Goal: Task Accomplishment & Management: Manage account settings

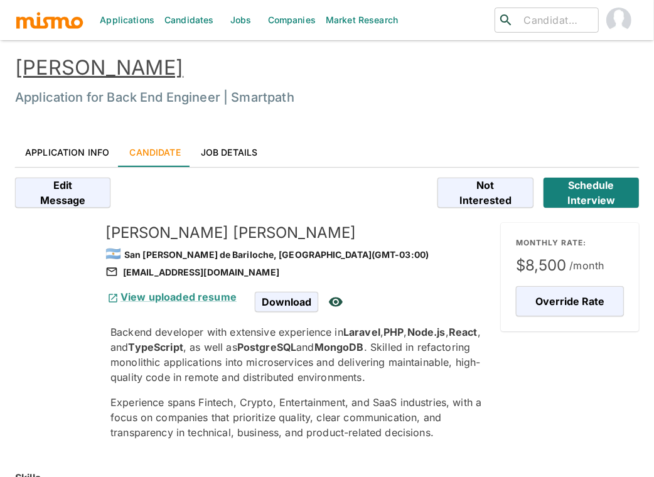
click at [106, 65] on link "[PERSON_NAME]" at bounding box center [99, 67] width 168 height 24
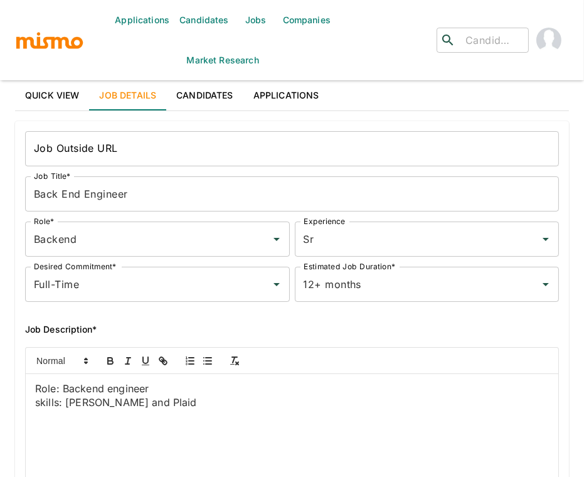
click at [249, 18] on link "Jobs" at bounding box center [256, 20] width 44 height 40
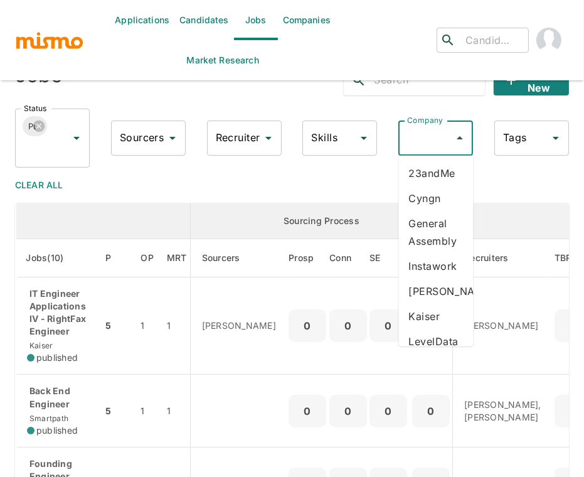
click at [429, 139] on input "Company" at bounding box center [426, 138] width 45 height 24
type input "v"
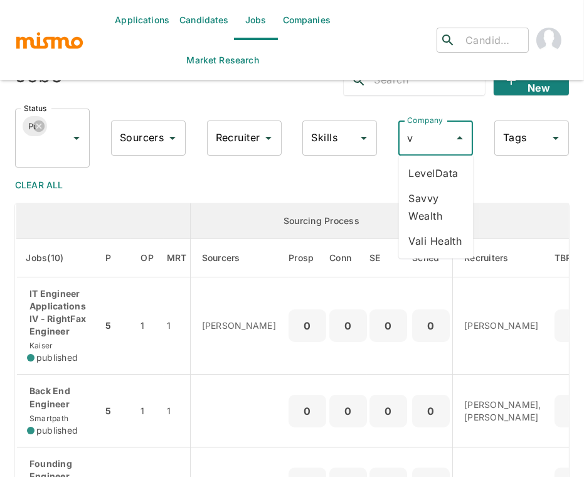
click at [440, 234] on li "Vali Health" at bounding box center [436, 240] width 75 height 25
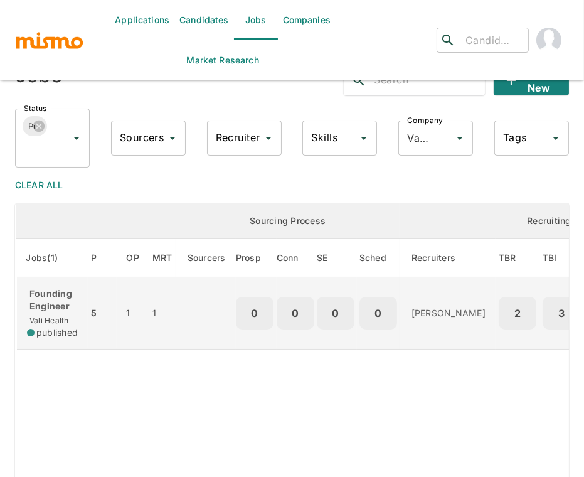
click at [60, 299] on p "Founding Engineer" at bounding box center [52, 299] width 51 height 25
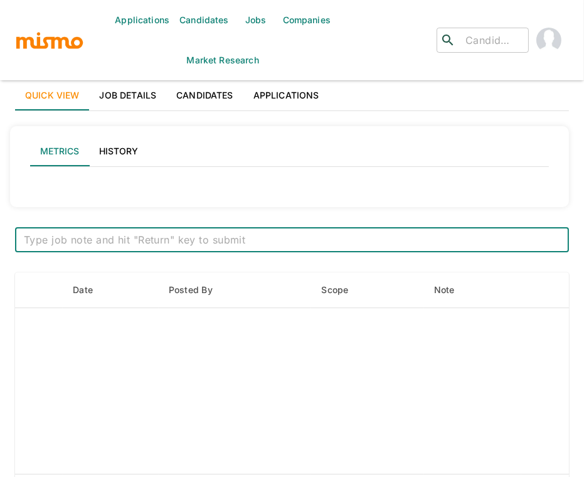
click at [107, 99] on link "Job Details" at bounding box center [128, 95] width 77 height 30
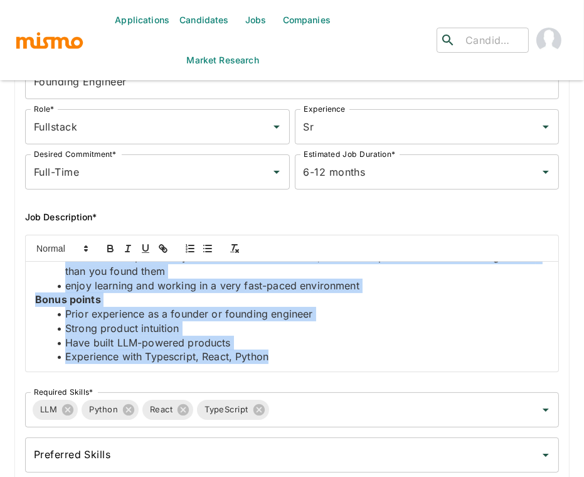
scroll to position [115, 0]
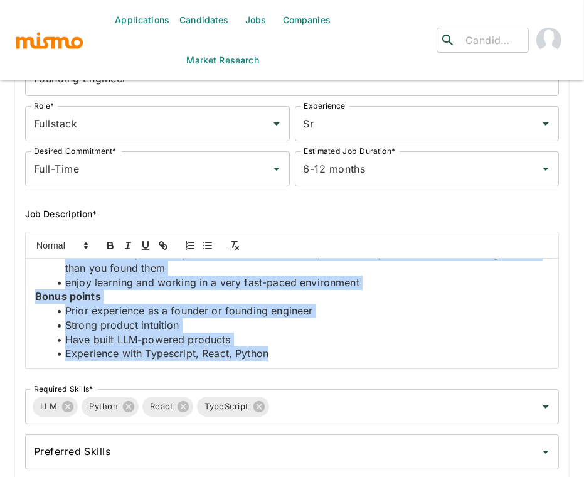
drag, startPoint x: 35, startPoint y: 402, endPoint x: 293, endPoint y: 354, distance: 263.0
click at [293, 354] on div "About Vali We are building an AI-powered ecosystem that enables personalized ca…" at bounding box center [292, 314] width 533 height 110
copy div "We are building an AI-powered ecosystem that enables personalized care for seni…"
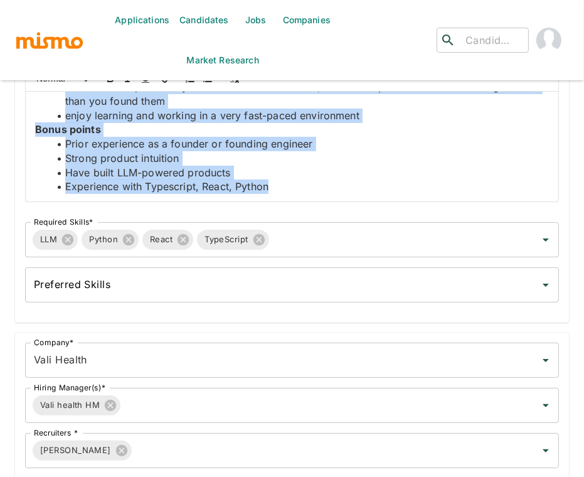
scroll to position [282, 0]
click at [363, 163] on li "Strong product intuition" at bounding box center [299, 158] width 499 height 14
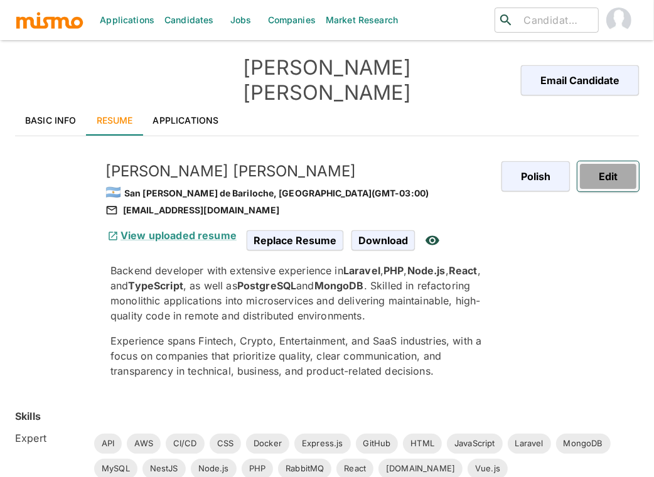
click at [601, 161] on button "Edit" at bounding box center [607, 176] width 61 height 30
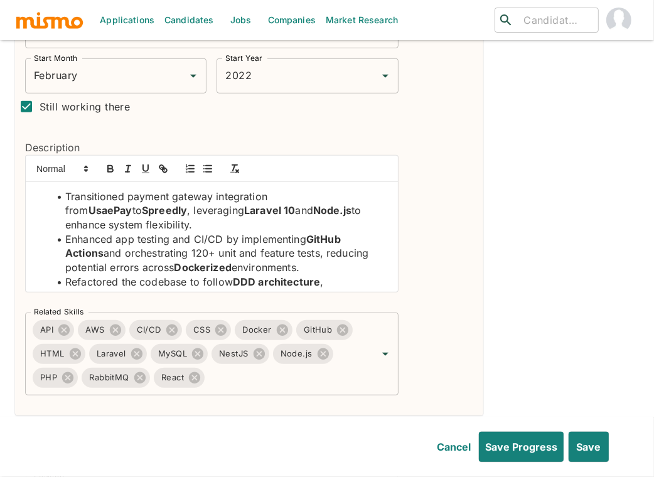
scroll to position [447, 0]
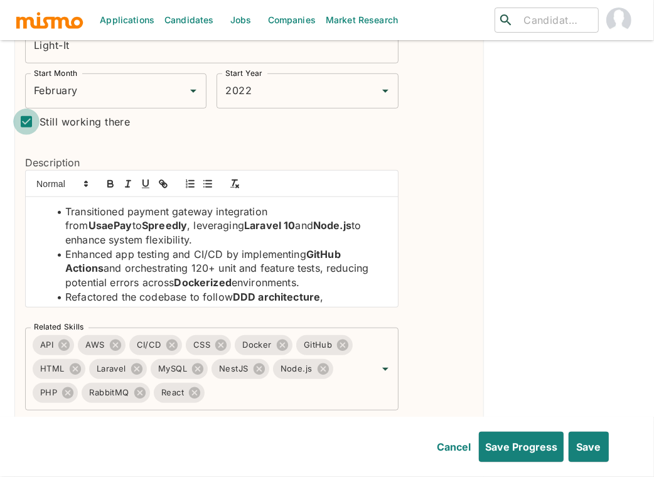
click at [26, 109] on input "Still working there" at bounding box center [26, 122] width 26 height 26
checkbox input "false"
click at [265, 73] on div "End Month End Month" at bounding box center [259, 90] width 86 height 35
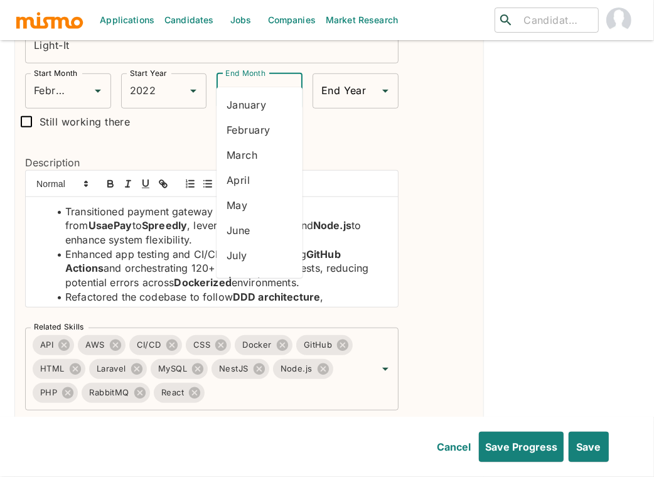
click at [262, 104] on li "January" at bounding box center [259, 104] width 86 height 25
type input "January"
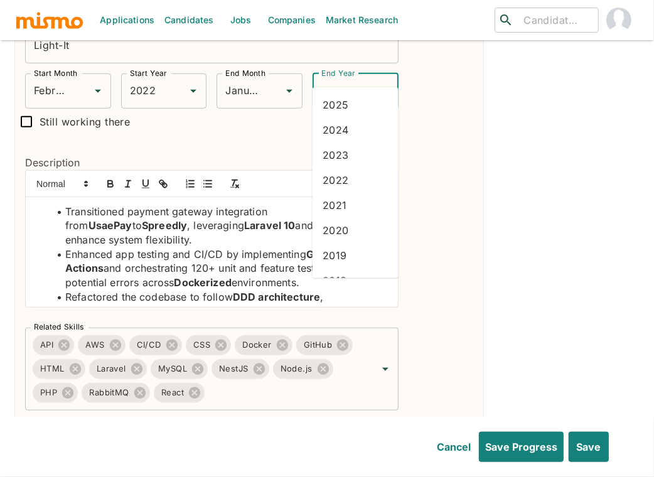
click at [335, 79] on input "End Year" at bounding box center [346, 91] width 56 height 24
click at [339, 103] on li "2025" at bounding box center [356, 104] width 86 height 25
type input "2025"
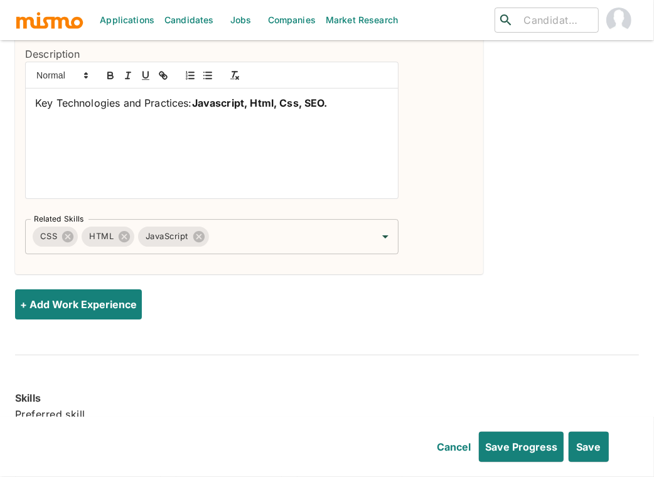
scroll to position [2517, 0]
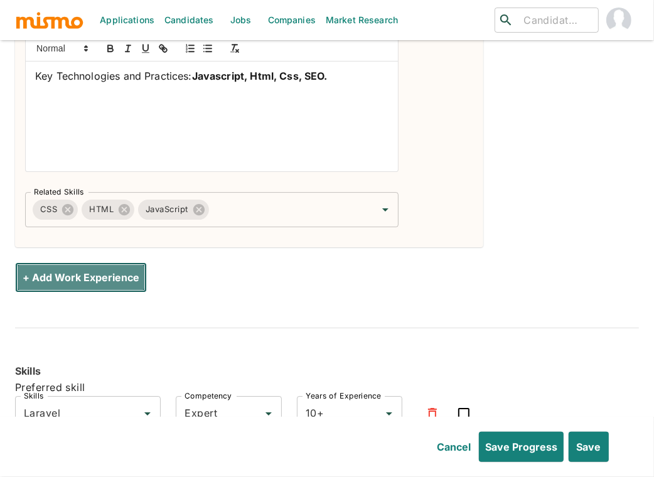
click at [77, 262] on button "+ Add Work Experience" at bounding box center [81, 277] width 132 height 30
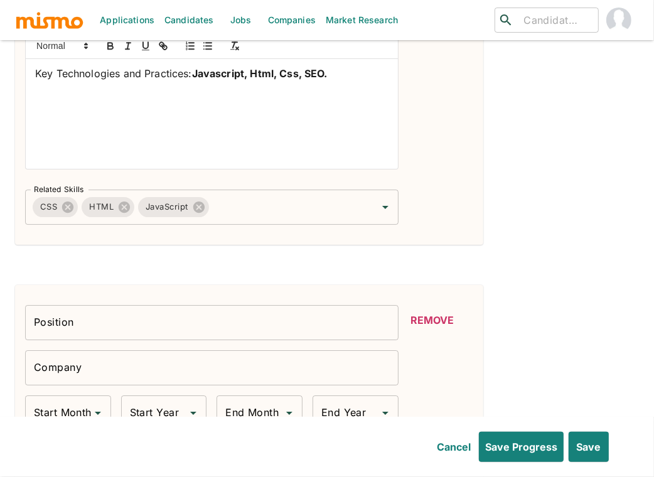
scroll to position [2520, 0]
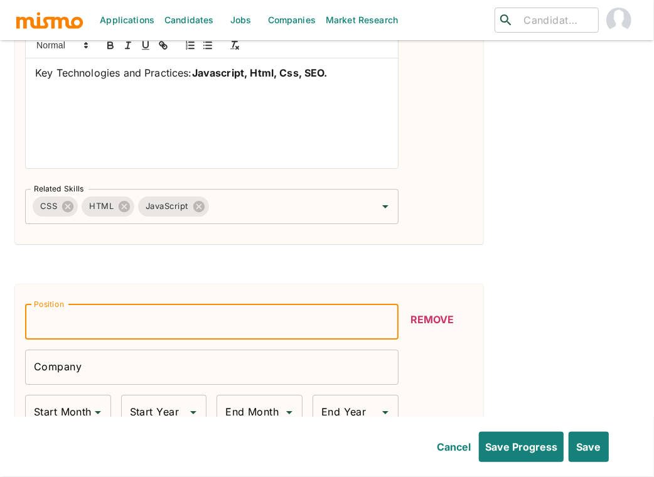
click at [209, 304] on input "Position" at bounding box center [211, 321] width 373 height 35
type input "Back End Developer"
click at [158, 350] on input "Company" at bounding box center [211, 367] width 373 height 35
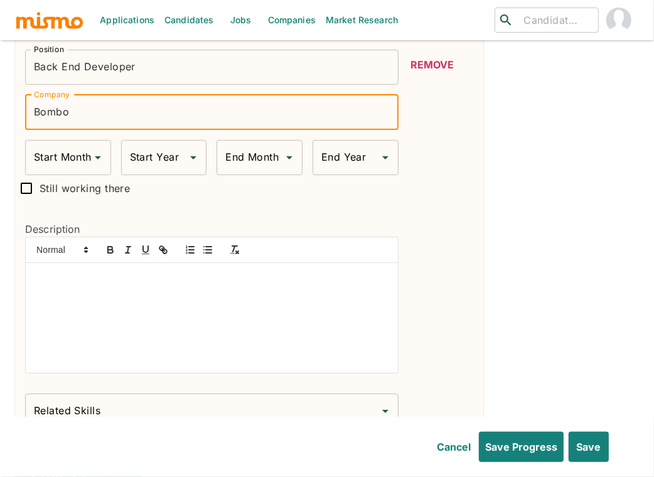
scroll to position [2778, 0]
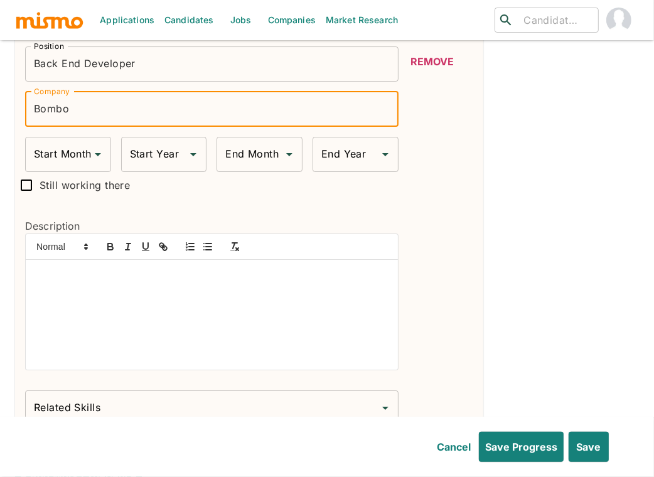
type input "Bombo"
click at [170, 292] on div at bounding box center [212, 315] width 372 height 110
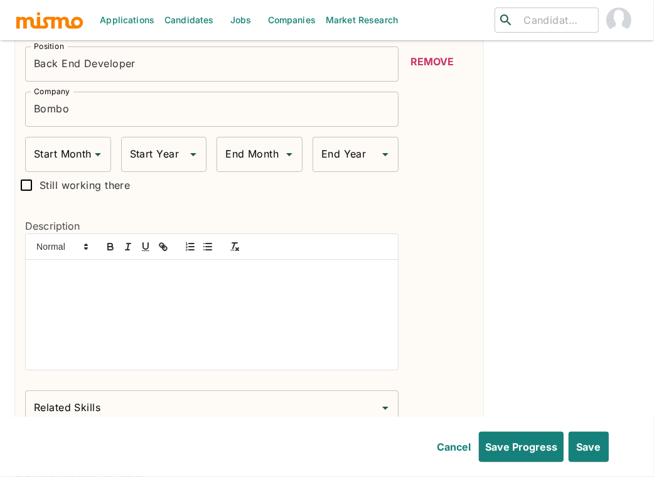
scroll to position [0, 0]
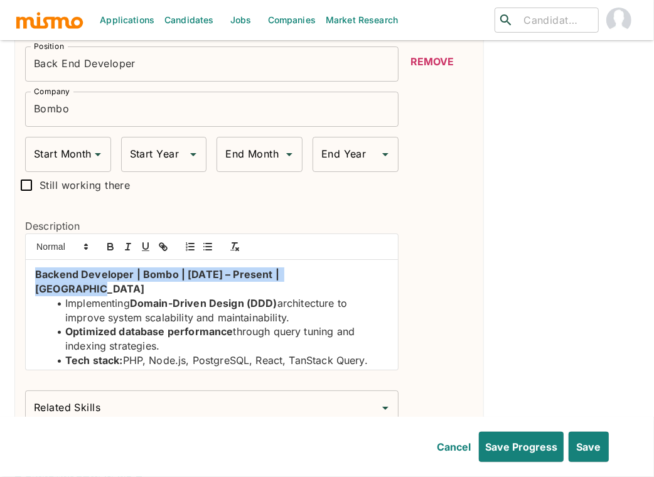
drag, startPoint x: 343, startPoint y: 247, endPoint x: 20, endPoint y: 250, distance: 323.2
click at [20, 250] on div "Description Backend Developer | Bombo | Jan 2025 – Present | Argentina Implemen…" at bounding box center [206, 289] width 383 height 183
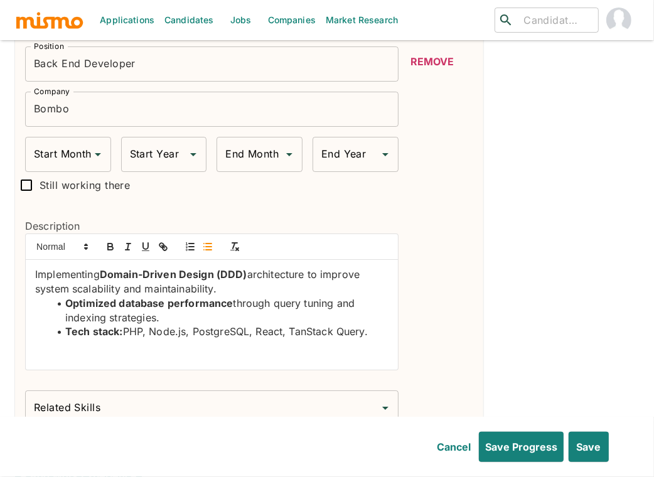
click at [208, 241] on icon "button" at bounding box center [207, 246] width 11 height 11
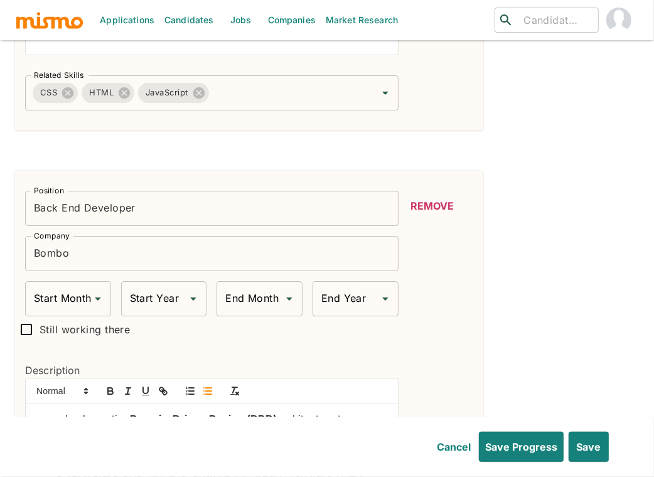
scroll to position [2710, 0]
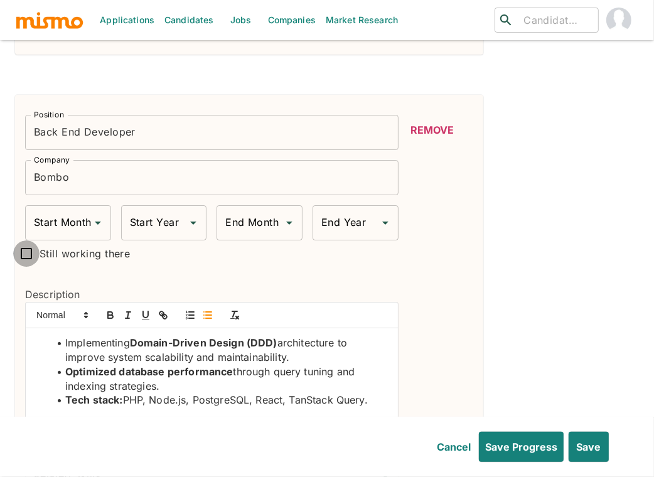
drag, startPoint x: 30, startPoint y: 230, endPoint x: 62, endPoint y: 197, distance: 46.2
click at [30, 240] on input "Still working there" at bounding box center [26, 253] width 26 height 26
checkbox input "true"
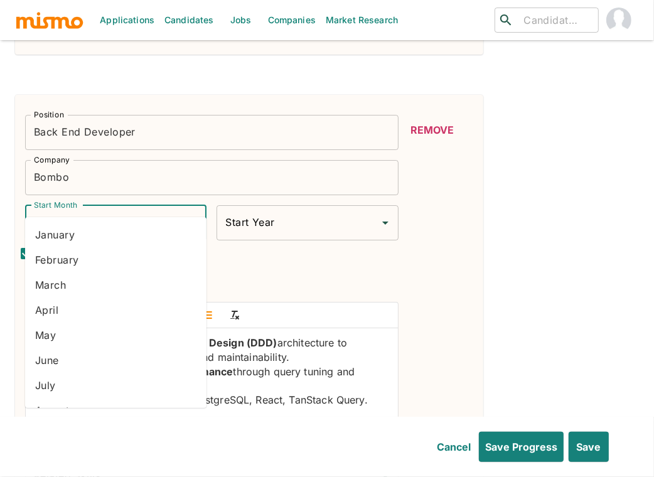
click at [68, 205] on div "Start Month Start Month" at bounding box center [115, 222] width 181 height 35
click at [59, 233] on li "January" at bounding box center [115, 234] width 181 height 25
type input "January"
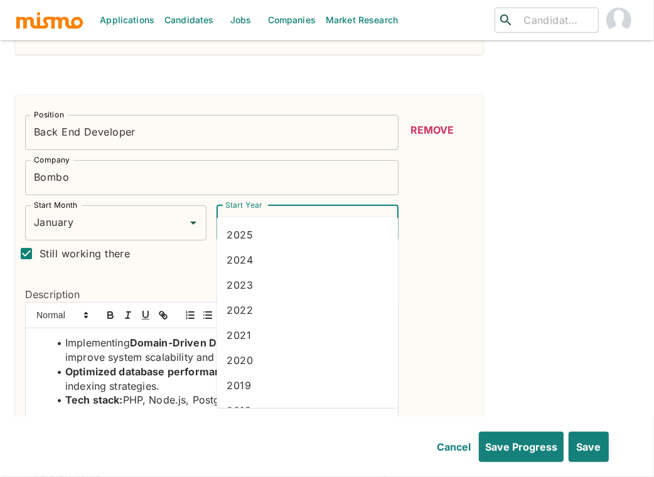
click at [330, 211] on input "Start Year" at bounding box center [297, 223] width 151 height 24
click at [292, 237] on li "2025" at bounding box center [307, 234] width 181 height 25
type input "2025"
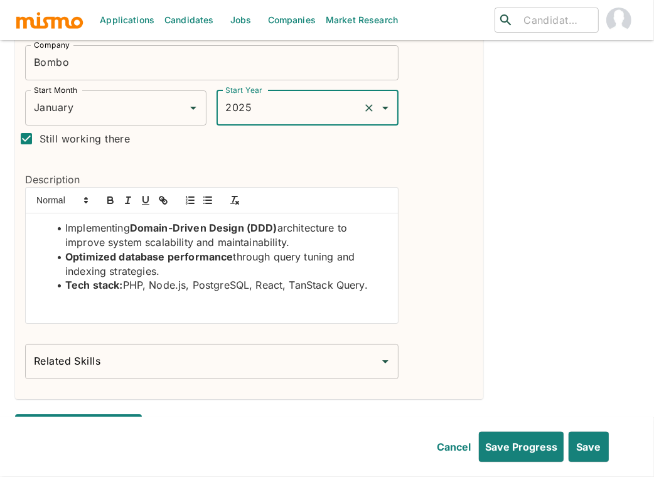
scroll to position [2825, 0]
click at [262, 349] on input "Related Skills" at bounding box center [202, 361] width 343 height 24
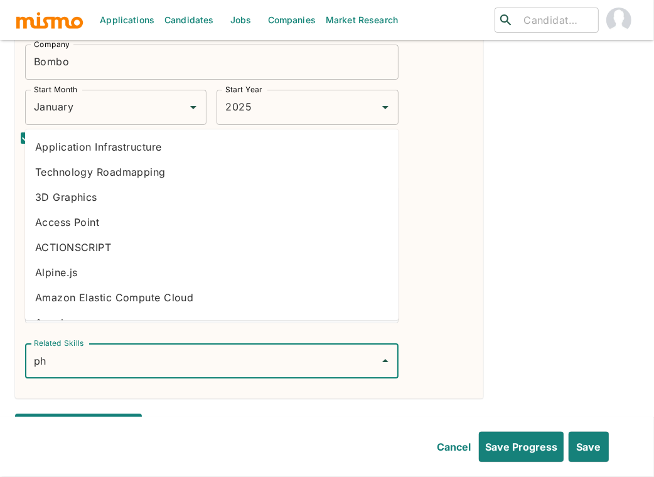
type input "php"
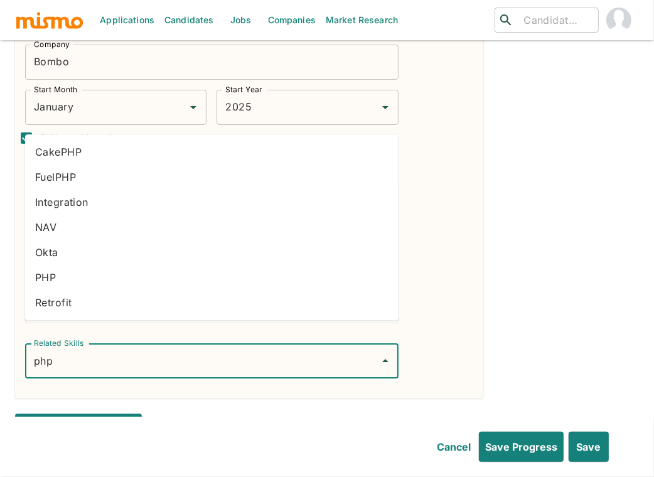
click at [72, 279] on li "PHP" at bounding box center [211, 277] width 373 height 25
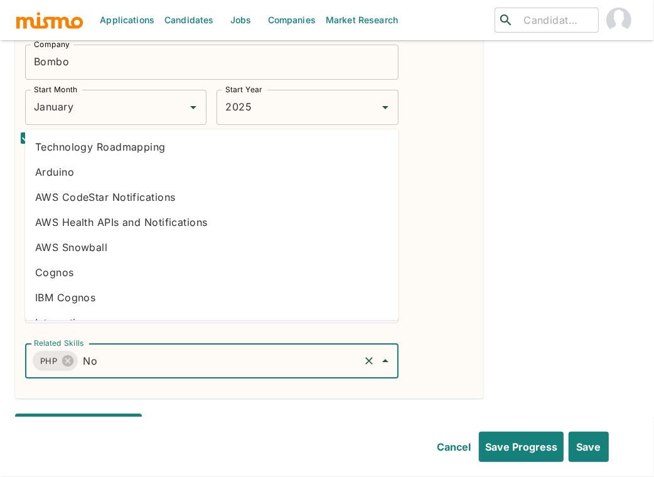
type input "Nod"
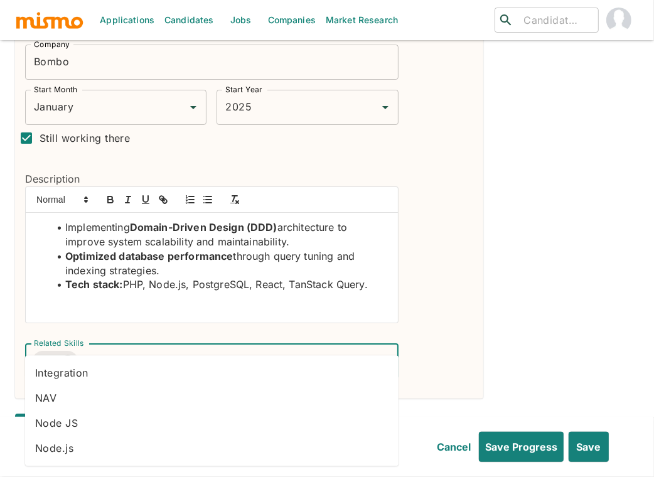
click at [67, 444] on li "Node.js" at bounding box center [211, 448] width 373 height 25
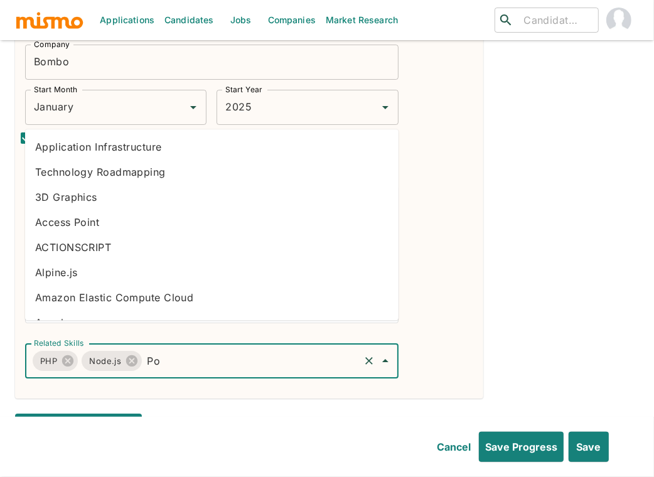
type input "Pos"
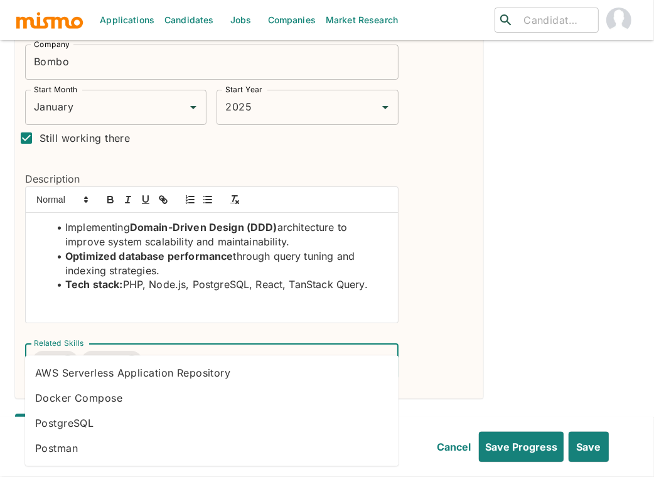
click at [134, 429] on li "PostgreSQL" at bounding box center [211, 422] width 373 height 25
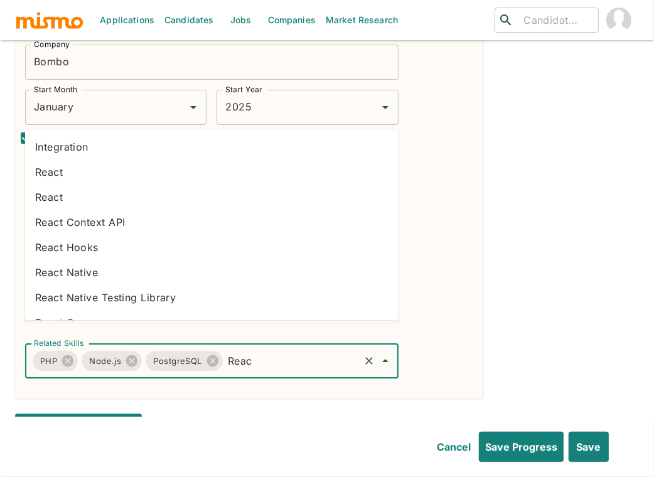
type input "React"
click at [75, 201] on li "React" at bounding box center [211, 196] width 373 height 25
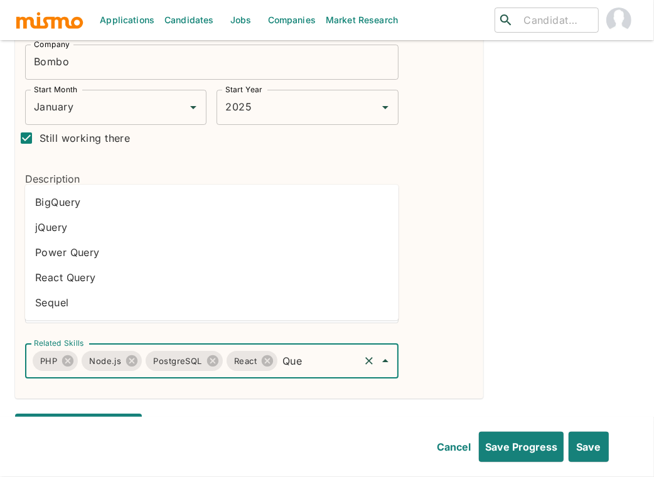
scroll to position [2935, 0]
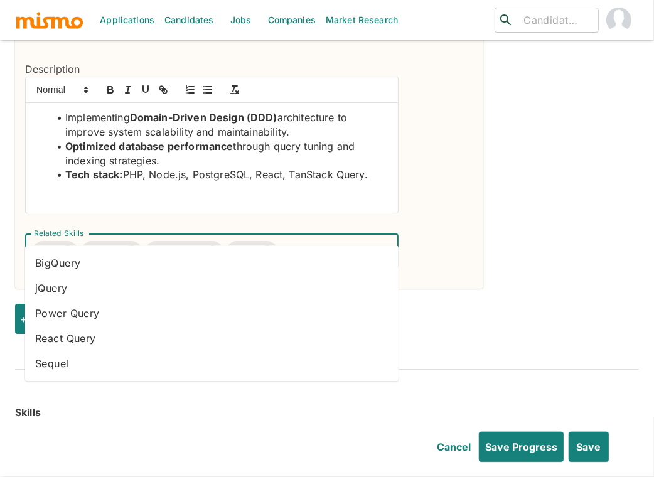
type input "Que"
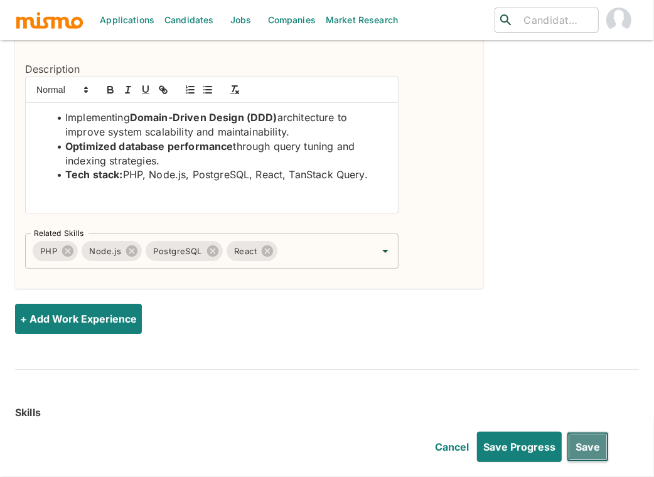
drag, startPoint x: 592, startPoint y: 439, endPoint x: 551, endPoint y: 151, distance: 291.5
click at [592, 439] on button "Save" at bounding box center [588, 447] width 42 height 30
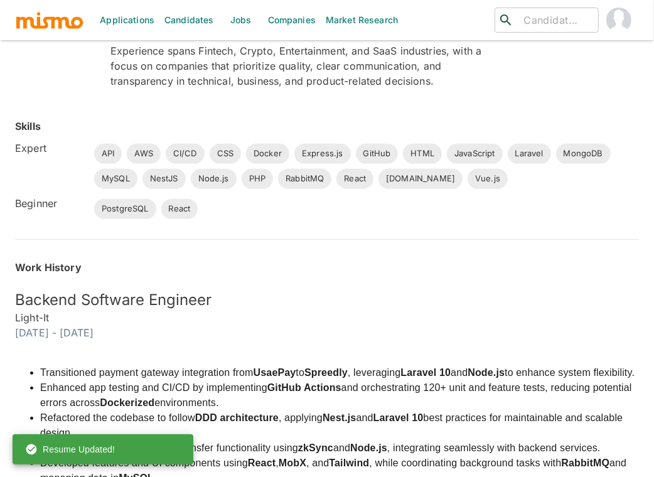
scroll to position [0, 0]
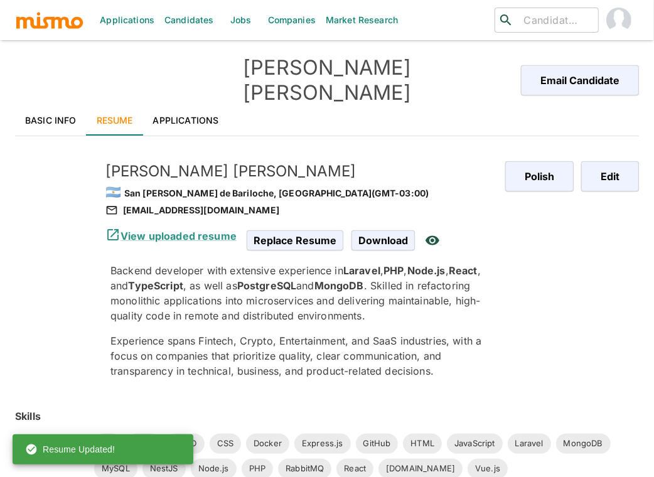
click at [186, 105] on link "Applications" at bounding box center [186, 120] width 86 height 30
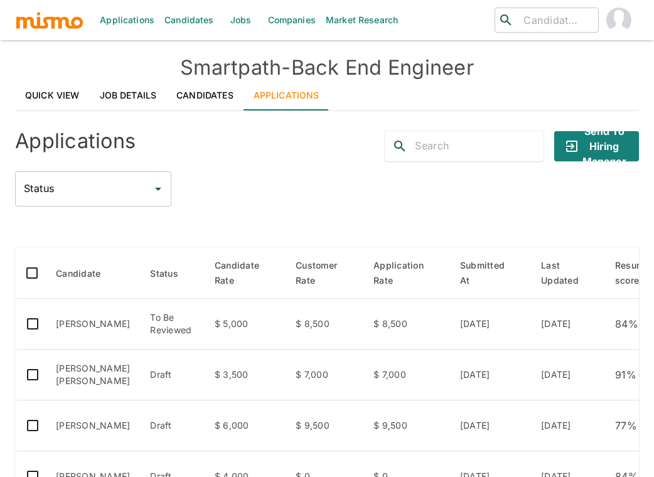
scroll to position [223, 0]
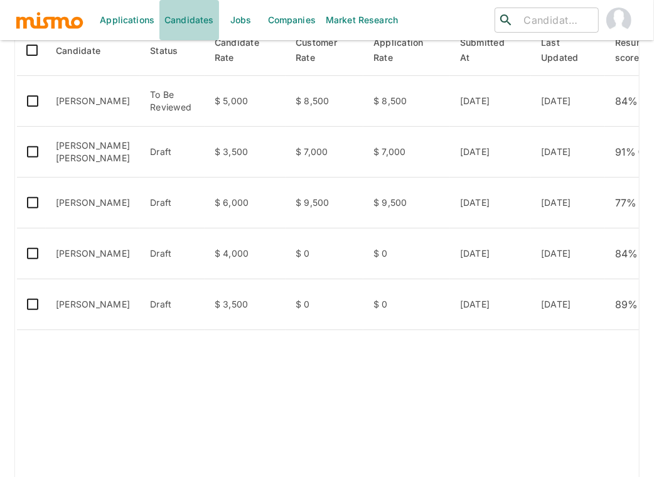
click at [178, 24] on link "Candidates" at bounding box center [189, 20] width 60 height 40
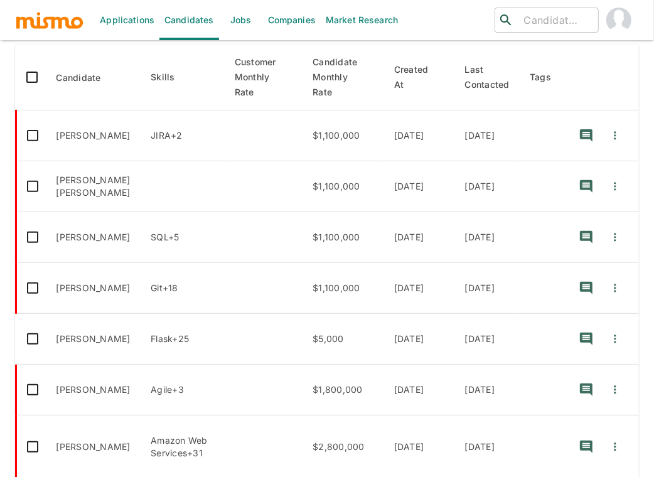
click at [600, 61] on th "enhanced table" at bounding box center [600, 78] width 78 height 66
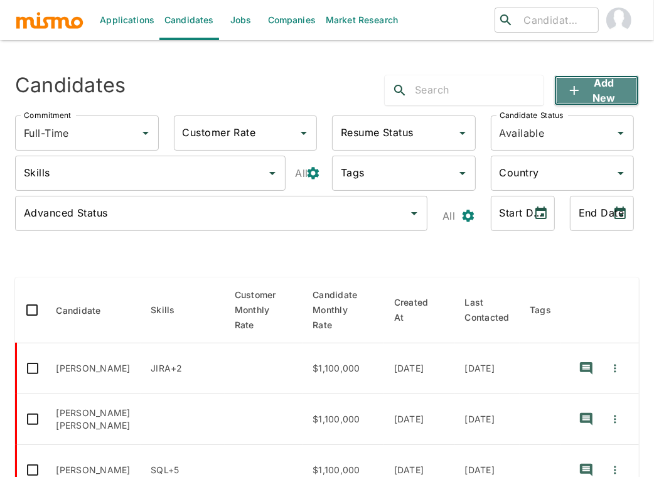
click at [589, 85] on button "Add new" at bounding box center [596, 90] width 85 height 30
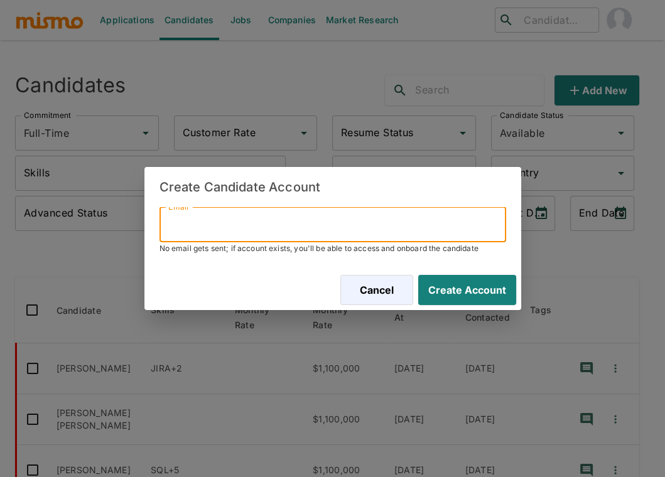
click at [284, 232] on input "Email" at bounding box center [332, 224] width 346 height 35
paste input "[EMAIL_ADDRESS][DOMAIN_NAME]"
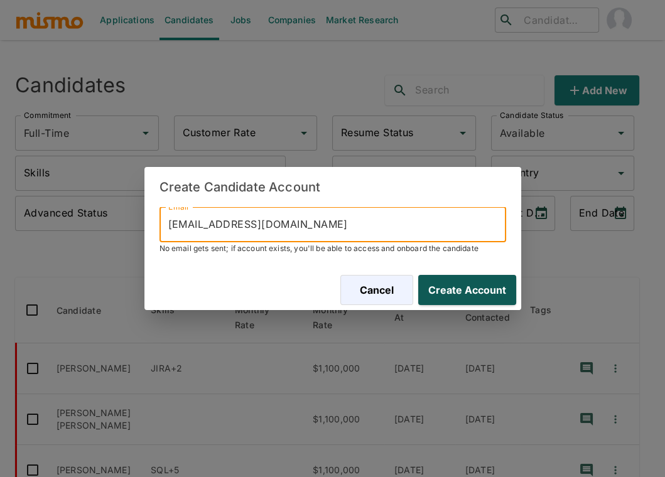
type input "[EMAIL_ADDRESS][DOMAIN_NAME]"
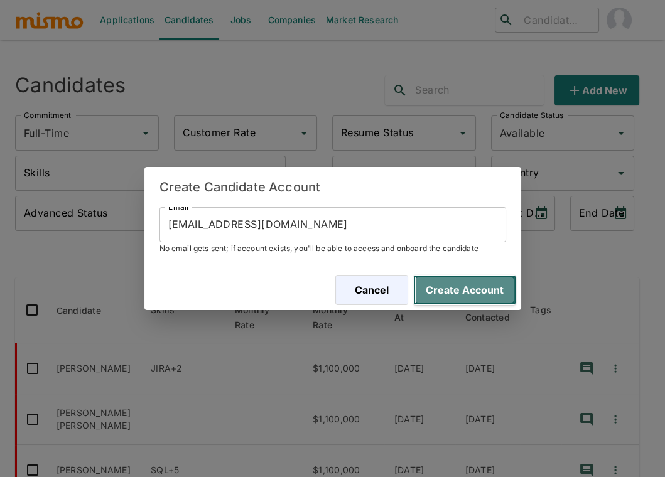
click at [479, 287] on button "Create Account" at bounding box center [464, 290] width 103 height 30
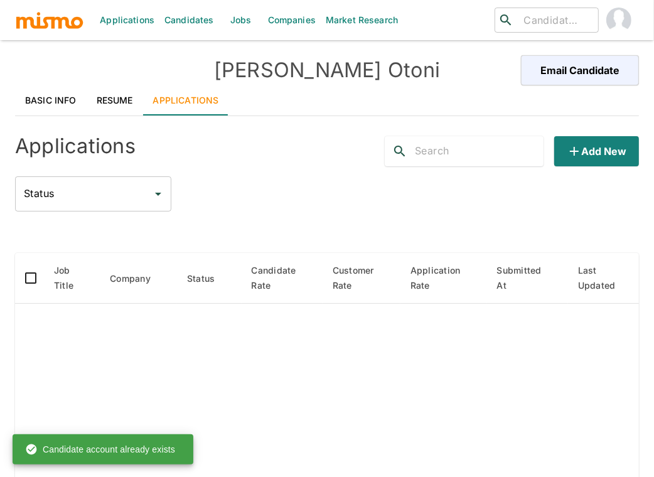
click at [115, 104] on link "Resume" at bounding box center [115, 100] width 56 height 30
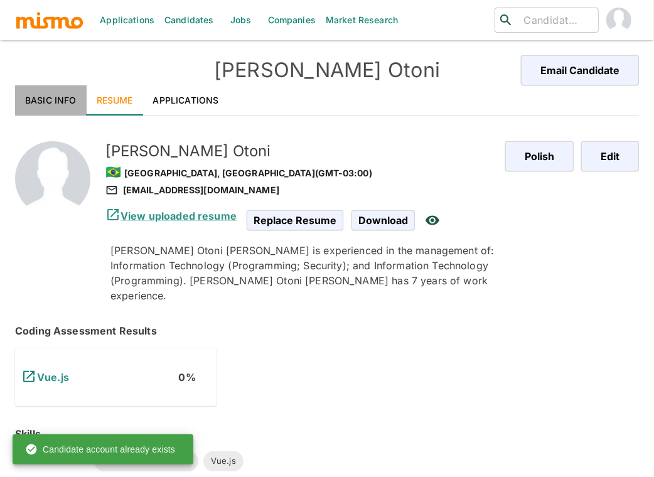
drag, startPoint x: 47, startPoint y: 94, endPoint x: 275, endPoint y: 104, distance: 228.0
click at [47, 94] on link "Basic Info" at bounding box center [51, 100] width 72 height 30
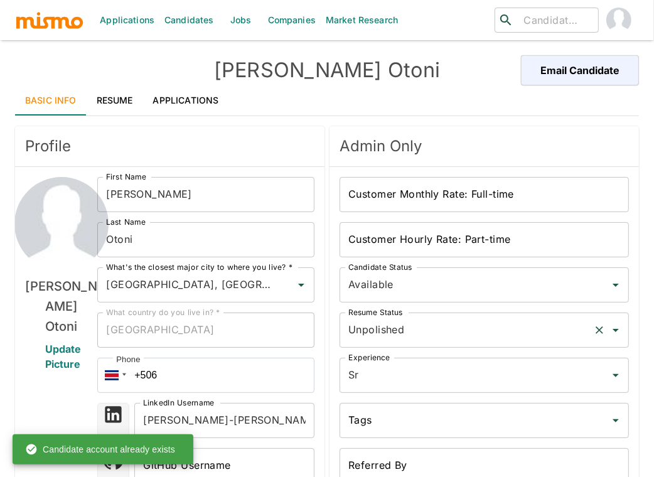
click at [444, 328] on input "Unpolished" at bounding box center [466, 330] width 243 height 24
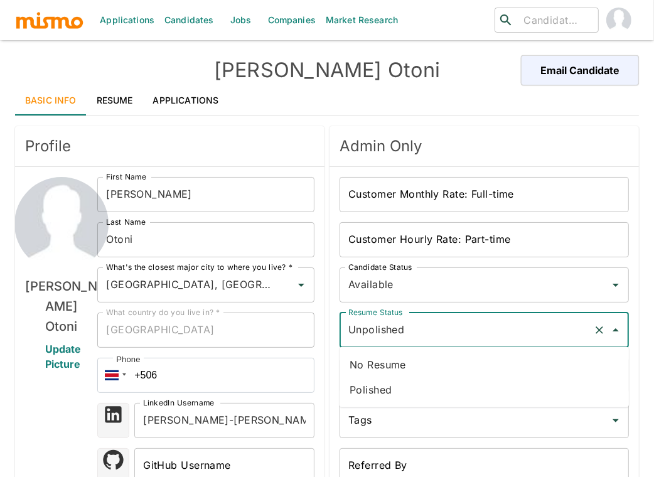
click at [388, 386] on li "Polished" at bounding box center [483, 389] width 289 height 25
type input "Polished"
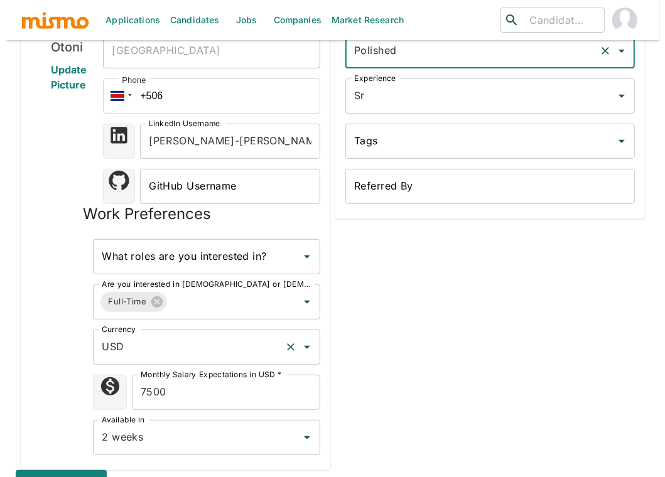
scroll to position [521, 0]
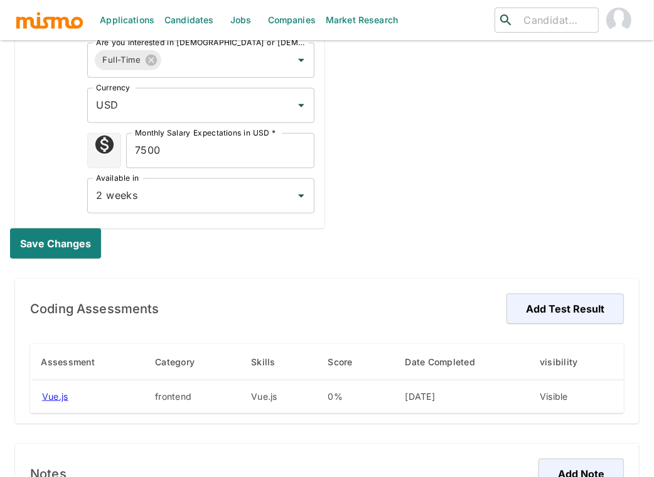
click at [171, 159] on input "7500" at bounding box center [220, 150] width 188 height 35
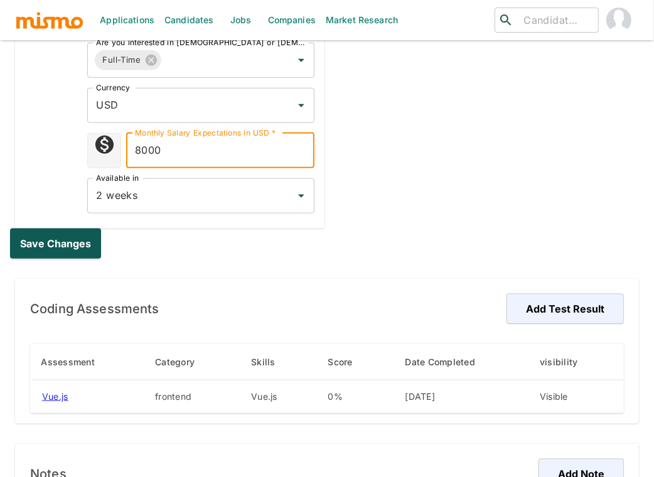
type input "8000"
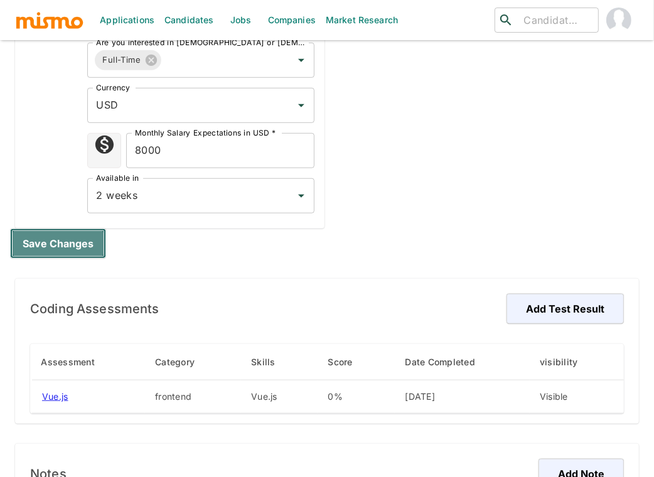
drag, startPoint x: 68, startPoint y: 243, endPoint x: 442, endPoint y: 243, distance: 374.0
click at [68, 243] on button "Save changes" at bounding box center [58, 243] width 96 height 30
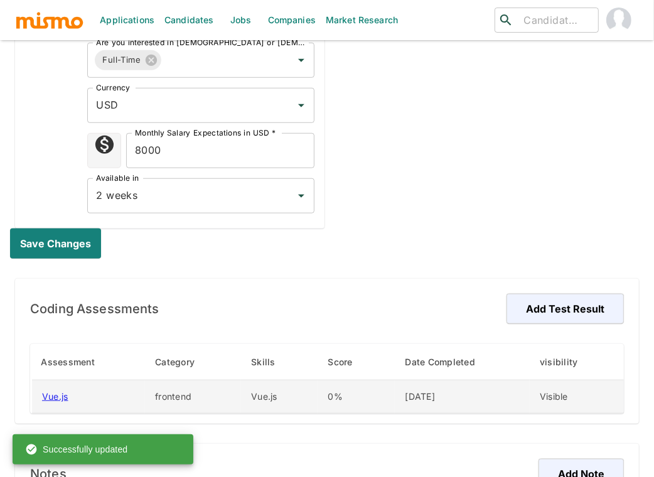
click at [530, 393] on td "[DATE]" at bounding box center [462, 396] width 135 height 33
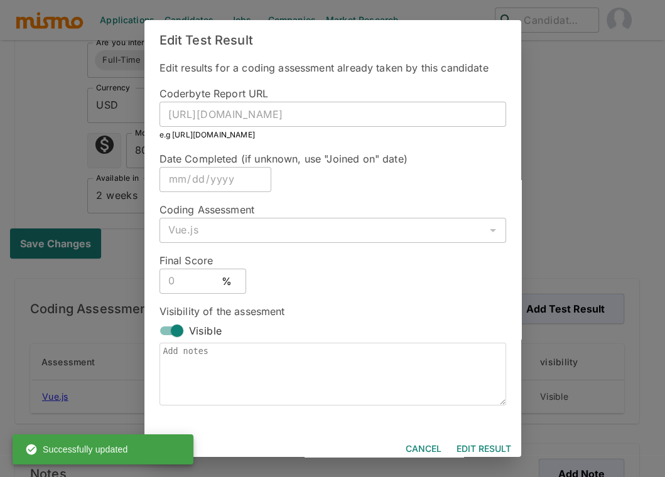
drag, startPoint x: 161, startPoint y: 326, endPoint x: 170, endPoint y: 326, distance: 8.8
click at [161, 326] on input "Visible" at bounding box center [177, 331] width 72 height 24
checkbox input "false"
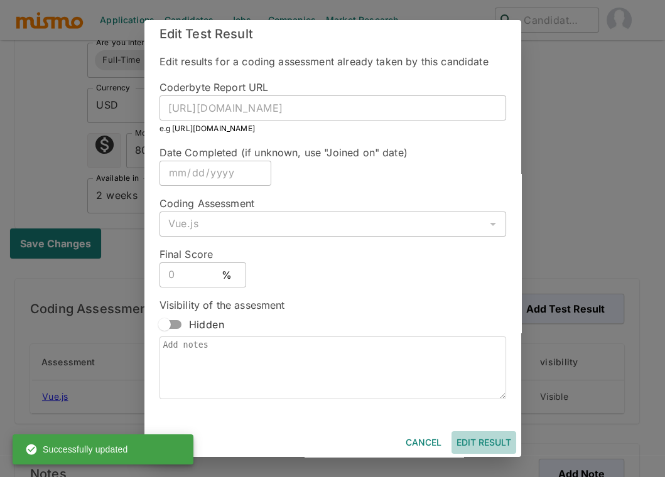
click at [474, 440] on button "Edit Result" at bounding box center [483, 442] width 65 height 23
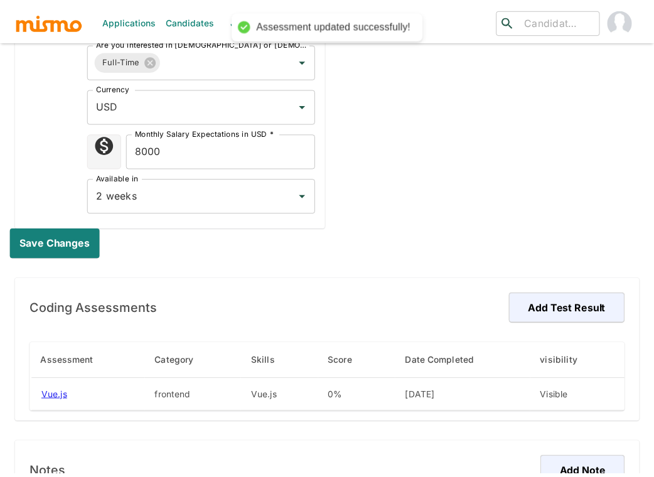
scroll to position [29, 0]
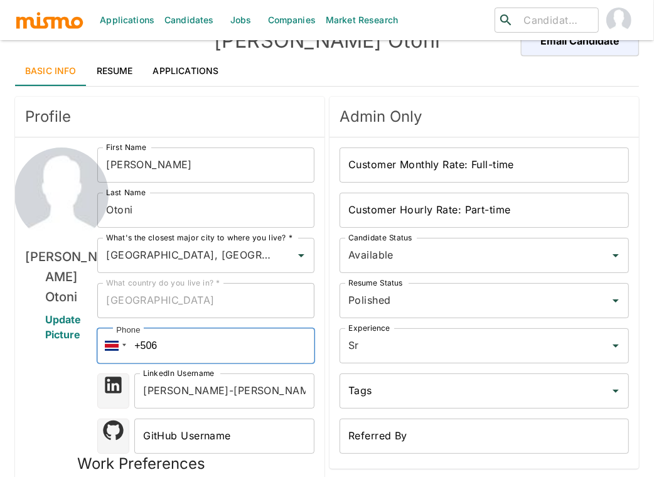
drag, startPoint x: 158, startPoint y: 347, endPoint x: 125, endPoint y: 341, distance: 33.8
click at [125, 341] on div "Phone +506" at bounding box center [205, 345] width 217 height 35
paste input "[PHONE_NUMBER]"
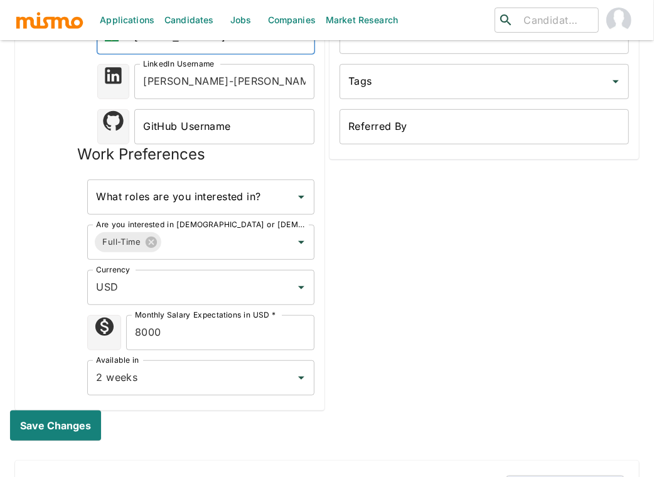
scroll to position [356, 0]
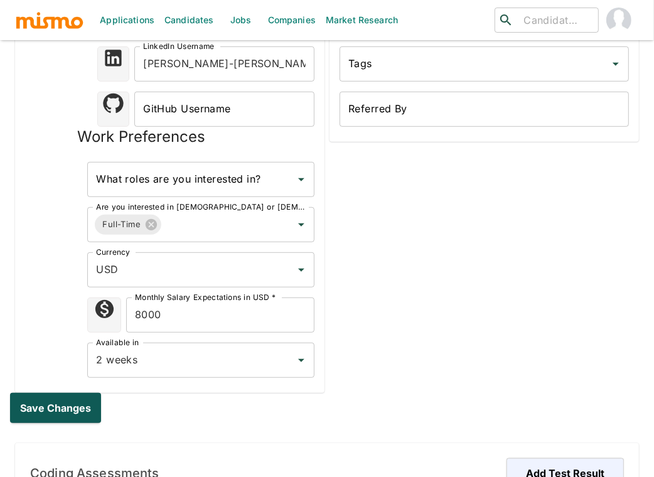
type input "[PHONE_NUMBER]"
drag, startPoint x: 48, startPoint y: 403, endPoint x: 58, endPoint y: 402, distance: 10.1
click at [48, 403] on button "Save changes" at bounding box center [58, 408] width 96 height 30
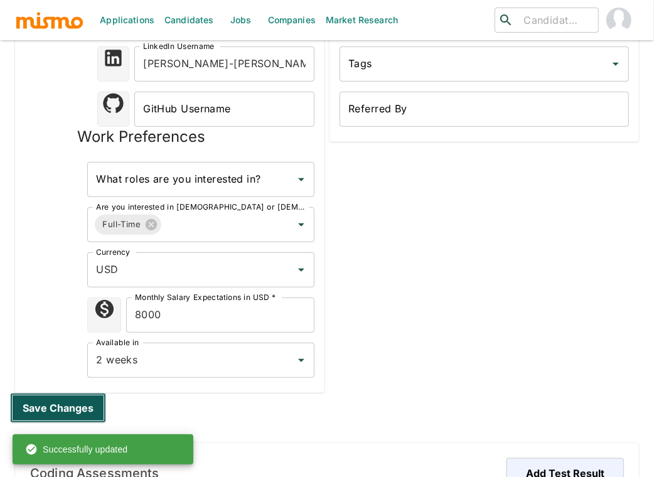
scroll to position [0, 0]
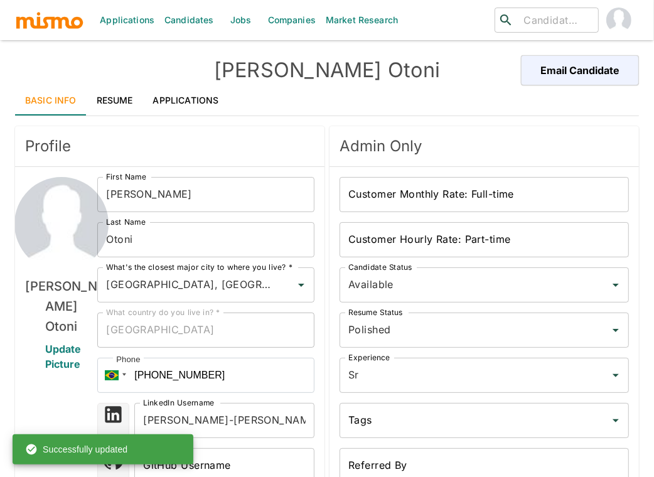
click at [120, 95] on link "Resume" at bounding box center [115, 100] width 56 height 30
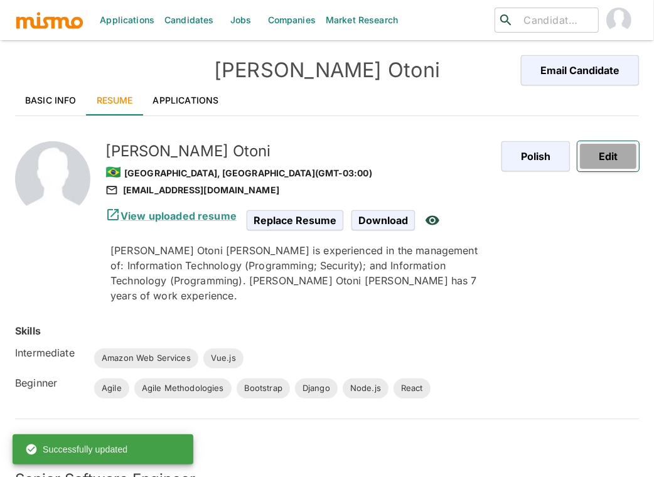
click at [614, 158] on button "Edit" at bounding box center [607, 156] width 61 height 30
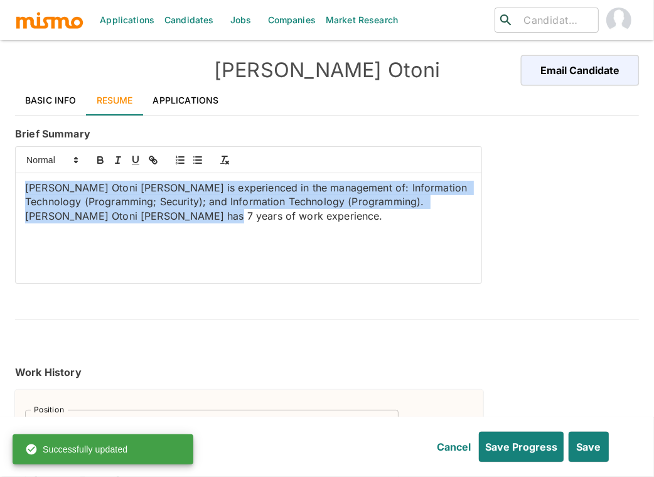
drag, startPoint x: 190, startPoint y: 228, endPoint x: -22, endPoint y: 170, distance: 219.8
click at [0, 170] on html "Applications Candidates Jobs Companies Market Research ​ ​ Luciano Otoni Email …" at bounding box center [327, 253] width 654 height 507
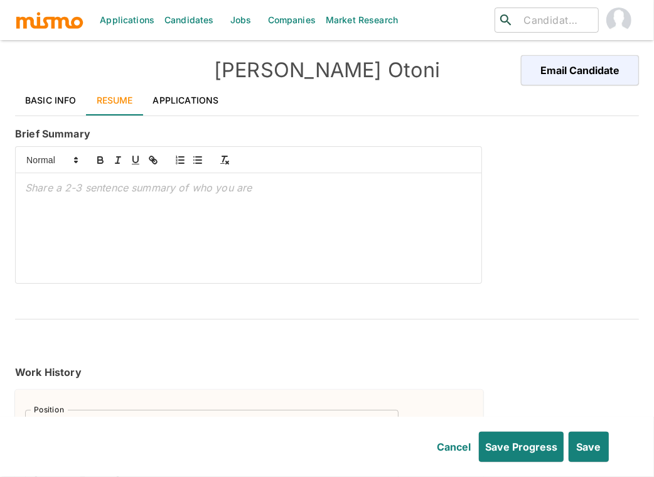
scroll to position [67, 0]
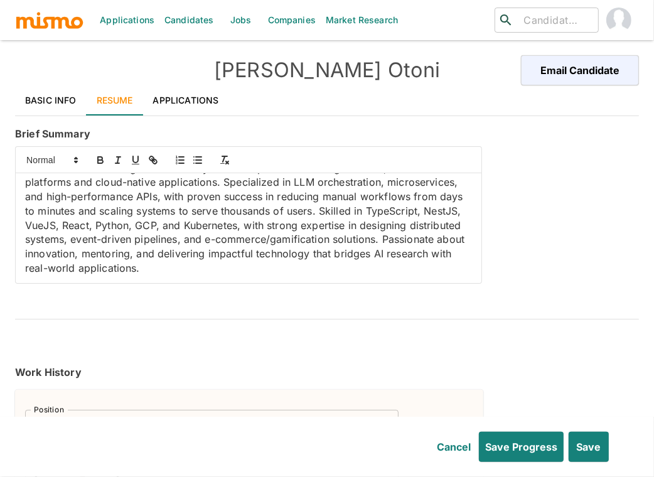
click at [19, 262] on div "Senior AI Software Engineer with 9+ years of experience building scalable, AI-d…" at bounding box center [249, 228] width 466 height 110
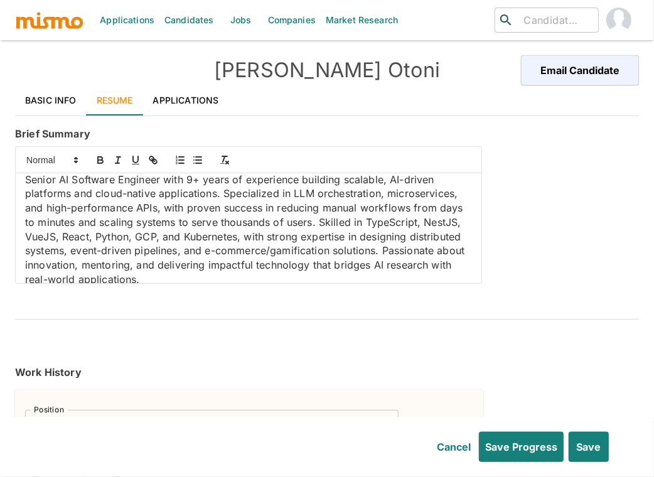
click at [302, 192] on p "platforms and cloud-native applications. Specialized in LLM orchestration, micr…" at bounding box center [248, 193] width 447 height 14
click at [98, 163] on icon "button" at bounding box center [100, 161] width 5 height 3
click at [429, 195] on p "platforms and cloud-native applications. Specialized in LLM orchestration, micr…" at bounding box center [248, 193] width 447 height 14
drag, startPoint x: 429, startPoint y: 195, endPoint x: 185, endPoint y: 182, distance: 243.8
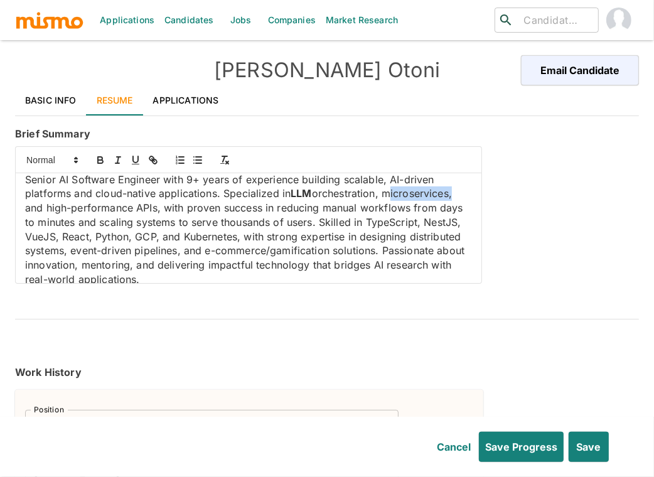
click at [428, 195] on p "platforms and cloud-native applications. Specialized in LLM orchestration, micr…" at bounding box center [248, 193] width 447 height 14
click at [95, 156] on icon "button" at bounding box center [100, 159] width 11 height 11
click at [60, 178] on p "Senior AI Software Engineer with 9+ years of experience building scalable, AI-d…" at bounding box center [248, 180] width 447 height 14
click at [100, 158] on icon "button" at bounding box center [100, 159] width 11 height 11
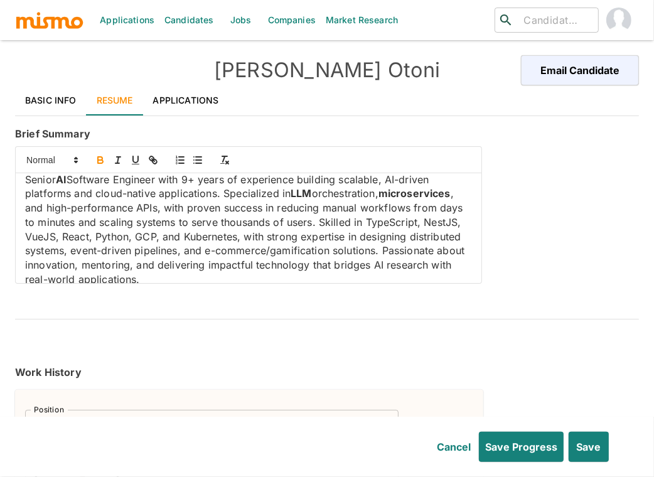
click at [398, 179] on p "Senior AI Software Engineer with 9+ years of experience building scalable, AI-d…" at bounding box center [248, 180] width 447 height 14
drag, startPoint x: 398, startPoint y: 179, endPoint x: 361, endPoint y: 175, distance: 37.3
click at [397, 179] on p "Senior AI Software Engineer with 9+ years of experience building scalable, AI-d…" at bounding box center [248, 180] width 447 height 14
drag, startPoint x: 103, startPoint y: 158, endPoint x: 132, endPoint y: 186, distance: 40.4
click at [103, 158] on icon "button" at bounding box center [100, 159] width 11 height 11
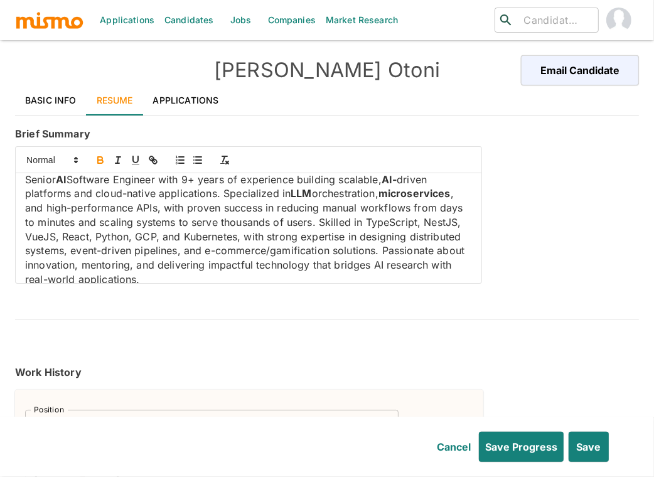
click at [146, 205] on p "and high-performance APIs, with proven success in reducing manual workflows fro…" at bounding box center [248, 243] width 447 height 85
click at [100, 160] on icon "button" at bounding box center [100, 161] width 5 height 3
click at [422, 220] on p "and high-performance APIs , with proven success in reducing manual workflows fr…" at bounding box center [248, 243] width 447 height 85
drag, startPoint x: 422, startPoint y: 220, endPoint x: 402, endPoint y: 218, distance: 19.6
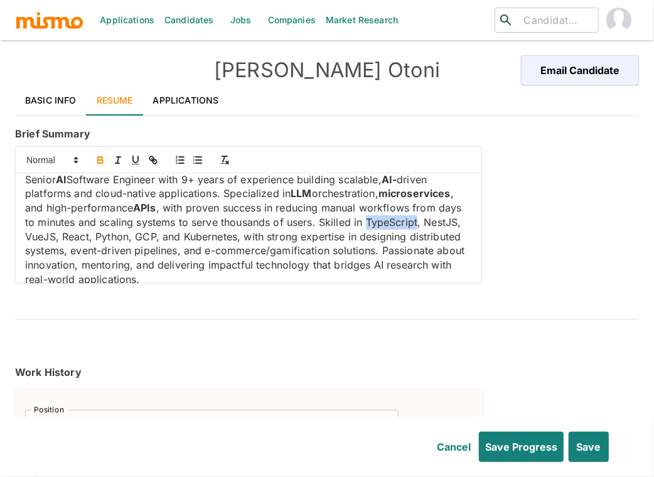
click at [417, 220] on p "and high-performance APIs , with proven success in reducing manual workflows fr…" at bounding box center [248, 243] width 447 height 85
click at [99, 162] on icon "button" at bounding box center [100, 159] width 11 height 11
click at [40, 240] on p "and high-performance APIs , with proven success in reducing manual workflows fr…" at bounding box center [248, 243] width 447 height 85
click at [99, 161] on icon "button" at bounding box center [100, 159] width 11 height 11
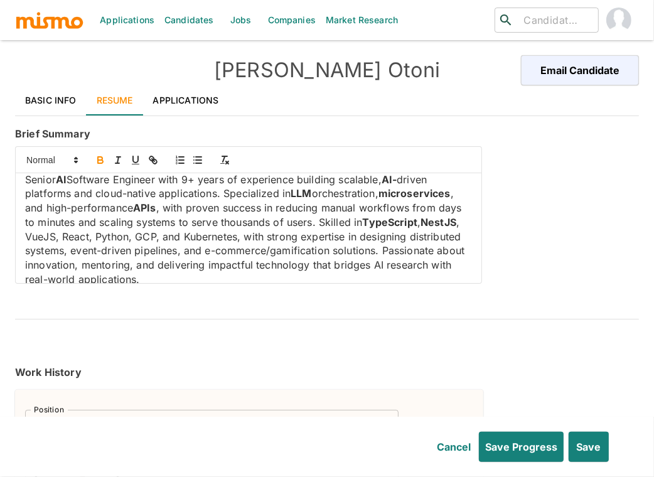
click at [392, 224] on p "and high-performance APIs , with proven success in reducing manual workflows fr…" at bounding box center [248, 243] width 447 height 85
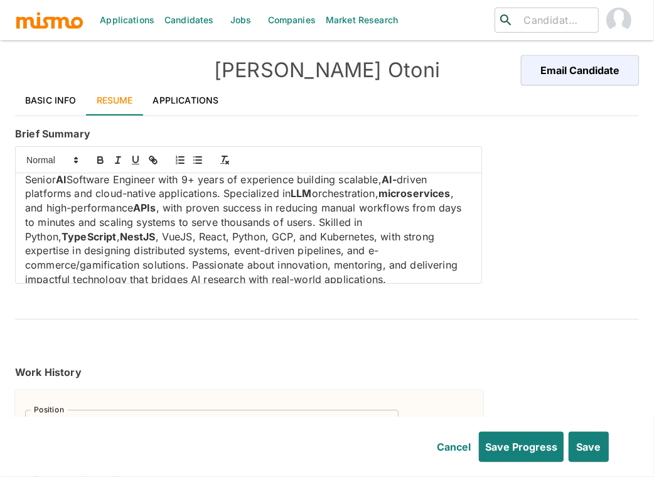
click at [419, 223] on p "and high-performance APIs , with proven success in reducing manual workflows fr…" at bounding box center [248, 243] width 447 height 85
click at [95, 156] on icon "button" at bounding box center [100, 159] width 11 height 11
click at [227, 235] on p "and high-performance APIs , with proven success in reducing manual workflows fr…" at bounding box center [248, 243] width 447 height 85
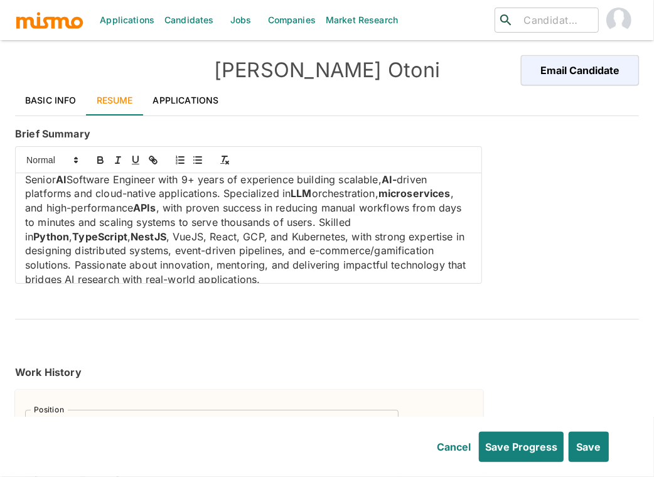
click at [211, 237] on p "and high-performance APIs , with proven success in reducing manual workflows fr…" at bounding box center [248, 243] width 447 height 85
click at [98, 158] on icon "button" at bounding box center [100, 158] width 4 height 3
click at [151, 237] on p "and high-performance APIs , with proven success in reducing manual workflows fr…" at bounding box center [248, 243] width 447 height 85
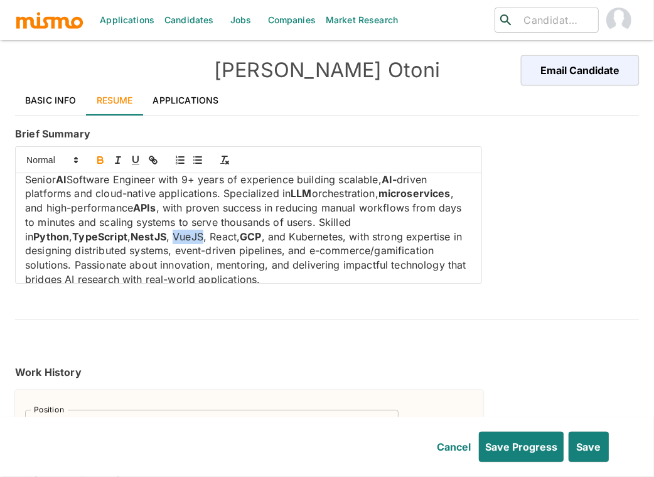
click at [100, 158] on icon "button" at bounding box center [100, 159] width 11 height 11
click at [178, 232] on p "and high-performance APIs , with proven success in reducing manual workflows fr…" at bounding box center [248, 243] width 447 height 85
click at [102, 160] on icon "button" at bounding box center [100, 161] width 5 height 3
click at [277, 234] on p "and high-performance APIs , with proven success in reducing manual workflows fr…" at bounding box center [248, 243] width 447 height 85
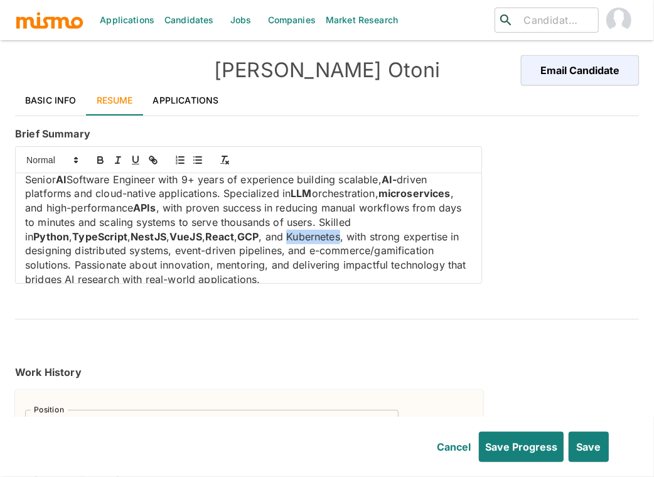
click at [277, 234] on p "and high-performance APIs , with proven success in reducing manual workflows fr…" at bounding box center [248, 243] width 447 height 85
click at [101, 162] on icon "button" at bounding box center [100, 161] width 5 height 3
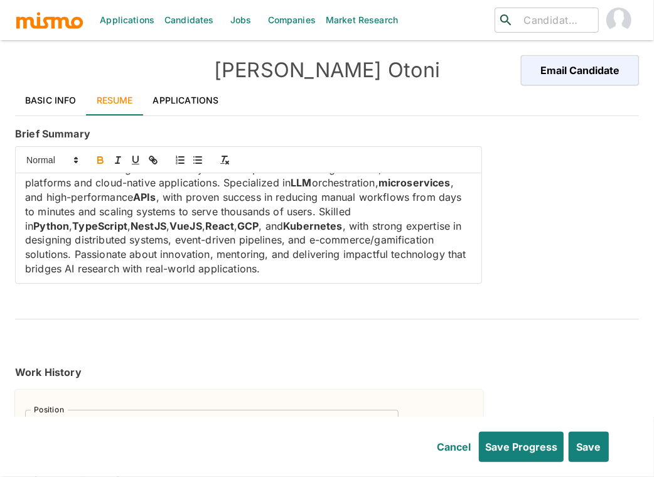
click at [89, 269] on p "and high-performance APIs , with proven success in reducing manual workflows fr…" at bounding box center [248, 232] width 447 height 85
drag, startPoint x: 89, startPoint y: 269, endPoint x: 90, endPoint y: 261, distance: 7.6
click at [89, 269] on p "and high-performance APIs , with proven success in reducing manual workflows fr…" at bounding box center [248, 232] width 447 height 85
click at [99, 160] on icon "button" at bounding box center [100, 159] width 11 height 11
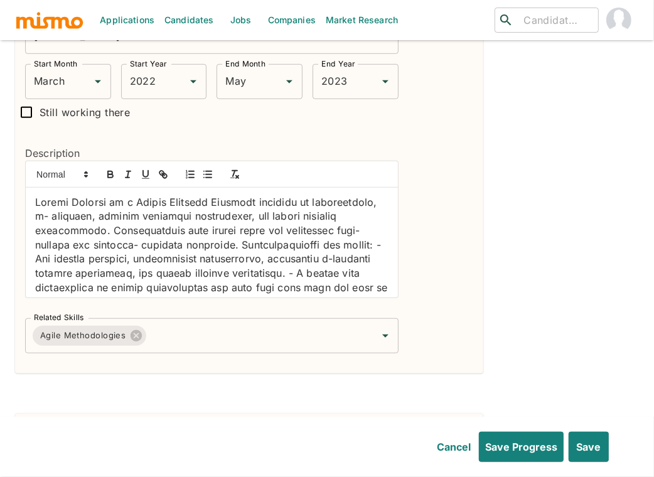
scroll to position [379, 0]
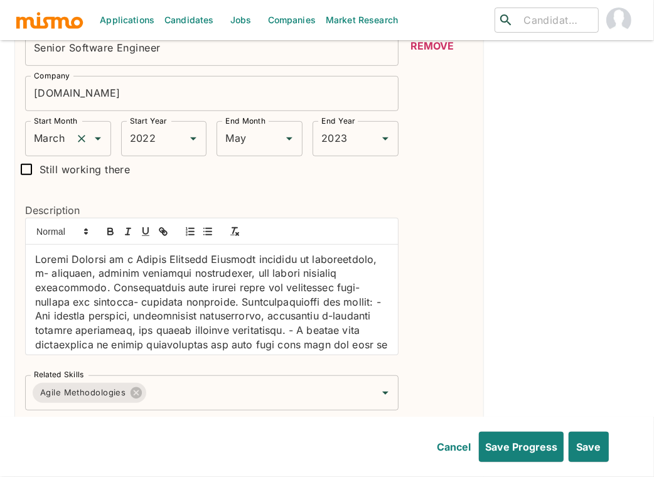
click at [55, 139] on input "March" at bounding box center [51, 139] width 40 height 24
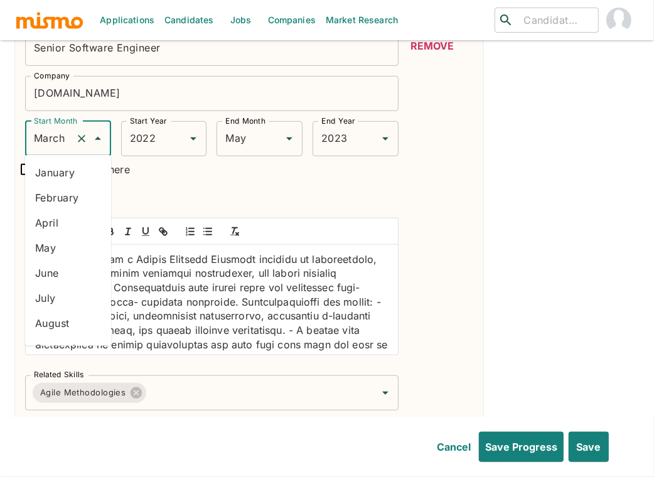
click at [67, 181] on li "January" at bounding box center [68, 172] width 86 height 25
type input "January"
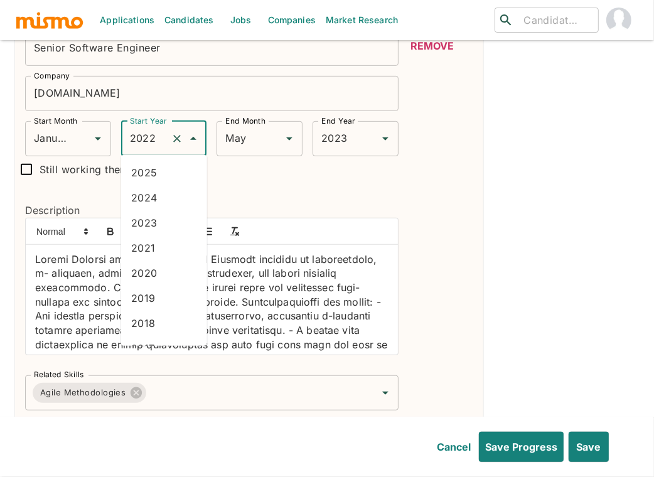
click at [144, 146] on input "2022" at bounding box center [147, 139] width 40 height 24
click at [156, 174] on li "2025" at bounding box center [164, 172] width 86 height 25
type input "2025"
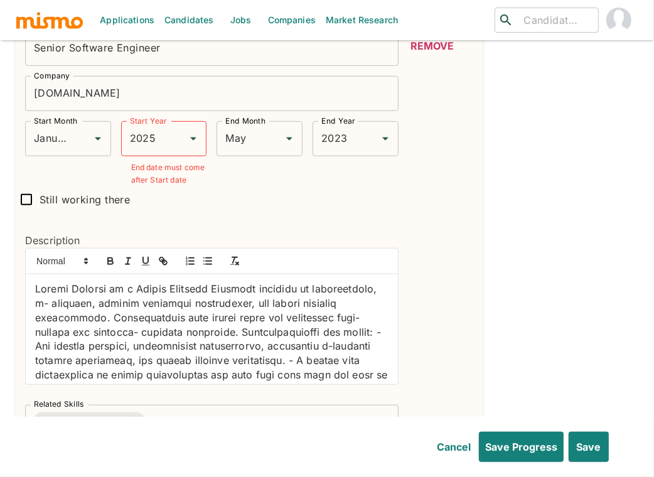
click at [26, 173] on div "Position Senior Software Engineer Position Company Demand.io Company Start Mont…" at bounding box center [206, 231] width 383 height 420
click at [32, 197] on input "Still working there" at bounding box center [26, 199] width 26 height 26
checkbox input "true"
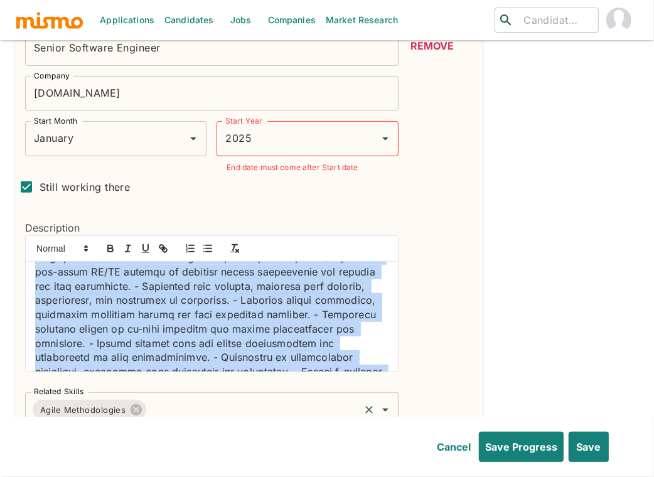
scroll to position [275, 0]
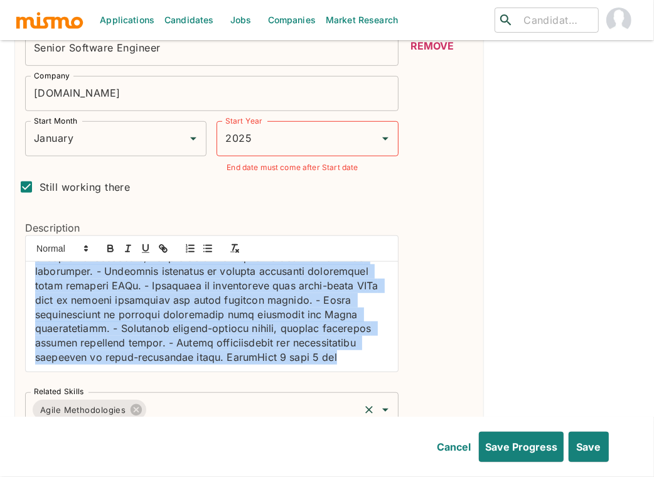
drag, startPoint x: 32, startPoint y: 279, endPoint x: 215, endPoint y: 414, distance: 227.9
click at [215, 414] on div "Position Senior Software Engineer Position Company Demand.io Company Start Mont…" at bounding box center [206, 224] width 383 height 407
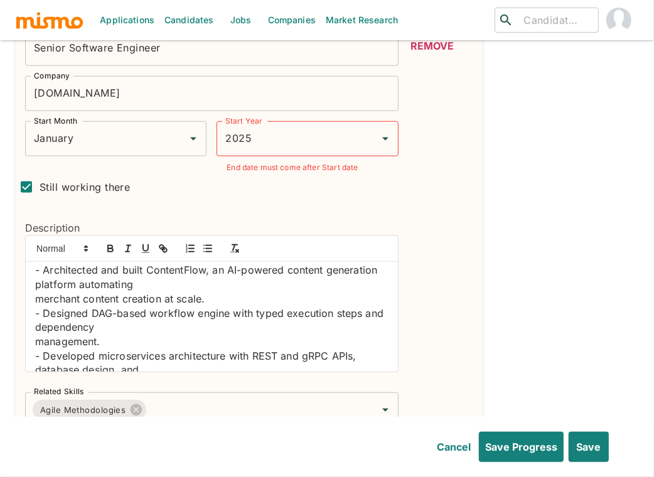
scroll to position [0, 0]
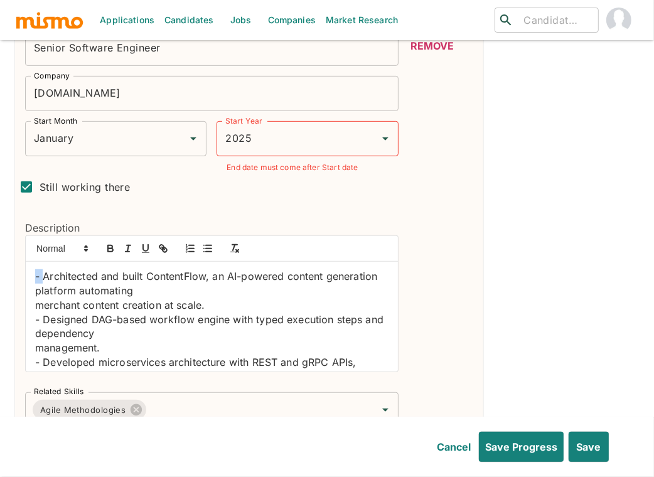
drag, startPoint x: 43, startPoint y: 276, endPoint x: 2, endPoint y: 272, distance: 41.6
click at [206, 249] on icon "button" at bounding box center [207, 248] width 11 height 11
click at [34, 303] on div "Architected and built ContentFlow, an AI-powered content generation platform au…" at bounding box center [212, 317] width 372 height 110
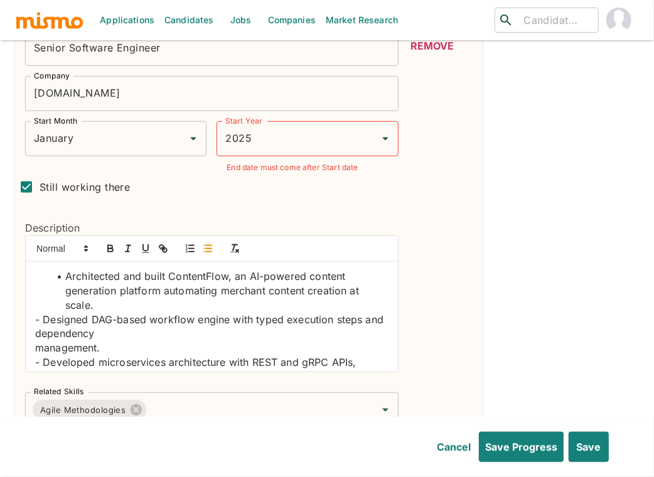
click at [42, 316] on p "- Designed DAG-based workflow engine with typed execution steps and dependency" at bounding box center [211, 327] width 353 height 28
click at [31, 346] on div "Architected and built ContentFlow, an AI-powered content generation platform au…" at bounding box center [212, 317] width 372 height 110
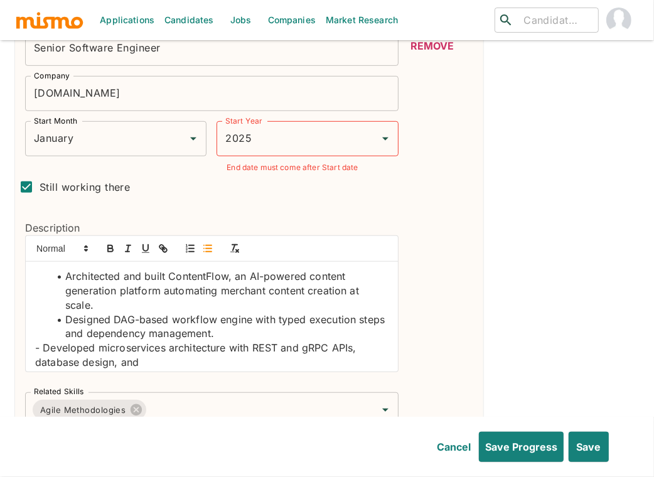
click at [45, 349] on p "- Developed microservices architecture with REST and gRPC APIs, database design…" at bounding box center [211, 355] width 353 height 28
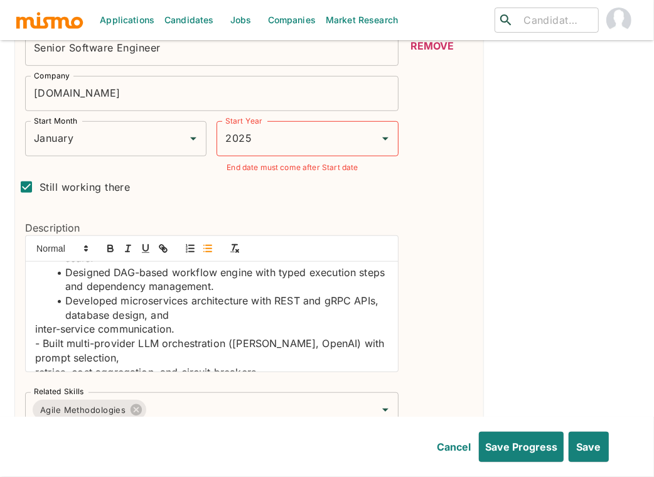
scroll to position [48, 0]
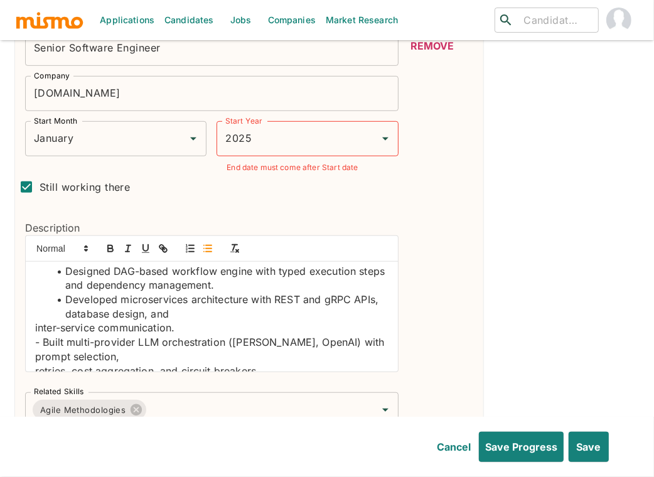
click at [30, 323] on div "Architected and built ContentFlow, an AI-powered content generation platform au…" at bounding box center [212, 317] width 372 height 110
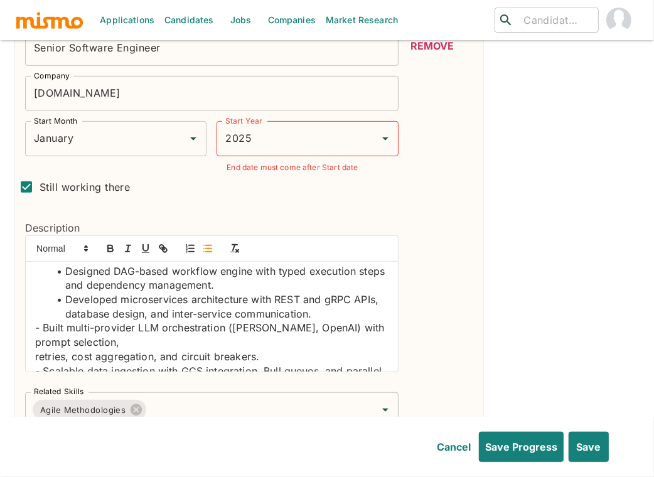
click at [41, 326] on p "- Built multi-provider LLM orchestration (Gemini, Claude, OpenAI) with prompt s…" at bounding box center [211, 335] width 353 height 28
click at [36, 356] on p "retries, cost aggregation, and circuit breakers." at bounding box center [211, 357] width 353 height 14
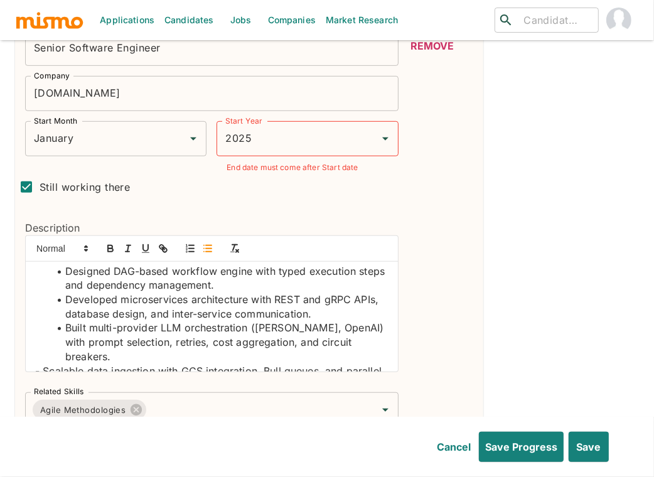
click at [45, 364] on p "- Scalable data ingestion with GCS integration, Bull queues, and parallel API f…" at bounding box center [211, 378] width 353 height 28
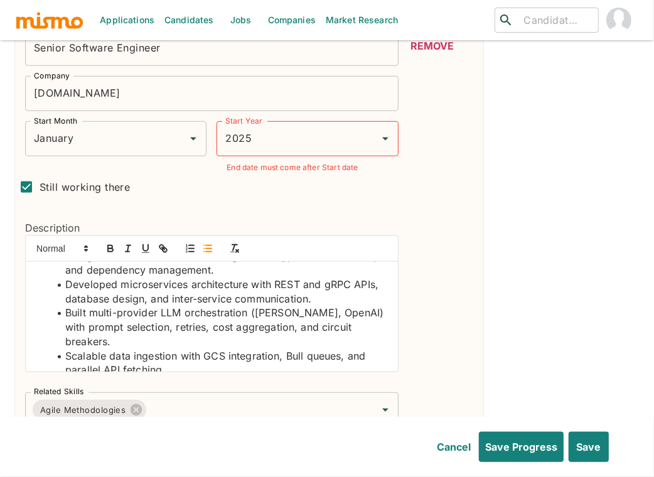
scroll to position [124, 0]
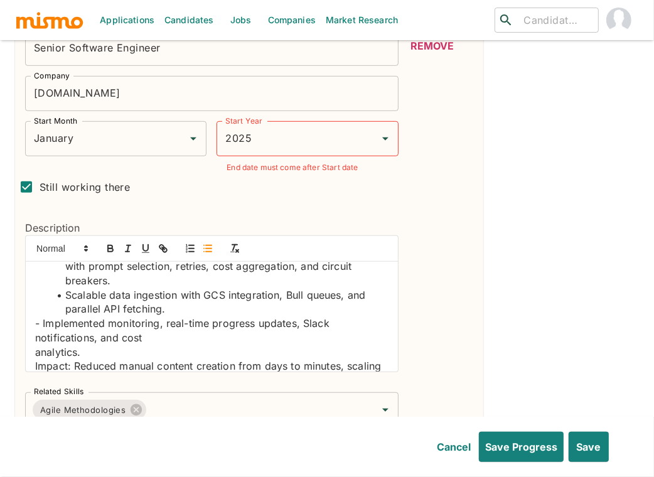
click at [43, 319] on p "- Implemented monitoring, real-time progress updates, Slack notifications, and …" at bounding box center [211, 330] width 353 height 28
click at [35, 353] on p "analytics." at bounding box center [211, 352] width 353 height 14
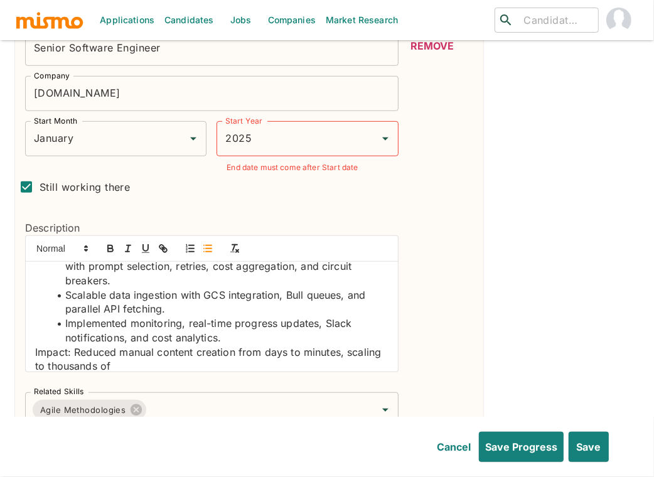
click at [34, 351] on div "Architected and built ContentFlow, an AI-powered content generation platform au…" at bounding box center [212, 317] width 372 height 110
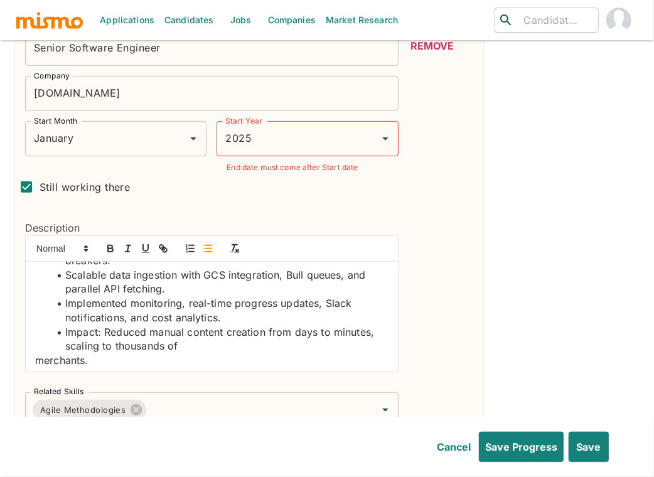
scroll to position [147, 0]
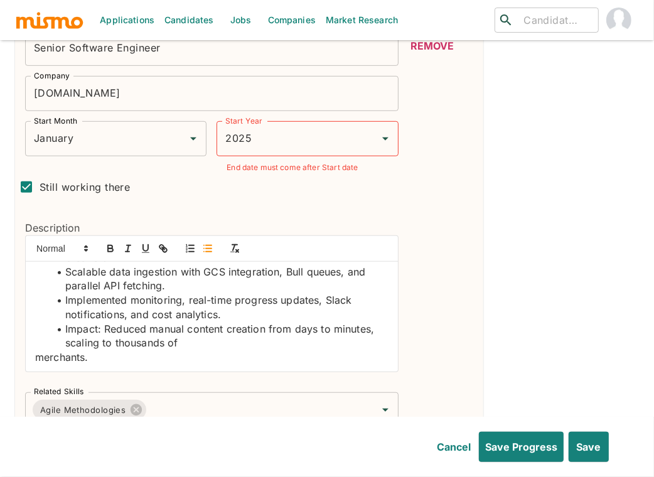
click at [27, 354] on div "Architected and built ContentFlow, an AI-powered content generation platform au…" at bounding box center [212, 317] width 372 height 110
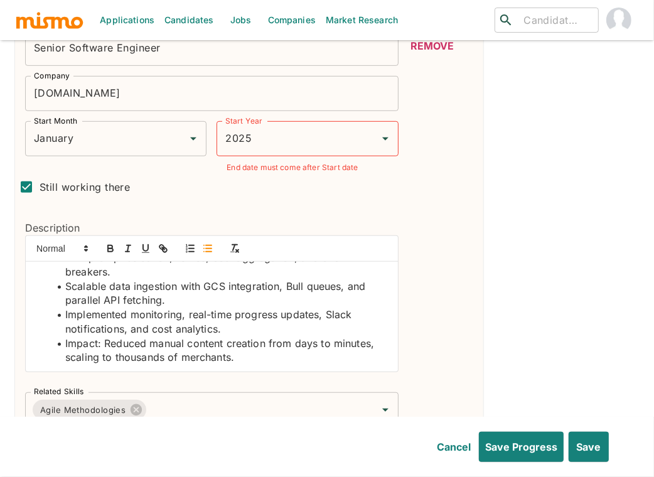
click at [111, 299] on li "Scalable data ingestion with GCS integration, Bull queues, and parallel API fet…" at bounding box center [219, 293] width 338 height 28
click at [107, 244] on icon "button" at bounding box center [110, 248] width 11 height 11
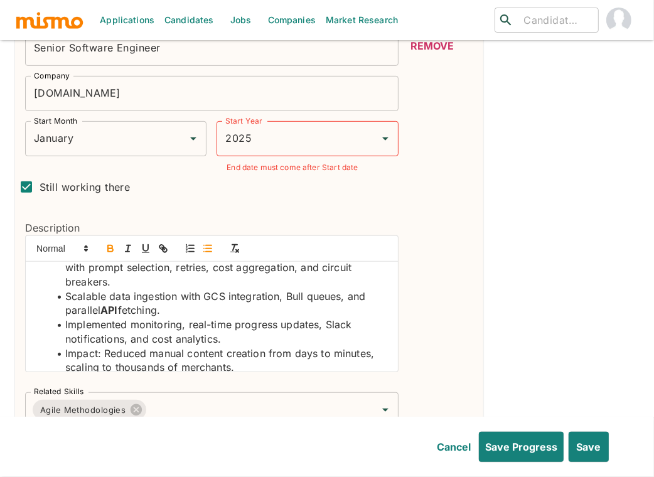
scroll to position [111, 0]
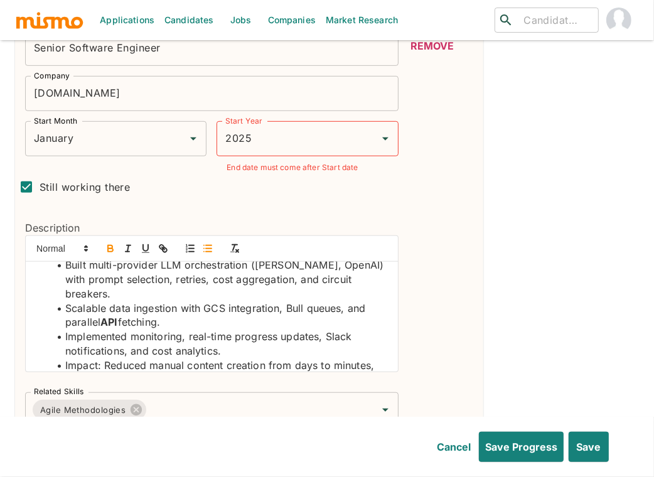
click at [218, 306] on li "Scalable data ingestion with GCS integration, Bull queues, and parallel API fet…" at bounding box center [219, 315] width 338 height 28
click at [112, 249] on icon "button" at bounding box center [110, 250] width 5 height 3
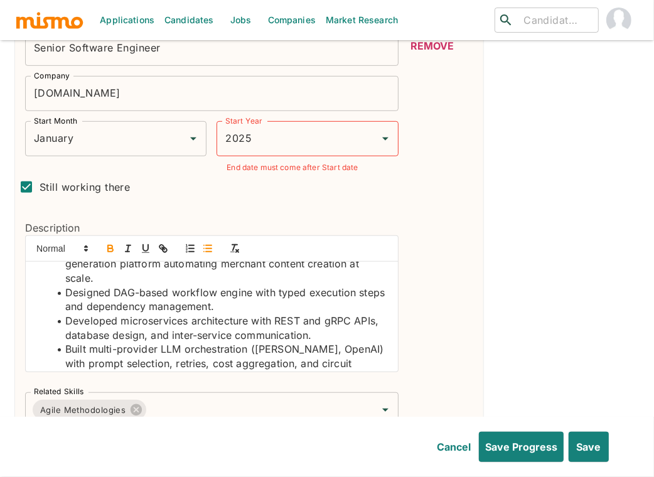
scroll to position [22, 0]
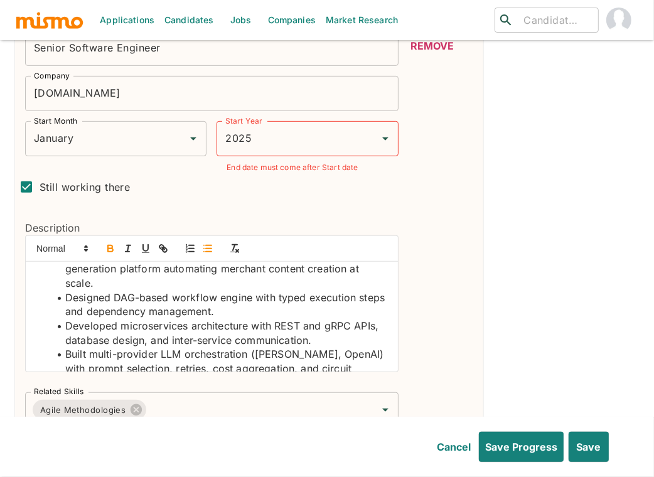
click at [174, 350] on li "Built multi-provider LLM orchestration (Gemini, Claude, OpenAI) with prompt sel…" at bounding box center [219, 368] width 338 height 43
drag, startPoint x: 174, startPoint y: 350, endPoint x: 110, endPoint y: 231, distance: 134.5
click at [174, 350] on li "Built multi-provider LLM orchestration (Gemini, Claude, OpenAI) with prompt sel…" at bounding box center [219, 368] width 338 height 43
click at [109, 245] on icon "button" at bounding box center [110, 248] width 11 height 11
click at [267, 352] on li "Built multi-provider LLM orchestration (Gemini, Claude, OpenAI) with prompt sel…" at bounding box center [219, 368] width 338 height 43
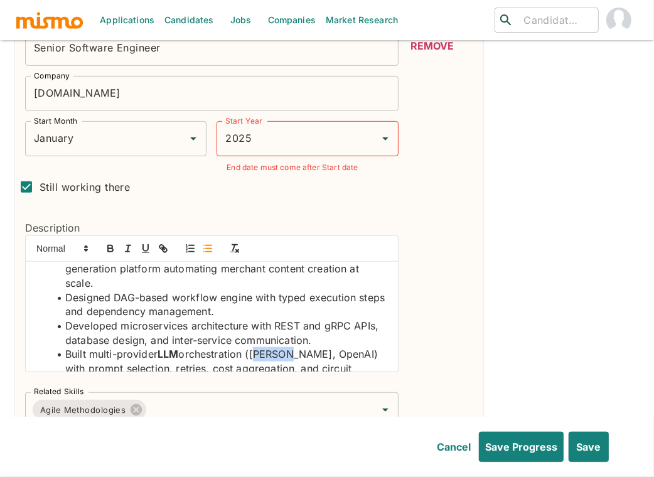
click at [267, 352] on li "Built multi-provider LLM orchestration (Gemini, Claude, OpenAI) with prompt sel…" at bounding box center [219, 368] width 338 height 43
drag, startPoint x: 109, startPoint y: 249, endPoint x: 328, endPoint y: 360, distance: 245.6
click at [109, 250] on icon "button" at bounding box center [110, 248] width 11 height 11
click at [323, 355] on li "Built multi-provider LLM orchestration ( Gemini , Claude, OpenAI) with prompt s…" at bounding box center [219, 368] width 338 height 43
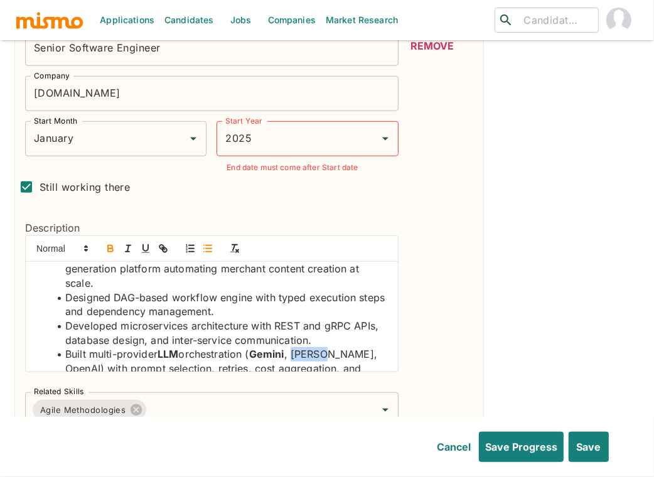
click at [108, 250] on icon "button" at bounding box center [110, 250] width 5 height 3
click at [359, 351] on li "Built multi-provider LLM orchestration ( Gemini , Claude , OpenAI) with prompt …" at bounding box center [219, 368] width 338 height 43
click at [358, 351] on li "Built multi-provider LLM orchestration ( Gemini , Claude , OpenAI) with prompt …" at bounding box center [219, 368] width 338 height 43
click at [114, 248] on icon "button" at bounding box center [110, 248] width 11 height 11
click at [286, 322] on li "Developed microservices architecture with REST and gRPC APIs, database design, …" at bounding box center [219, 333] width 338 height 28
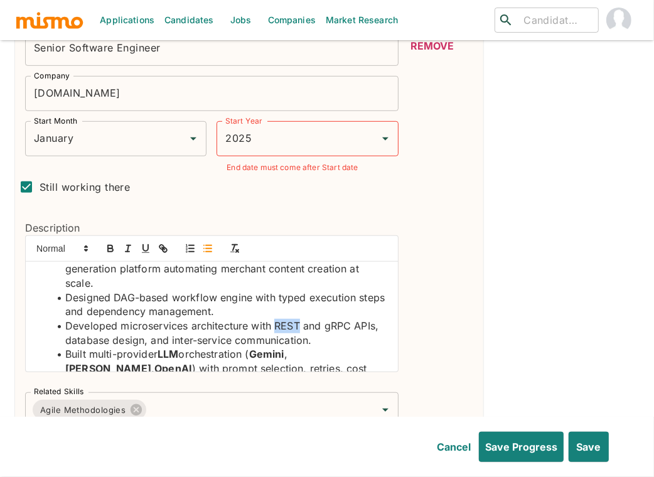
click at [286, 322] on li "Developed microservices architecture with REST and gRPC APIs, database design, …" at bounding box center [219, 333] width 338 height 28
click at [109, 249] on icon "button" at bounding box center [110, 248] width 11 height 11
drag, startPoint x: 348, startPoint y: 328, endPoint x: 339, endPoint y: 324, distance: 10.4
click at [348, 328] on li "Developed microservices architecture with REST and gRPC APIs, database design, …" at bounding box center [219, 333] width 338 height 28
click at [339, 322] on li "Developed microservices architecture with REST and gRPC APIs, database design, …" at bounding box center [219, 333] width 338 height 28
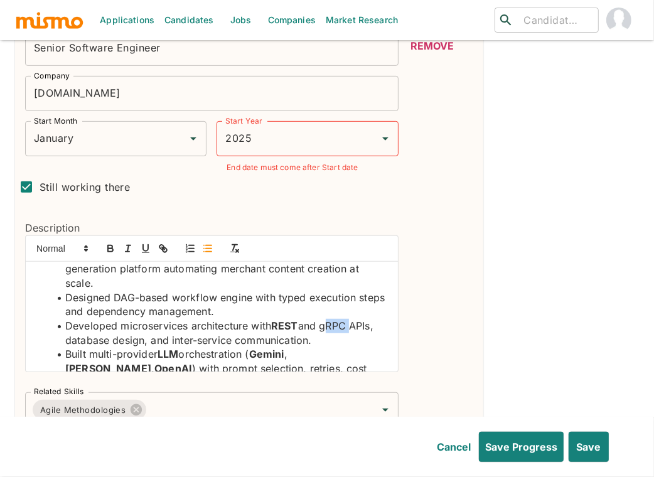
click at [339, 322] on li "Developed microservices architecture with REST and gRPC APIs, database design, …" at bounding box center [219, 333] width 338 height 28
click at [105, 249] on icon "button" at bounding box center [110, 248] width 11 height 11
click at [163, 328] on li "Developed microservices architecture with REST and gRPC APIs, database design, …" at bounding box center [219, 333] width 338 height 28
drag, startPoint x: 163, startPoint y: 328, endPoint x: 99, endPoint y: 279, distance: 80.2
click at [163, 328] on li "Developed microservices architecture with REST and gRPC APIs, database design, …" at bounding box center [219, 333] width 338 height 28
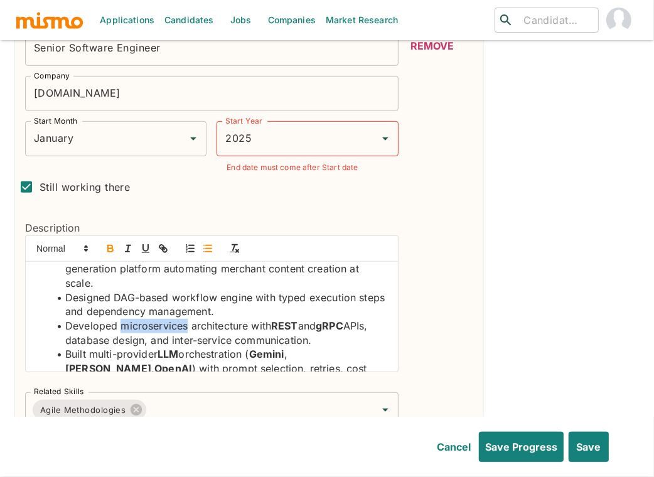
click at [110, 246] on icon "button" at bounding box center [110, 248] width 11 height 11
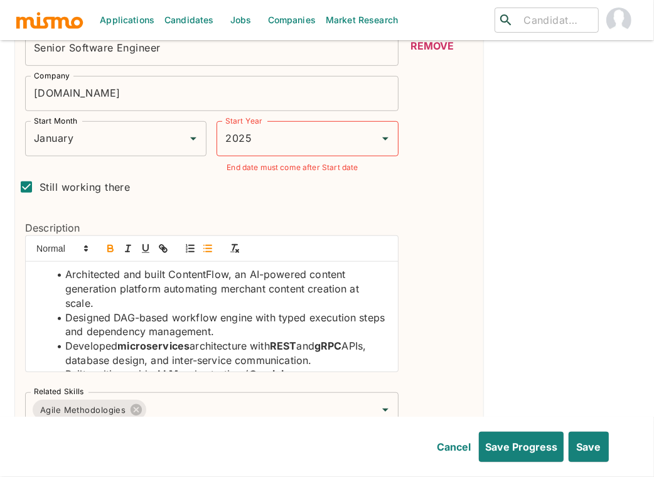
scroll to position [0, 0]
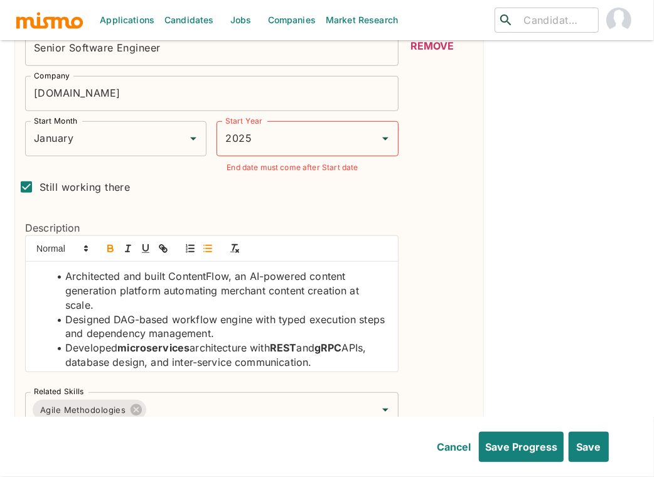
click at [252, 273] on li "Architected and built ContentFlow, an AI-powered content generation platform au…" at bounding box center [219, 290] width 338 height 43
click at [114, 247] on icon "button" at bounding box center [110, 248] width 11 height 11
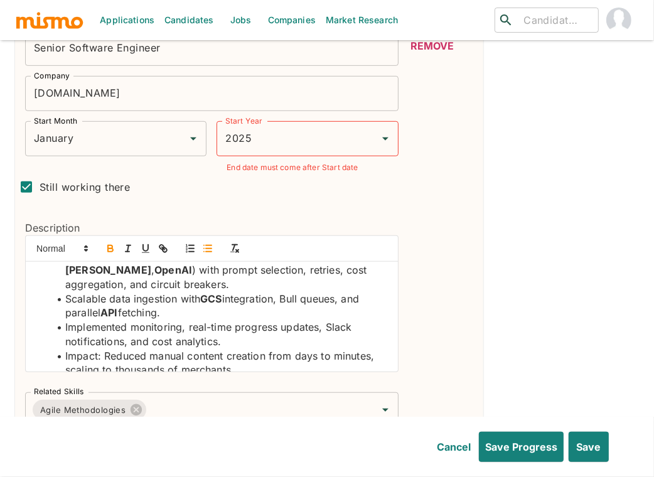
scroll to position [133, 0]
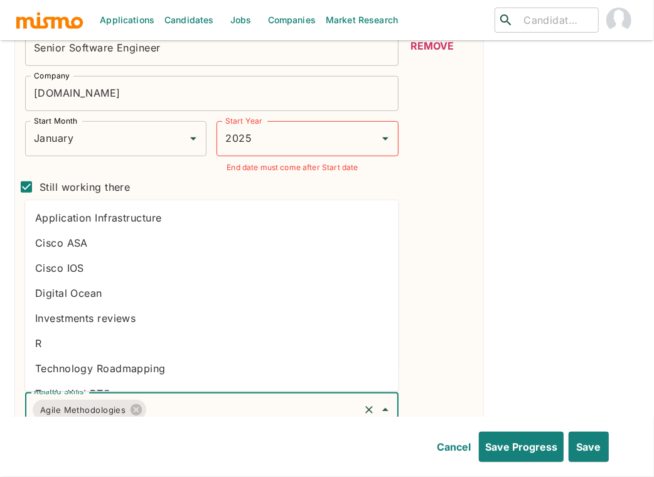
click at [244, 402] on input "Related Skills" at bounding box center [252, 410] width 209 height 24
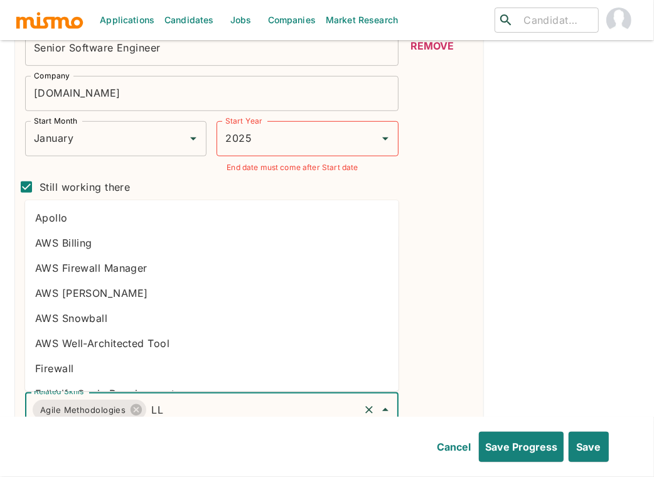
type input "LLM"
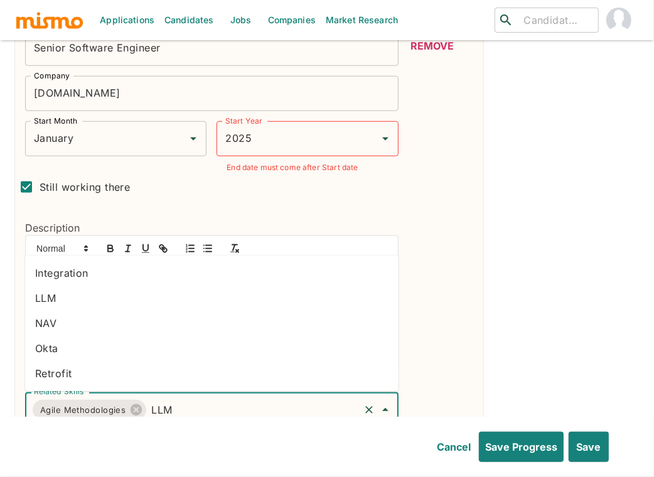
click at [66, 303] on li "LLM" at bounding box center [211, 298] width 373 height 25
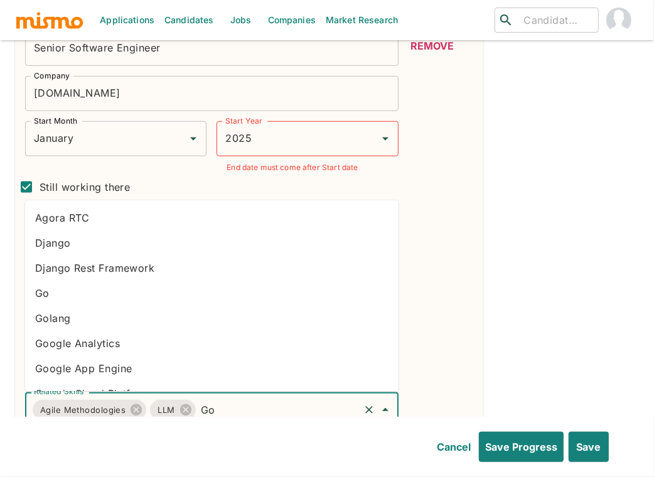
type input "Goo"
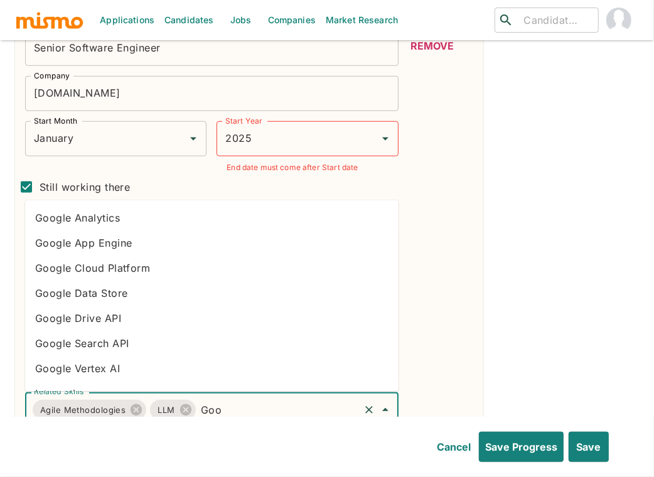
click at [85, 269] on li "Google Cloud Platform" at bounding box center [211, 267] width 373 height 25
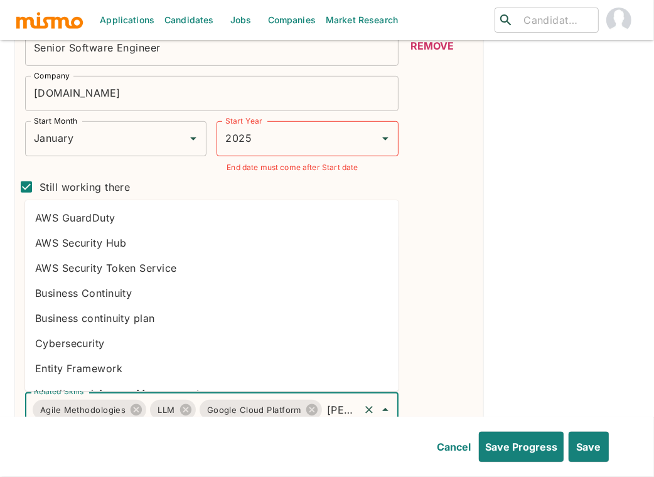
type input "Typ"
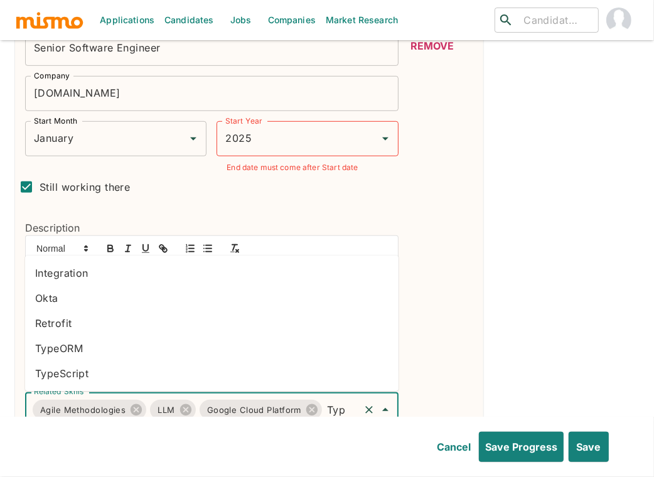
click at [77, 368] on li "TypeScript" at bounding box center [211, 373] width 373 height 25
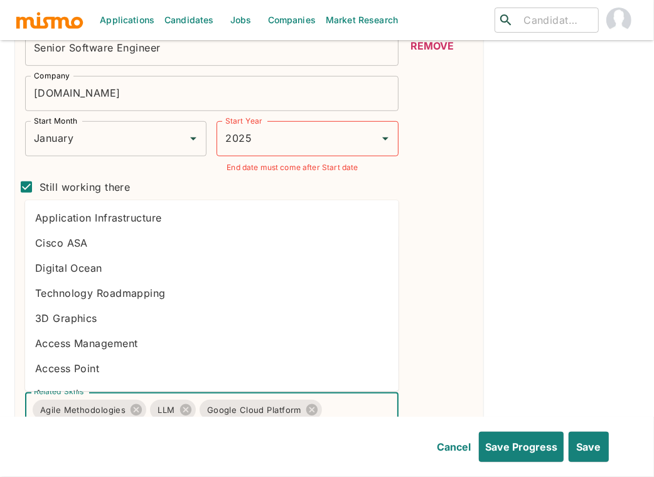
type input "AI"
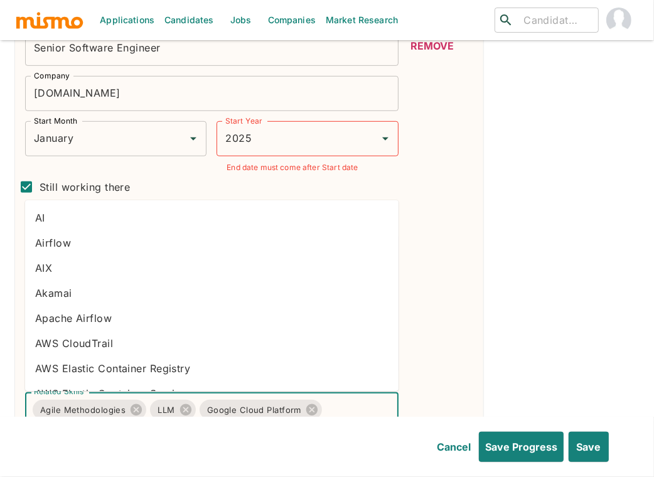
click at [78, 216] on li "AI" at bounding box center [211, 217] width 373 height 25
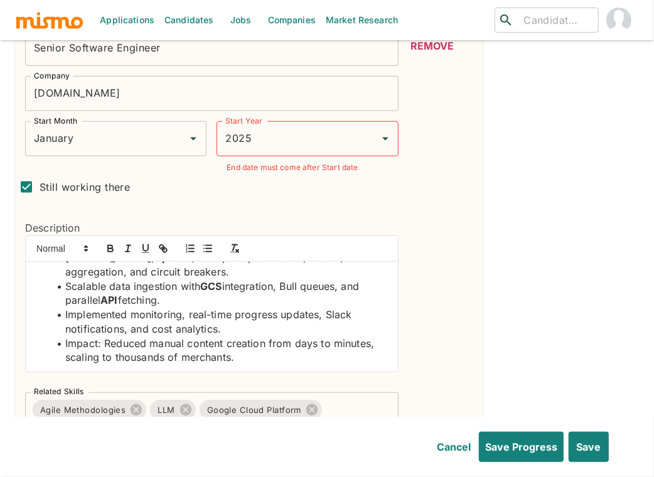
click at [328, 326] on li "Implemented monitoring, real-time progress updates, Slack notifications, and co…" at bounding box center [219, 321] width 338 height 28
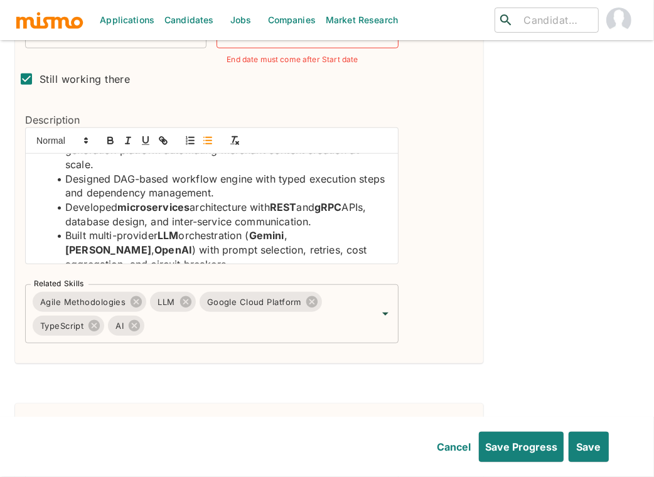
scroll to position [14, 0]
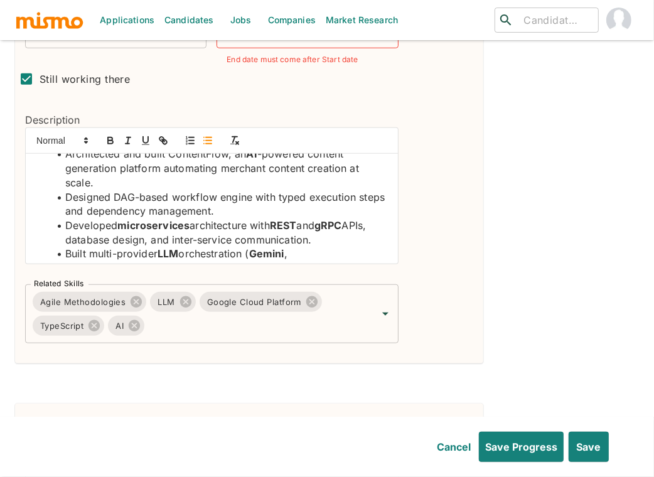
click at [71, 235] on li "Developed microservices architecture with REST and gRPC APIs, database design, …" at bounding box center [219, 232] width 338 height 28
click at [109, 139] on icon "button" at bounding box center [110, 140] width 11 height 11
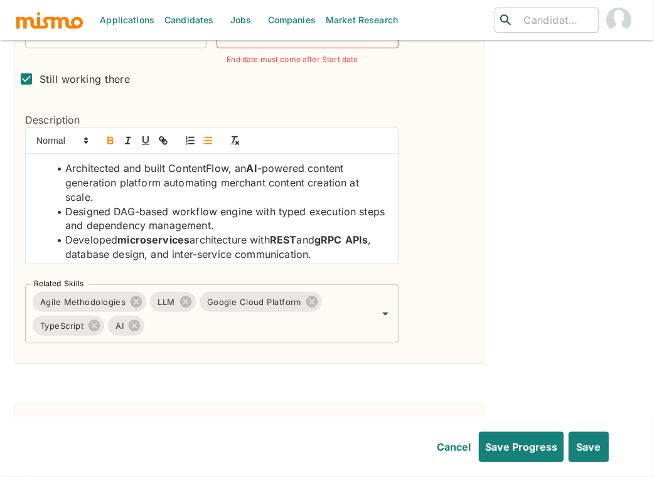
click at [90, 195] on li "Architected and built ContentFlow, an AI -powered content generation platform a…" at bounding box center [219, 182] width 338 height 43
click at [148, 200] on li "Architected and built ContentFlow, an AI -powered content generation platform a…" at bounding box center [219, 182] width 338 height 43
click at [108, 142] on icon "button" at bounding box center [110, 142] width 5 height 3
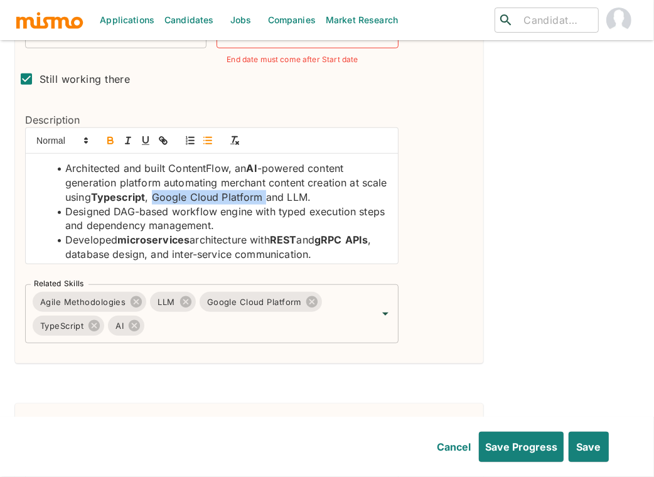
drag, startPoint x: 182, startPoint y: 195, endPoint x: 294, endPoint y: 193, distance: 111.7
click at [294, 193] on li "Architected and built ContentFlow, an AI -powered content generation platform a…" at bounding box center [219, 182] width 338 height 43
click at [110, 137] on icon "button" at bounding box center [110, 138] width 4 height 3
click at [328, 193] on li "Architected and built ContentFlow, an AI -powered content generation platform a…" at bounding box center [219, 182] width 338 height 43
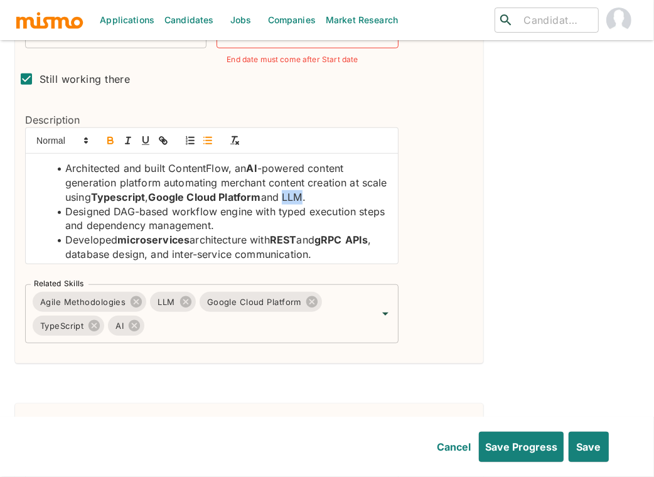
click at [109, 137] on icon "button" at bounding box center [110, 140] width 11 height 11
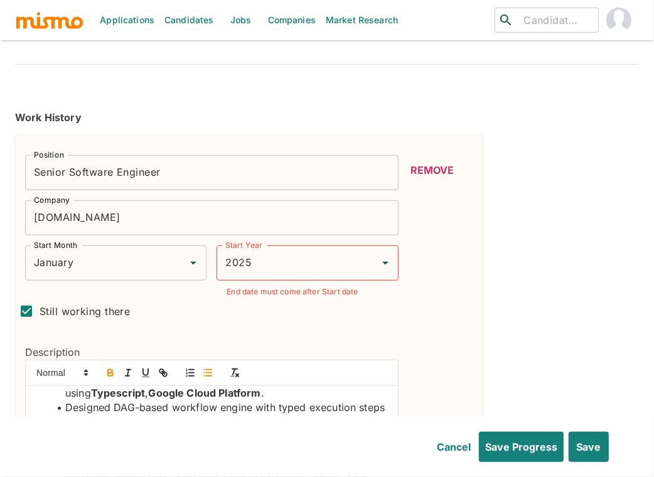
scroll to position [257, 0]
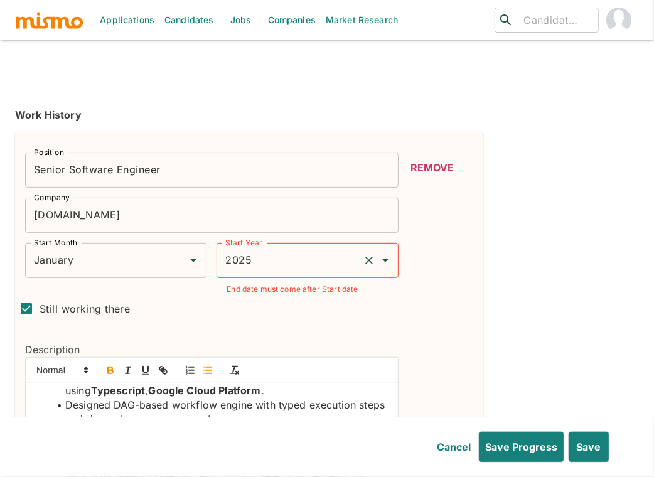
click at [233, 257] on input "2025" at bounding box center [289, 261] width 135 height 24
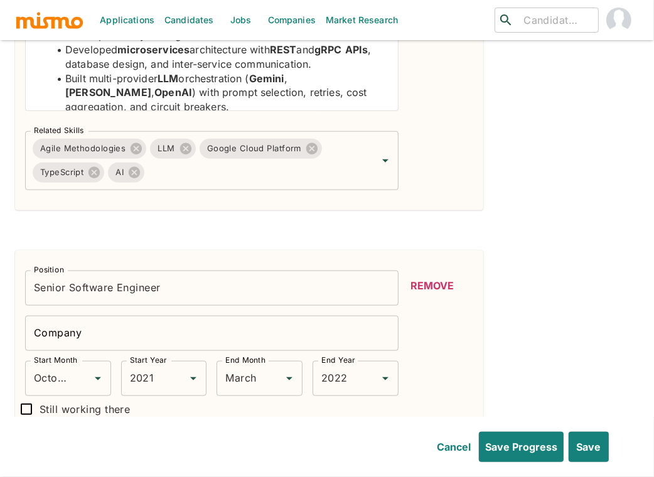
scroll to position [624, 0]
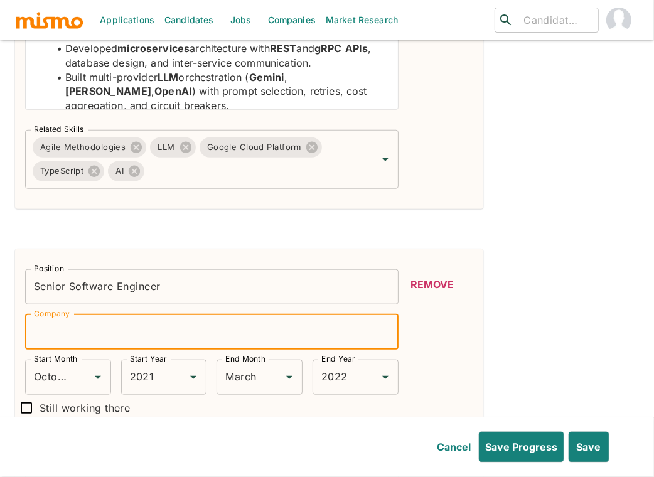
click at [88, 324] on input "Company" at bounding box center [211, 331] width 373 height 35
type input "Whimstay"
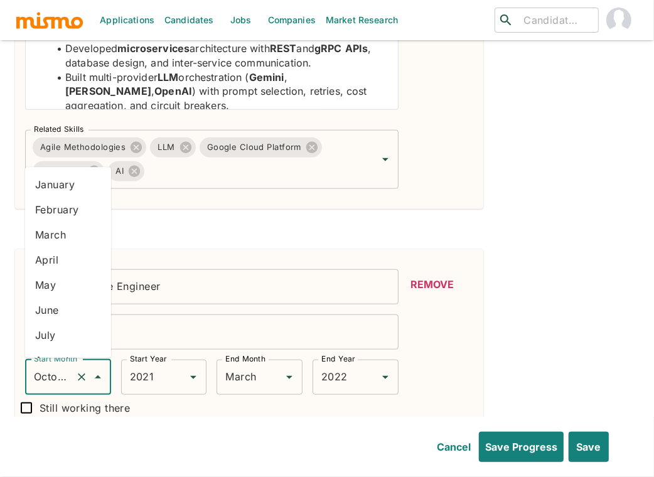
click at [69, 379] on input "October" at bounding box center [51, 377] width 40 height 24
click at [59, 337] on li "July" at bounding box center [68, 335] width 86 height 25
type input "July"
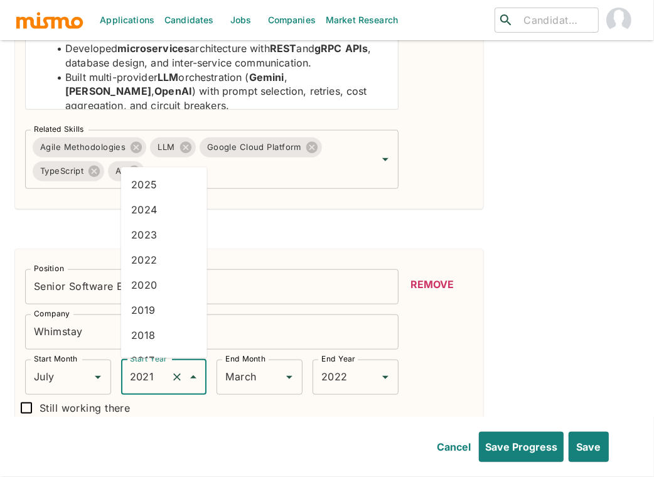
click at [136, 369] on input "2021" at bounding box center [147, 377] width 40 height 24
click at [169, 208] on li "2024" at bounding box center [164, 210] width 86 height 25
type input "2024"
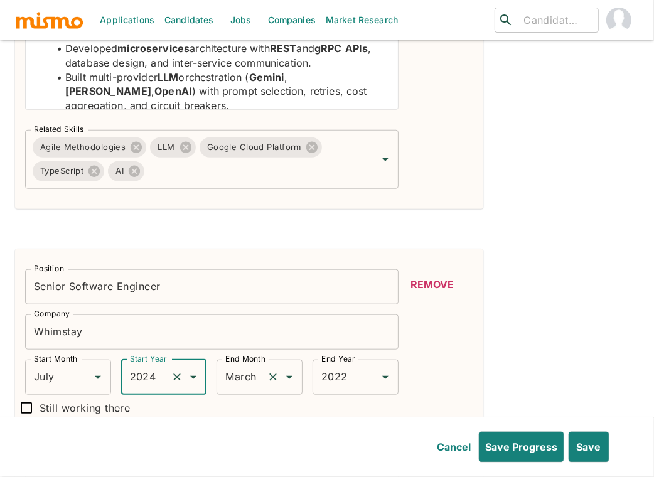
click at [241, 372] on input "March" at bounding box center [242, 377] width 40 height 24
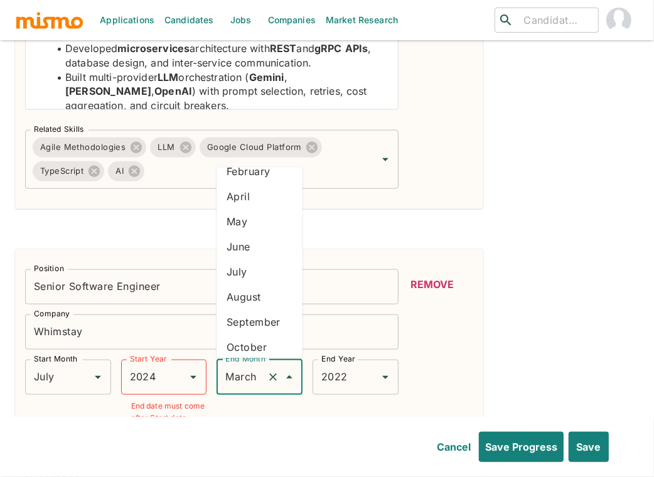
scroll to position [95, 0]
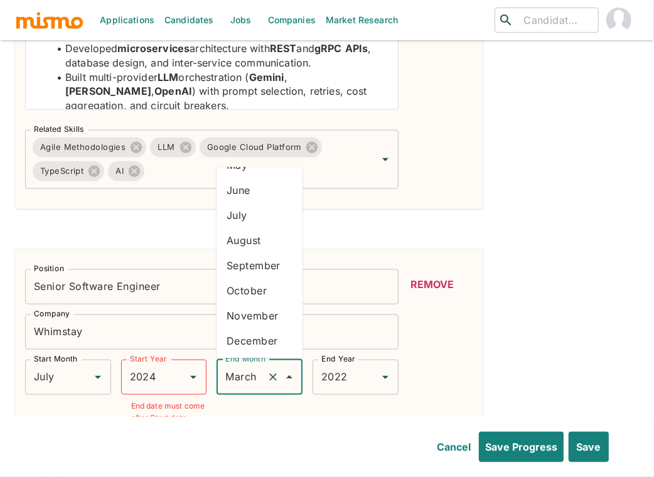
click at [252, 316] on li "November" at bounding box center [259, 316] width 86 height 25
type input "November"
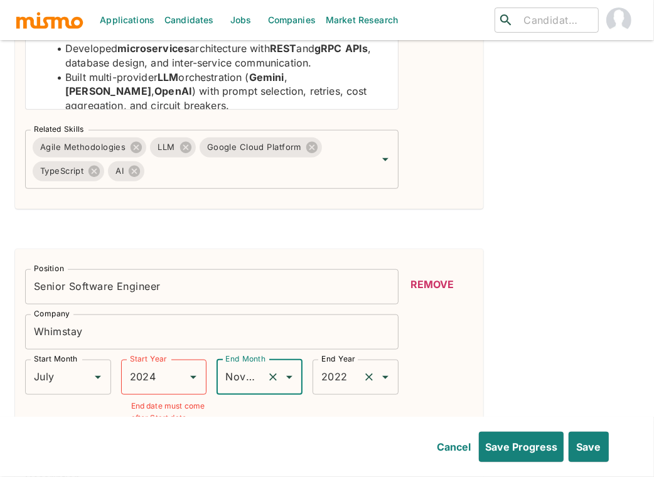
click at [326, 374] on input "2022" at bounding box center [338, 377] width 40 height 24
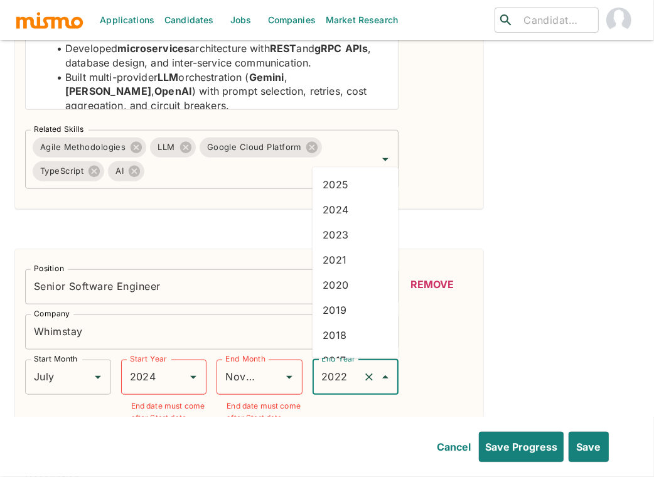
click at [338, 214] on li "2024" at bounding box center [356, 210] width 86 height 25
type input "2024"
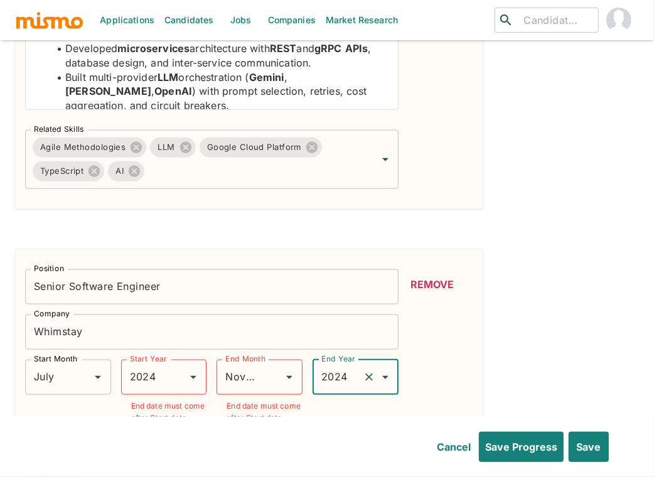
click at [224, 284] on input "Senior Software Engineer" at bounding box center [211, 286] width 373 height 35
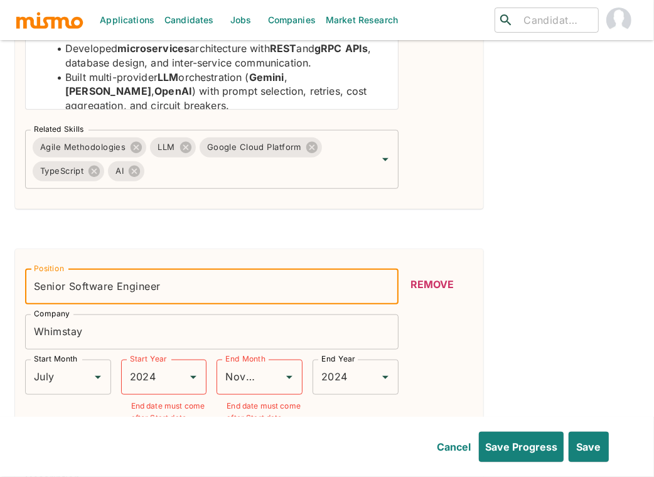
click at [224, 284] on input "Senior Software Engineer" at bounding box center [211, 286] width 373 height 35
paste input "(Short Term Contract)"
type input "Senior Software Engineer - (Short Term Contract)"
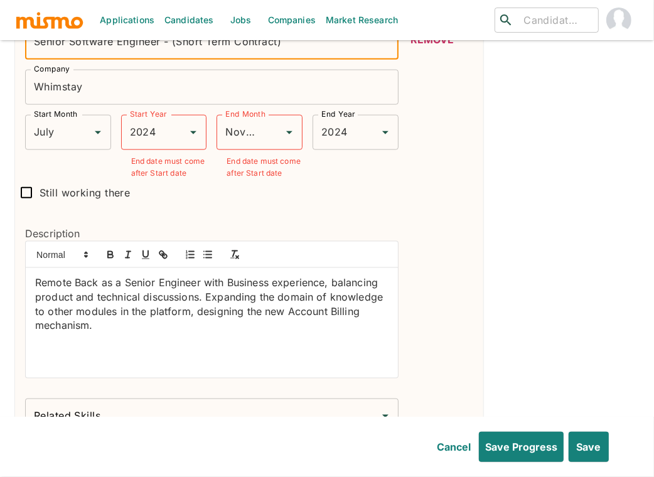
click at [156, 329] on p "Remote Back as a Senior Engineer with Business experience, balancing product an…" at bounding box center [211, 303] width 353 height 57
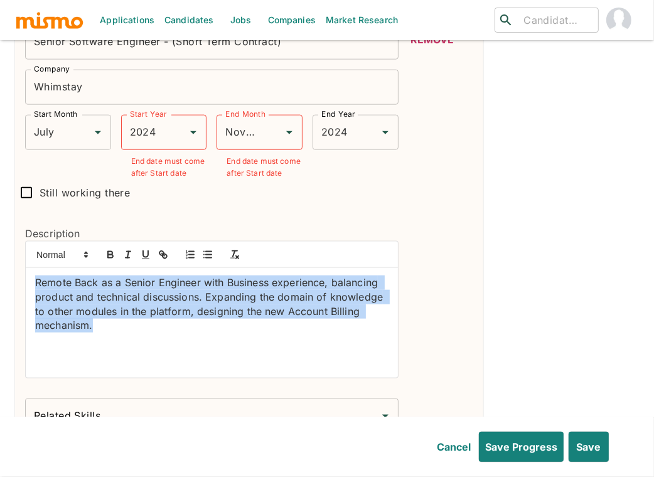
drag, startPoint x: 99, startPoint y: 325, endPoint x: 21, endPoint y: 281, distance: 88.8
click at [22, 281] on div "Description Remote Back as a Senior Engineer with Business experience, balancin…" at bounding box center [206, 297] width 383 height 183
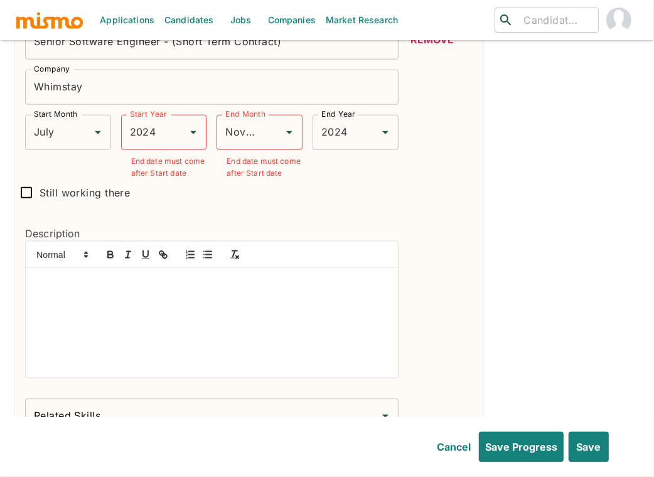
scroll to position [0, 0]
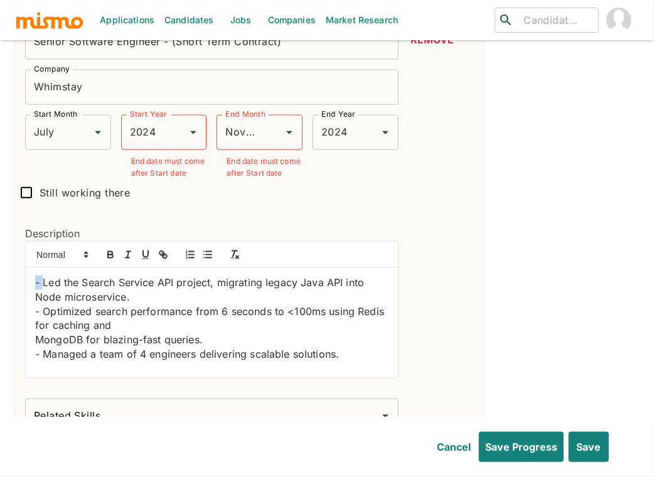
drag, startPoint x: 44, startPoint y: 278, endPoint x: 21, endPoint y: 281, distance: 23.4
click at [21, 281] on div "Description - Led the Search Service API project, migrating legacy Java API int…" at bounding box center [206, 297] width 383 height 183
click at [204, 252] on line "button" at bounding box center [204, 252] width 0 height 0
drag, startPoint x: 44, startPoint y: 308, endPoint x: 30, endPoint y: 308, distance: 13.8
click at [30, 308] on div "Led the Search Service API project, migrating legacy Java API into Node microse…" at bounding box center [212, 323] width 372 height 110
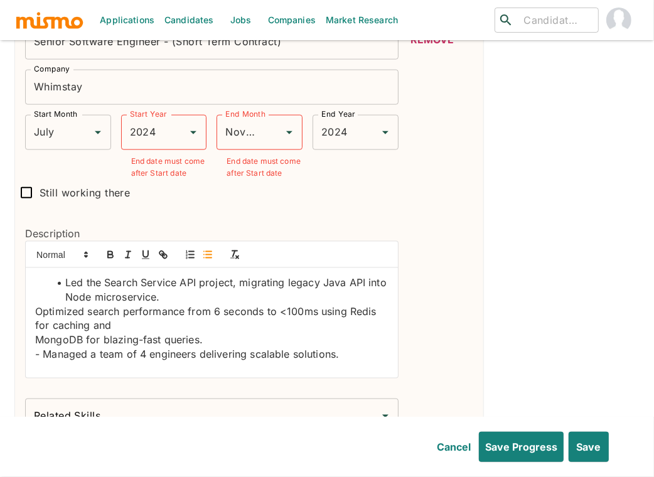
click at [203, 250] on icon "button" at bounding box center [207, 254] width 11 height 11
click at [35, 339] on p "MongoDB for blazing-fast queries." at bounding box center [211, 340] width 353 height 14
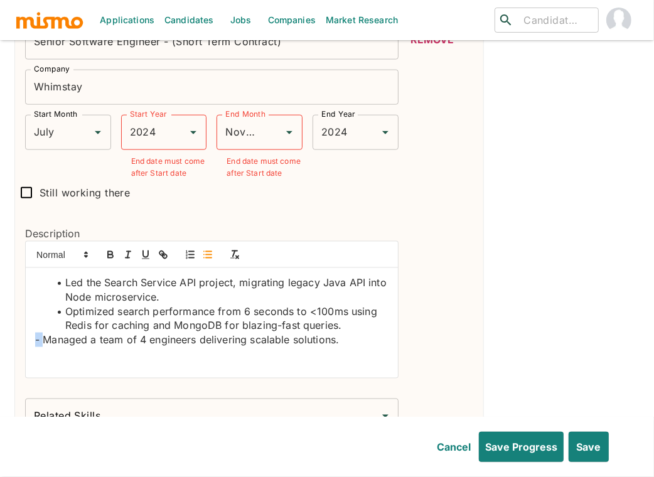
drag, startPoint x: 46, startPoint y: 341, endPoint x: 13, endPoint y: 339, distance: 32.7
click at [181, 279] on li "Led the Search Service API project, migrating legacy Java API into Node microse…" at bounding box center [219, 289] width 338 height 28
click at [108, 255] on icon "button" at bounding box center [110, 256] width 5 height 3
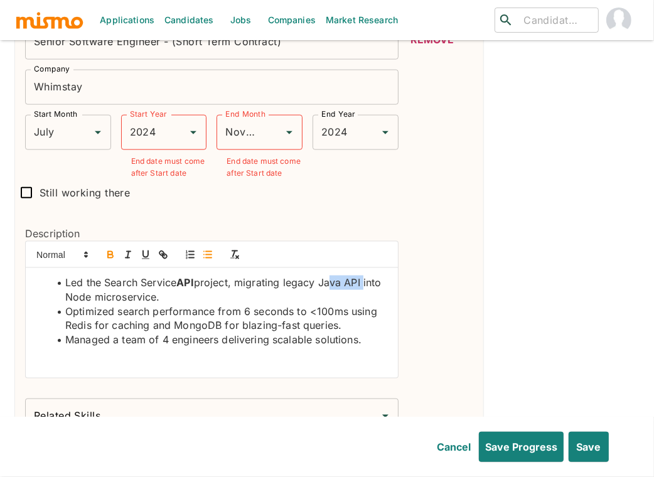
drag, startPoint x: 366, startPoint y: 275, endPoint x: 326, endPoint y: 281, distance: 40.0
click at [326, 281] on li "Led the Search Service API project, migrating legacy Java API into Node microse…" at bounding box center [219, 289] width 338 height 28
click at [105, 253] on icon "button" at bounding box center [110, 254] width 11 height 11
drag, startPoint x: 63, startPoint y: 296, endPoint x: 156, endPoint y: 301, distance: 92.4
click at [156, 301] on li "Led the Search Service API project, migrating legacy Java API into Node microse…" at bounding box center [219, 289] width 338 height 28
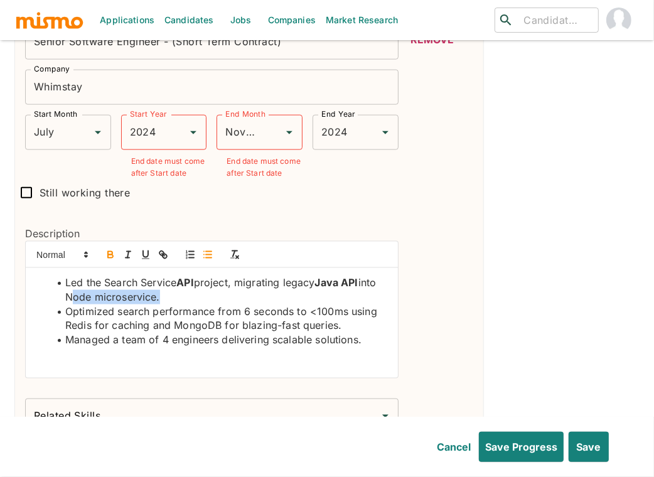
click at [105, 252] on icon "button" at bounding box center [110, 254] width 11 height 11
click at [72, 323] on li "Optimized search performance from 6 seconds to <100ms using Redis for caching a…" at bounding box center [219, 318] width 338 height 28
click at [105, 249] on icon "button" at bounding box center [110, 254] width 11 height 11
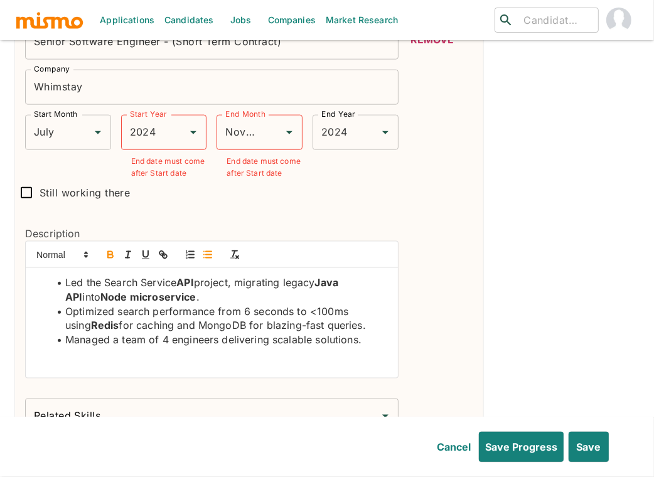
click at [196, 327] on li "Optimized search performance from 6 seconds to <100ms using Redis for caching a…" at bounding box center [219, 318] width 338 height 28
click at [118, 258] on button "button" at bounding box center [111, 254] width 18 height 15
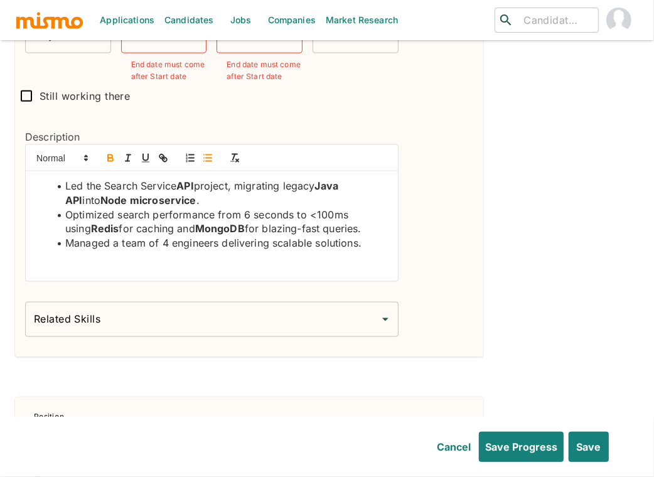
click at [269, 329] on input "Related Skills" at bounding box center [202, 319] width 343 height 24
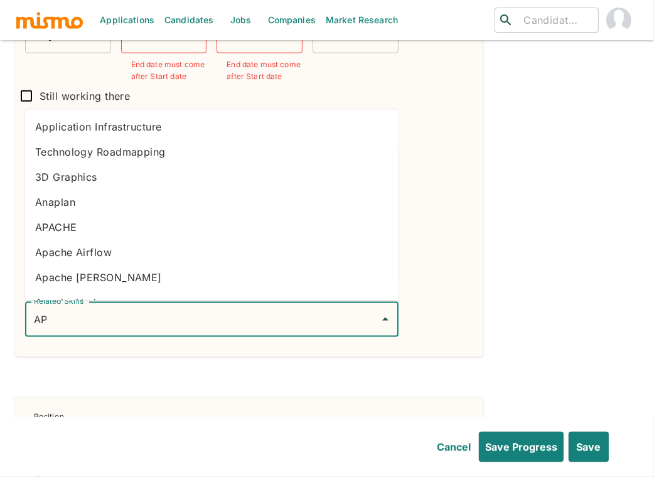
type input "API"
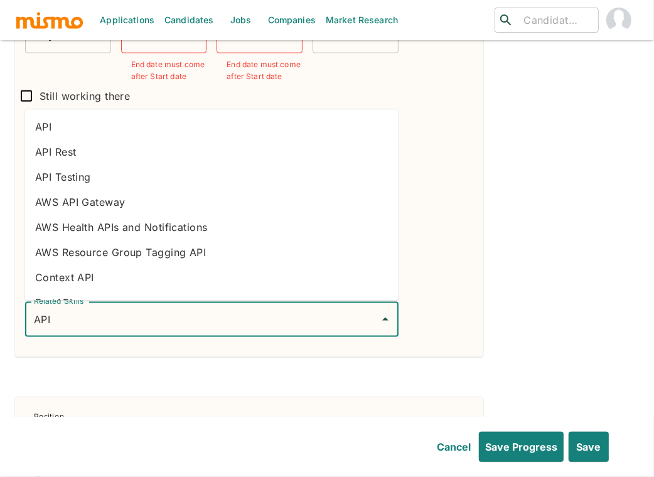
click at [151, 131] on li "API" at bounding box center [211, 127] width 373 height 25
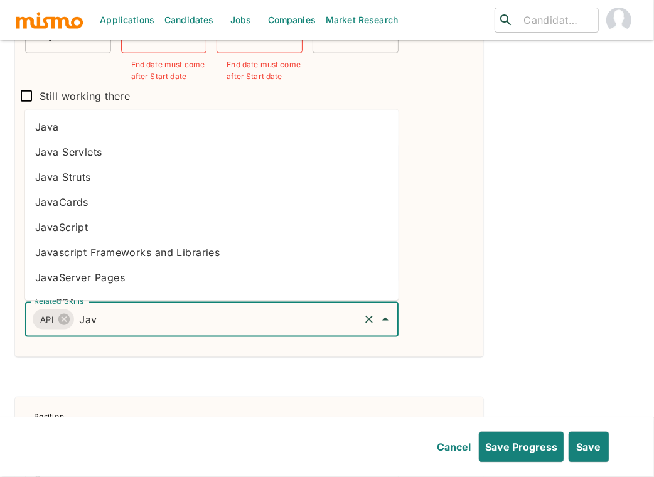
type input "Java"
click at [82, 121] on li "Java" at bounding box center [211, 127] width 373 height 25
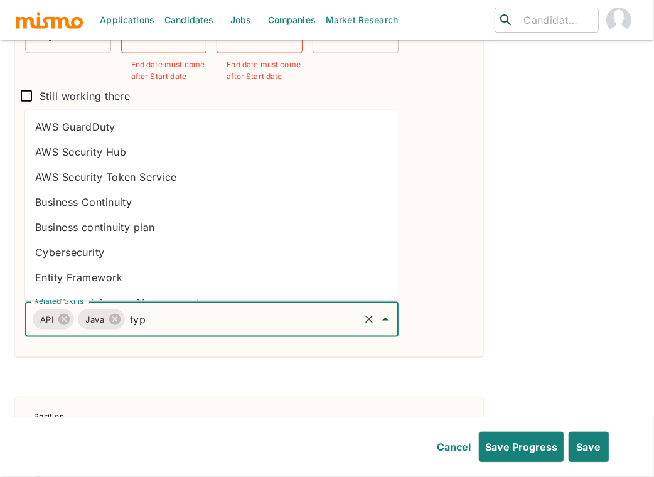
type input "type"
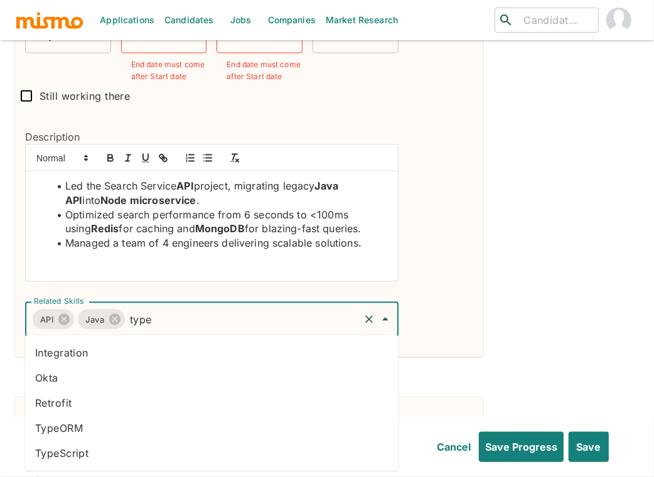
click at [96, 452] on li "TypeScript" at bounding box center [211, 453] width 373 height 25
type input "node"
click at [98, 426] on li "Node.js" at bounding box center [211, 427] width 373 height 25
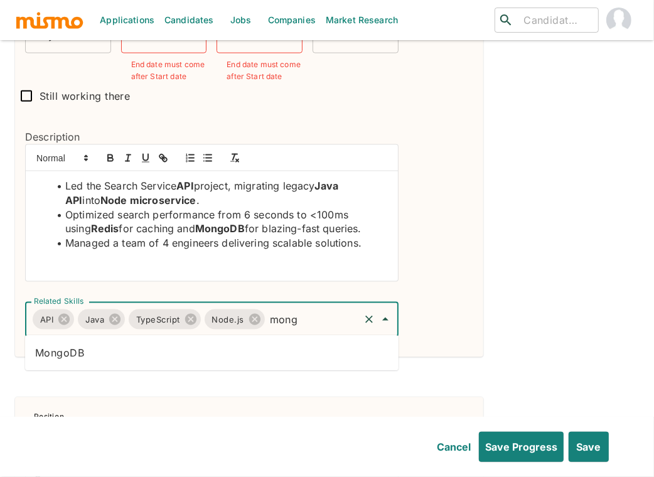
type input "mongo"
click at [103, 346] on li "MongoDB" at bounding box center [211, 352] width 373 height 25
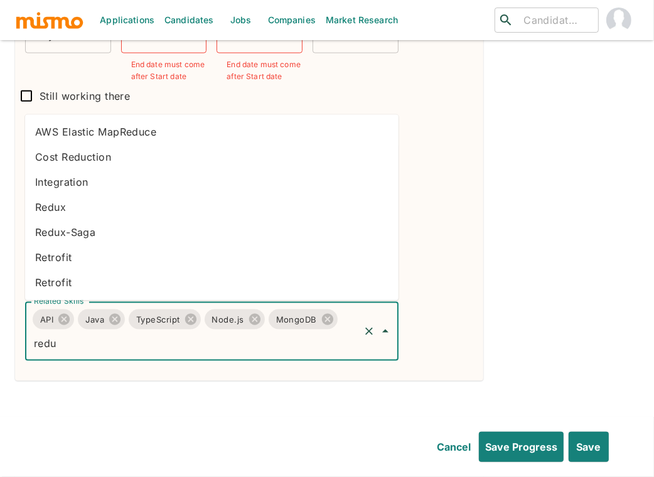
type input "red"
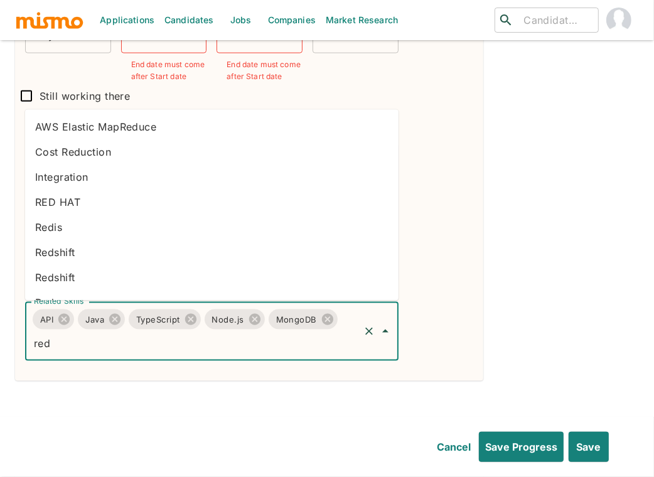
click at [102, 234] on li "Redis" at bounding box center [211, 227] width 373 height 25
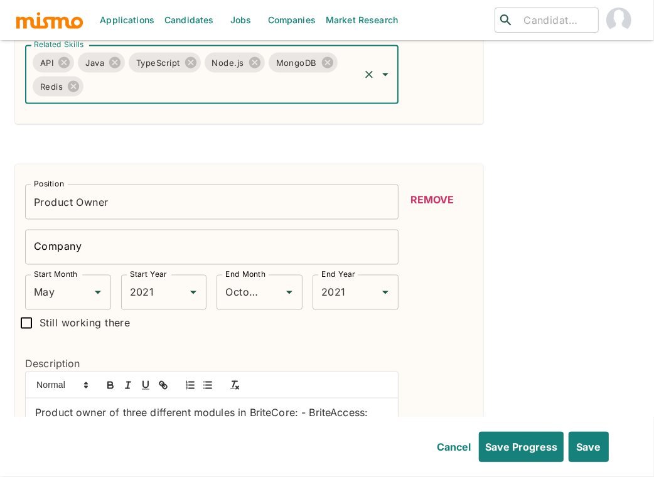
scroll to position [1246, 0]
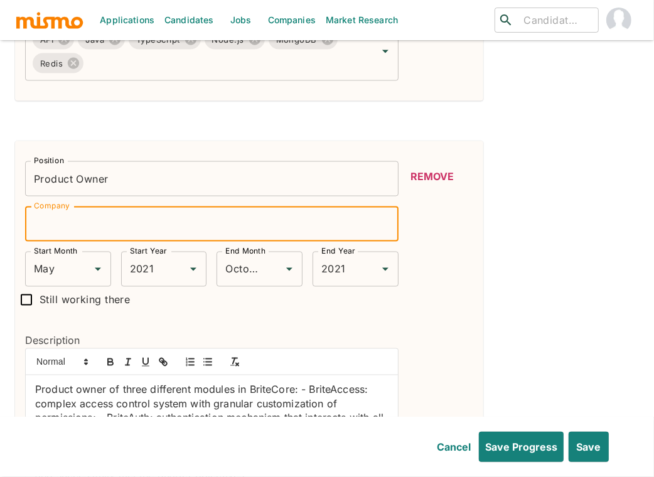
click at [72, 223] on input "Company" at bounding box center [211, 223] width 373 height 35
type input "Plank"
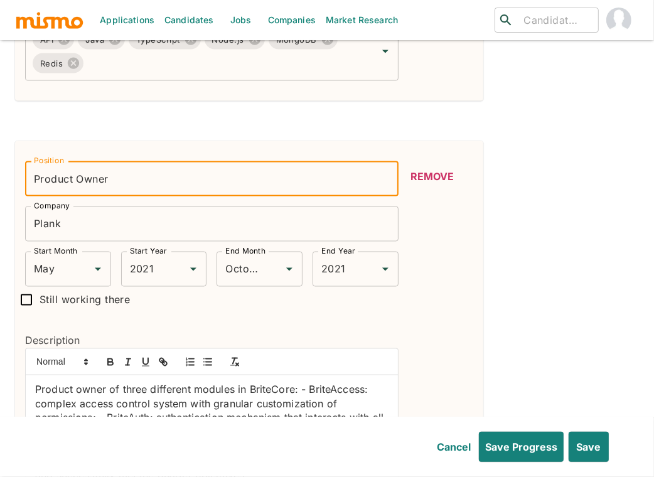
drag, startPoint x: 128, startPoint y: 174, endPoint x: 117, endPoint y: 176, distance: 11.4
click at [117, 176] on input "Product Owner" at bounding box center [211, 178] width 373 height 35
drag, startPoint x: 250, startPoint y: 173, endPoint x: 164, endPoint y: 175, distance: 86.0
click at [164, 175] on input "Senior Software Engineer & Team Leader" at bounding box center [211, 178] width 373 height 35
type input "Senior Software Engineer (AI)"
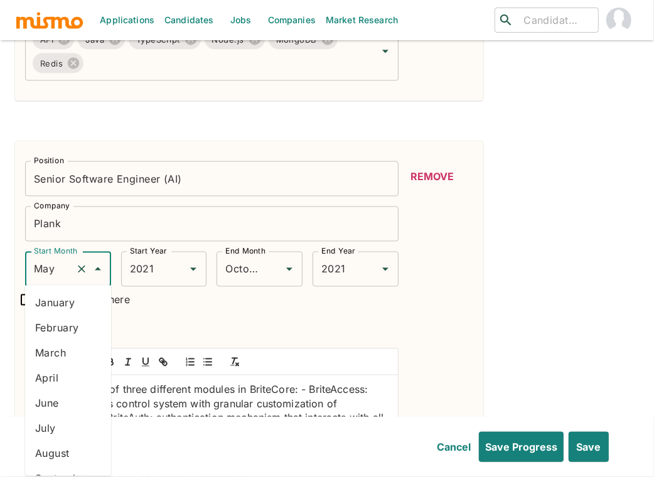
click at [58, 271] on input "May" at bounding box center [51, 269] width 40 height 24
click at [61, 329] on li "February" at bounding box center [68, 327] width 86 height 25
type input "February"
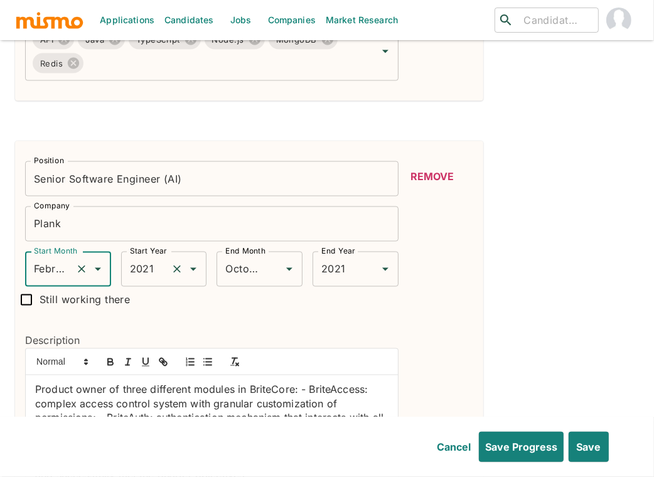
click at [149, 269] on input "2021" at bounding box center [147, 269] width 40 height 24
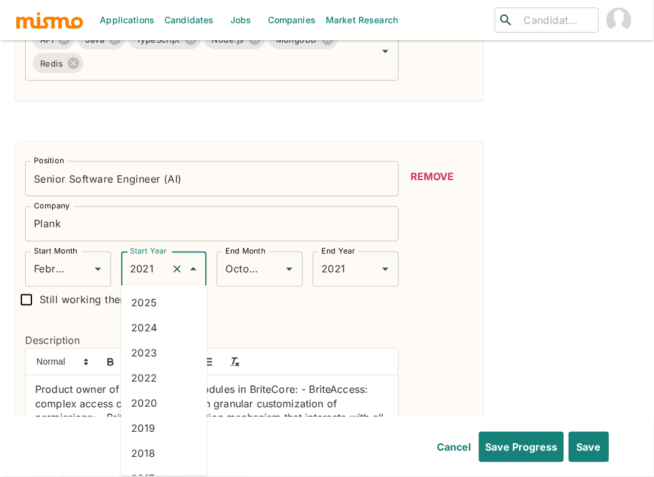
click at [156, 332] on li "2024" at bounding box center [164, 327] width 86 height 25
type input "2024"
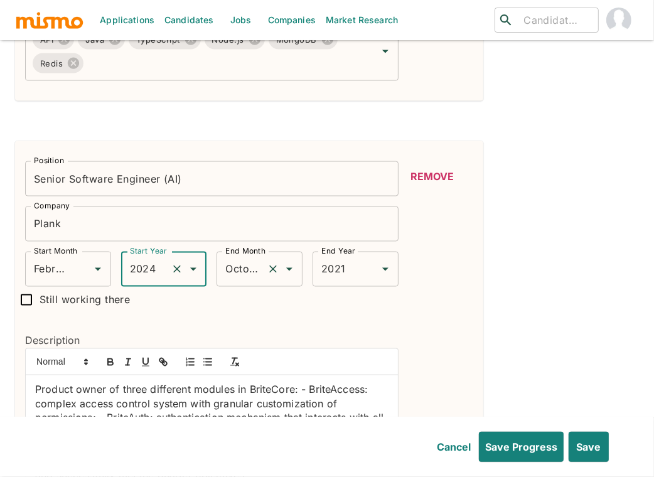
click at [248, 269] on input "October" at bounding box center [242, 269] width 40 height 24
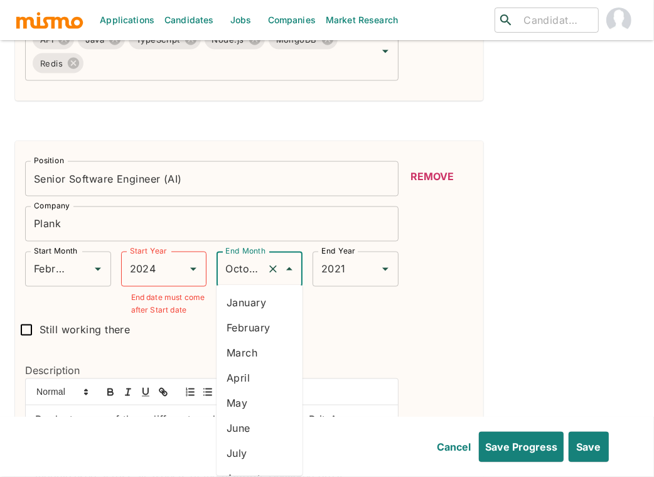
click at [243, 452] on li "July" at bounding box center [259, 453] width 86 height 25
type input "July"
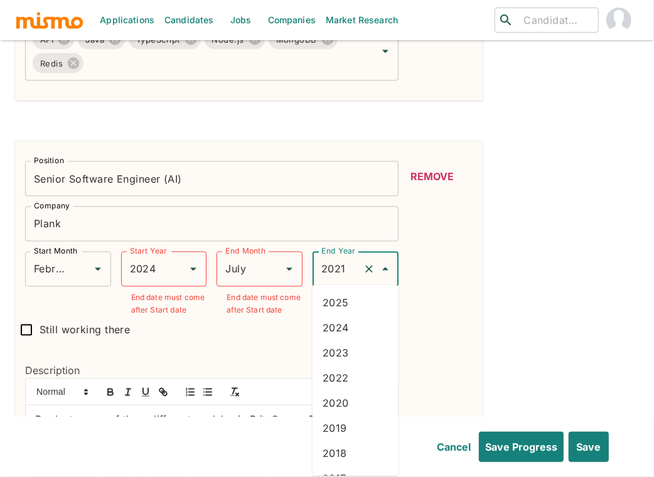
click at [341, 262] on input "2021" at bounding box center [338, 269] width 40 height 24
click at [347, 330] on li "2024" at bounding box center [356, 327] width 86 height 25
type input "2024"
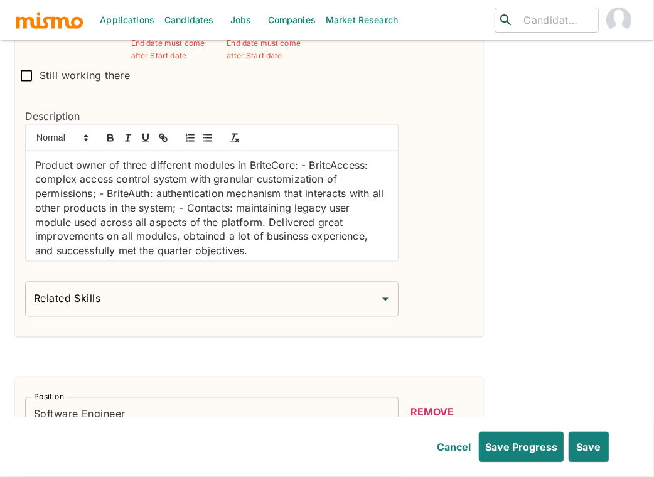
scroll to position [1508, 0]
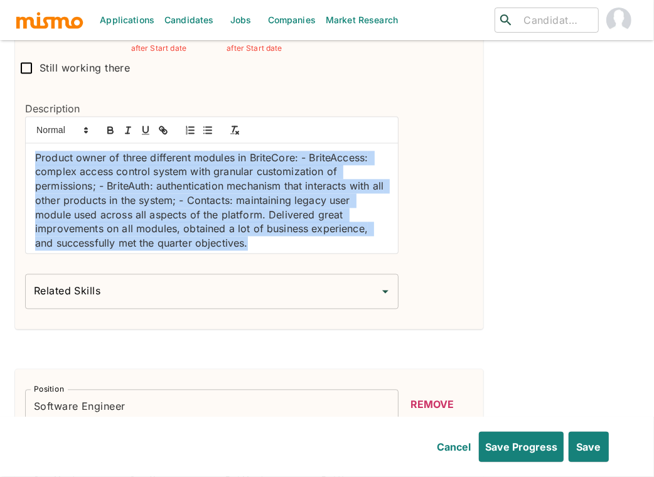
drag, startPoint x: 264, startPoint y: 244, endPoint x: 14, endPoint y: 124, distance: 277.0
click at [15, 124] on div "Description Product owner of three different modules in BriteCore: - BriteAcces…" at bounding box center [206, 172] width 383 height 183
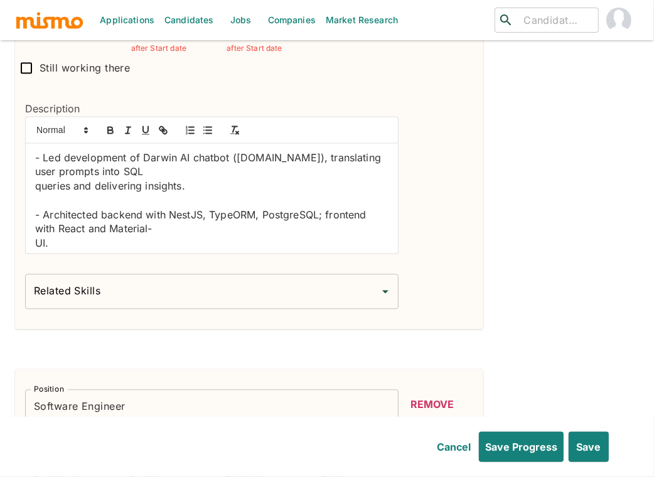
scroll to position [82, 0]
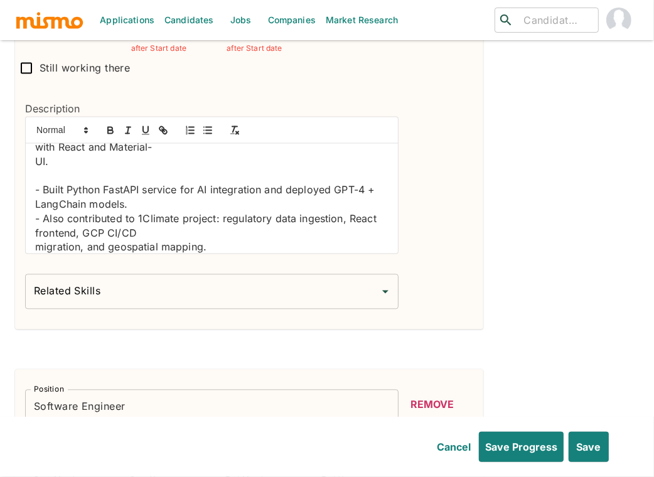
click at [38, 169] on p at bounding box center [211, 176] width 353 height 14
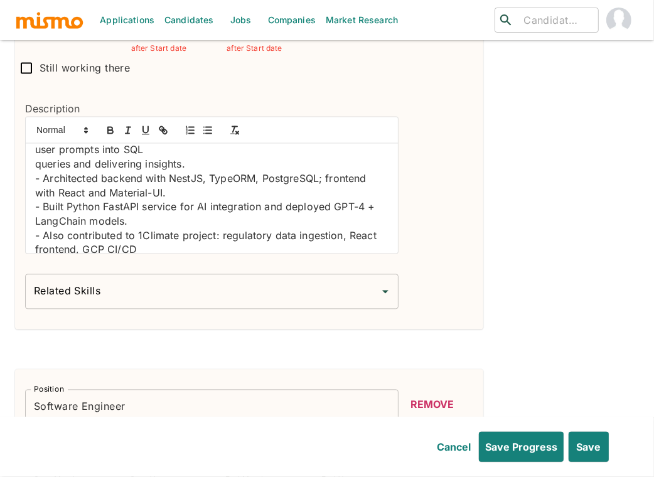
scroll to position [0, 0]
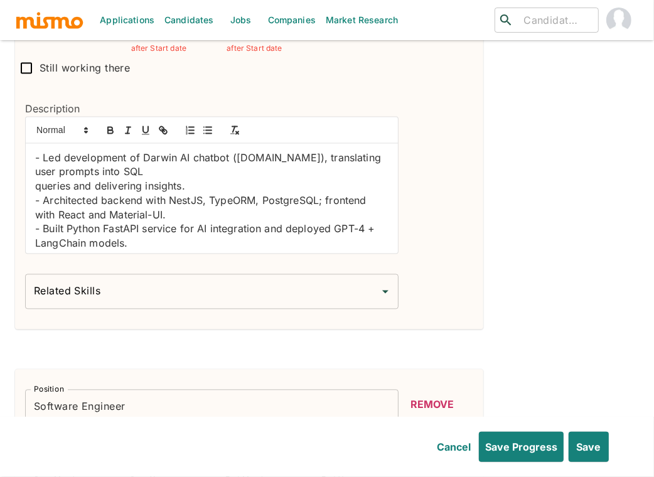
click at [32, 181] on div "- Led development of Darwin AI chatbot (maha.global), translating user prompts …" at bounding box center [212, 198] width 372 height 110
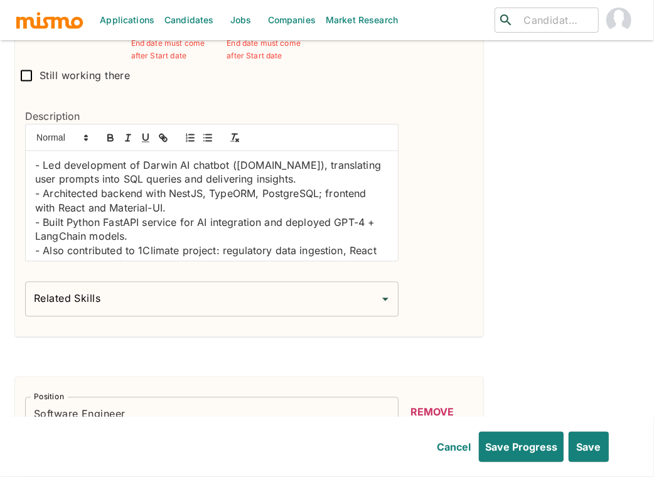
scroll to position [1508, 0]
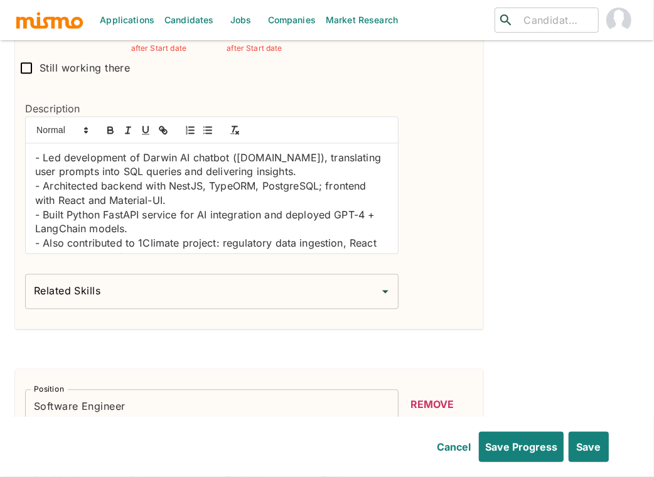
click at [183, 154] on p "- Led development of Darwin AI chatbot (maha.global), translating user prompts …" at bounding box center [211, 165] width 353 height 28
click at [109, 124] on icon "button" at bounding box center [110, 129] width 11 height 11
drag, startPoint x: 43, startPoint y: 154, endPoint x: 14, endPoint y: 152, distance: 28.9
click at [15, 152] on div "Description - Led development of Darwin AI chatbot (maha.global), translating u…" at bounding box center [206, 172] width 383 height 183
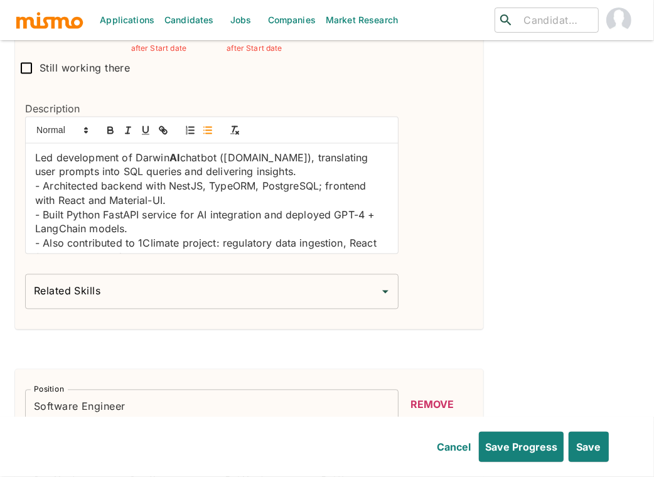
click at [206, 130] on line "button" at bounding box center [209, 130] width 6 height 0
click at [45, 186] on p "- Architected backend with NestJS, TypeORM, PostgreSQL; frontend with React and…" at bounding box center [211, 193] width 353 height 28
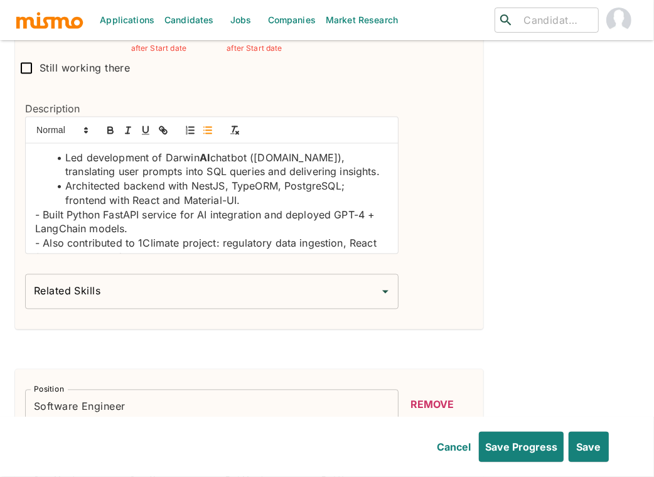
click at [201, 185] on li "Architected backend with NestJS, TypeORM, PostgreSQL; frontend with React and M…" at bounding box center [219, 193] width 338 height 28
drag, startPoint x: 109, startPoint y: 124, endPoint x: 200, endPoint y: 144, distance: 92.6
click at [109, 124] on icon "button" at bounding box center [110, 129] width 11 height 11
click at [248, 179] on li "Architected backend with NestJS , TypeORM, PostgreSQL; frontend with React and …" at bounding box center [219, 193] width 338 height 28
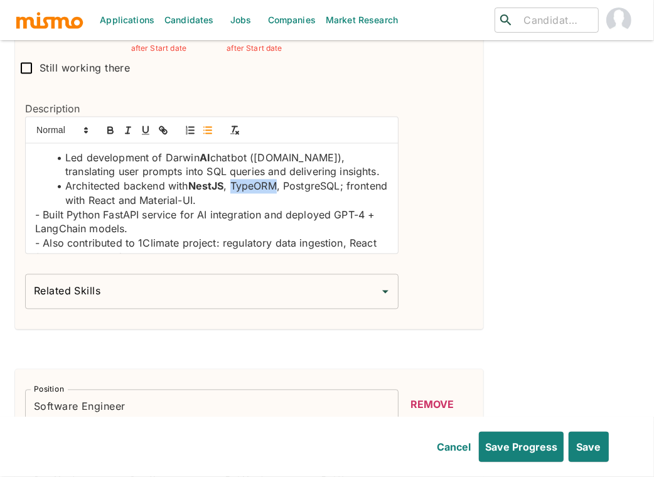
click at [248, 179] on li "Architected backend with NestJS , TypeORM, PostgreSQL; frontend with React and …" at bounding box center [219, 193] width 338 height 28
drag, startPoint x: 105, startPoint y: 128, endPoint x: 136, endPoint y: 136, distance: 31.8
click at [105, 128] on icon "button" at bounding box center [110, 129] width 11 height 11
click at [319, 188] on li "Architected backend with NestJS , TypeORM , PostgreSQL; frontend with React and…" at bounding box center [219, 193] width 338 height 28
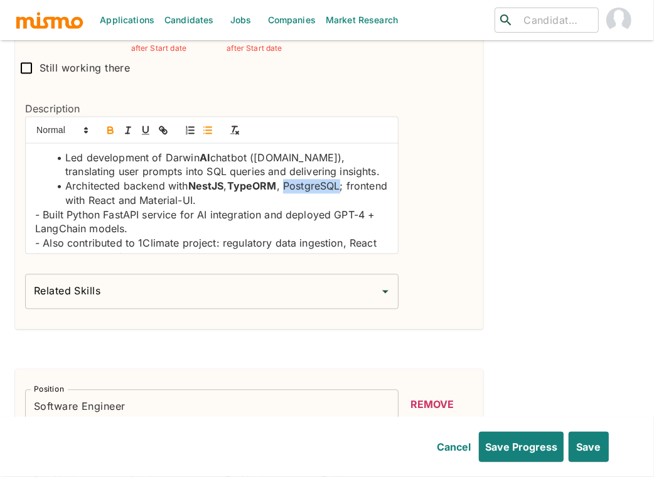
click at [109, 127] on icon "button" at bounding box center [110, 128] width 4 height 3
click at [147, 201] on li "Architected backend with NestJS , TypeORM , PostgreSQL ; frontend with React an…" at bounding box center [219, 193] width 338 height 28
drag, startPoint x: 147, startPoint y: 201, endPoint x: 118, endPoint y: 132, distance: 74.5
click at [147, 201] on li "Architected backend with NestJS , TypeORM , PostgreSQL ; frontend with React an…" at bounding box center [219, 193] width 338 height 28
click at [108, 127] on icon "button" at bounding box center [110, 128] width 4 height 3
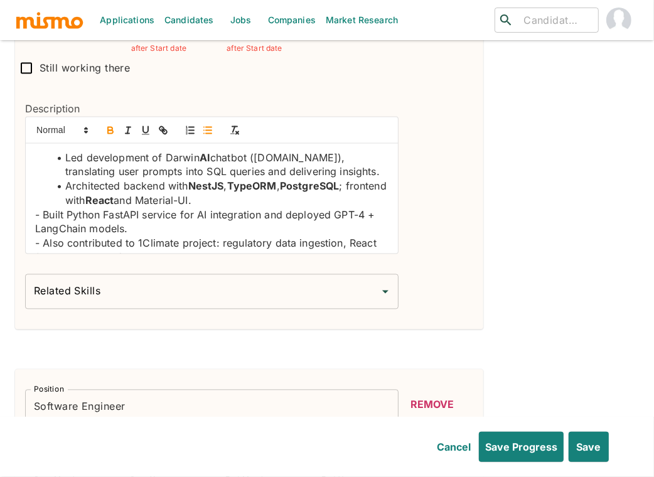
click at [214, 198] on li "Architected backend with NestJS , TypeORM , PostgreSQL ; frontend with React an…" at bounding box center [219, 193] width 338 height 28
drag, startPoint x: 238, startPoint y: 201, endPoint x: 185, endPoint y: 198, distance: 53.4
click at [185, 198] on li "Architected backend with NestJS , TypeORM , PostgreSQL ; frontend with React an…" at bounding box center [219, 193] width 338 height 28
click at [114, 126] on icon "button" at bounding box center [110, 129] width 11 height 11
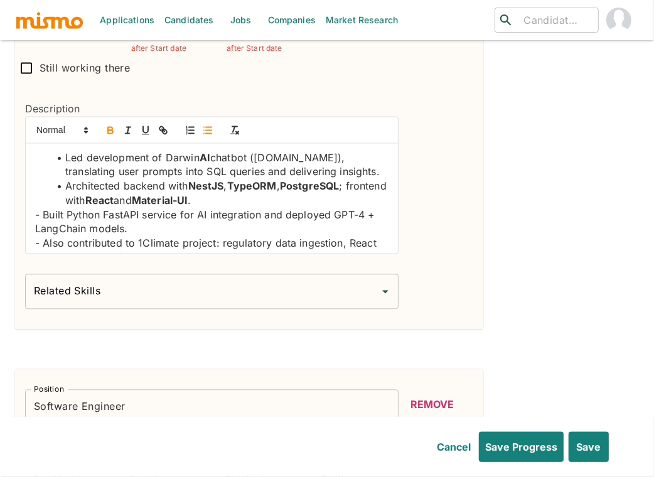
click at [43, 209] on p "- Built Python FastAPI service for AI integration and deployed GPT-4 + LangChai…" at bounding box center [211, 222] width 353 height 28
drag, startPoint x: 88, startPoint y: 209, endPoint x: 164, endPoint y: 210, distance: 75.3
click at [164, 210] on li "Built Python FastAPI service for AI integration and deployed GPT-4 + LangChain …" at bounding box center [219, 222] width 338 height 28
drag, startPoint x: 112, startPoint y: 127, endPoint x: 209, endPoint y: 171, distance: 106.2
click at [112, 127] on icon "button" at bounding box center [110, 129] width 11 height 11
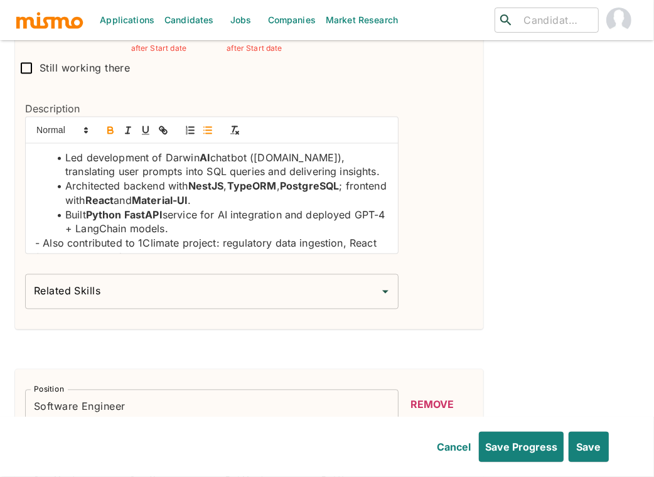
click at [227, 213] on li "Built Python FastAPI service for AI integration and deployed GPT-4 + LangChain …" at bounding box center [219, 222] width 338 height 28
click at [109, 129] on icon "button" at bounding box center [110, 129] width 11 height 11
click at [81, 226] on li "Built Python FastAPI service for AI integration and deployed GPT-4 + LangChain …" at bounding box center [219, 222] width 338 height 28
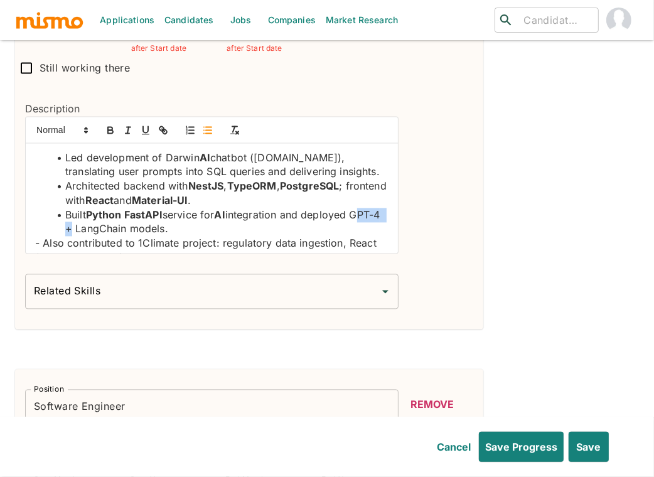
drag, startPoint x: 99, startPoint y: 224, endPoint x: 60, endPoint y: 223, distance: 38.3
click at [60, 223] on li "Built Python FastAPI service for AI integration and deployed GPT-4 + LangChain …" at bounding box center [219, 222] width 338 height 28
click at [112, 131] on icon "button" at bounding box center [110, 129] width 11 height 11
drag, startPoint x: 164, startPoint y: 229, endPoint x: 100, endPoint y: 224, distance: 64.8
click at [100, 224] on li "Built Python FastAPI service for AI integration and deployed GPT-4 + LangChain …" at bounding box center [219, 222] width 338 height 28
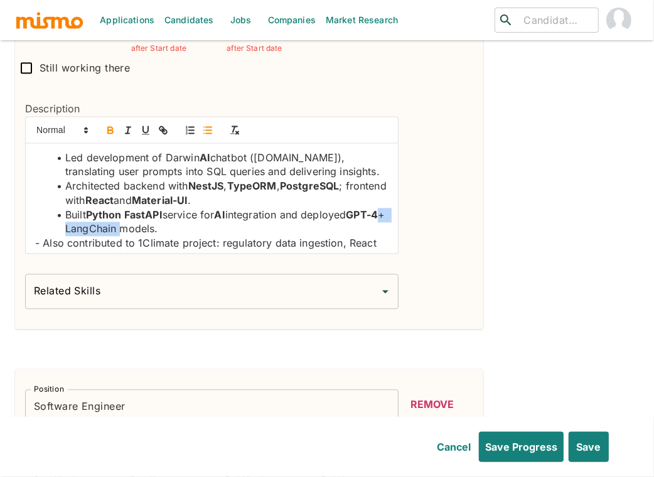
click at [112, 124] on icon "button" at bounding box center [110, 129] width 11 height 11
click at [44, 242] on p "- Also contributed to 1Climate project: regulatory data ingestion, React fronte…" at bounding box center [211, 250] width 353 height 28
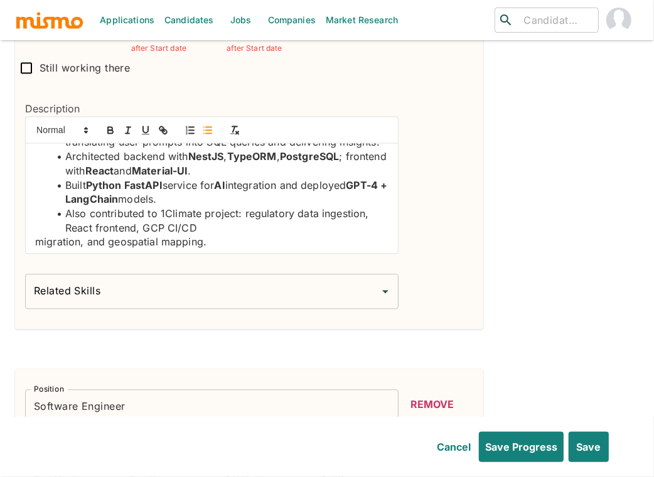
scroll to position [33, 0]
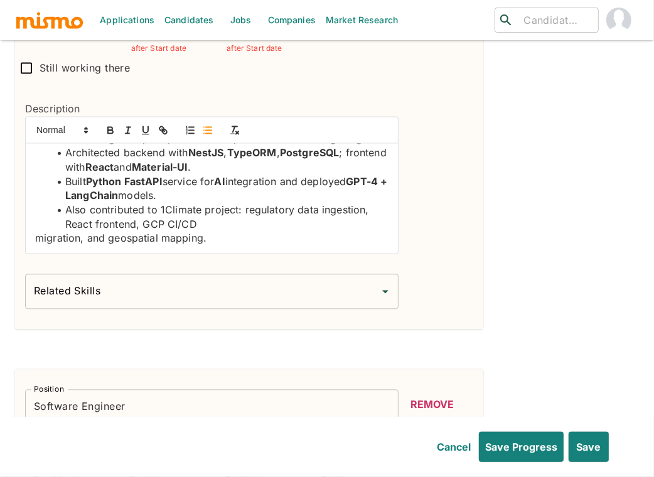
click at [163, 207] on li "Also contributed to 1Climate project: regulatory data ingestion, React frontend…" at bounding box center [219, 217] width 338 height 28
drag, startPoint x: 201, startPoint y: 223, endPoint x: 143, endPoint y: 222, distance: 58.4
click at [143, 222] on li "Also contributed to Climate project: regulatory data ingestion, React frontend,…" at bounding box center [219, 217] width 338 height 28
click at [110, 127] on icon "button" at bounding box center [110, 128] width 4 height 3
click at [73, 222] on li "Also contributed to Climate project: regulatory data ingestion, React frontend,…" at bounding box center [219, 217] width 338 height 28
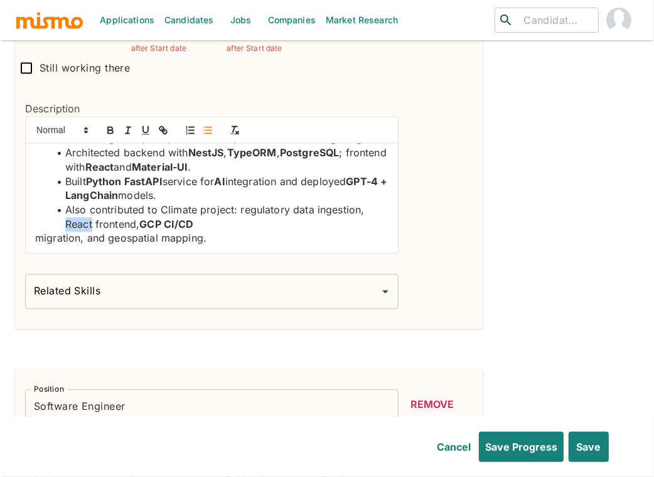
click at [73, 222] on li "Also contributed to Climate project: regulatory data ingestion, React frontend,…" at bounding box center [219, 217] width 338 height 28
drag, startPoint x: 105, startPoint y: 123, endPoint x: 96, endPoint y: 180, distance: 57.9
click at [105, 124] on icon "button" at bounding box center [110, 129] width 11 height 11
click at [34, 235] on div "Led development of Darwin AI chatbot (maha.global), translating user prompts in…" at bounding box center [212, 198] width 372 height 110
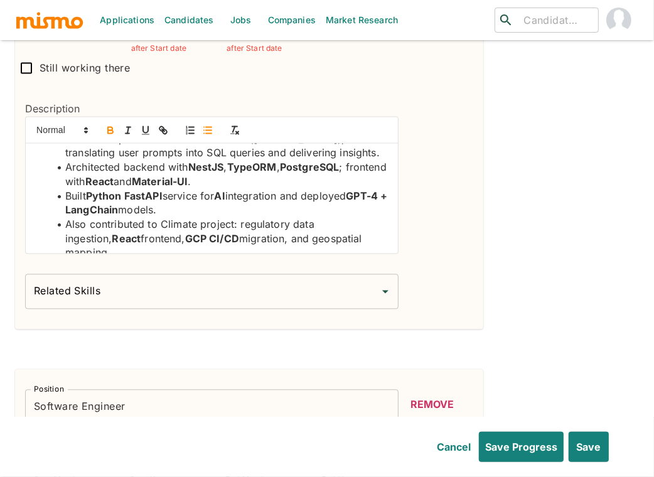
click at [242, 288] on input "Related Skills" at bounding box center [202, 291] width 343 height 24
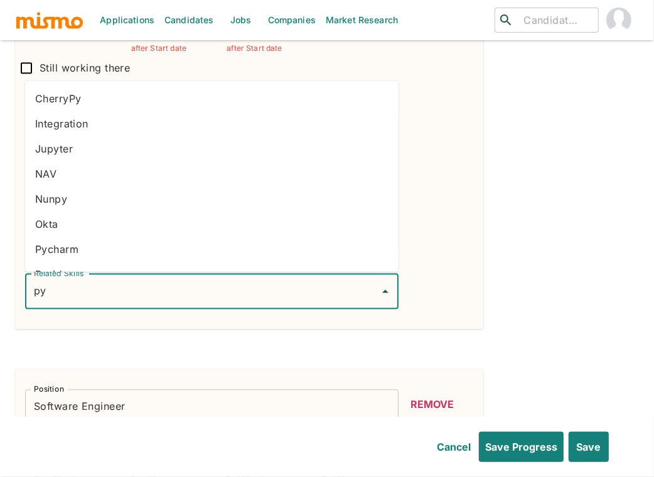
type input "pyt"
click at [120, 230] on li "Python" at bounding box center [211, 223] width 373 height 25
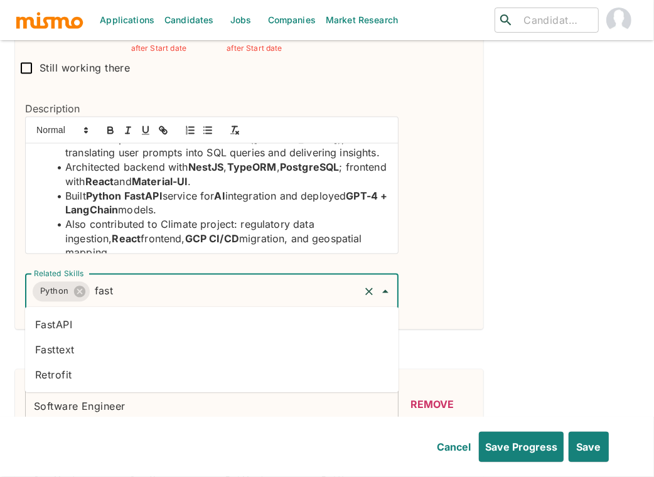
type input "fasta"
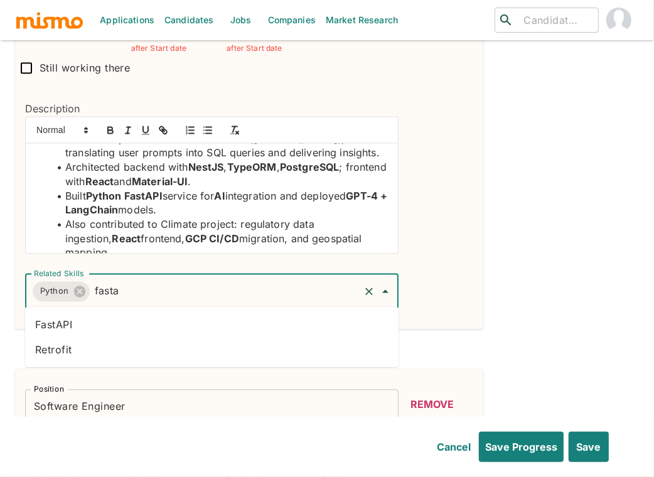
click at [88, 327] on li "FastAPI" at bounding box center [211, 324] width 373 height 25
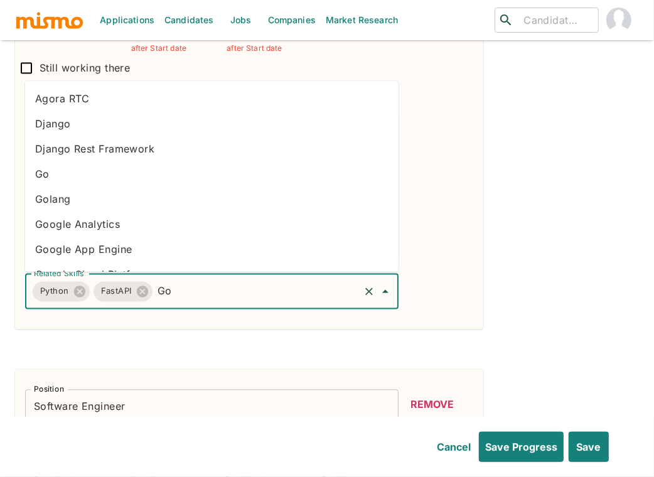
type input "Goo"
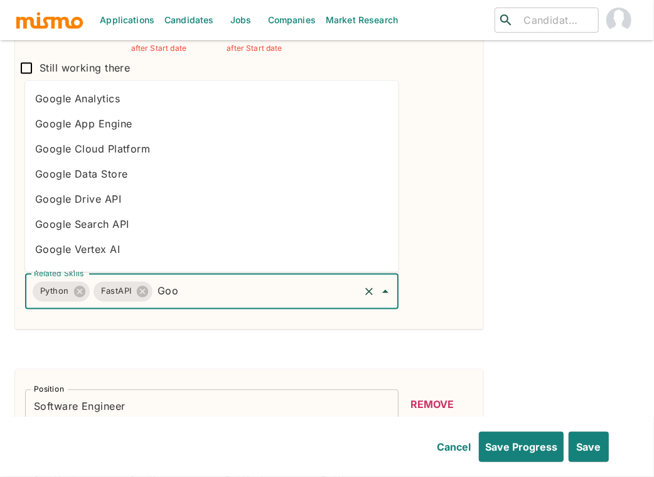
click at [124, 144] on li "Google Cloud Platform" at bounding box center [211, 148] width 373 height 25
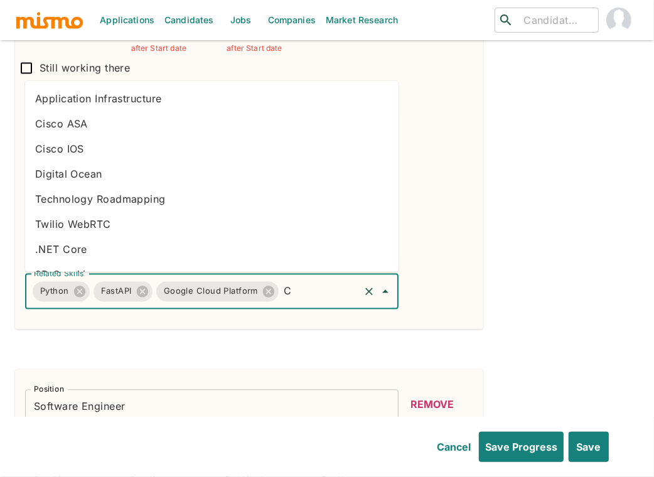
type input "CI"
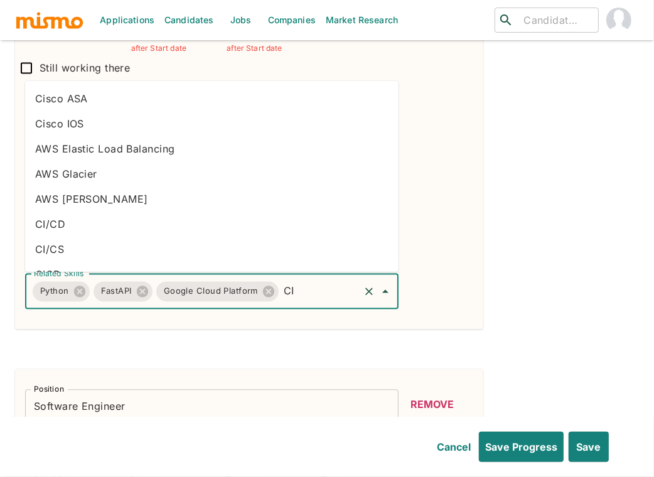
click at [152, 228] on li "CI/CD" at bounding box center [211, 223] width 373 height 25
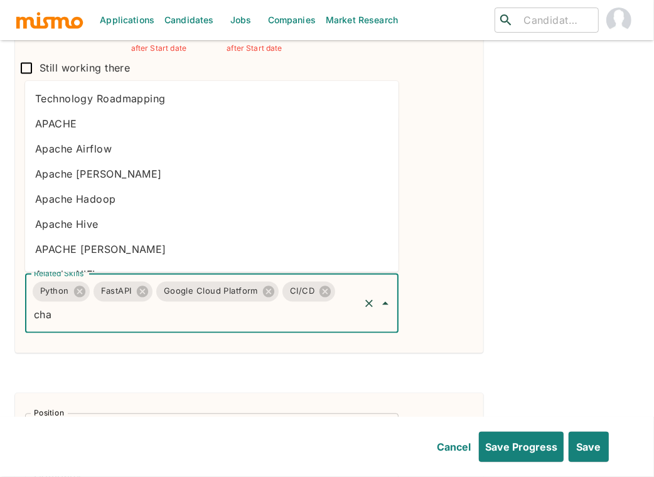
type input "chat"
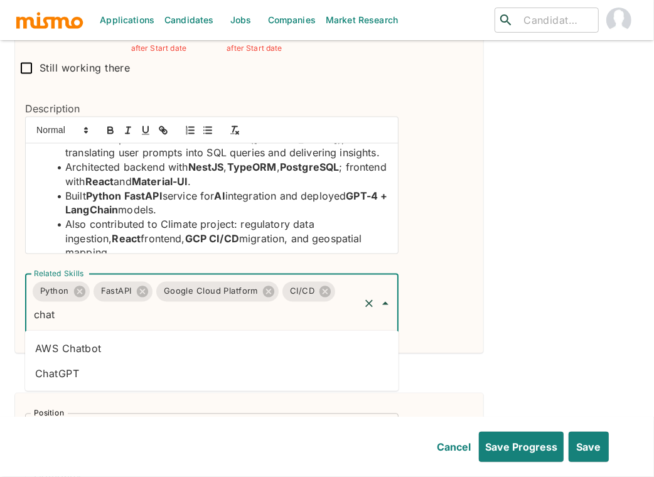
click at [94, 372] on li "ChatGPT" at bounding box center [211, 372] width 373 height 25
type input "l"
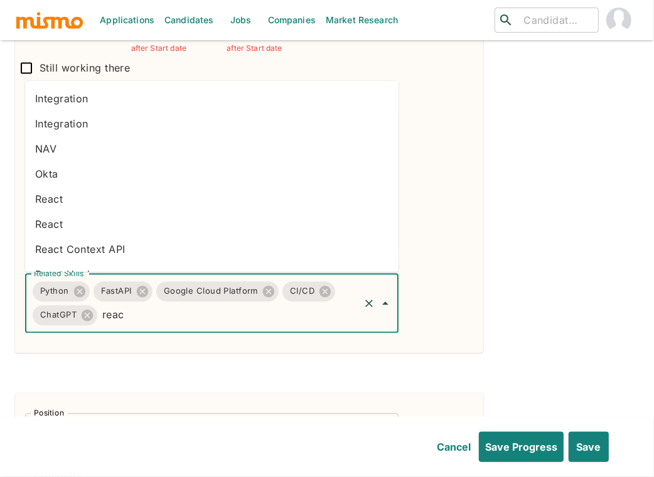
type input "react"
click at [90, 192] on li "React" at bounding box center [211, 198] width 373 height 25
type input "nest"
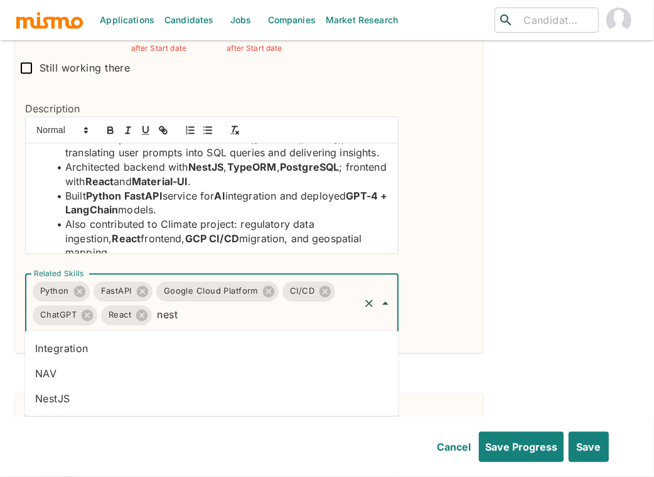
click at [164, 402] on li "NestJS" at bounding box center [211, 397] width 373 height 25
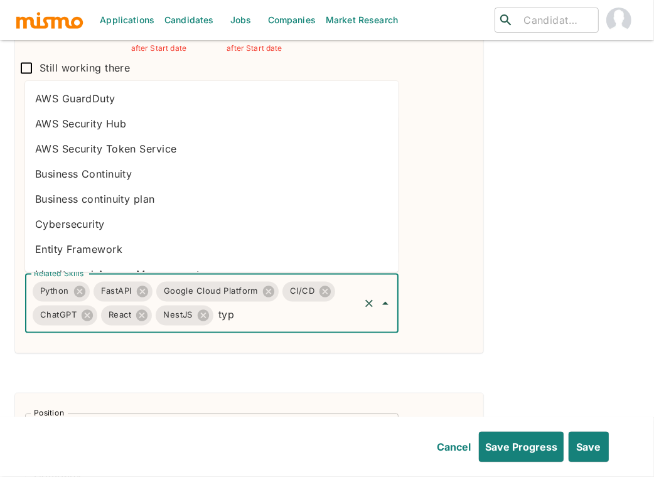
type input "type"
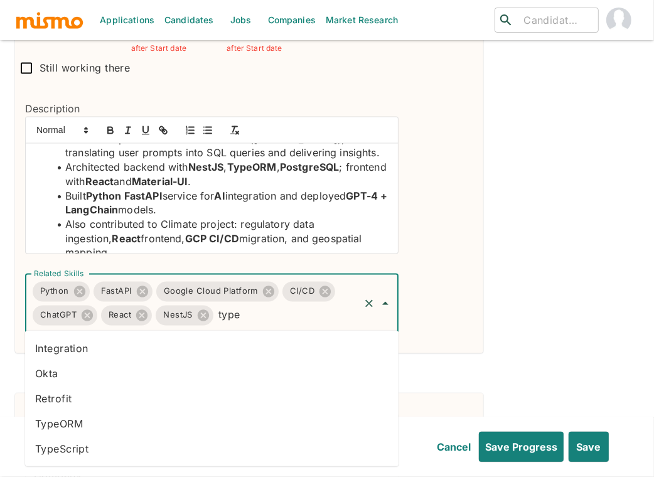
click at [71, 420] on li "TypeORM" at bounding box center [211, 422] width 373 height 25
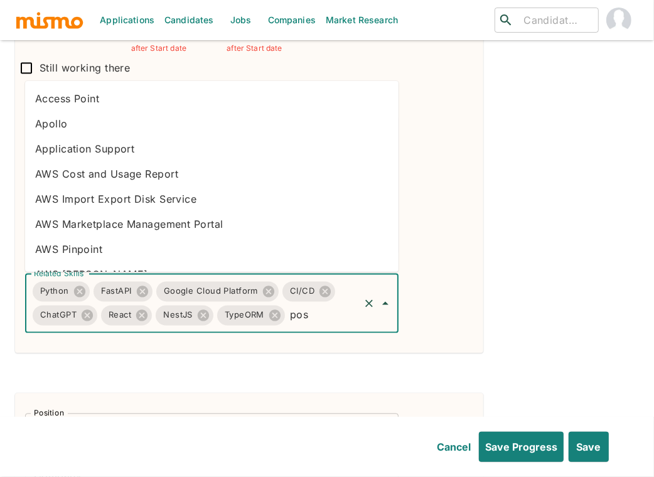
type input "post"
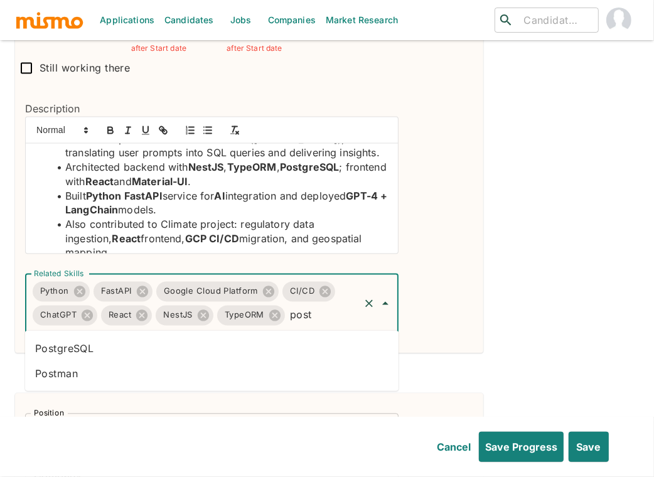
click at [88, 326] on div "Python FastAPI Google Cloud Platform CI/CD ChatGPT React NestJS TypeORM post Re…" at bounding box center [211, 303] width 373 height 59
click at [72, 343] on li "PostgreSQL" at bounding box center [211, 347] width 373 height 25
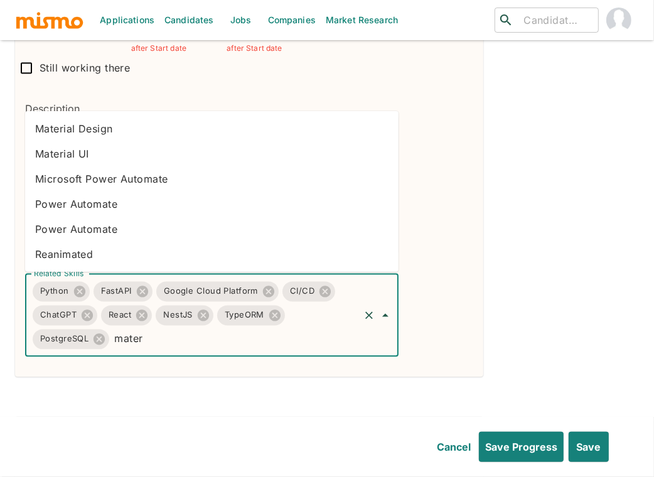
type input "materi"
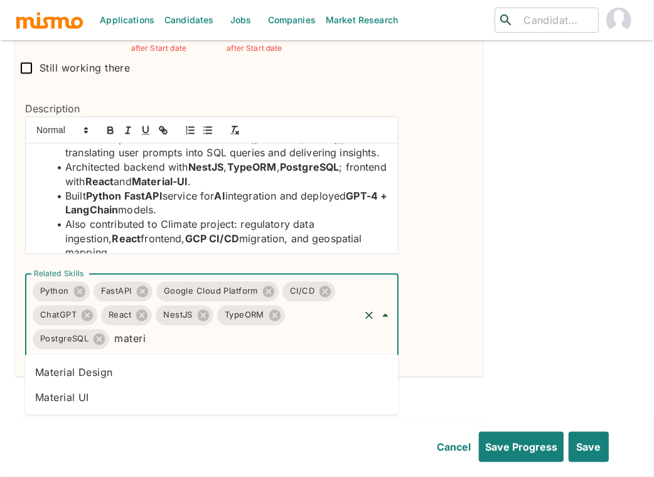
click at [61, 397] on li "Material UI" at bounding box center [211, 396] width 373 height 25
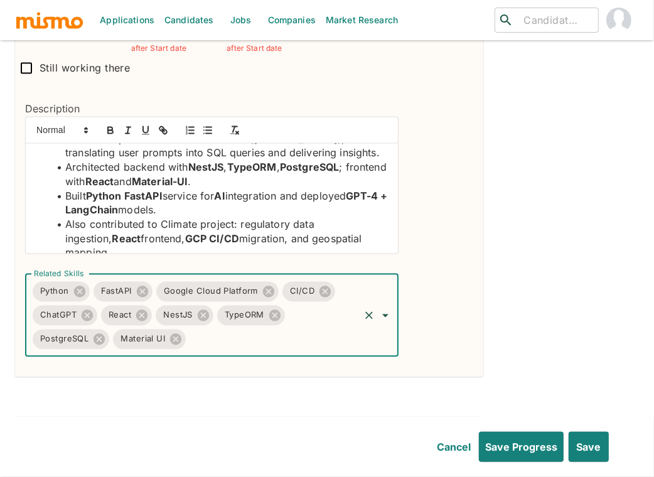
scroll to position [0, 0]
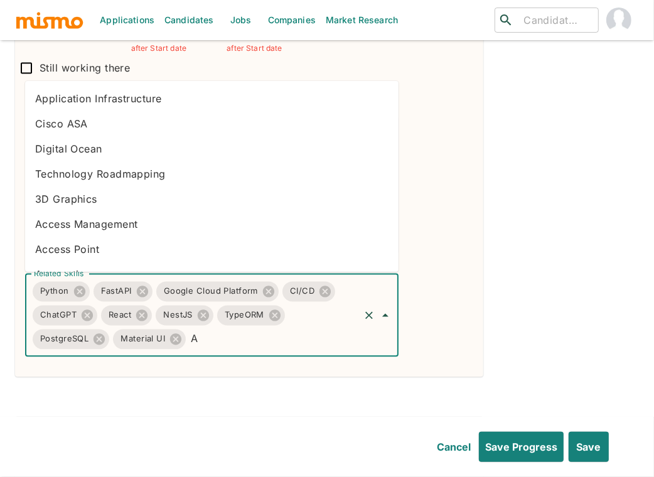
type input "AI"
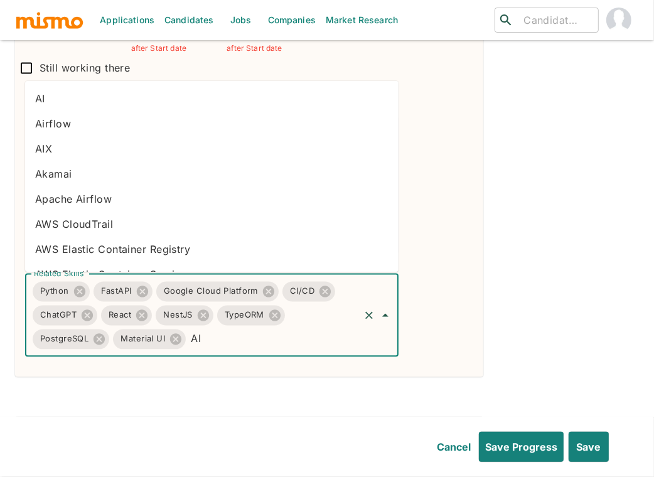
click at [99, 96] on li "AI" at bounding box center [211, 98] width 373 height 25
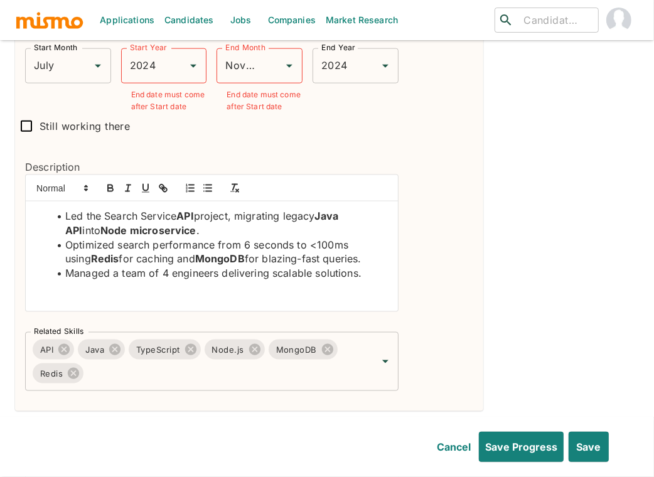
scroll to position [845, 0]
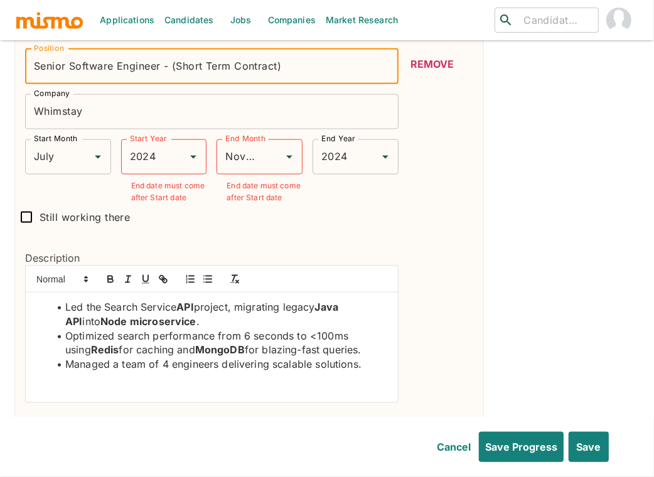
drag, startPoint x: 291, startPoint y: 63, endPoint x: 227, endPoint y: 65, distance: 64.1
click at [203, 65] on input "Senior Software Engineer - (Short Term Contract)" at bounding box center [211, 66] width 373 height 35
drag, startPoint x: 333, startPoint y: 68, endPoint x: 325, endPoint y: 67, distance: 8.3
click at [333, 67] on input "Senior Software Engineer - (Short Term Contract)" at bounding box center [211, 66] width 373 height 35
drag, startPoint x: 314, startPoint y: 67, endPoint x: 165, endPoint y: 66, distance: 149.4
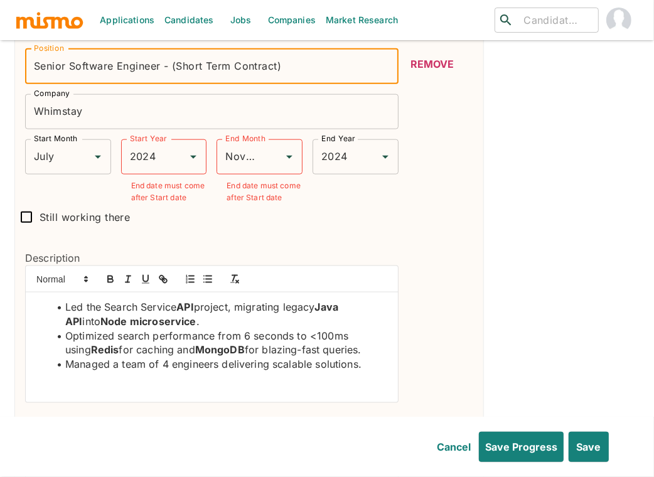
click at [165, 66] on input "Senior Software Engineer - (Short Term Contract)" at bounding box center [211, 66] width 373 height 35
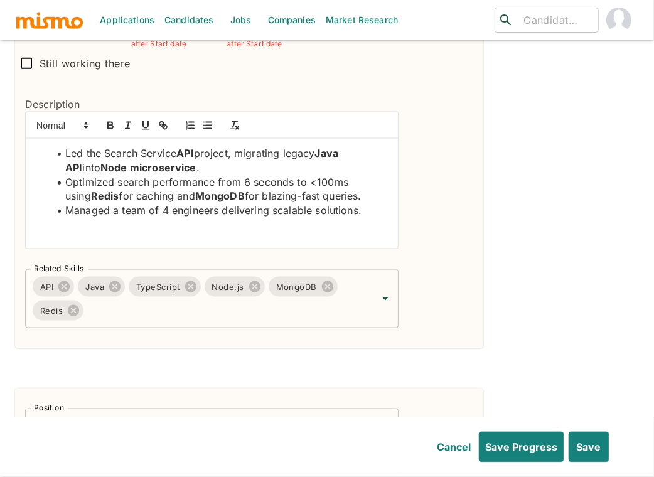
scroll to position [1128, 0]
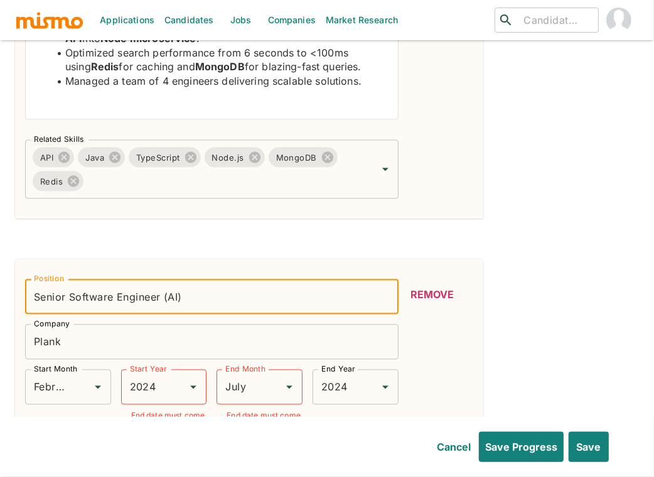
click at [263, 295] on input "Senior Software Engineer (AI)" at bounding box center [211, 296] width 373 height 35
paste input "- (Short Term Contract)"
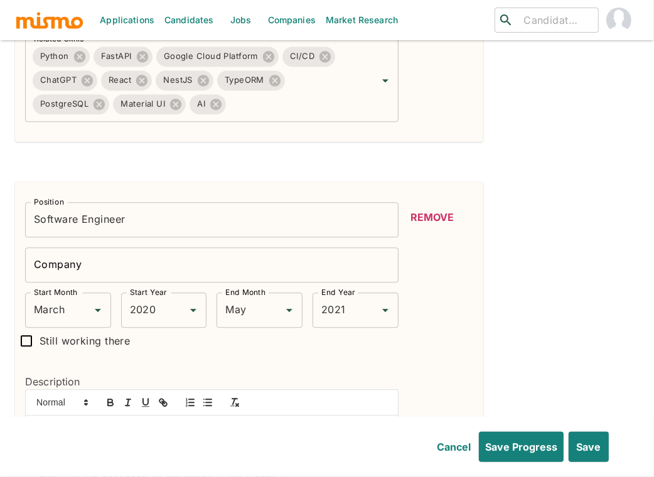
scroll to position [1772, 0]
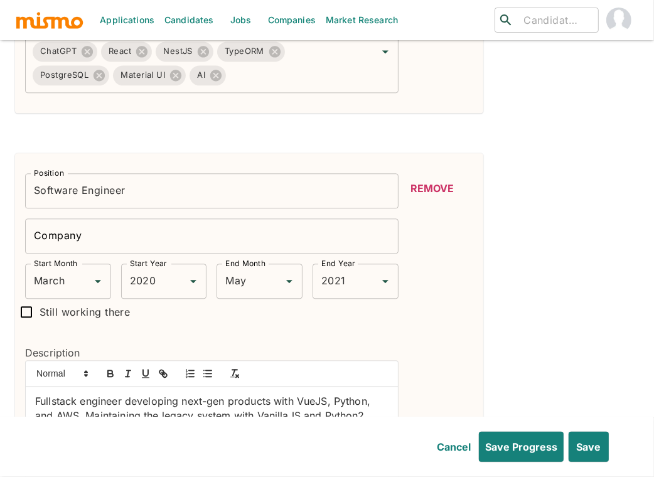
type input "Senior Software Engineer (AI) - (Short Term Contract)"
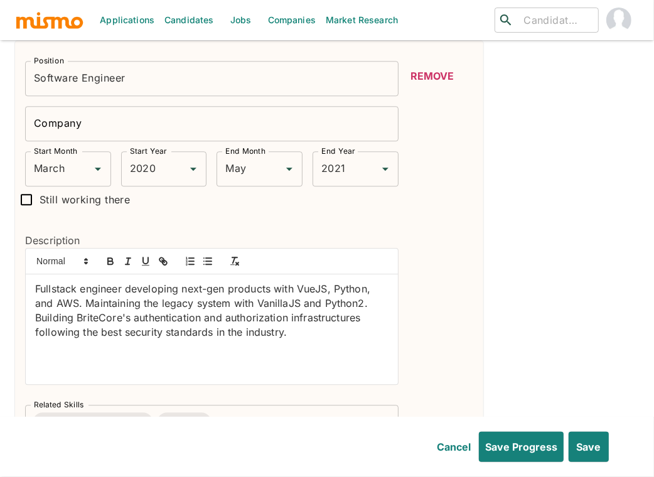
scroll to position [1884, 0]
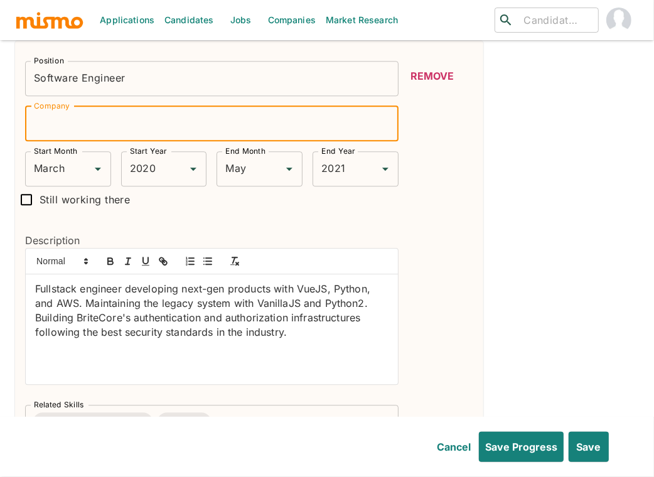
click at [73, 124] on input "Company" at bounding box center [211, 123] width 373 height 35
type input "Demand.io"
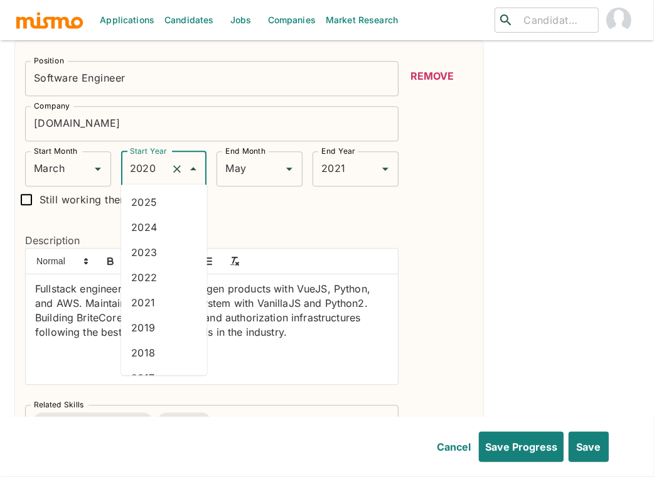
click at [144, 169] on input "2020" at bounding box center [147, 169] width 40 height 24
click at [163, 277] on li "2022" at bounding box center [164, 277] width 86 height 25
type input "2022"
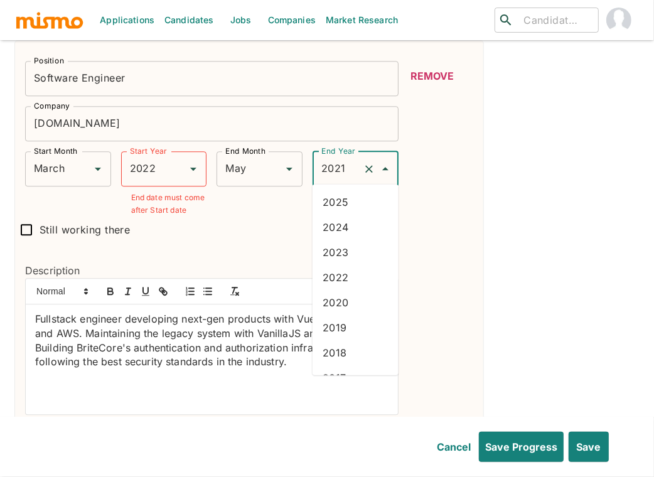
click at [347, 165] on input "2021" at bounding box center [338, 169] width 40 height 24
click at [350, 252] on li "2023" at bounding box center [356, 252] width 86 height 25
type input "2023"
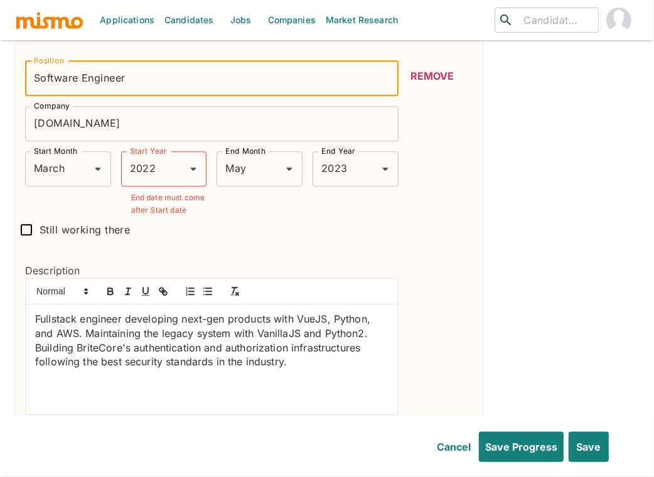
click at [31, 75] on input "Software Engineer" at bounding box center [211, 78] width 373 height 35
type input "Senior Software Engineer"
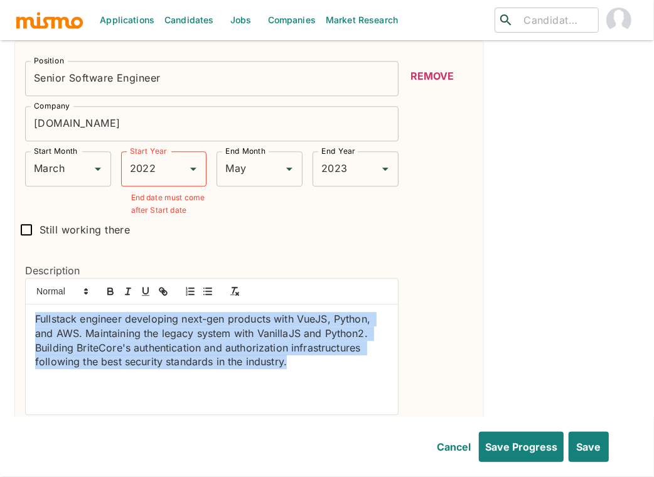
drag, startPoint x: 308, startPoint y: 371, endPoint x: -2, endPoint y: 313, distance: 315.6
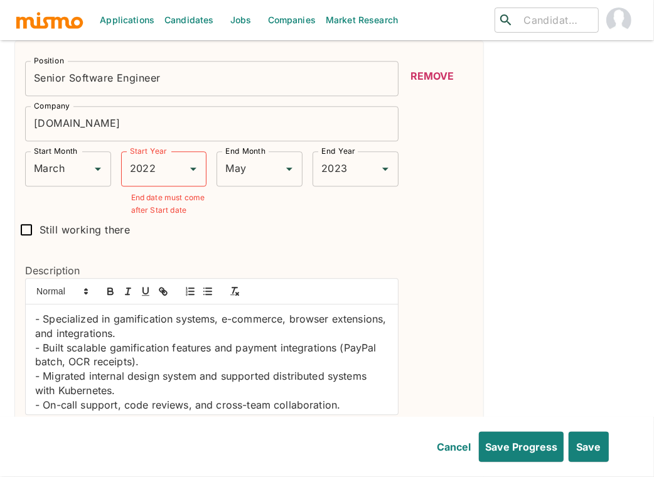
scroll to position [0, 0]
click at [478, 277] on div "Position Senior Software Engineer Position Company Demand.io Company Start Mont…" at bounding box center [249, 266] width 468 height 450
click at [43, 314] on p "- Specialized in gamification systems, e-commerce, browser extensions, and inte…" at bounding box center [211, 326] width 353 height 28
drag, startPoint x: 210, startPoint y: 290, endPoint x: 142, endPoint y: 307, distance: 70.0
click at [209, 290] on icon "button" at bounding box center [207, 291] width 11 height 11
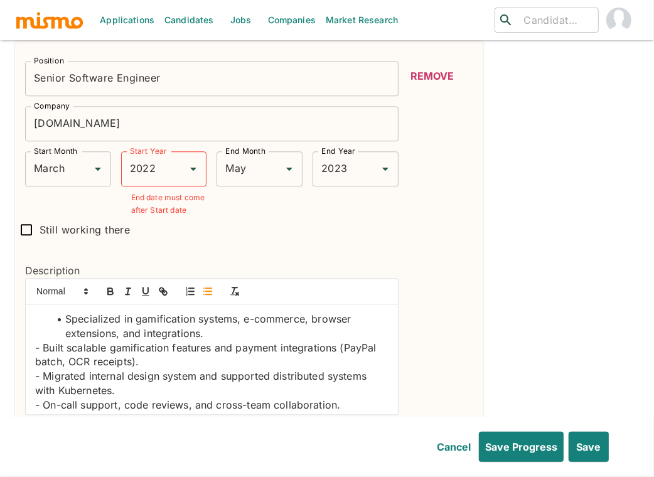
click at [56, 336] on li "Specialized in gamification systems, e-commerce, browser extensions, and integr…" at bounding box center [219, 326] width 338 height 28
drag, startPoint x: 43, startPoint y: 343, endPoint x: 8, endPoint y: 342, distance: 35.2
drag, startPoint x: 209, startPoint y: 289, endPoint x: 154, endPoint y: 336, distance: 72.5
click at [209, 291] on line "button" at bounding box center [209, 291] width 6 height 0
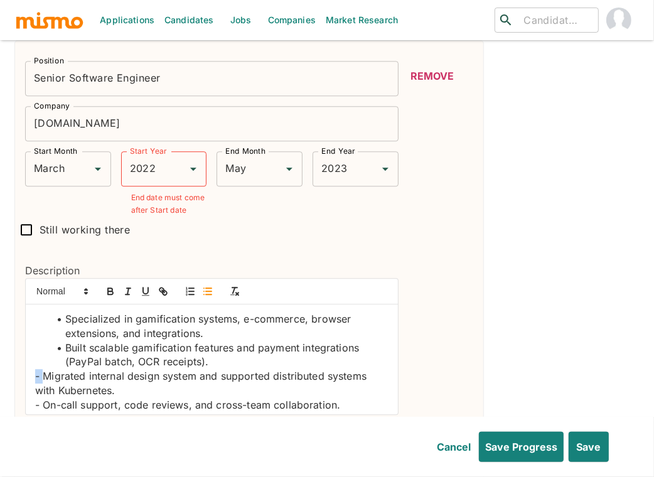
drag, startPoint x: 44, startPoint y: 371, endPoint x: 17, endPoint y: 371, distance: 27.0
click at [17, 371] on div "Description Specialized in gamification systems, e-commerce, browser extensions…" at bounding box center [206, 334] width 383 height 183
click at [208, 291] on line "button" at bounding box center [209, 291] width 6 height 0
drag, startPoint x: 43, startPoint y: 398, endPoint x: -3, endPoint y: 398, distance: 46.4
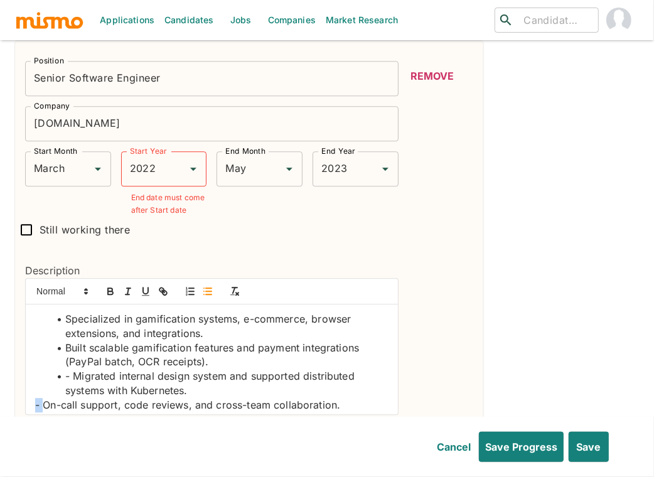
click at [203, 289] on icon "button" at bounding box center [207, 291] width 11 height 11
click at [166, 385] on li "- Migrated internal design system and supported distributed systems with Kubern…" at bounding box center [219, 383] width 338 height 28
click at [109, 291] on icon "button" at bounding box center [110, 292] width 5 height 3
drag, startPoint x: 73, startPoint y: 375, endPoint x: 66, endPoint y: 377, distance: 7.6
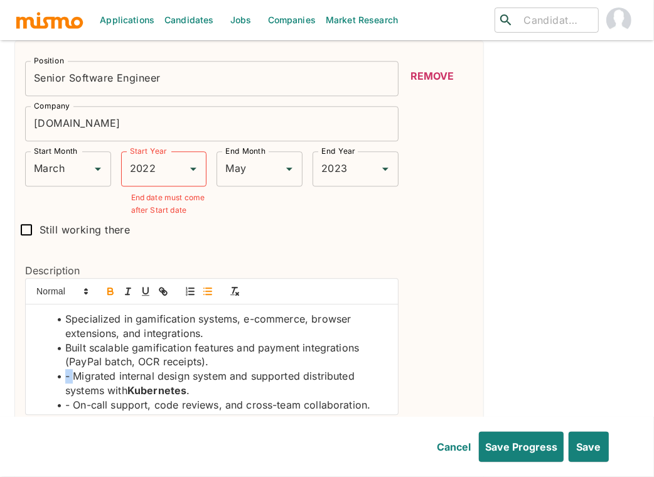
click at [66, 377] on li "- Migrated internal design system and supported distributed systems with Kubern…" at bounding box center [219, 383] width 338 height 28
drag, startPoint x: 74, startPoint y: 398, endPoint x: 60, endPoint y: 400, distance: 14.5
click at [60, 400] on li "- On-call support, code reviews, and cross-team collaboration." at bounding box center [219, 405] width 338 height 14
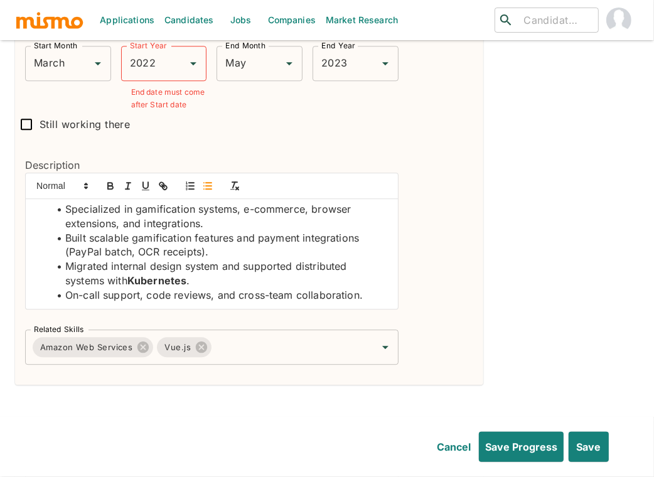
scroll to position [2147, 0]
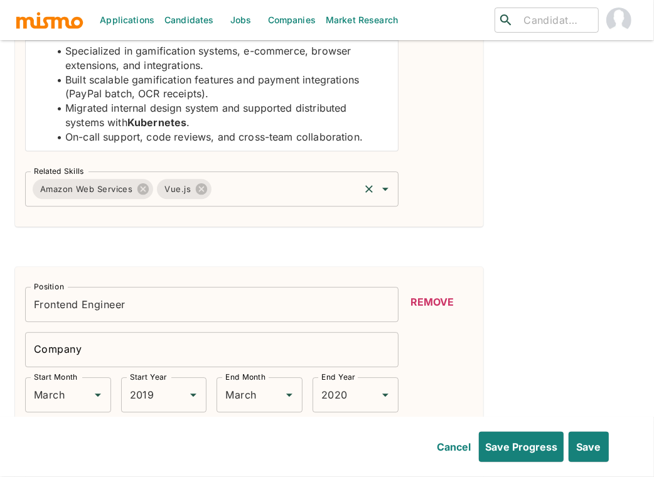
click at [259, 187] on input "Related Skills" at bounding box center [285, 189] width 144 height 24
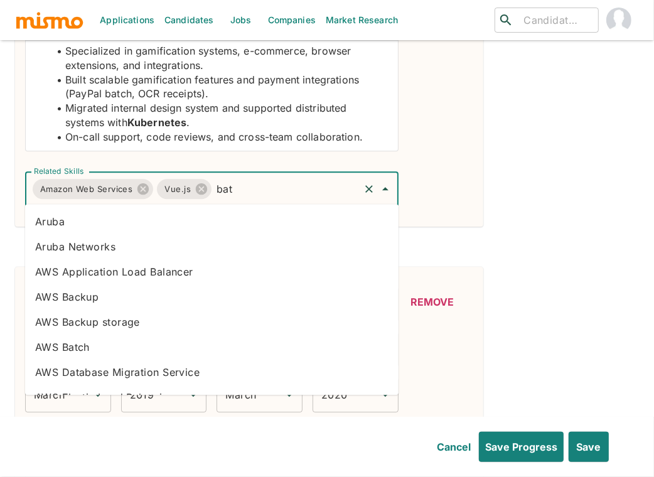
type input "batc"
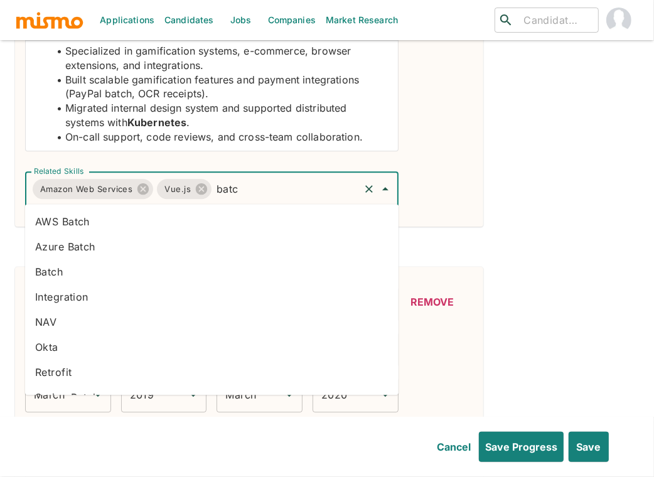
click at [73, 269] on li "Batch" at bounding box center [211, 271] width 373 height 25
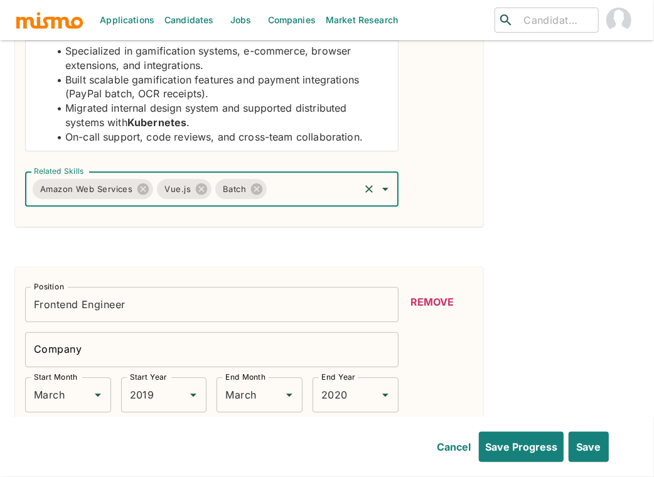
scroll to position [0, 0]
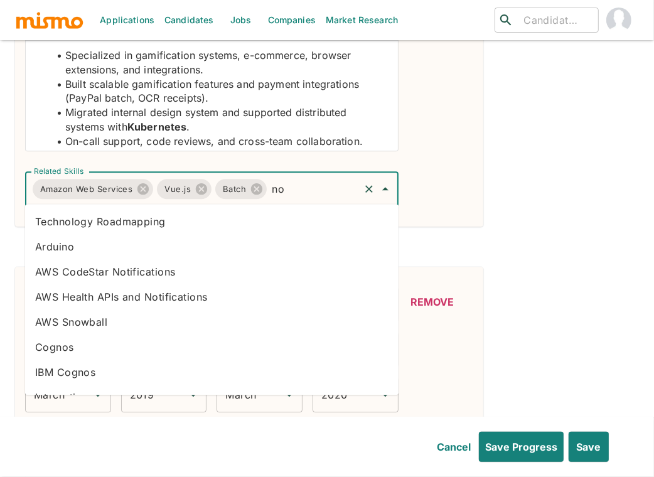
type input "nod"
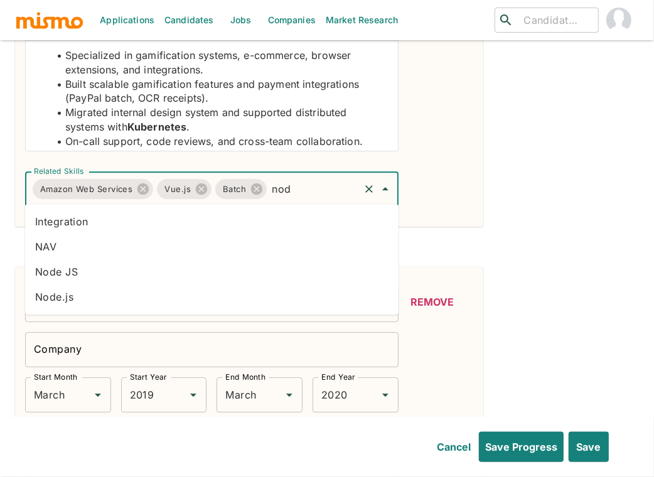
click at [129, 290] on li "Node.js" at bounding box center [211, 296] width 373 height 25
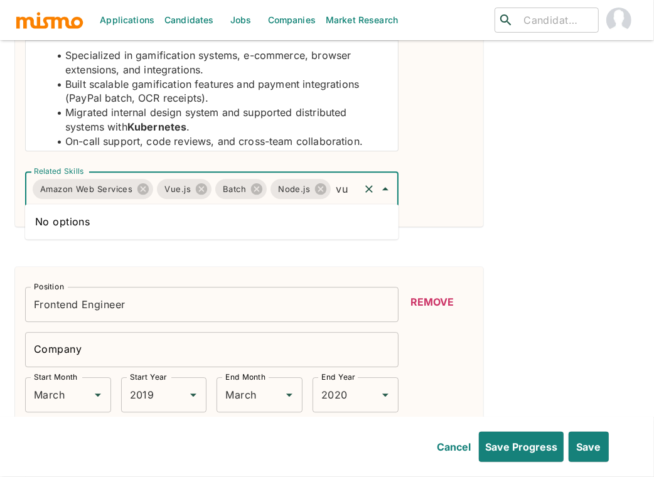
type input "v"
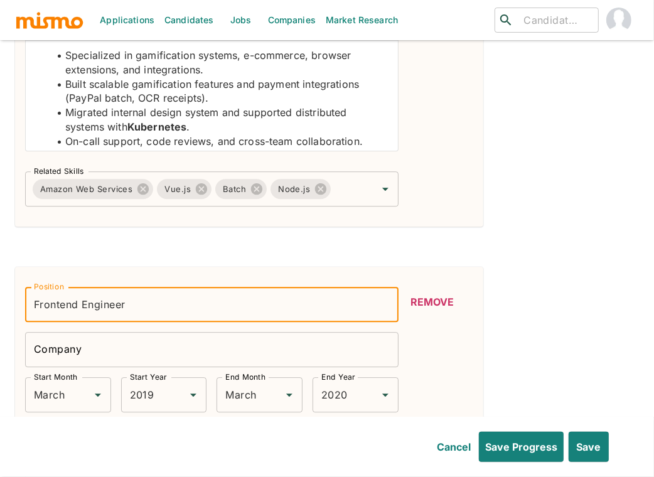
click at [71, 301] on input "Frontend Engineer" at bounding box center [211, 304] width 373 height 35
type input "Senior Software Engineer"
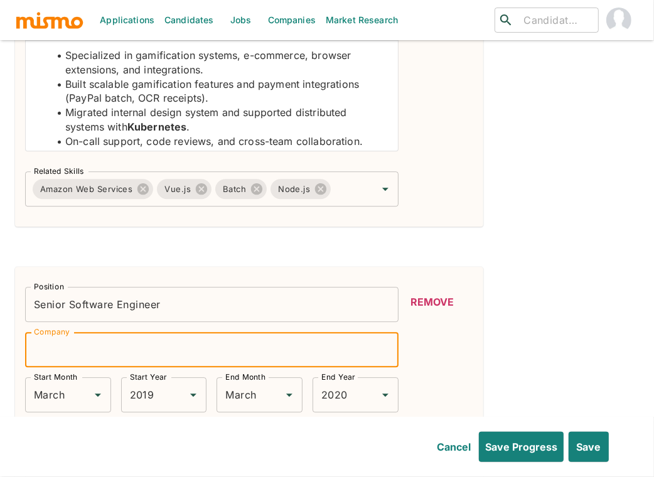
click at [89, 348] on input "Company" at bounding box center [211, 349] width 373 height 35
click at [36, 344] on input "briteCore" at bounding box center [211, 349] width 373 height 35
type input "BriteCore"
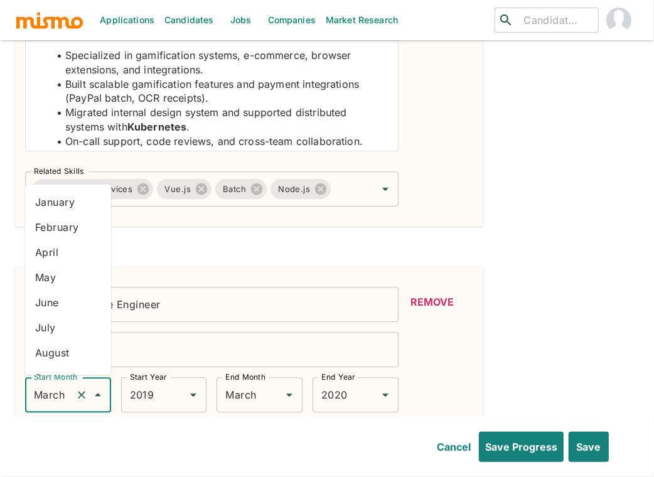
click at [46, 395] on input "March" at bounding box center [51, 395] width 40 height 24
click at [65, 270] on li "May" at bounding box center [68, 276] width 86 height 25
type input "May"
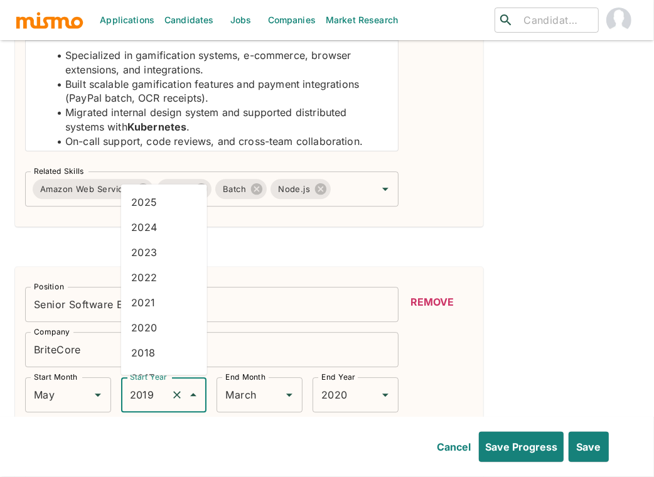
click at [151, 395] on input "2019" at bounding box center [147, 395] width 40 height 24
click at [159, 306] on li "2021" at bounding box center [164, 301] width 86 height 25
type input "2021"
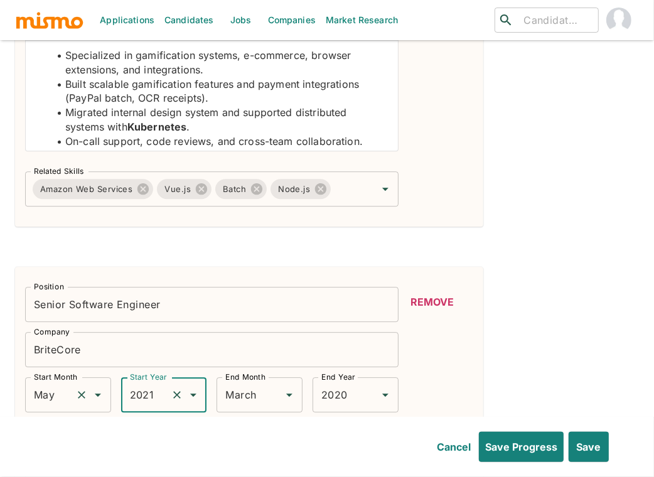
click at [55, 393] on input "May" at bounding box center [51, 395] width 40 height 24
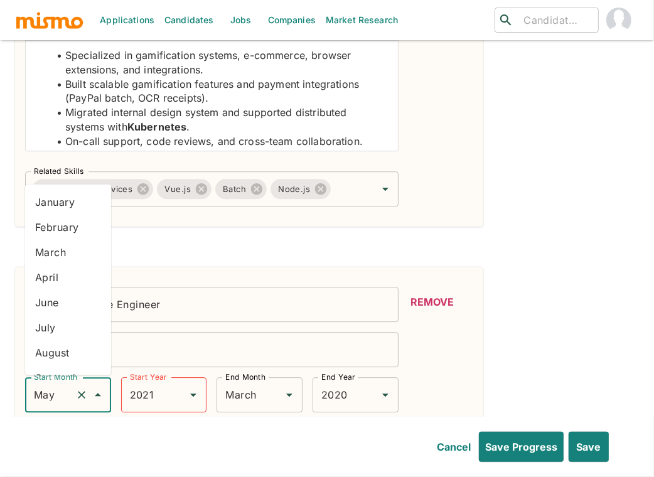
click at [63, 255] on li "March" at bounding box center [68, 251] width 86 height 25
type input "March"
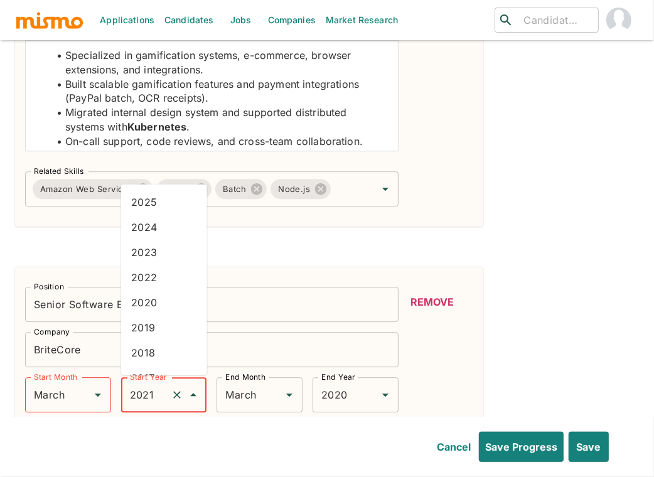
click at [151, 395] on input "2021" at bounding box center [147, 395] width 40 height 24
click at [160, 329] on li "2019" at bounding box center [164, 326] width 86 height 25
type input "2019"
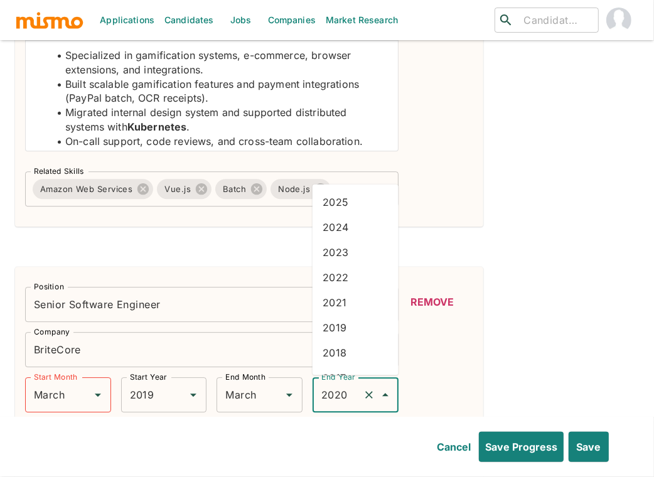
click at [336, 395] on input "2020" at bounding box center [338, 395] width 40 height 24
click at [344, 280] on li "2022" at bounding box center [356, 276] width 86 height 25
type input "2022"
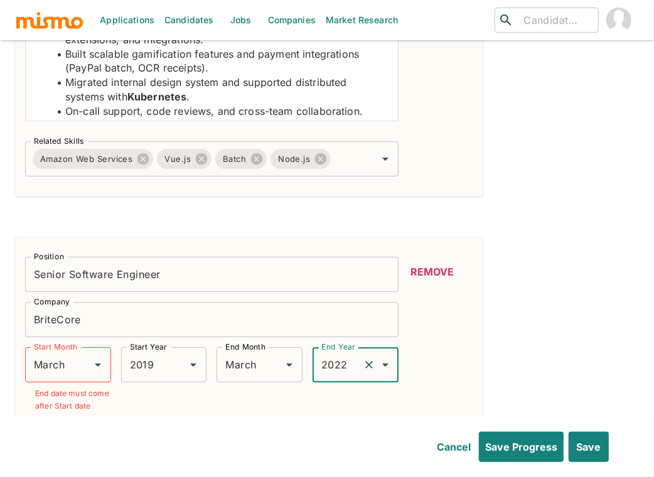
scroll to position [2357, 0]
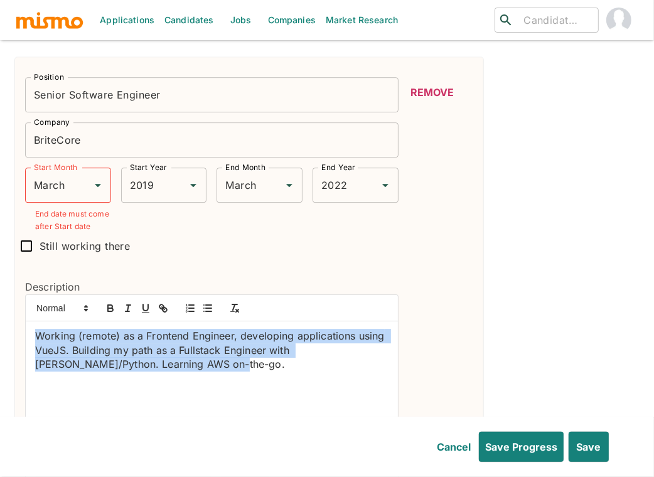
drag, startPoint x: 172, startPoint y: 370, endPoint x: 19, endPoint y: 336, distance: 156.2
click at [19, 336] on div "Description Working (remote) as a Frontend Engineer, developing applications us…" at bounding box center [206, 350] width 383 height 183
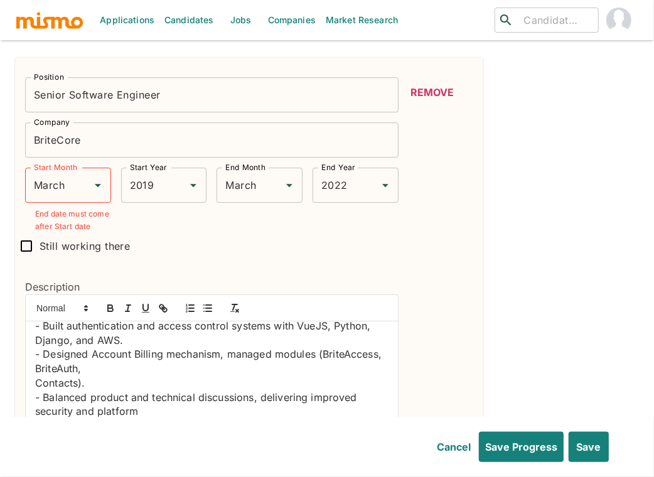
scroll to position [0, 0]
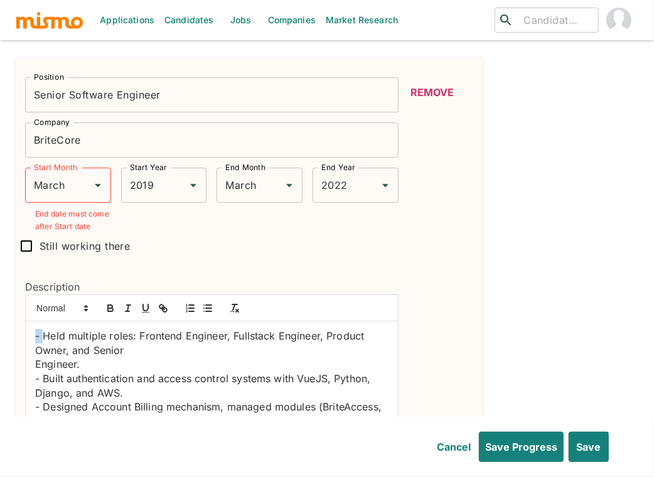
drag, startPoint x: 42, startPoint y: 336, endPoint x: -7, endPoint y: 327, distance: 49.7
click at [206, 303] on icon "button" at bounding box center [207, 307] width 11 height 11
click at [29, 363] on div "Held multiple roles: Frontend Engineer, Fullstack Engineer, Product Owner, and …" at bounding box center [212, 376] width 372 height 110
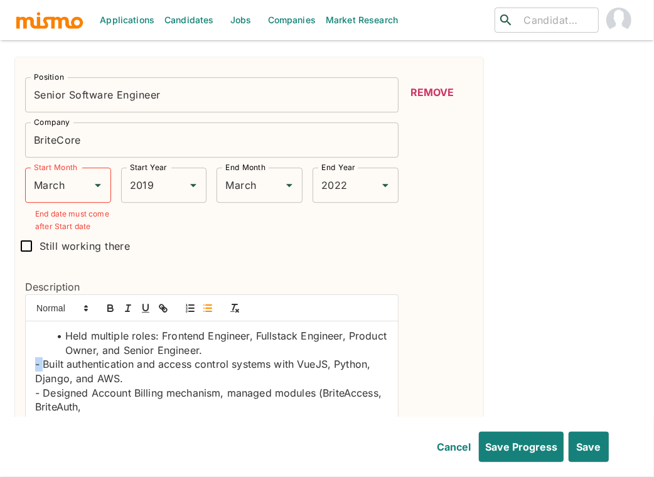
drag, startPoint x: 43, startPoint y: 360, endPoint x: 18, endPoint y: 359, distance: 25.1
click at [18, 359] on div "Description Held multiple roles: Frontend Engineer, Fullstack Engineer, Product…" at bounding box center [206, 350] width 383 height 183
click at [339, 362] on li "Built authentication and access control systems with VueJS, Python, Django, and…" at bounding box center [219, 371] width 338 height 28
drag, startPoint x: 339, startPoint y: 362, endPoint x: 247, endPoint y: 302, distance: 110.4
click at [333, 360] on li "Built authentication and access control systems with VueJS, Python, Django, and…" at bounding box center [219, 371] width 338 height 28
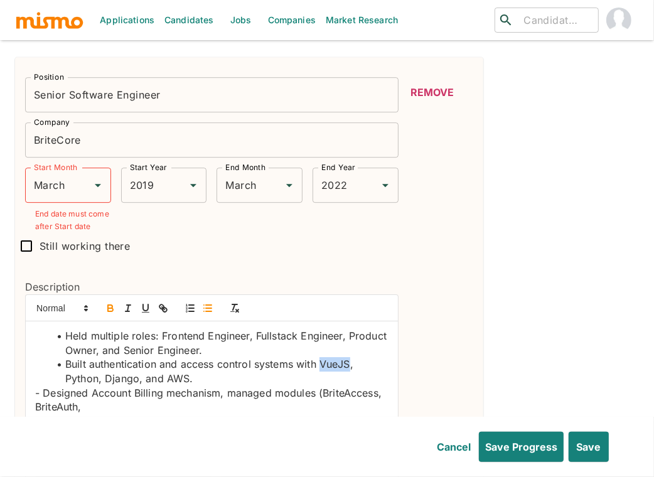
click at [107, 302] on icon "button" at bounding box center [110, 307] width 11 height 11
click at [81, 378] on li "Built authentication and access control systems with VueJS , Python, Django, an…" at bounding box center [219, 371] width 338 height 28
click at [109, 302] on icon "button" at bounding box center [110, 307] width 11 height 11
click at [122, 371] on li "Built authentication and access control systems with VueJS , Python , Django, a…" at bounding box center [219, 371] width 338 height 28
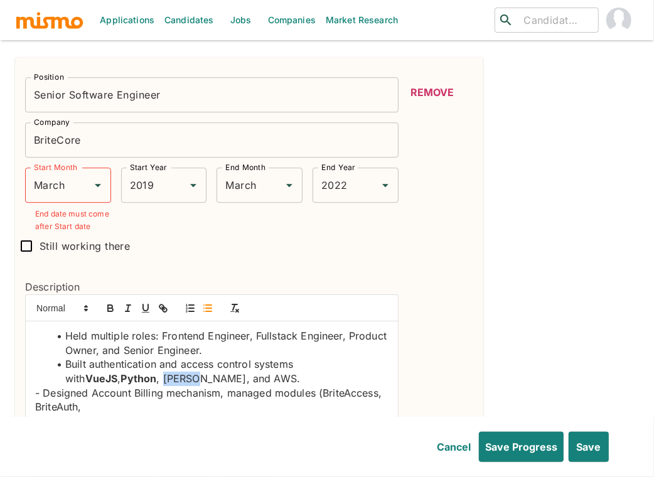
click at [122, 371] on li "Built authentication and access control systems with VueJS , Python , Django, a…" at bounding box center [219, 371] width 338 height 28
click at [108, 303] on icon "button" at bounding box center [110, 307] width 11 height 11
click at [181, 371] on li "Built authentication and access control systems with VueJS , Python , Django , …" at bounding box center [219, 371] width 338 height 28
drag, startPoint x: 181, startPoint y: 371, endPoint x: 152, endPoint y: 317, distance: 61.2
click at [181, 370] on li "Built authentication and access control systems with VueJS , Python , Django , …" at bounding box center [219, 371] width 338 height 28
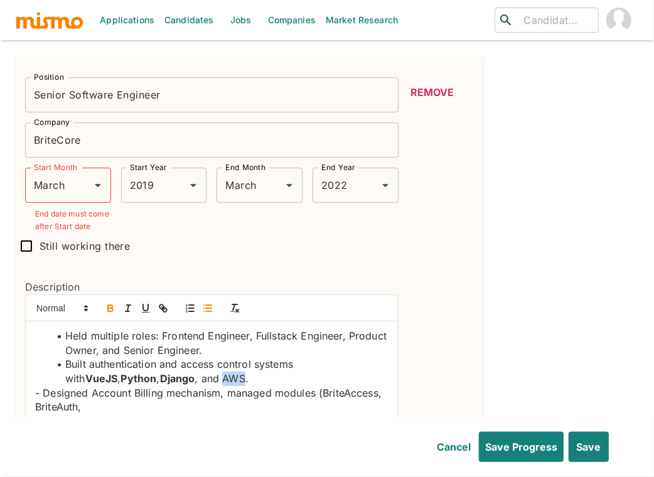
click at [108, 308] on icon "button" at bounding box center [110, 309] width 5 height 3
drag, startPoint x: 41, startPoint y: 388, endPoint x: 8, endPoint y: 388, distance: 33.3
click at [208, 307] on icon "button" at bounding box center [207, 307] width 11 height 11
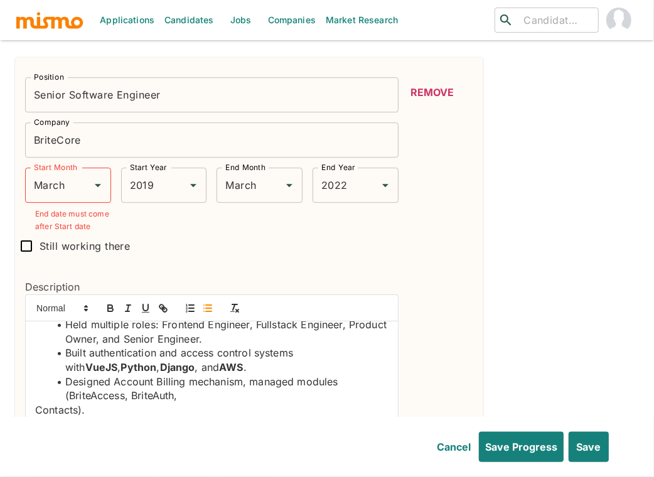
scroll to position [26, 0]
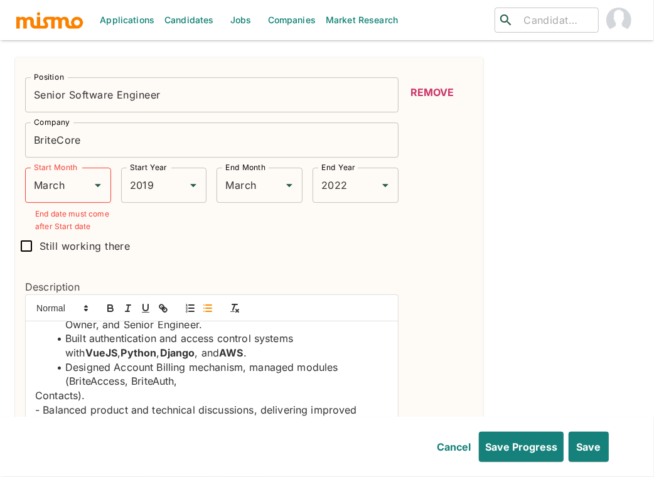
click at [36, 393] on p "Contacts)." at bounding box center [211, 395] width 353 height 14
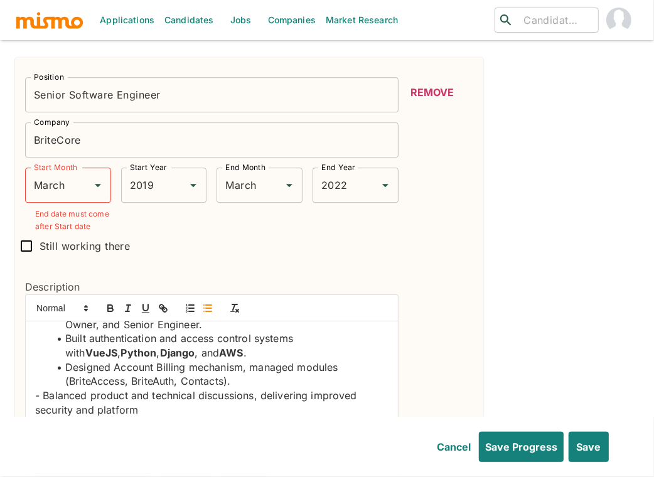
click at [41, 393] on p "- Balanced product and technical discussions, delivering improved security and …" at bounding box center [211, 402] width 353 height 28
click at [207, 307] on icon "button" at bounding box center [207, 307] width 11 height 11
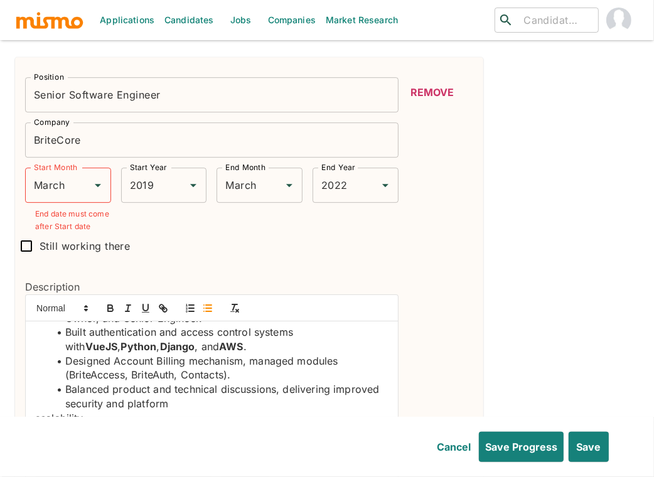
scroll to position [33, 0]
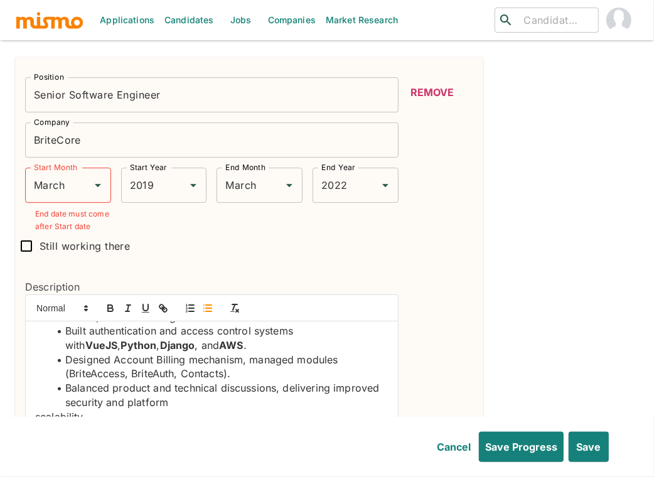
click at [32, 414] on div "Held multiple roles: Frontend Engineer, Fullstack Engineer, Product Owner, and …" at bounding box center [212, 376] width 372 height 110
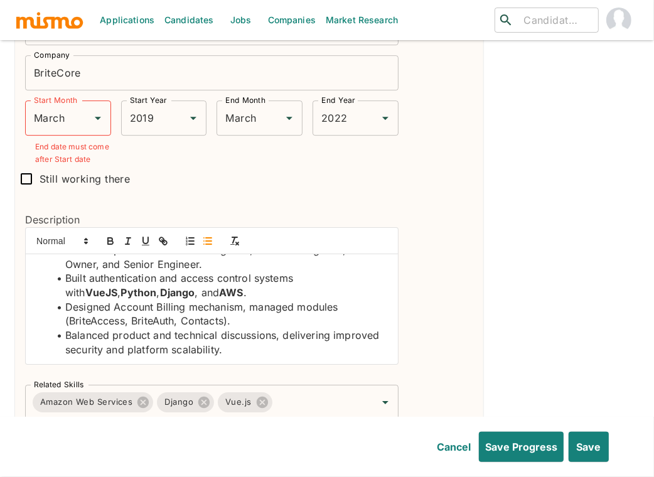
scroll to position [2493, 0]
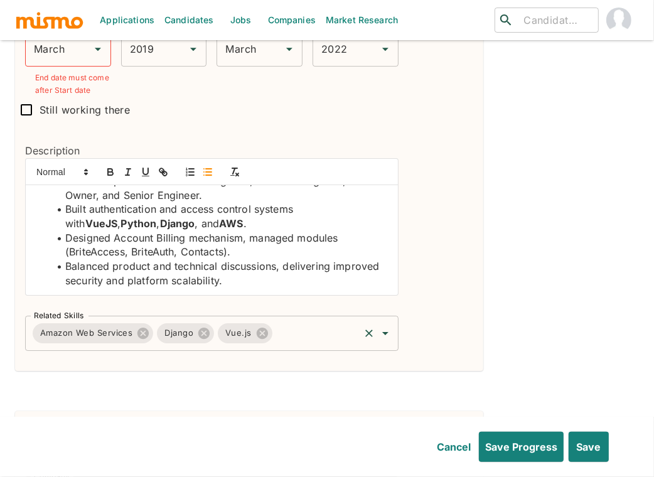
click at [296, 326] on input "Related Skills" at bounding box center [315, 333] width 83 height 24
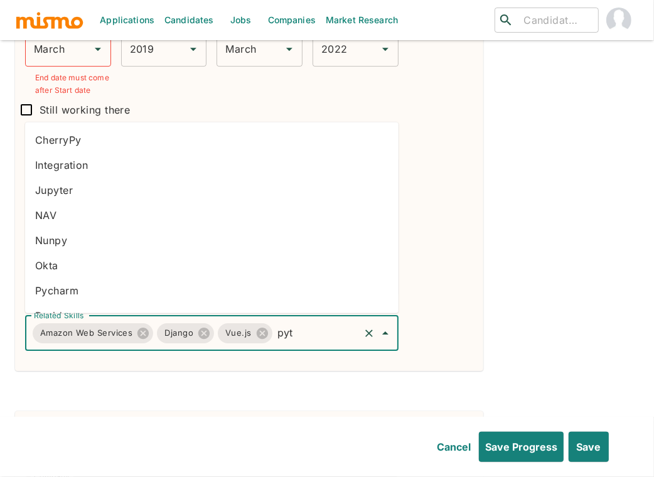
type input "pyth"
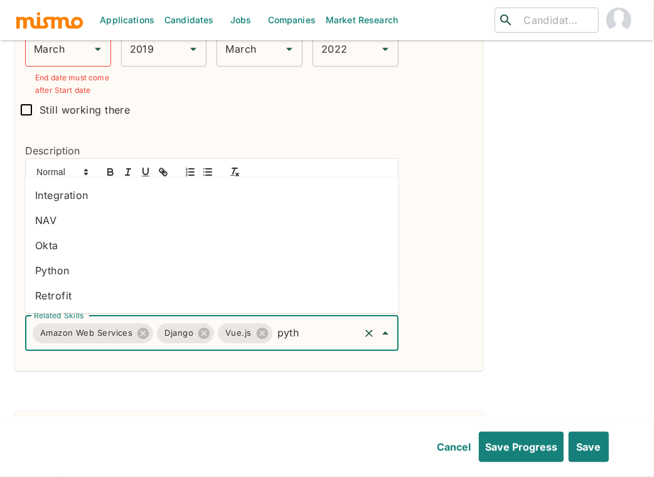
click at [113, 258] on li "Python" at bounding box center [211, 270] width 373 height 25
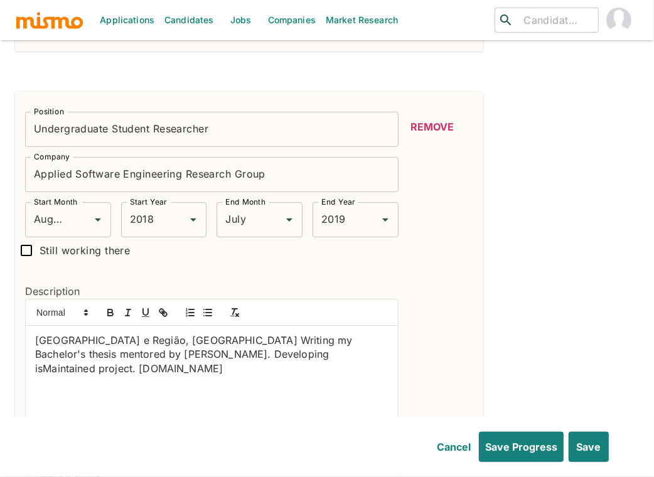
scroll to position [2837, 0]
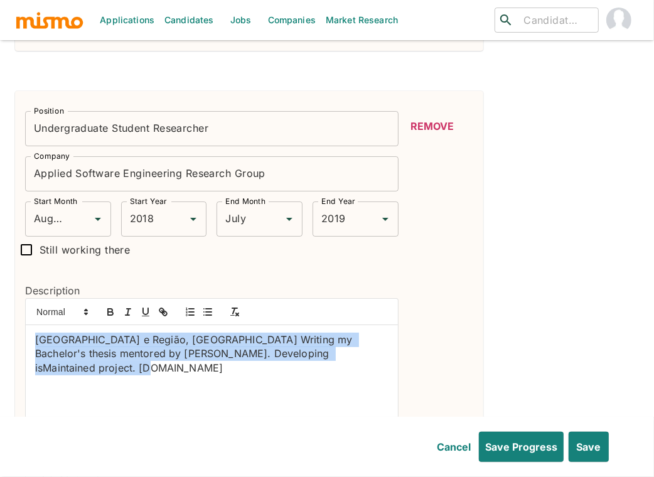
drag, startPoint x: 361, startPoint y: 354, endPoint x: 1, endPoint y: 333, distance: 360.2
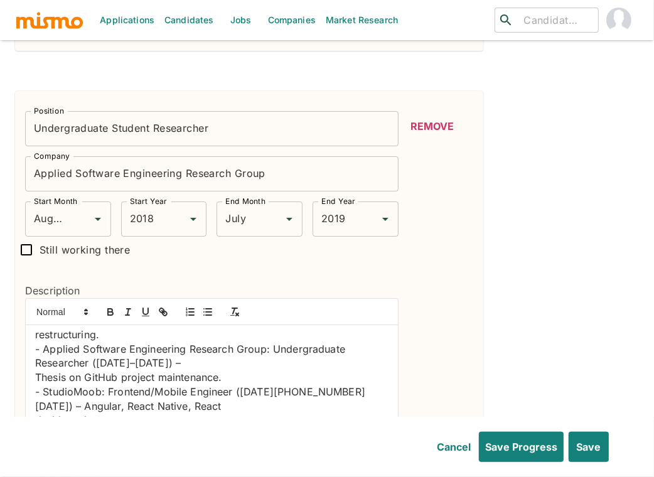
scroll to position [0, 0]
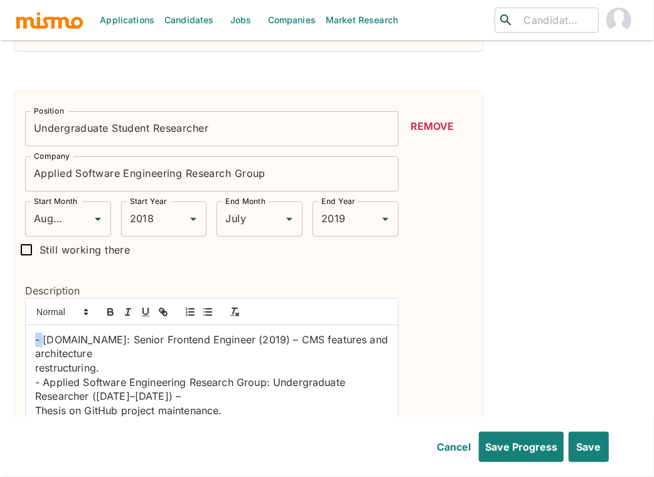
drag, startPoint x: 43, startPoint y: 334, endPoint x: -2, endPoint y: 329, distance: 44.8
click at [194, 312] on line "button" at bounding box center [191, 312] width 5 height 0
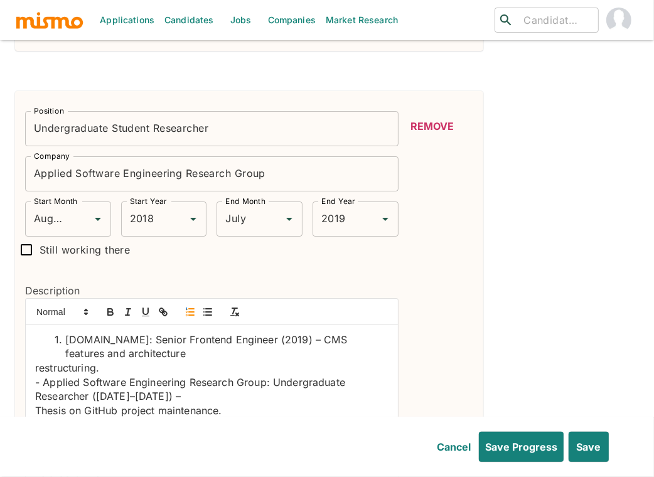
click at [31, 365] on div "nata.house: Senior Frontend Engineer (2019) – CMS features and architecture res…" at bounding box center [212, 380] width 372 height 110
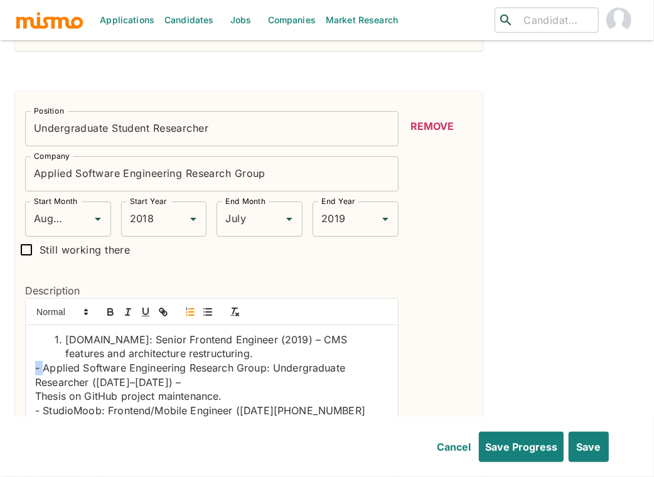
drag, startPoint x: 45, startPoint y: 365, endPoint x: 17, endPoint y: 364, distance: 27.6
click at [17, 364] on div "Description nata.house: Senior Frontend Engineer (2019) – CMS features and arch…" at bounding box center [206, 354] width 383 height 183
click at [186, 311] on icon "button" at bounding box center [186, 312] width 1 height 2
click at [31, 390] on div "nata.house: Senior Frontend Engineer (2019) – CMS features and architecture res…" at bounding box center [212, 380] width 372 height 110
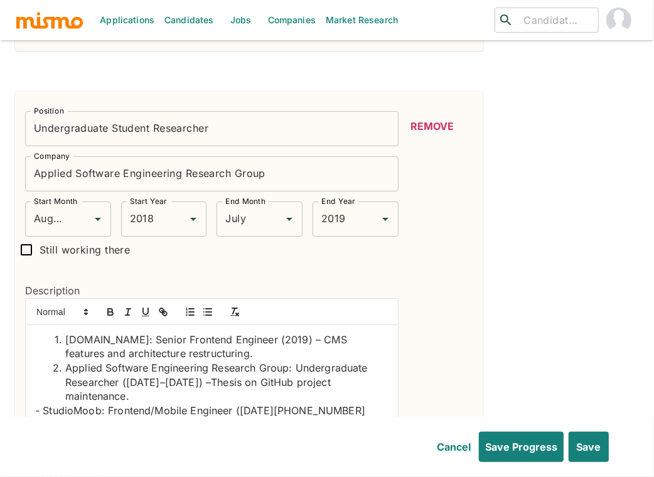
click at [45, 404] on p "- StudioMoob: Frontend/Mobile Engineer (2018–2019) – Angular, React Native, Rea…" at bounding box center [211, 418] width 353 height 28
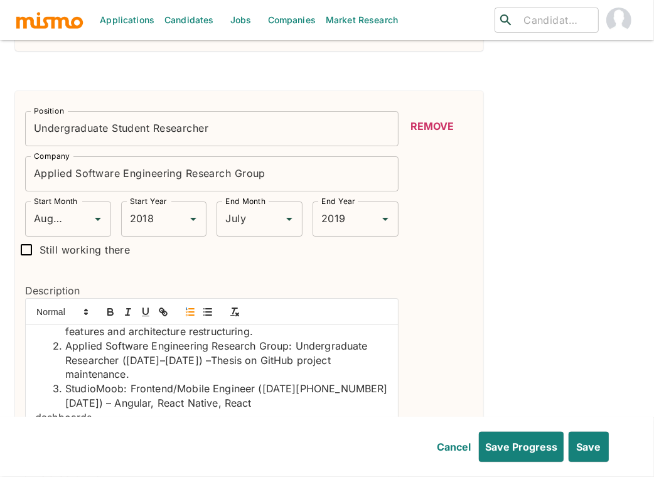
scroll to position [36, 0]
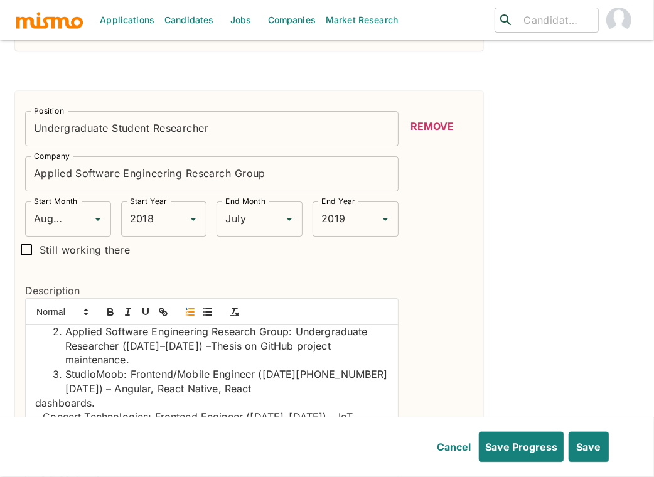
click at [33, 385] on div "nata.house: Senior Frontend Engineer (2019) – CMS features and architecture res…" at bounding box center [212, 380] width 372 height 110
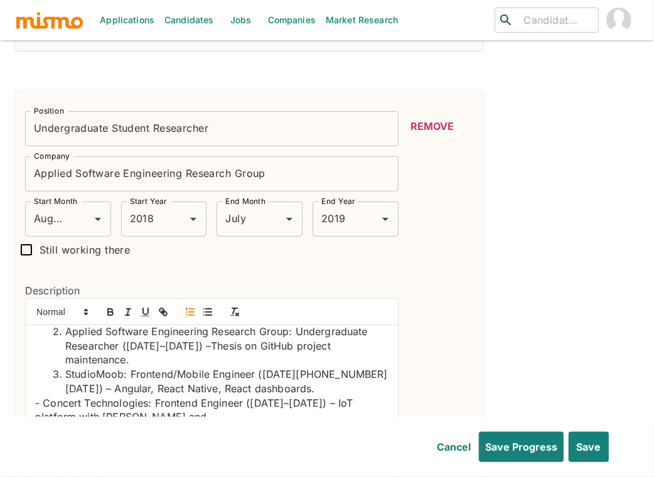
click at [44, 396] on p "- Concert Technologies: Frontend Engineer (2017–2018) – IoT platform with Angul…" at bounding box center [211, 410] width 353 height 28
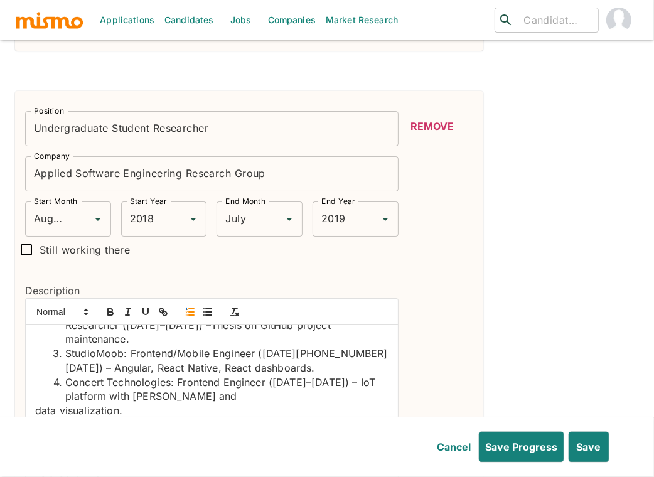
scroll to position [60, 0]
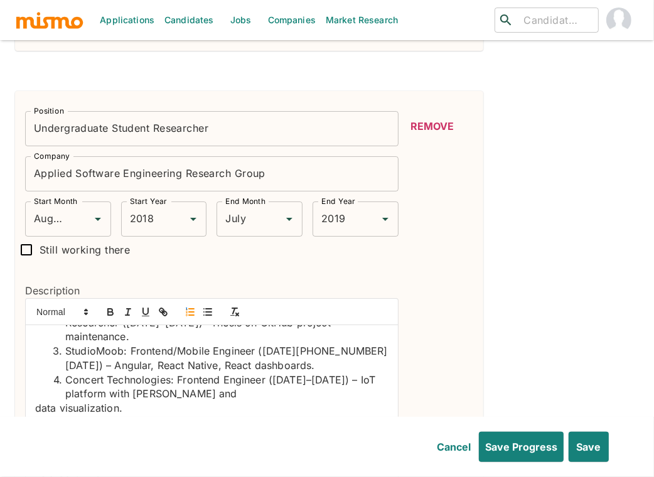
click at [36, 401] on p "data visualization." at bounding box center [211, 408] width 353 height 14
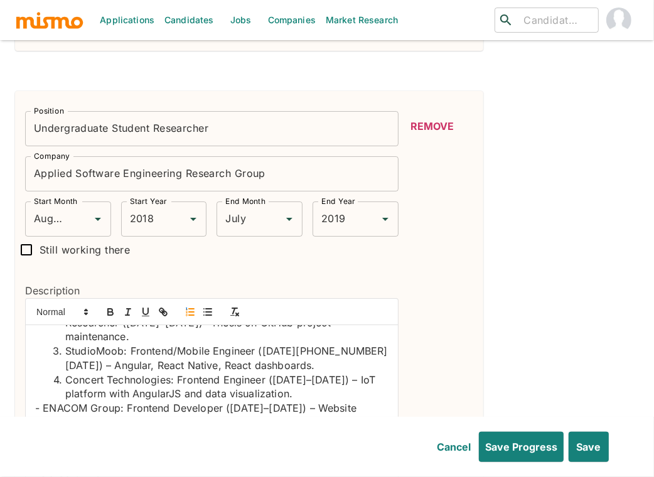
click at [42, 401] on p "- ENACOM Group: Frontend Developer (2016–2017) – Website development with Angul…" at bounding box center [211, 415] width 353 height 28
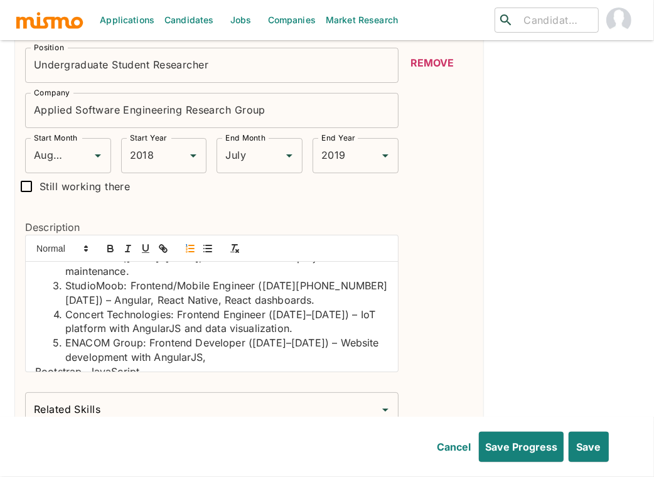
scroll to position [2920, 0]
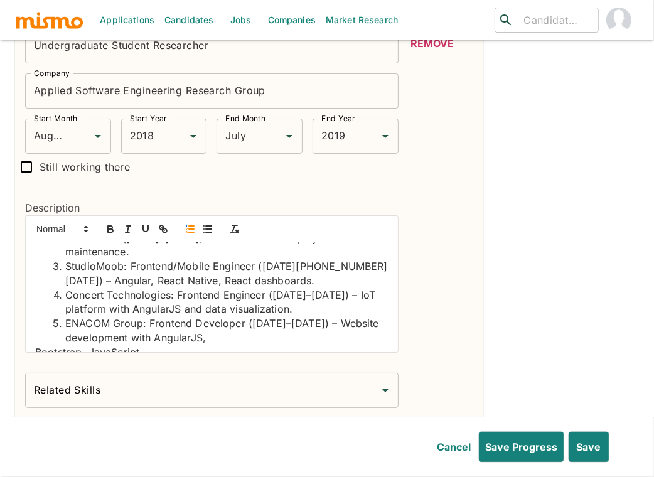
click at [29, 334] on div "nata.house: Senior Frontend Engineer (2019) – CMS features and architecture res…" at bounding box center [212, 297] width 372 height 110
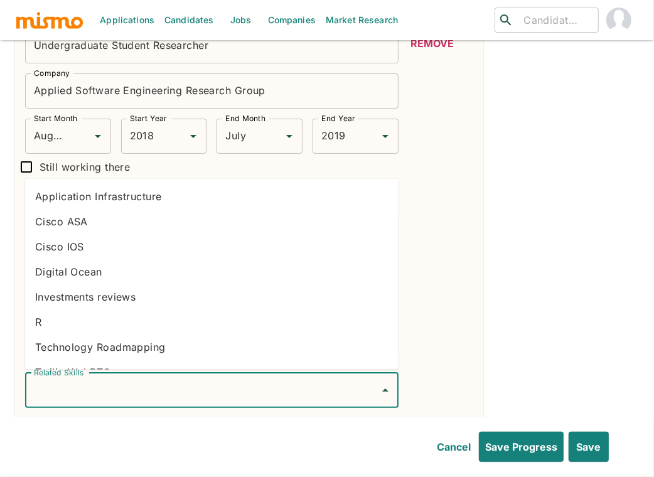
click at [270, 386] on input "Related Skills" at bounding box center [202, 390] width 343 height 24
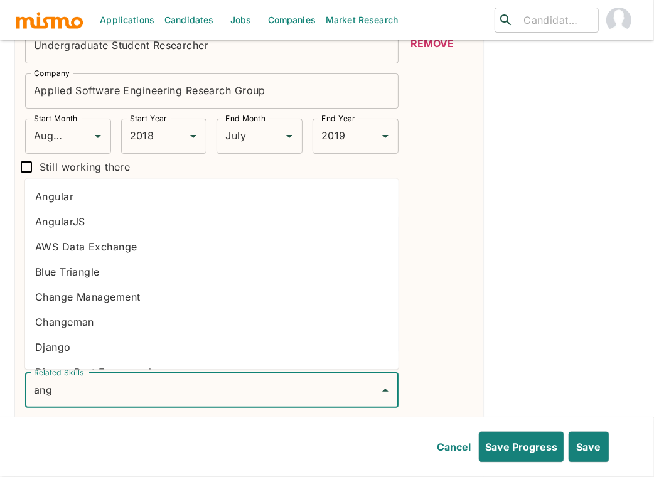
type input "angu"
click at [109, 216] on li "AngularJS" at bounding box center [211, 221] width 373 height 25
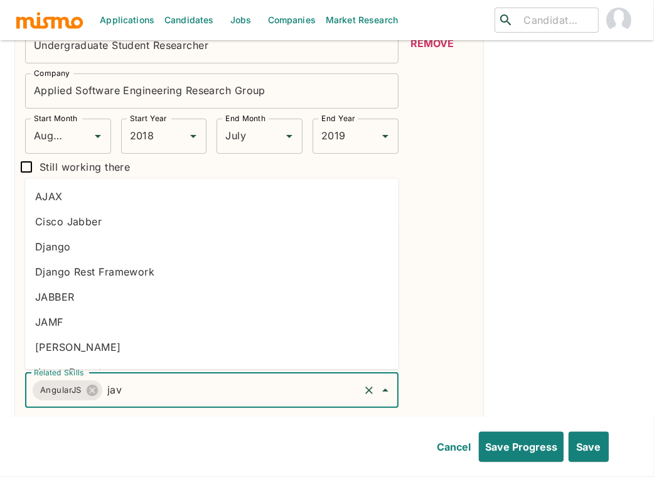
type input "java"
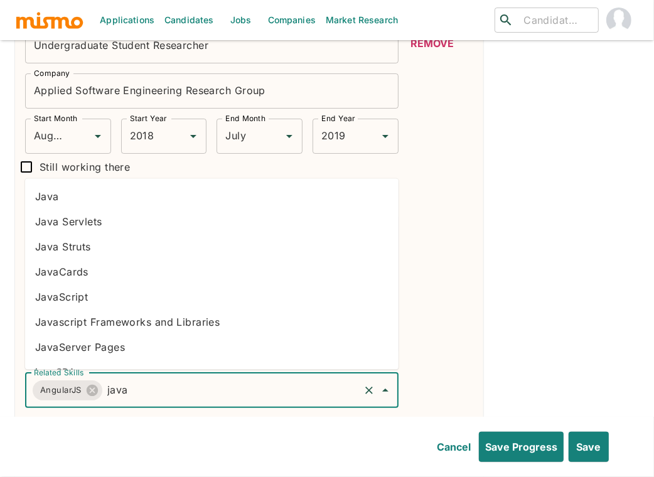
click at [95, 295] on li "JavaScript" at bounding box center [211, 296] width 373 height 25
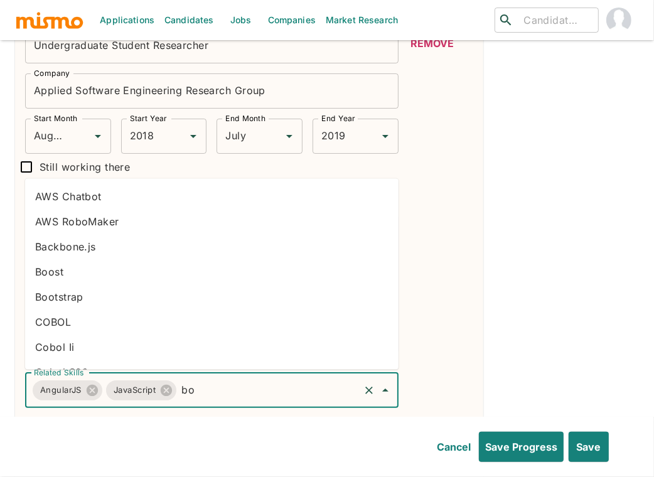
type input "boo"
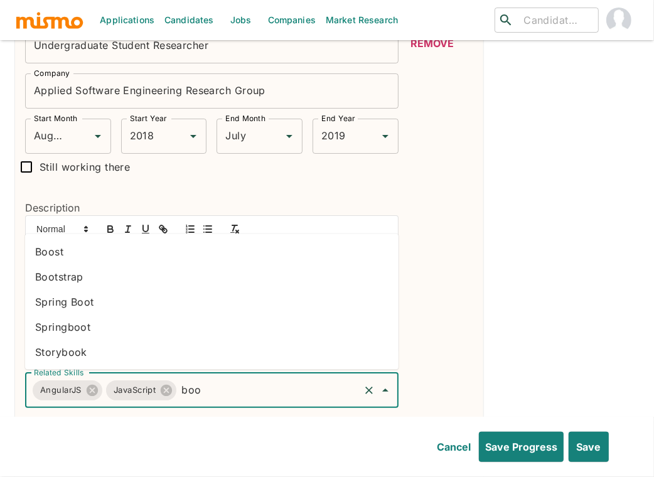
click at [164, 275] on li "Bootstrap" at bounding box center [211, 276] width 373 height 25
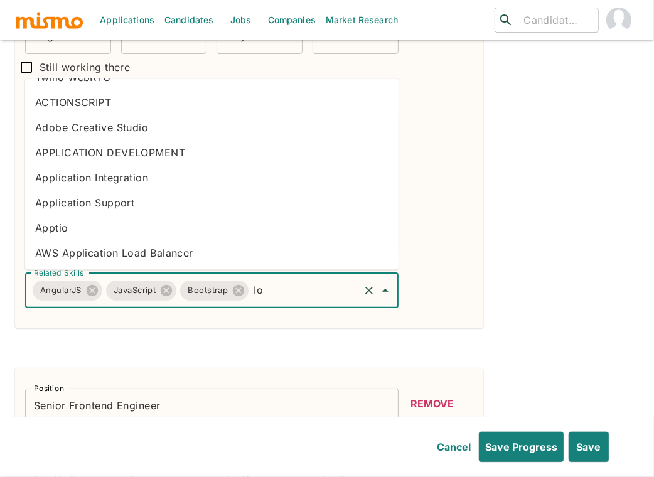
scroll to position [0, 0]
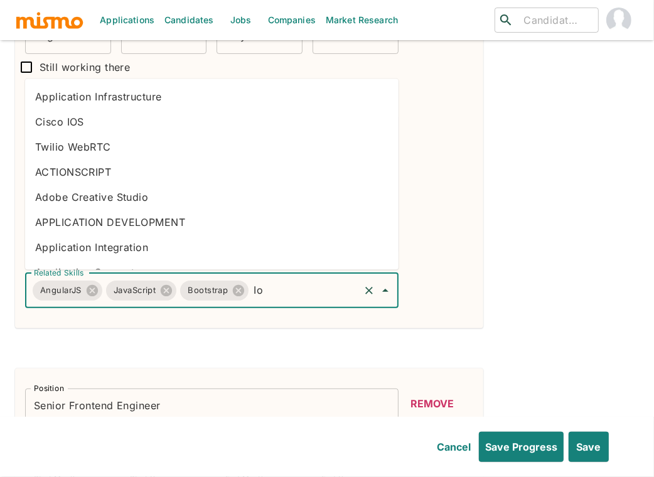
type input "I"
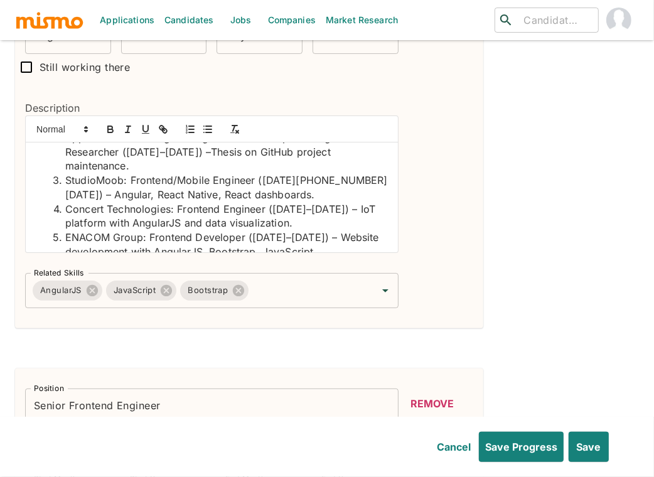
click at [540, 287] on div "Position Senior Software Engineer Position Company Demand.io Company Start Mont…" at bounding box center [327, 6] width 624 height 5273
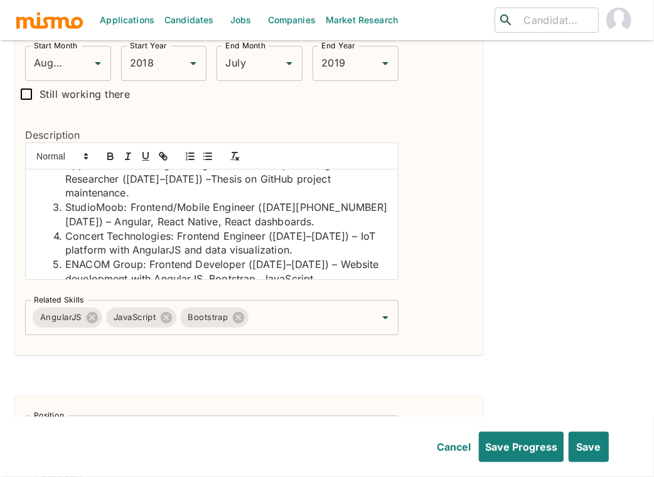
scroll to position [2992, 0]
click at [298, 306] on input "Related Skills" at bounding box center [303, 318] width 107 height 24
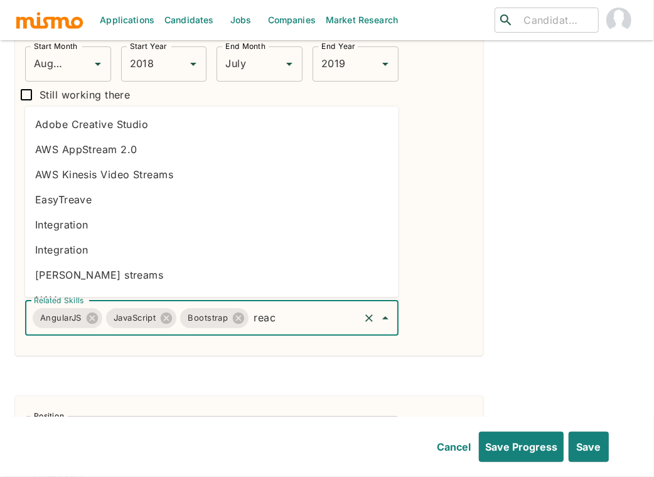
type input "react"
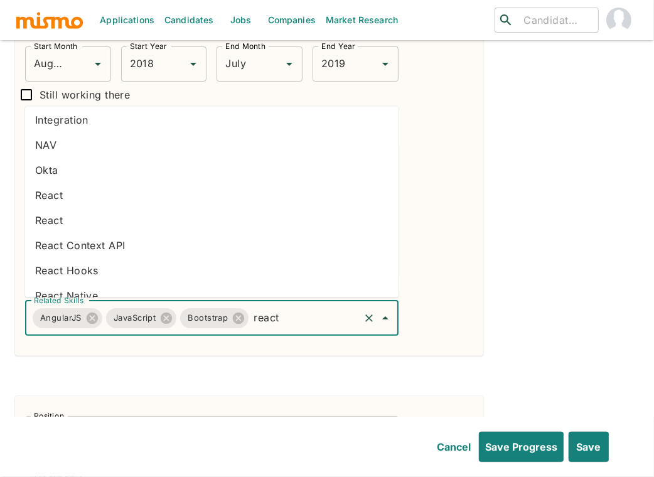
scroll to position [85, 0]
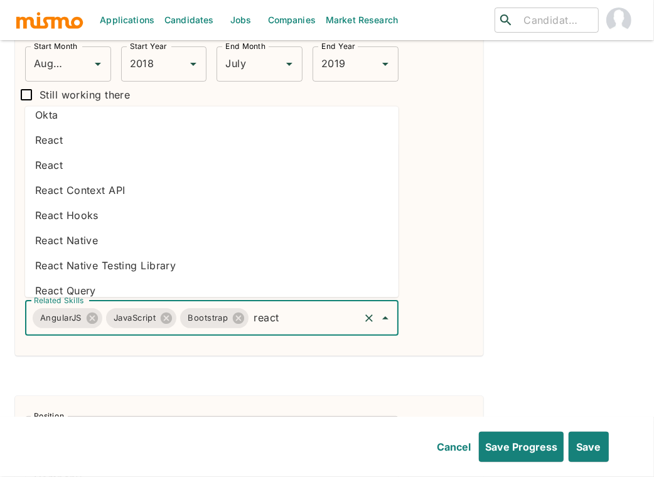
click at [110, 237] on li "React Native" at bounding box center [211, 240] width 373 height 25
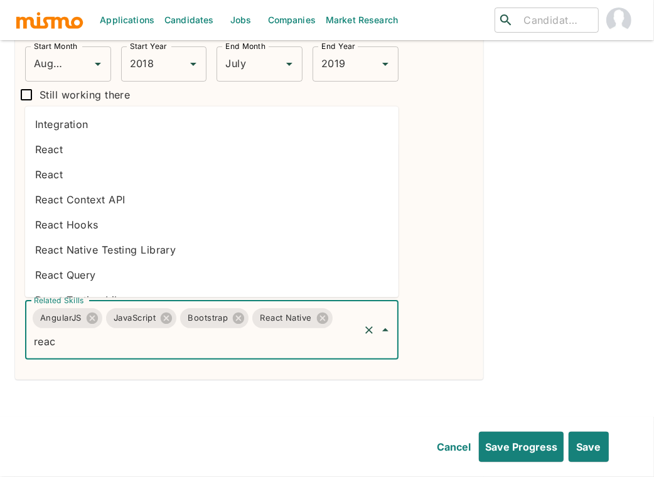
type input "react"
click at [87, 176] on li "React" at bounding box center [211, 174] width 373 height 25
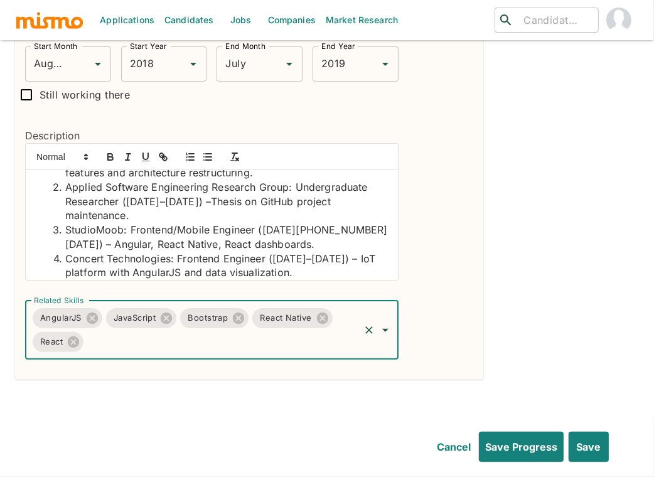
scroll to position [23, 0]
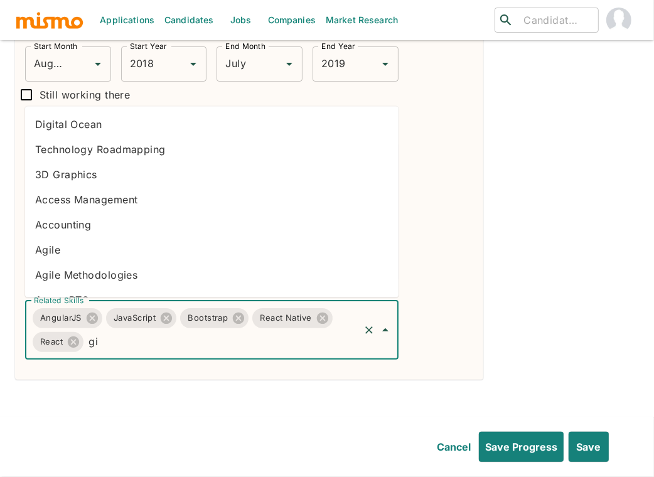
type input "git"
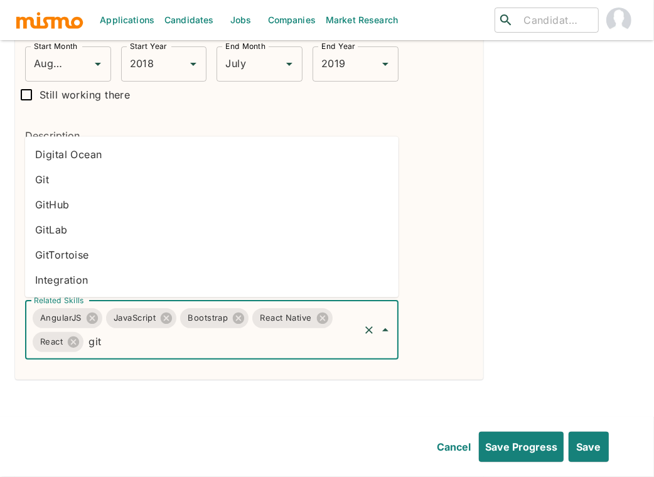
click at [102, 208] on li "GitHub" at bounding box center [211, 204] width 373 height 25
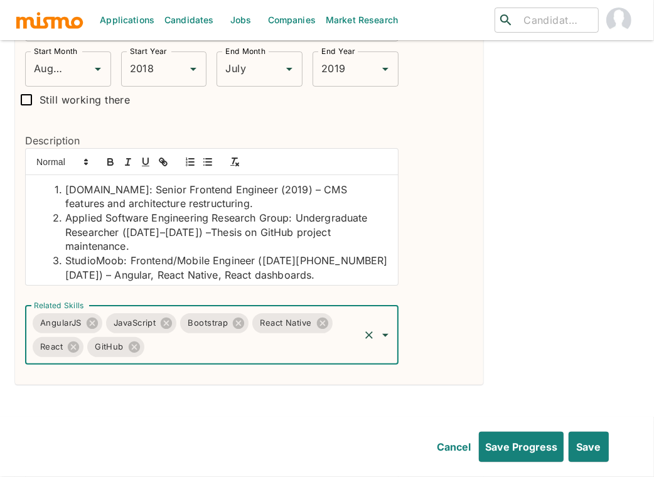
scroll to position [2987, 0]
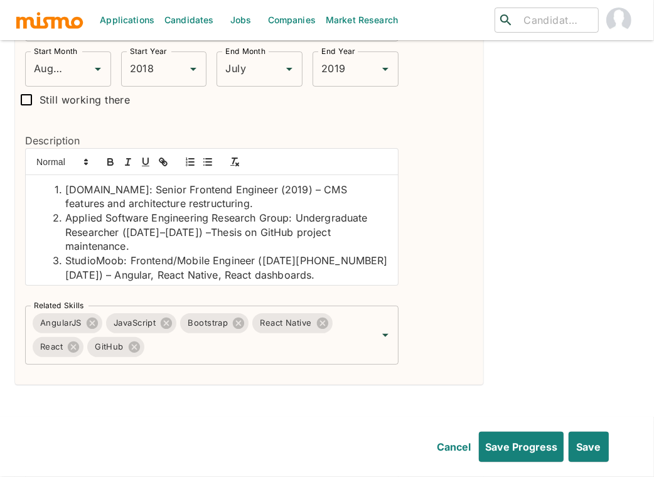
click at [532, 291] on div "Position Senior Software Engineer Position Company Demand.io Company Start Mont…" at bounding box center [327, 51] width 624 height 5296
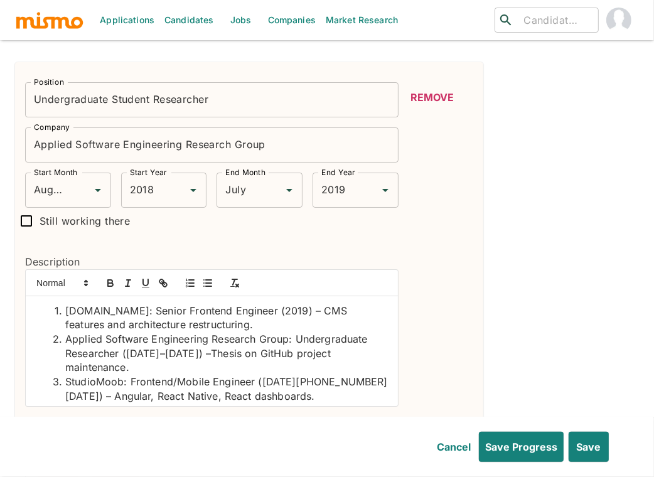
scroll to position [2793, 0]
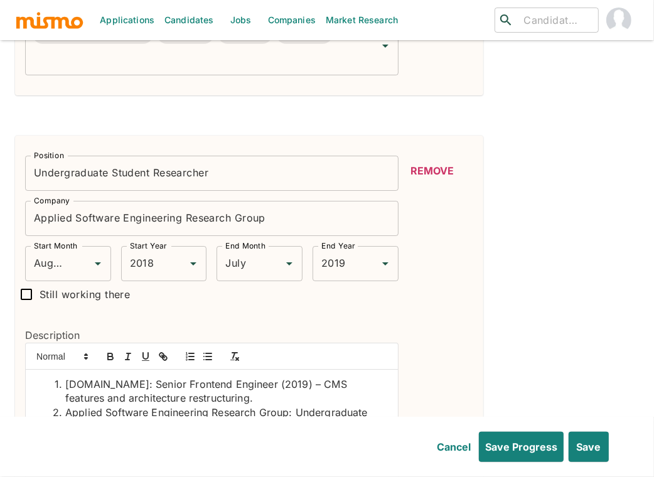
click at [152, 171] on input "Undergraduate Student Researcher" at bounding box center [211, 173] width 373 height 35
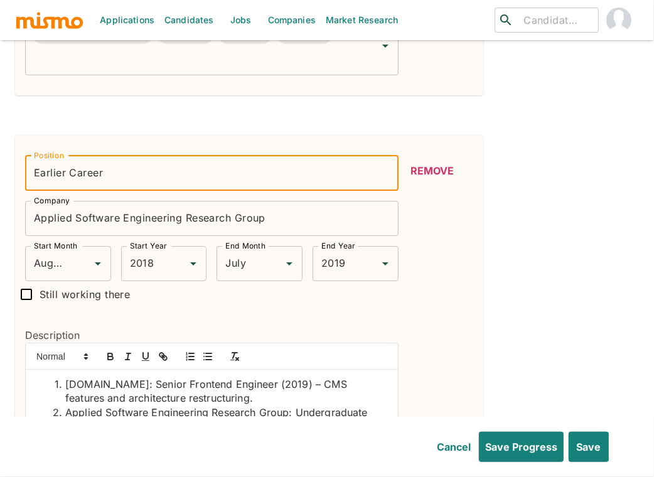
type input "Earlier Career"
click at [87, 216] on input "Applied Software Engineering Research Group" at bounding box center [211, 218] width 373 height 35
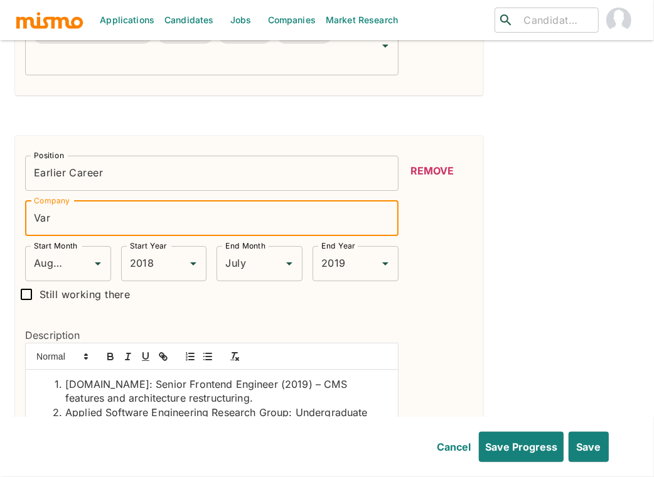
type input "Var"
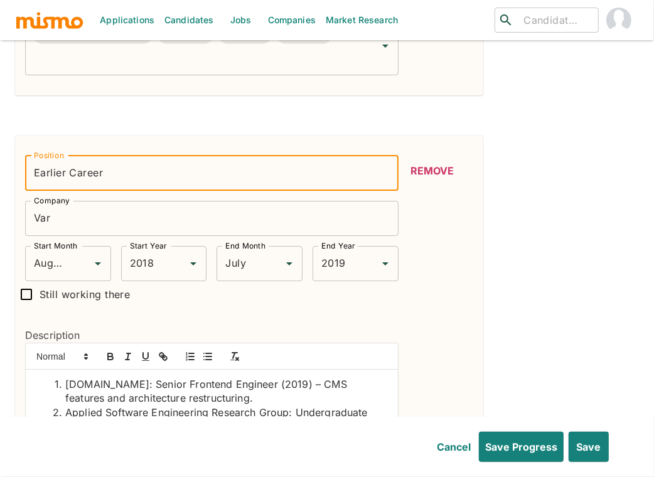
click at [141, 168] on input "Earlier Career" at bounding box center [211, 173] width 373 height 35
type input "Earlier Career - Various Engineering Roles"
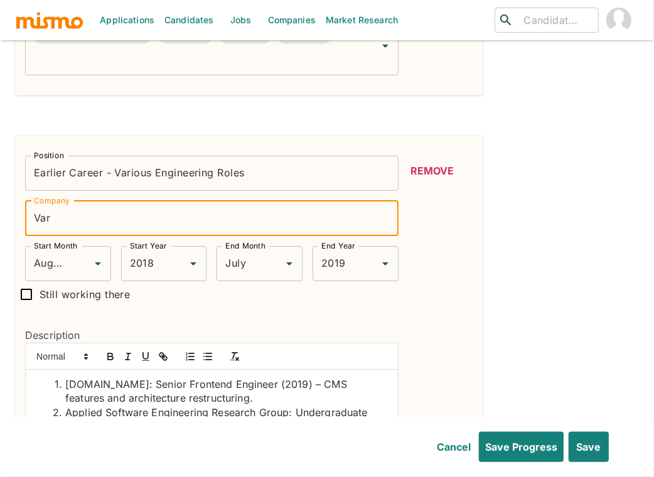
click at [58, 218] on input "Var" at bounding box center [211, 218] width 373 height 35
type input "."
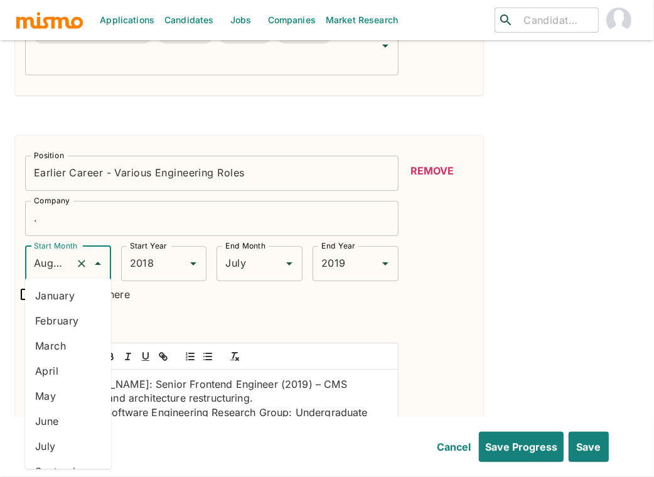
click at [61, 262] on input "August" at bounding box center [51, 264] width 40 height 24
drag, startPoint x: 56, startPoint y: 290, endPoint x: 80, endPoint y: 275, distance: 27.7
click at [56, 290] on li "January" at bounding box center [68, 295] width 86 height 25
type input "January"
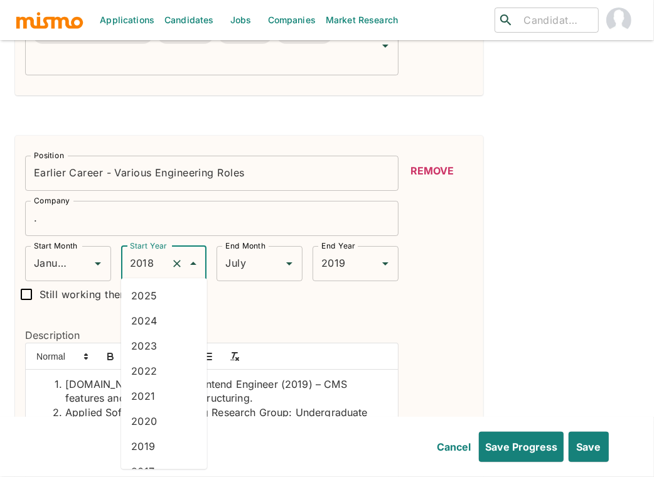
click at [137, 261] on input "2018" at bounding box center [147, 264] width 40 height 24
click at [159, 422] on li "2006" at bounding box center [164, 426] width 86 height 25
type input "2006"
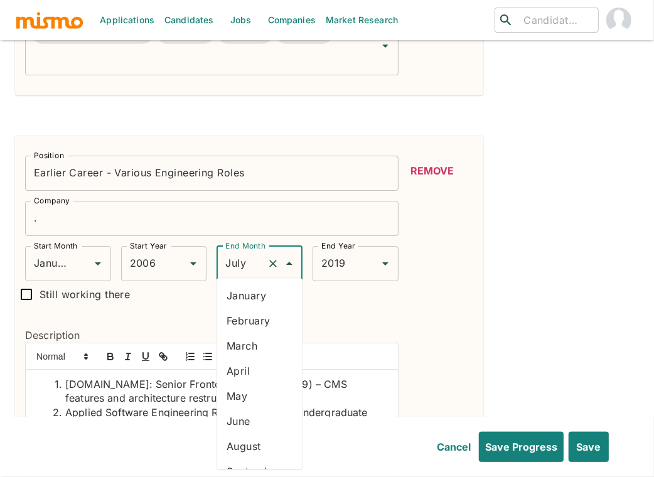
click at [244, 253] on input "July" at bounding box center [242, 264] width 40 height 24
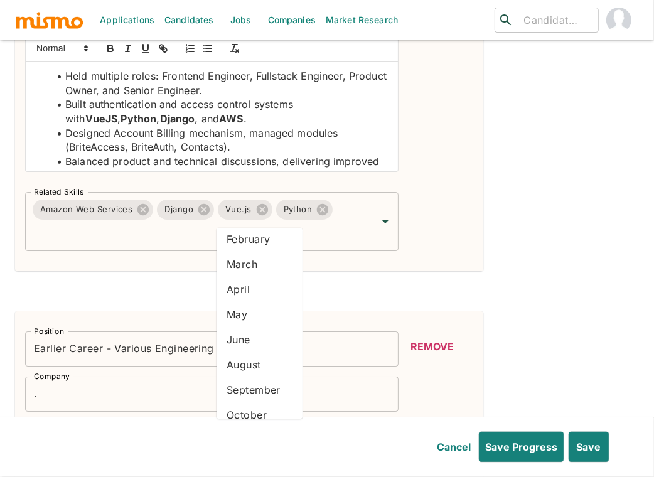
scroll to position [8, 0]
click at [251, 268] on li "February" at bounding box center [259, 262] width 86 height 25
type input "February"
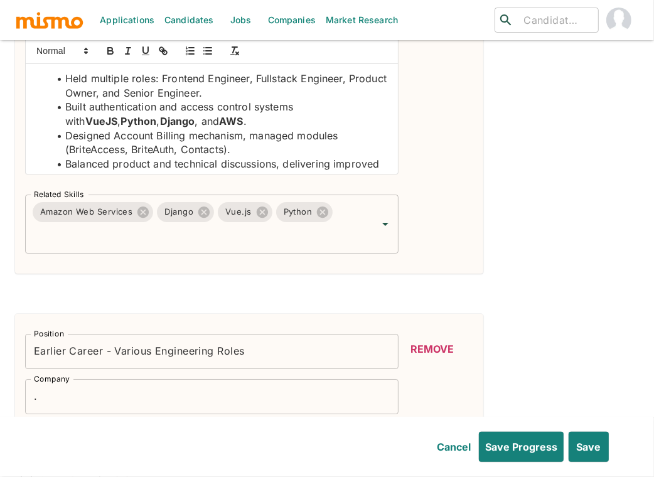
scroll to position [2735, 0]
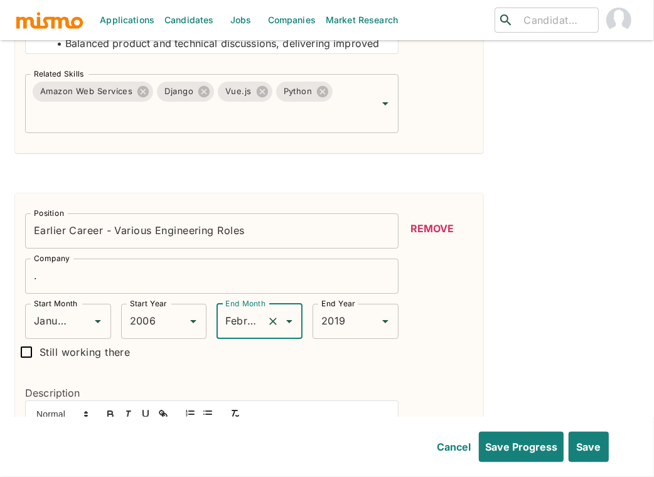
click at [514, 317] on div "Position Senior Software Engineer Position Company Demand.io Company Start Mont…" at bounding box center [327, 303] width 624 height 5296
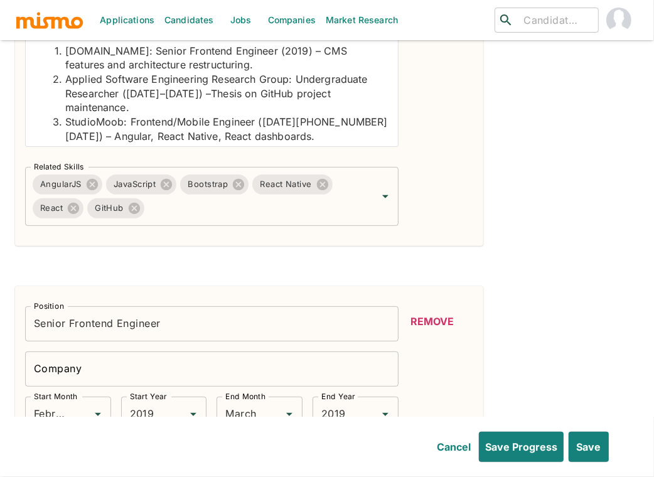
scroll to position [3226, 0]
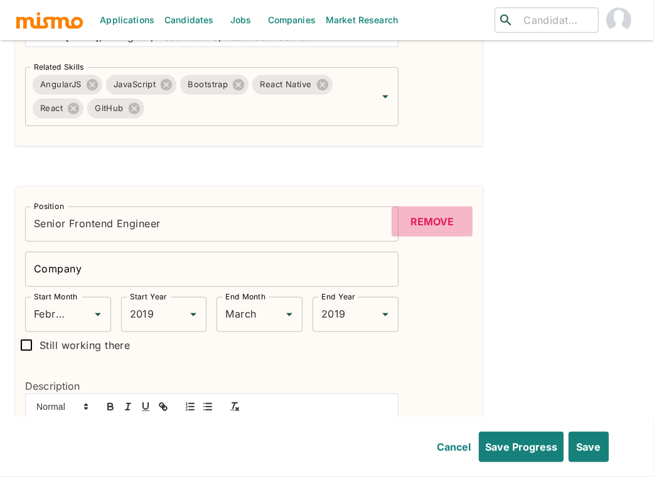
click at [447, 220] on button "Remove" at bounding box center [432, 221] width 81 height 30
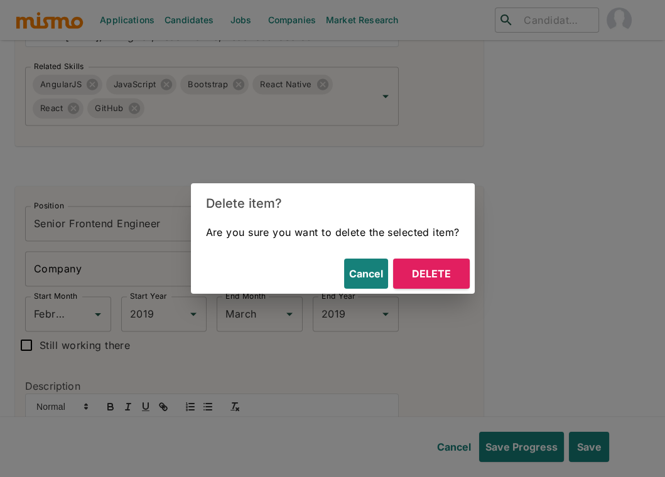
click at [419, 281] on button "Delete" at bounding box center [431, 274] width 77 height 30
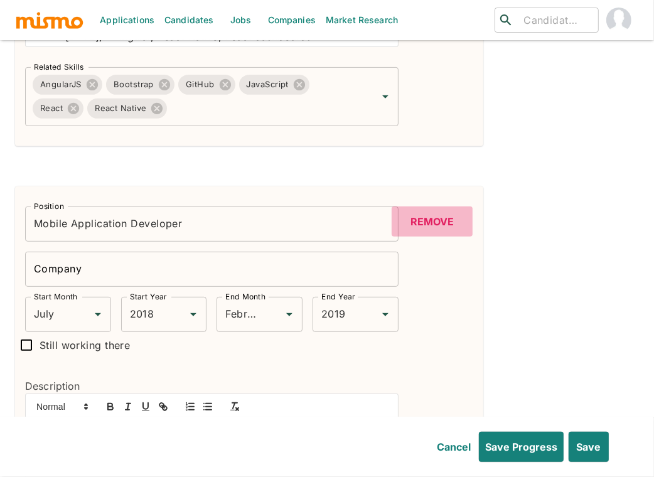
click at [445, 218] on button "Remove" at bounding box center [432, 221] width 81 height 30
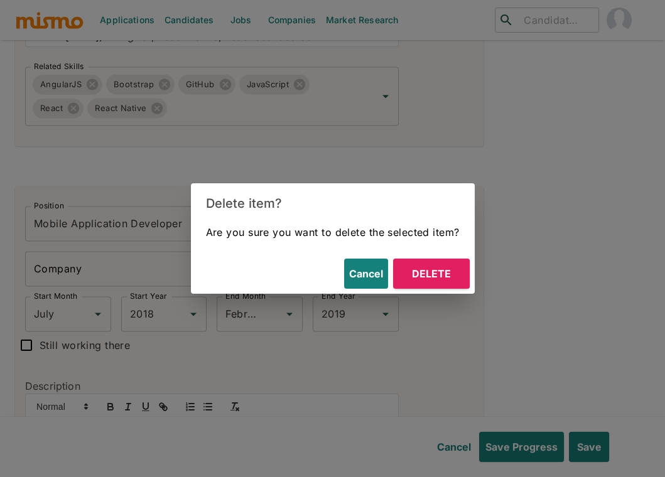
click at [442, 269] on button "Delete" at bounding box center [431, 274] width 77 height 30
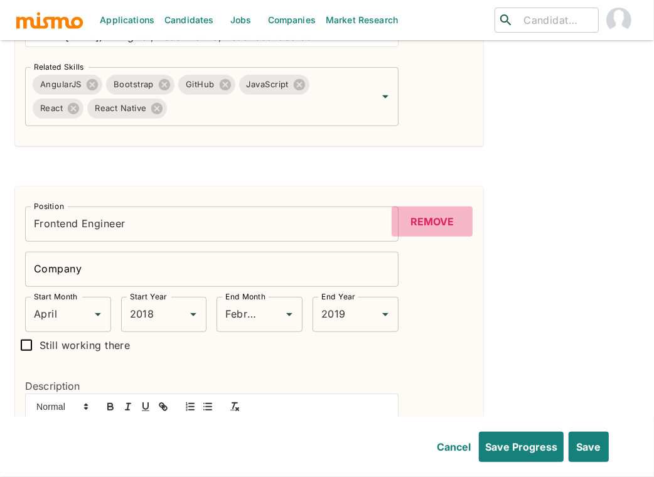
click at [442, 222] on button "Remove" at bounding box center [432, 221] width 81 height 30
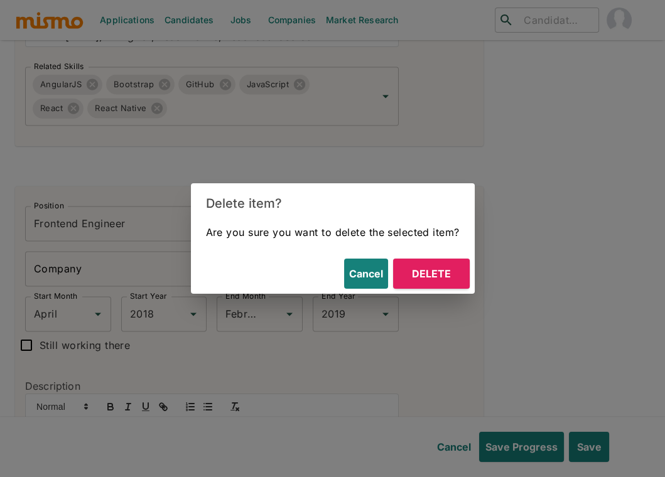
click at [442, 287] on button "Delete" at bounding box center [431, 274] width 77 height 30
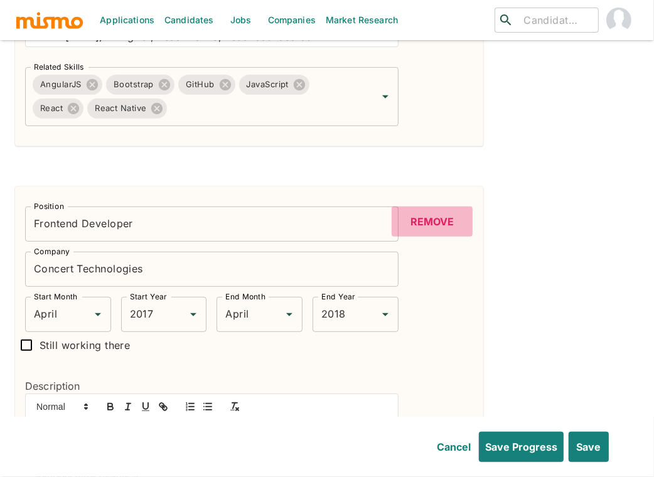
click at [433, 214] on button "Remove" at bounding box center [432, 221] width 81 height 30
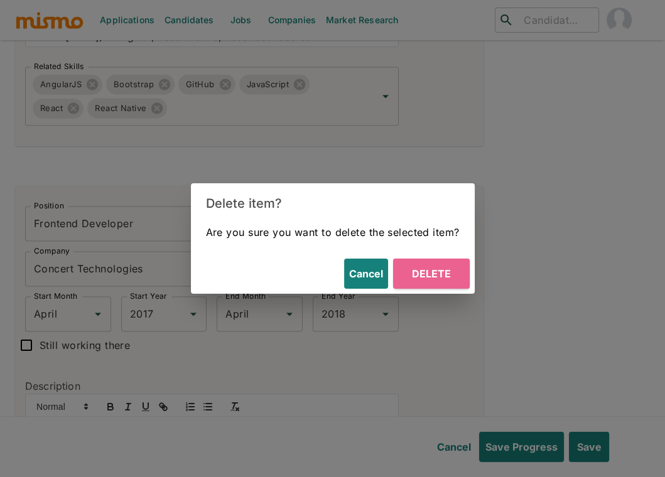
click at [437, 262] on button "Delete" at bounding box center [431, 274] width 77 height 30
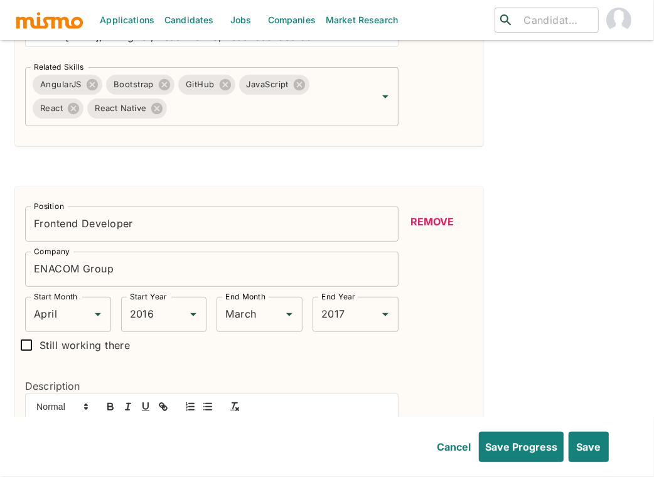
click at [441, 220] on button "Remove" at bounding box center [432, 221] width 81 height 30
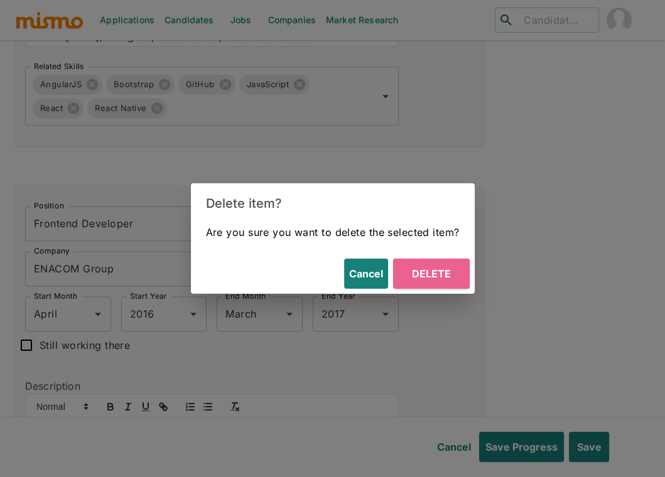
click at [439, 275] on button "Delete" at bounding box center [431, 274] width 77 height 30
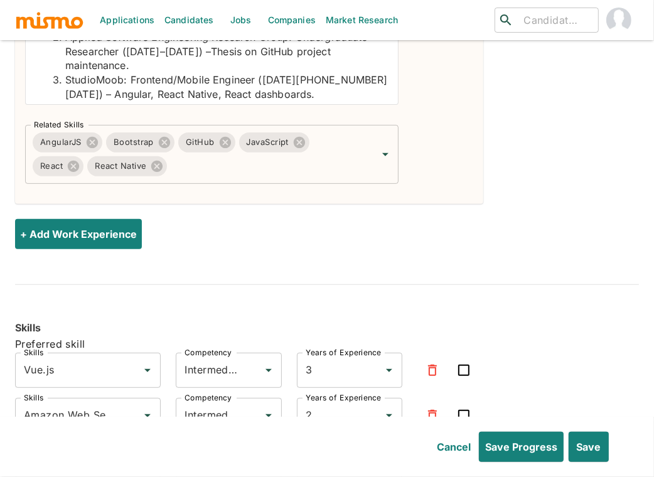
scroll to position [3455, 0]
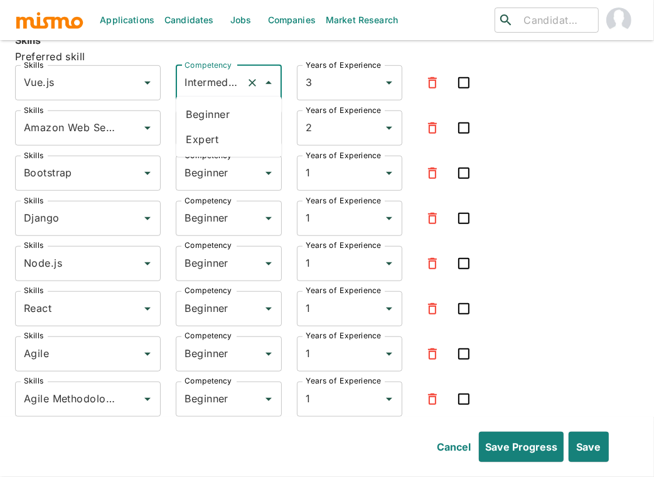
click at [195, 77] on input "Intermediate" at bounding box center [210, 83] width 59 height 24
click at [198, 137] on li "Expert" at bounding box center [228, 139] width 105 height 25
type input "Expert"
click at [203, 109] on label "Competency" at bounding box center [207, 110] width 47 height 11
click at [203, 116] on input "Intermediate" at bounding box center [210, 128] width 59 height 24
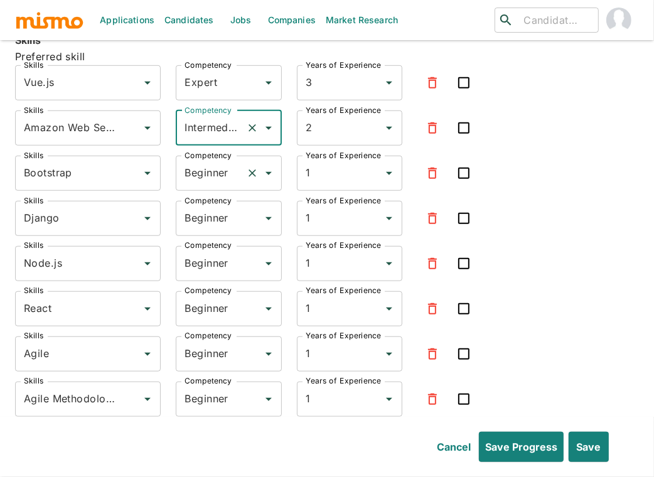
scroll to position [0, 9]
click at [205, 125] on input "Intermediate" at bounding box center [210, 128] width 59 height 24
click at [206, 191] on li "Expert" at bounding box center [228, 184] width 105 height 25
type input "Expert"
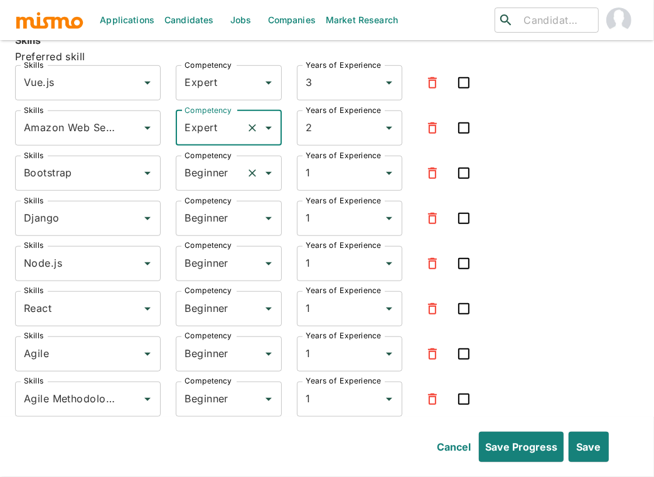
click at [205, 163] on input "Beginner" at bounding box center [210, 173] width 59 height 24
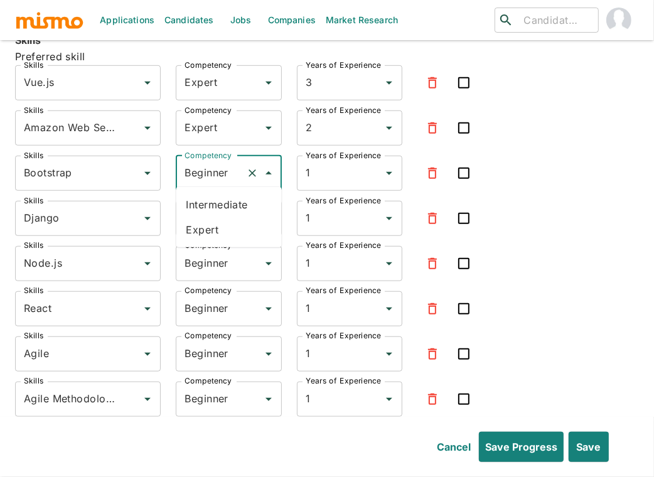
click at [200, 223] on li "Expert" at bounding box center [228, 229] width 105 height 25
type input "Expert"
click at [204, 208] on input "Beginner" at bounding box center [210, 218] width 59 height 24
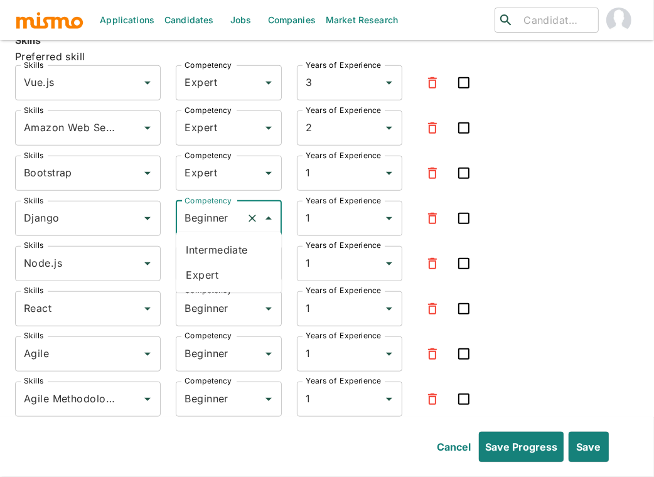
click at [216, 267] on li "Expert" at bounding box center [228, 274] width 105 height 25
type input "Expert"
click at [217, 264] on input "Beginner" at bounding box center [210, 264] width 59 height 24
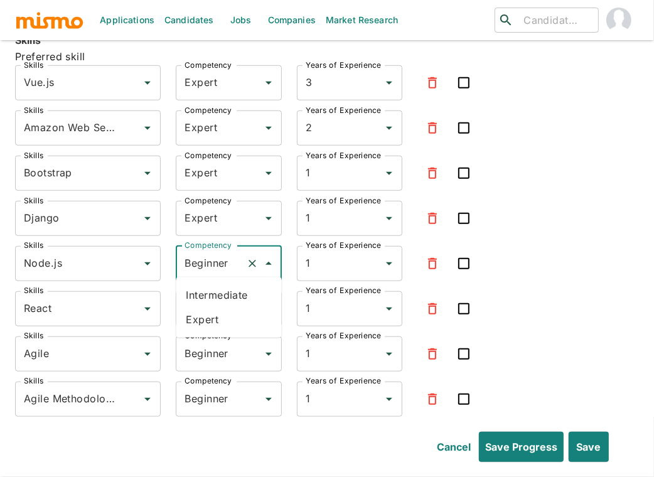
click at [208, 307] on li "Expert" at bounding box center [228, 319] width 105 height 25
type input "Expert"
click at [214, 291] on label "Competency" at bounding box center [207, 291] width 47 height 11
click at [214, 297] on input "Beginner" at bounding box center [210, 309] width 59 height 24
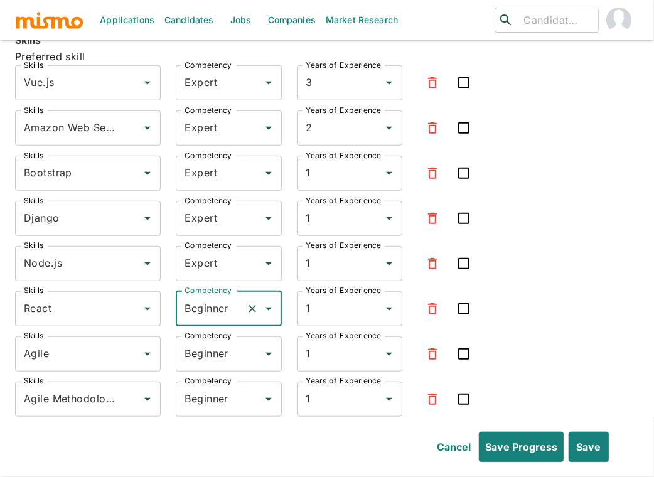
click at [211, 307] on input "Beginner" at bounding box center [210, 309] width 59 height 24
click at [209, 365] on li "Expert" at bounding box center [228, 365] width 105 height 25
type input "Expert"
click at [209, 356] on input "Beginner" at bounding box center [210, 354] width 59 height 24
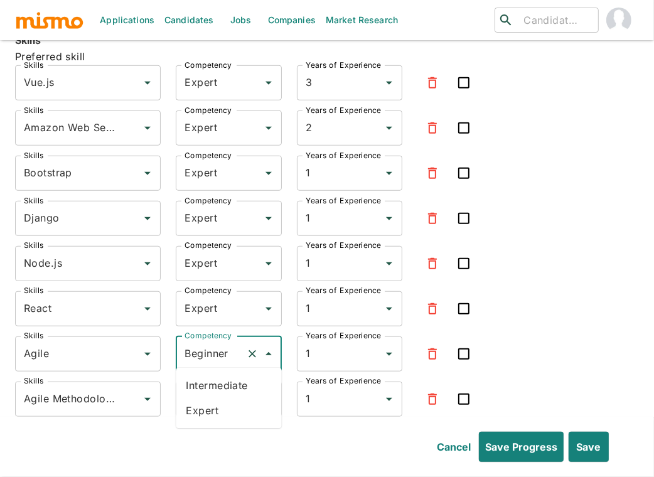
click at [200, 405] on li "Expert" at bounding box center [228, 410] width 105 height 25
type input "Expert"
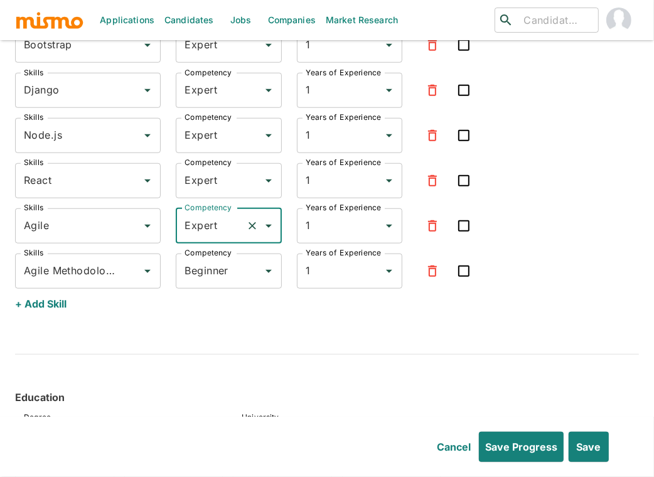
scroll to position [3600, 0]
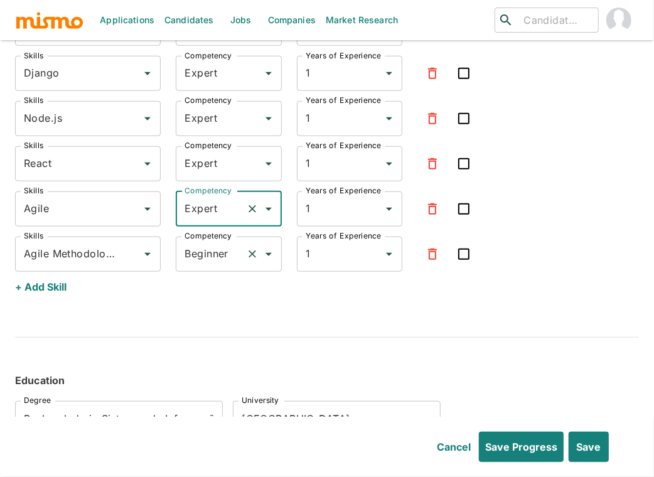
click at [204, 243] on input "Beginner" at bounding box center [210, 254] width 59 height 24
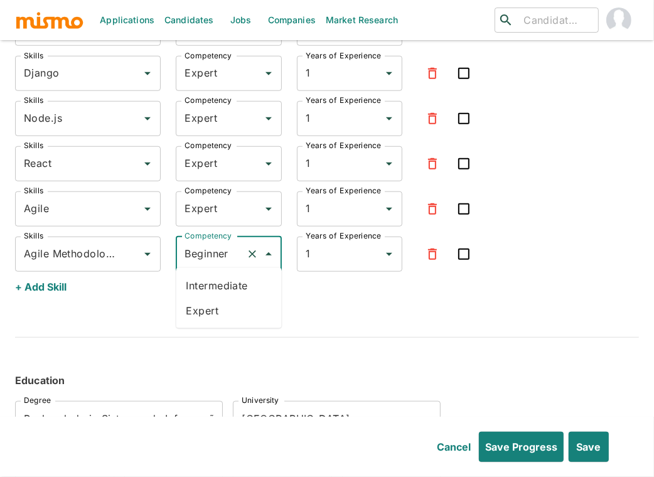
click at [227, 313] on li "Expert" at bounding box center [228, 310] width 105 height 25
type input "Expert"
click at [52, 284] on button "+ Add Skill" at bounding box center [40, 287] width 51 height 30
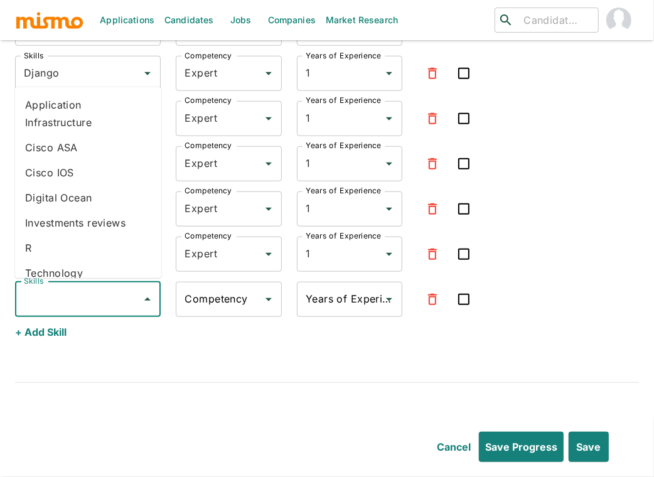
click at [97, 287] on input "Skills" at bounding box center [78, 299] width 115 height 24
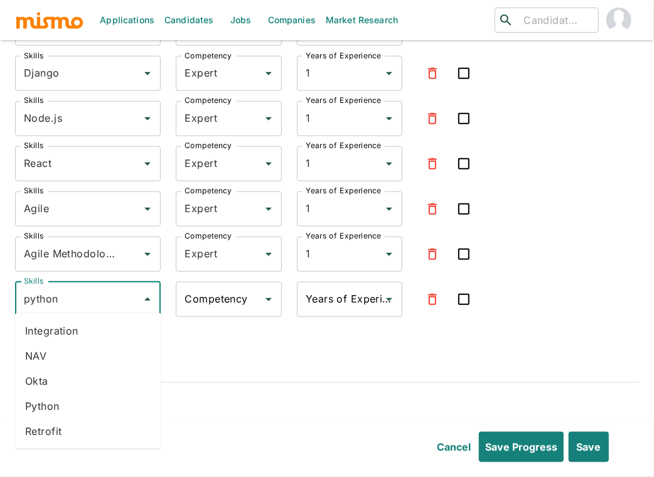
click at [83, 408] on li "Python" at bounding box center [88, 405] width 146 height 25
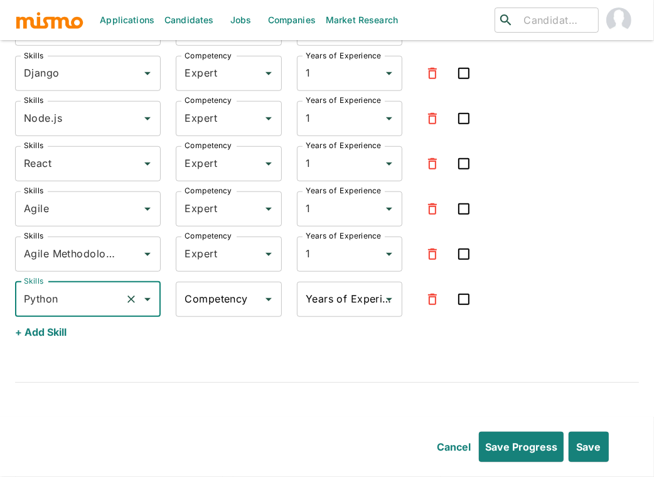
type input "Python"
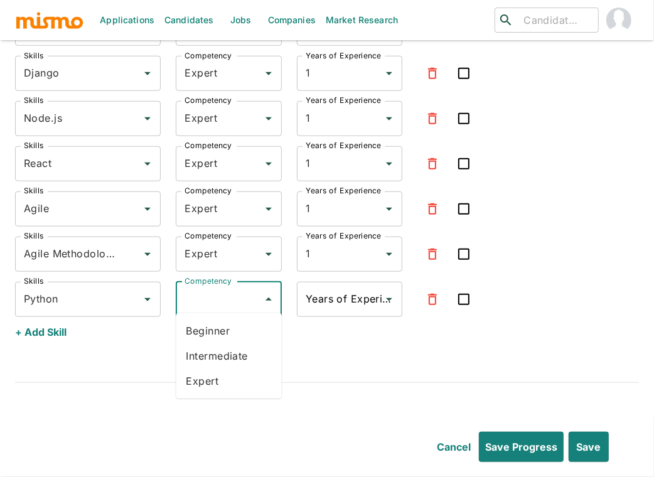
click at [225, 294] on input "Competency" at bounding box center [218, 299] width 75 height 24
click at [213, 376] on li "Expert" at bounding box center [228, 380] width 105 height 25
type input "Expert"
click at [327, 296] on input "Years of Experience" at bounding box center [339, 299] width 75 height 24
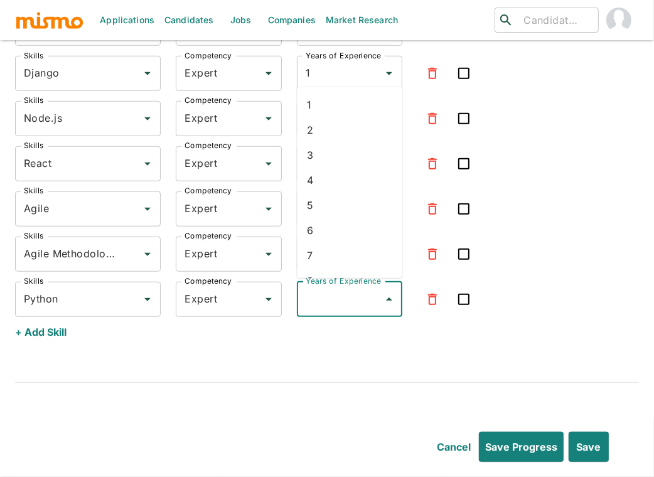
click at [344, 106] on li "1" at bounding box center [349, 104] width 105 height 25
type input "1"
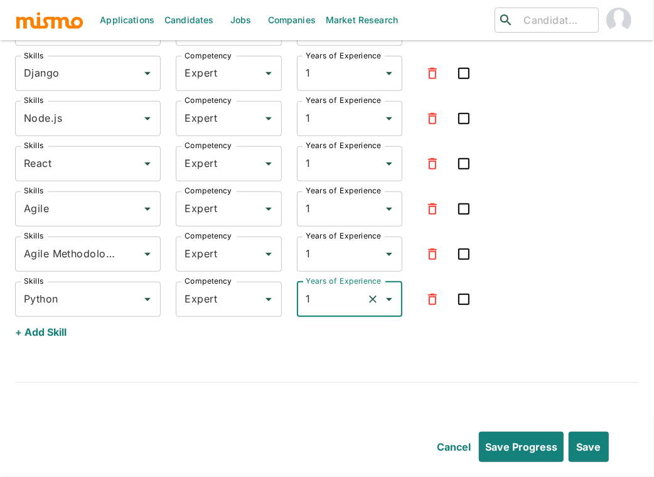
click at [47, 323] on button "+ Add Skill" at bounding box center [40, 332] width 51 height 30
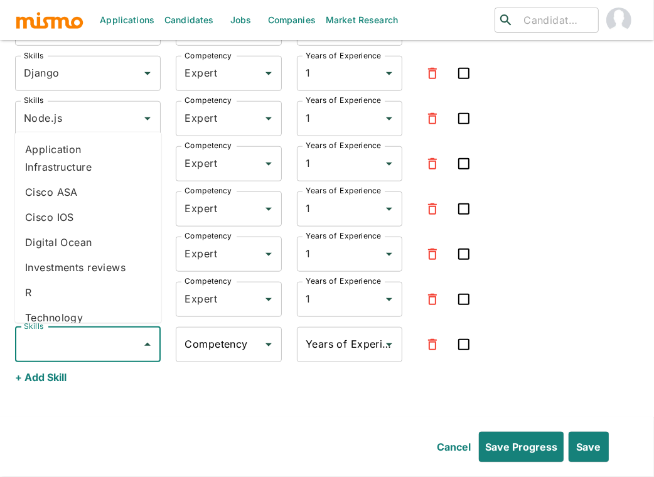
click at [48, 333] on input "Skills" at bounding box center [78, 345] width 115 height 24
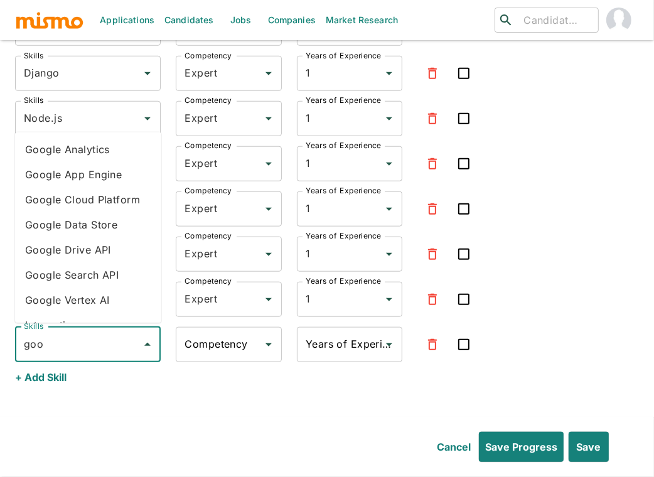
click at [102, 198] on li "Google Cloud Platform" at bounding box center [88, 200] width 146 height 25
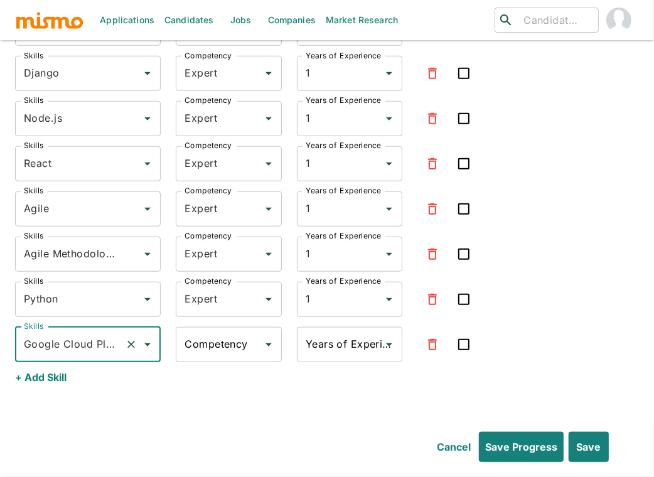
type input "Google Cloud Platform"
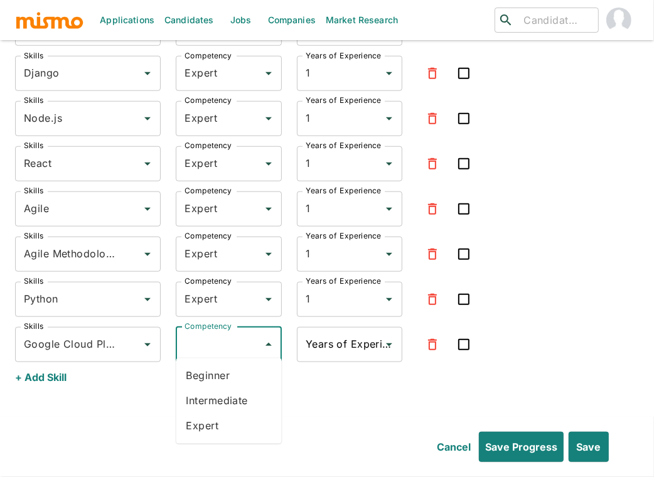
click at [215, 340] on input "Competency" at bounding box center [218, 345] width 75 height 24
click at [199, 428] on li "Expert" at bounding box center [228, 426] width 105 height 25
type input "Expert"
click at [344, 327] on div "Years of Experience" at bounding box center [349, 344] width 105 height 35
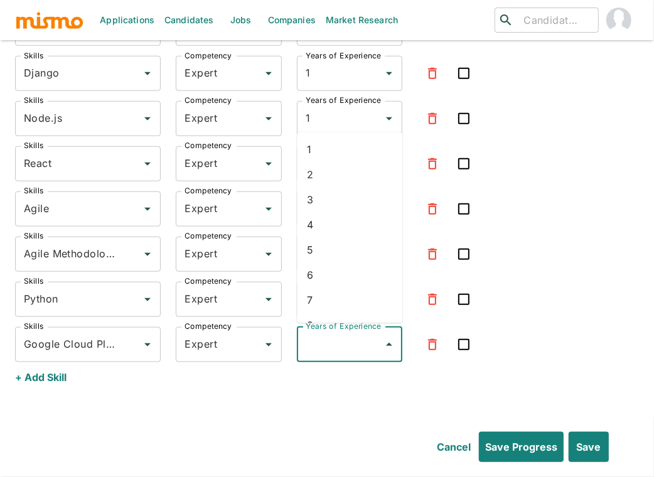
click at [333, 153] on li "1" at bounding box center [349, 149] width 105 height 25
type input "1"
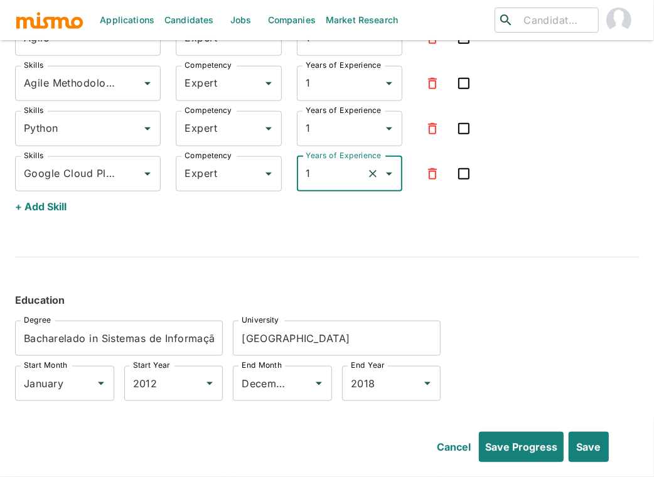
scroll to position [4004, 0]
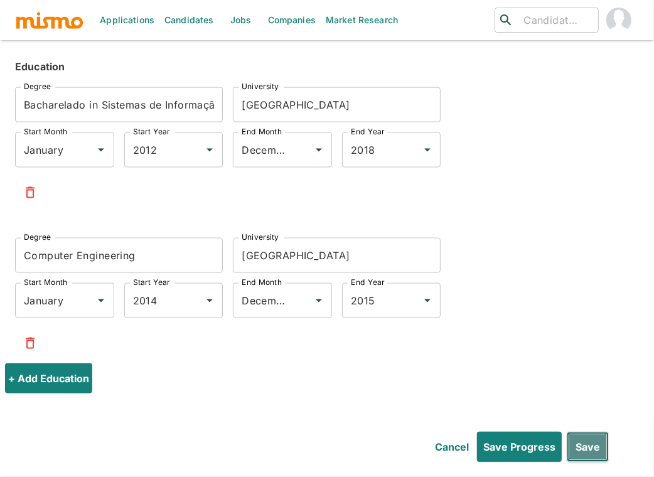
click at [594, 441] on button "Save" at bounding box center [588, 447] width 42 height 30
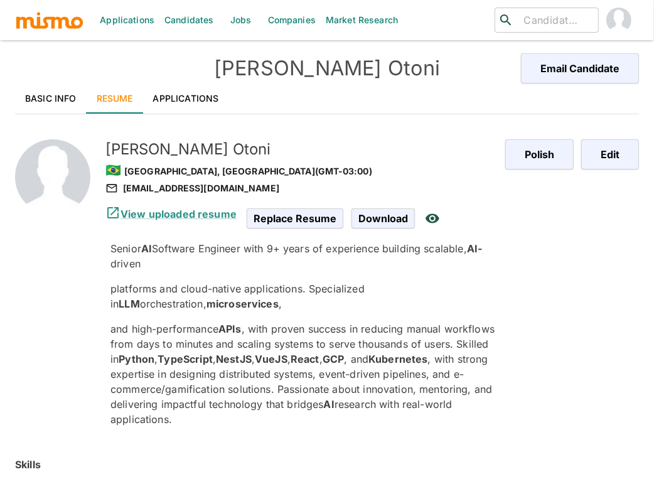
scroll to position [0, 0]
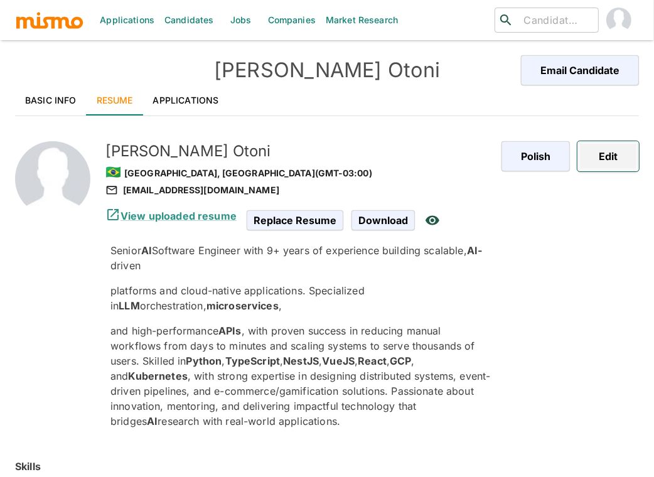
click at [617, 156] on button "Edit" at bounding box center [607, 156] width 61 height 30
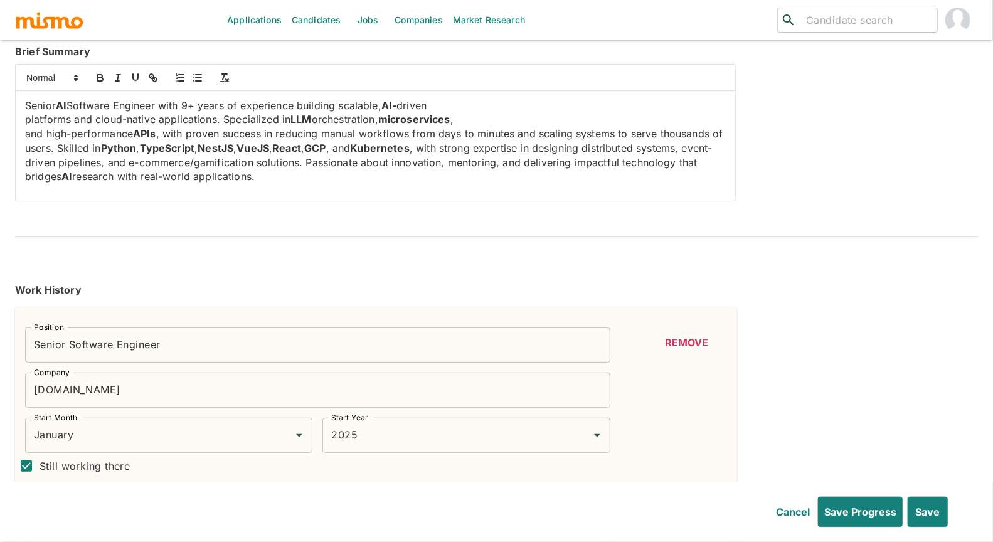
scroll to position [81, 0]
click at [23, 117] on div "Senior AI Software Engineer with 9+ years of experience building scalable, AI- …" at bounding box center [376, 147] width 720 height 110
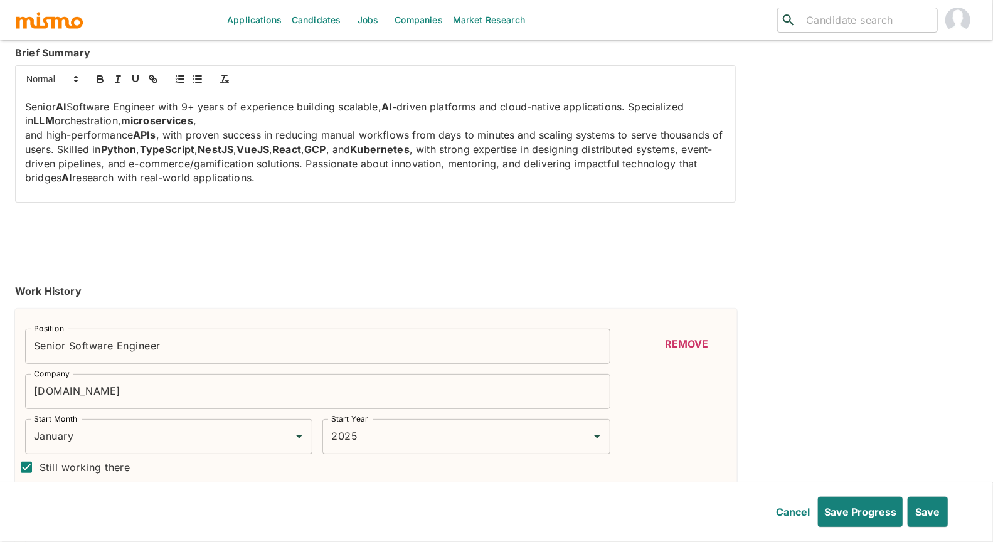
click at [16, 131] on div "Senior AI Software Engineer with 9+ years of experience building scalable, AI- …" at bounding box center [376, 147] width 720 height 110
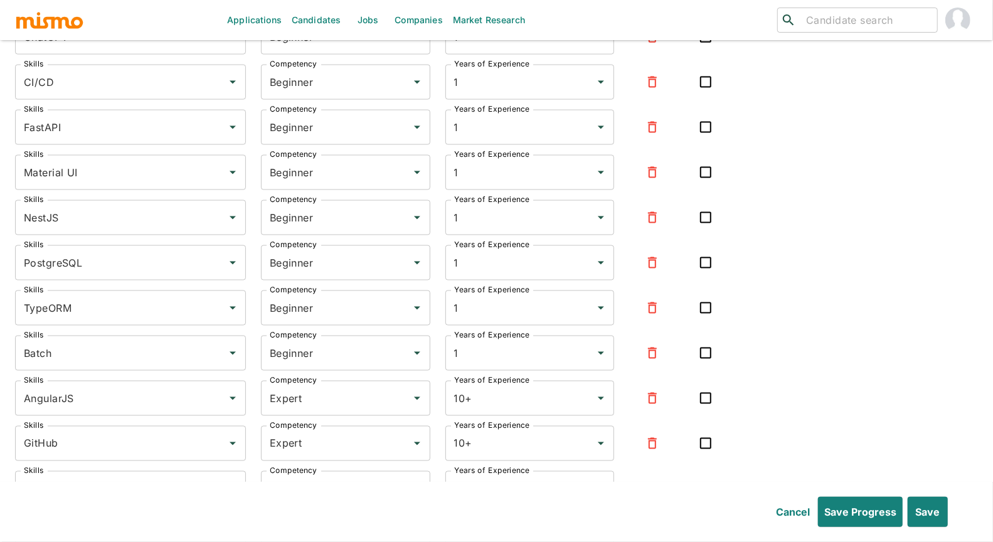
scroll to position [4255, 0]
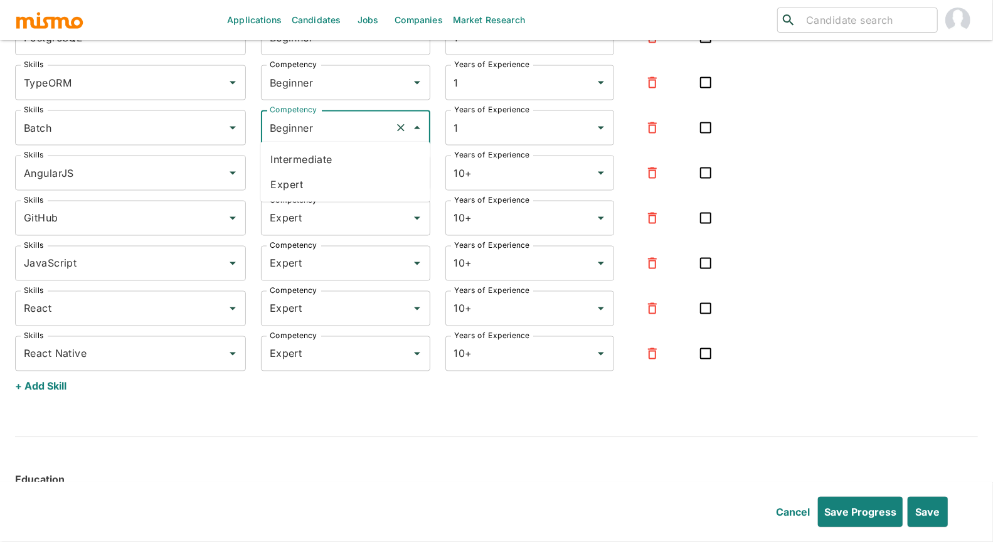
drag, startPoint x: 310, startPoint y: 120, endPoint x: 309, endPoint y: 137, distance: 17.6
click at [309, 120] on input "Beginner" at bounding box center [328, 128] width 123 height 24
click at [303, 188] on li "Expert" at bounding box center [345, 184] width 169 height 25
type input "Expert"
click at [300, 81] on input "Beginner" at bounding box center [328, 83] width 123 height 24
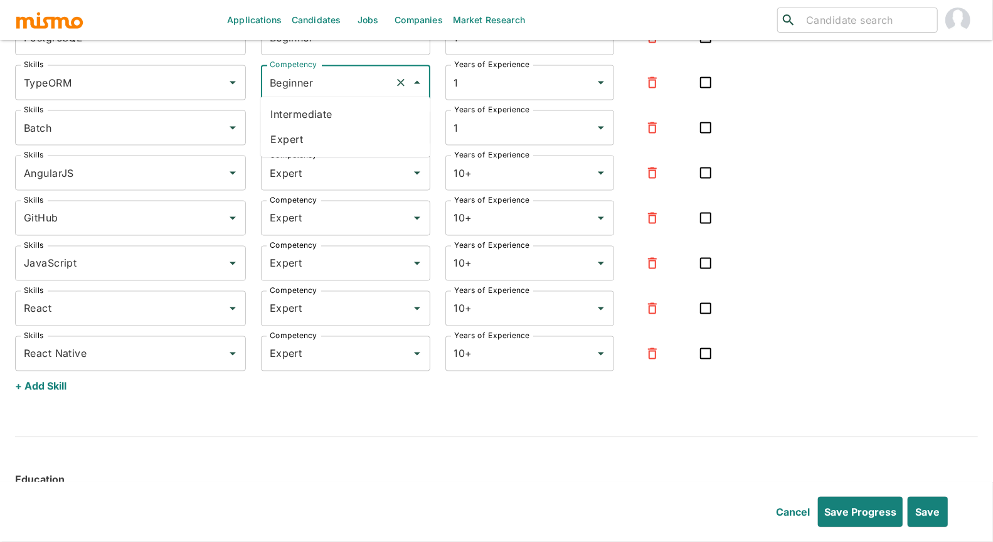
click at [306, 137] on li "Expert" at bounding box center [345, 139] width 169 height 25
type input "Expert"
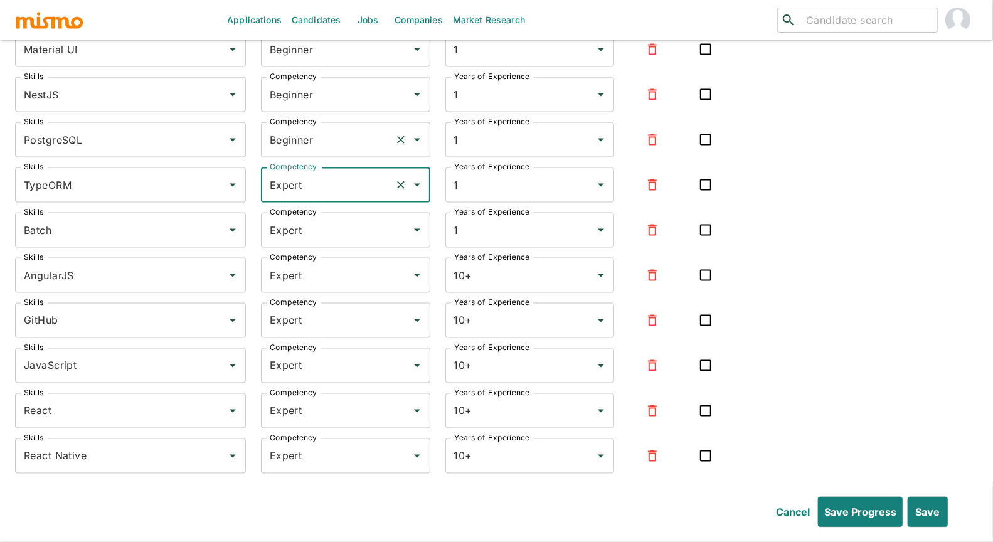
scroll to position [4150, 0]
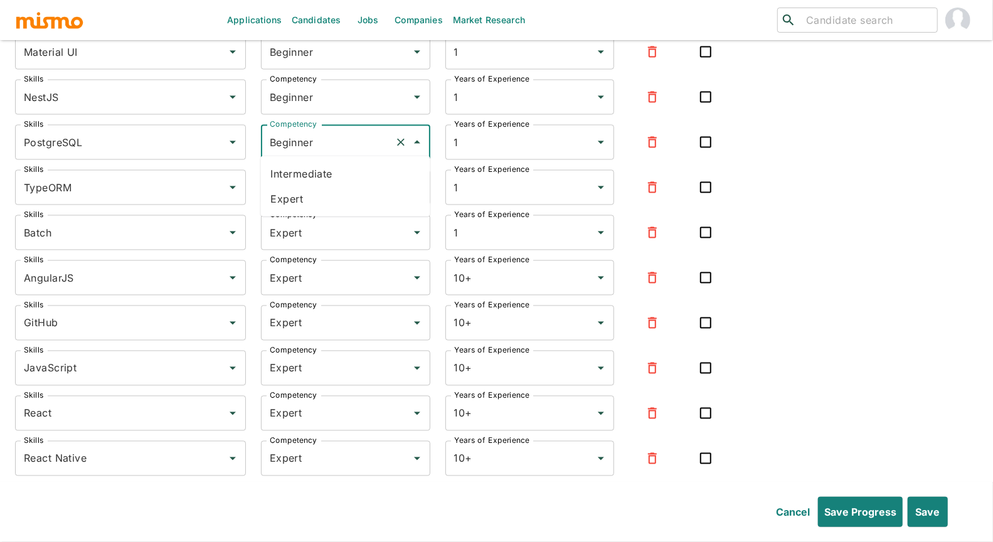
click at [309, 134] on input "Beginner" at bounding box center [328, 143] width 123 height 24
drag, startPoint x: 305, startPoint y: 198, endPoint x: 307, endPoint y: 128, distance: 69.7
click at [305, 198] on li "Expert" at bounding box center [345, 198] width 169 height 25
type input "Expert"
click at [313, 97] on input "Beginner" at bounding box center [328, 97] width 123 height 24
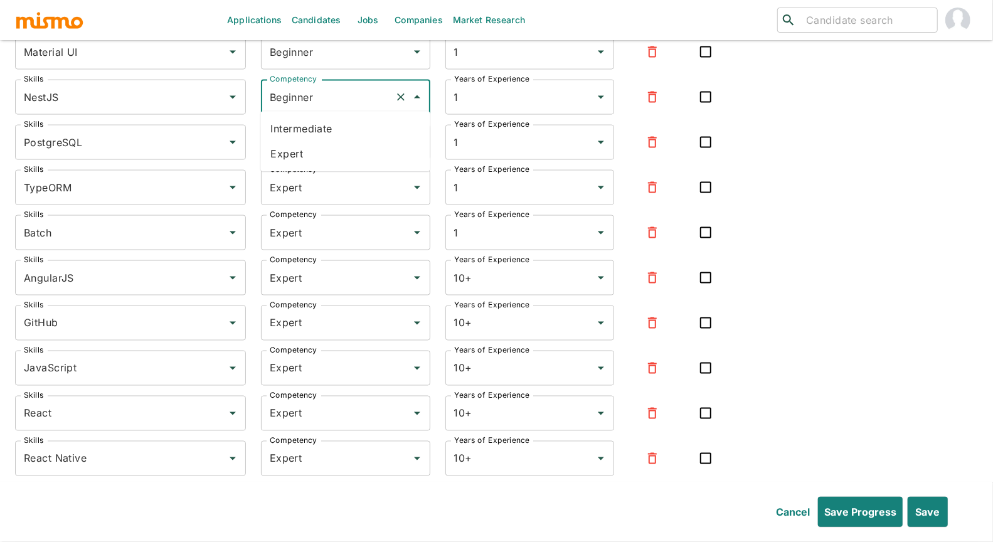
click at [315, 156] on li "Expert" at bounding box center [345, 154] width 169 height 25
type input "Expert"
click at [301, 54] on input "Beginner" at bounding box center [328, 52] width 123 height 24
click at [302, 104] on li "Expert" at bounding box center [345, 108] width 169 height 25
type input "Expert"
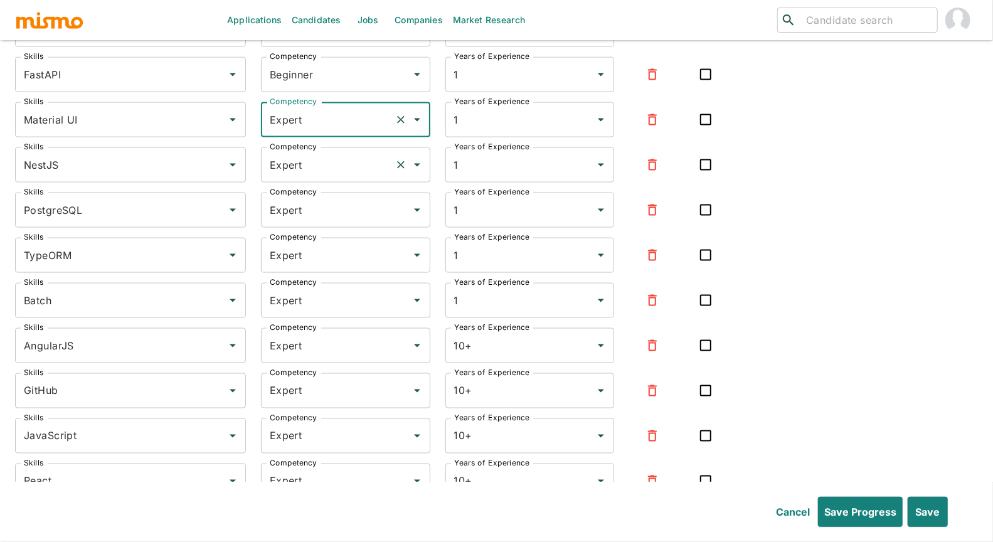
scroll to position [3900, 0]
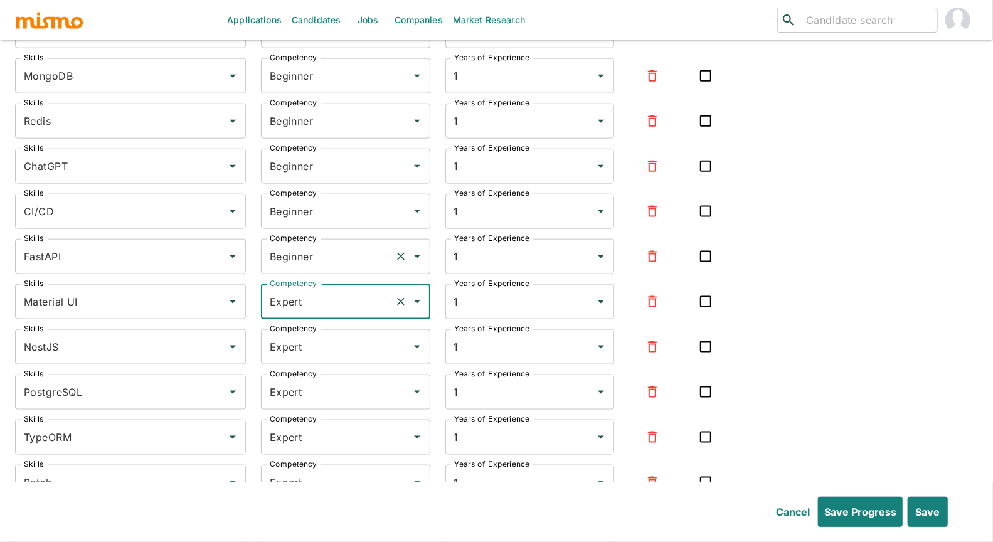
click at [306, 250] on input "Beginner" at bounding box center [328, 257] width 123 height 24
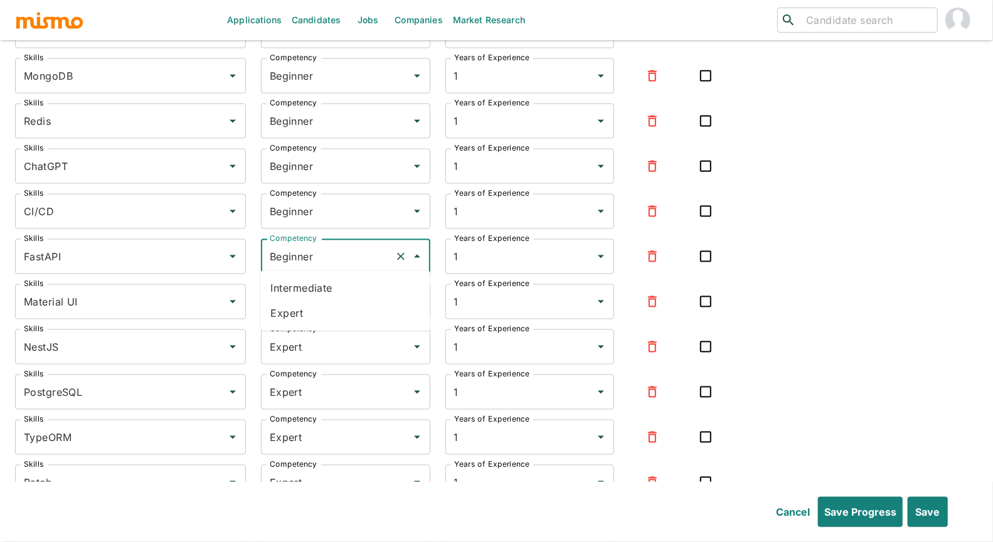
click at [309, 310] on li "Expert" at bounding box center [345, 313] width 169 height 25
type input "Expert"
click at [296, 206] on input "Beginner" at bounding box center [328, 212] width 123 height 24
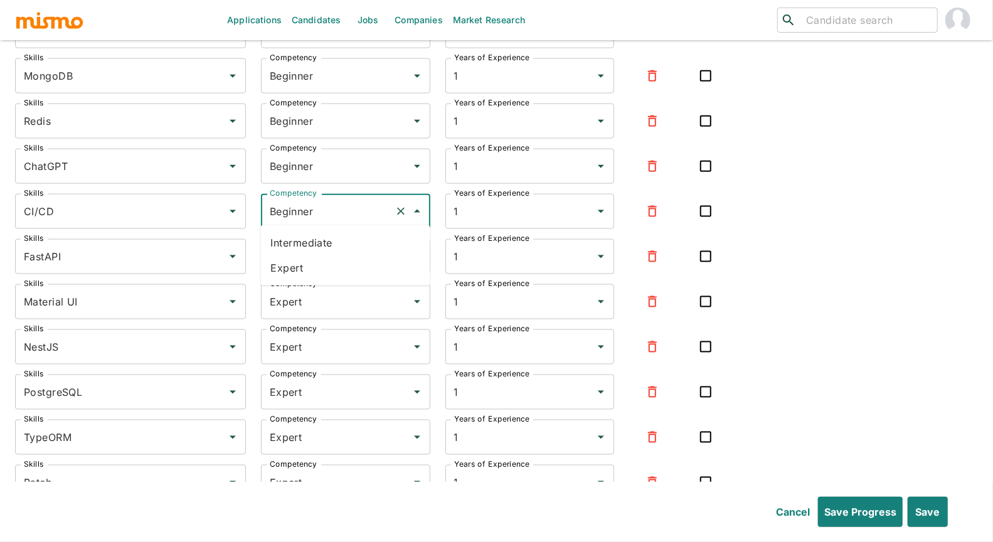
click at [277, 262] on li "Expert" at bounding box center [345, 267] width 169 height 25
type input "Expert"
click at [283, 163] on input "Beginner" at bounding box center [328, 166] width 123 height 24
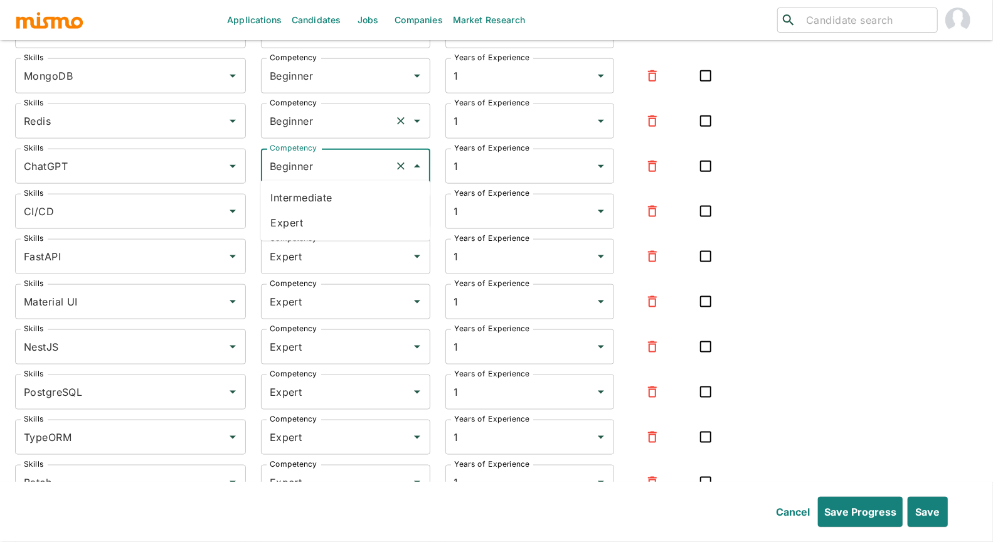
drag, startPoint x: 278, startPoint y: 216, endPoint x: 293, endPoint y: 133, distance: 84.8
click at [278, 216] on li "Expert" at bounding box center [345, 223] width 169 height 25
type input "Expert"
click at [299, 105] on div "Beginner Competency" at bounding box center [345, 121] width 169 height 35
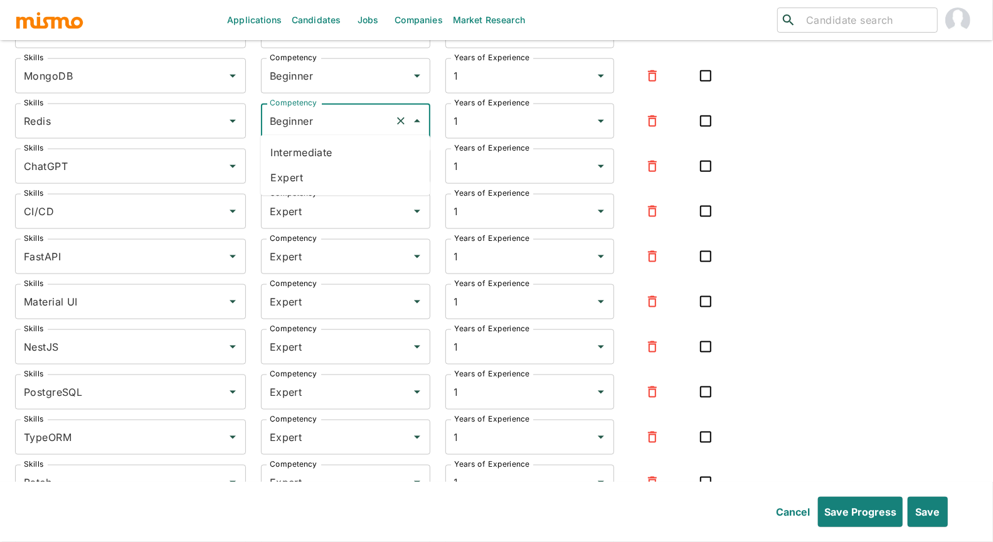
drag, startPoint x: 296, startPoint y: 169, endPoint x: 292, endPoint y: 153, distance: 16.7
click at [295, 169] on li "Expert" at bounding box center [345, 178] width 169 height 25
type input "Expert"
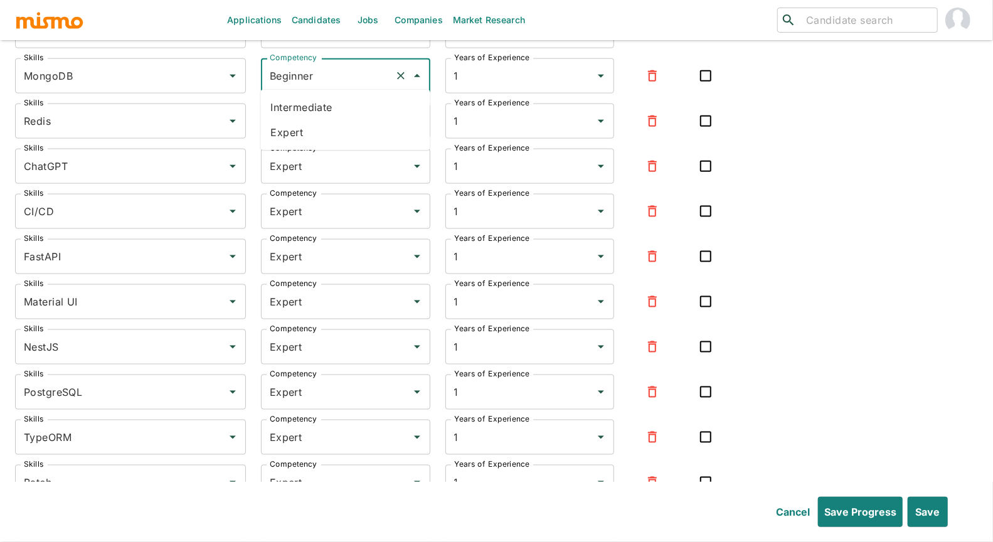
click at [302, 64] on input "Beginner" at bounding box center [328, 76] width 123 height 24
click at [304, 135] on li "Expert" at bounding box center [345, 132] width 169 height 25
type input "Expert"
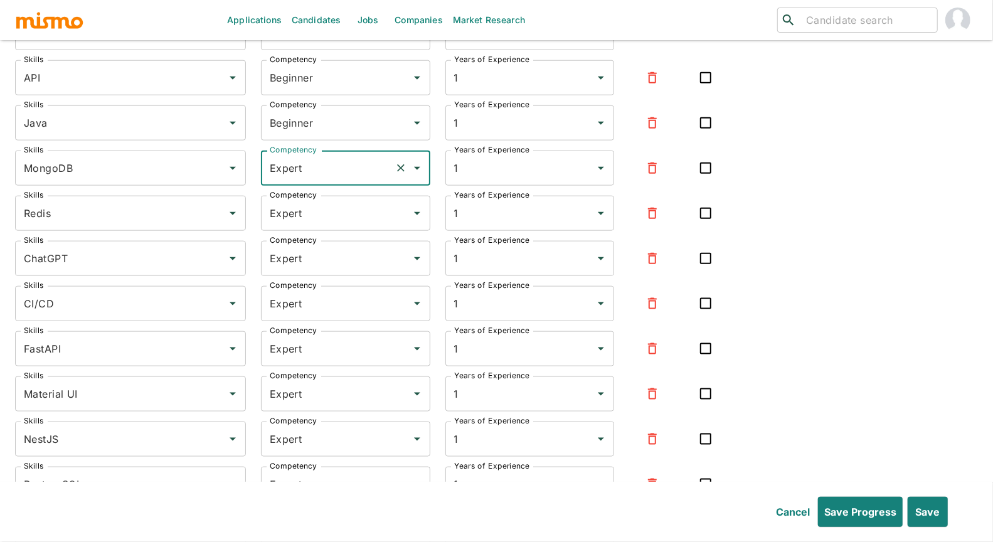
scroll to position [3663, 0]
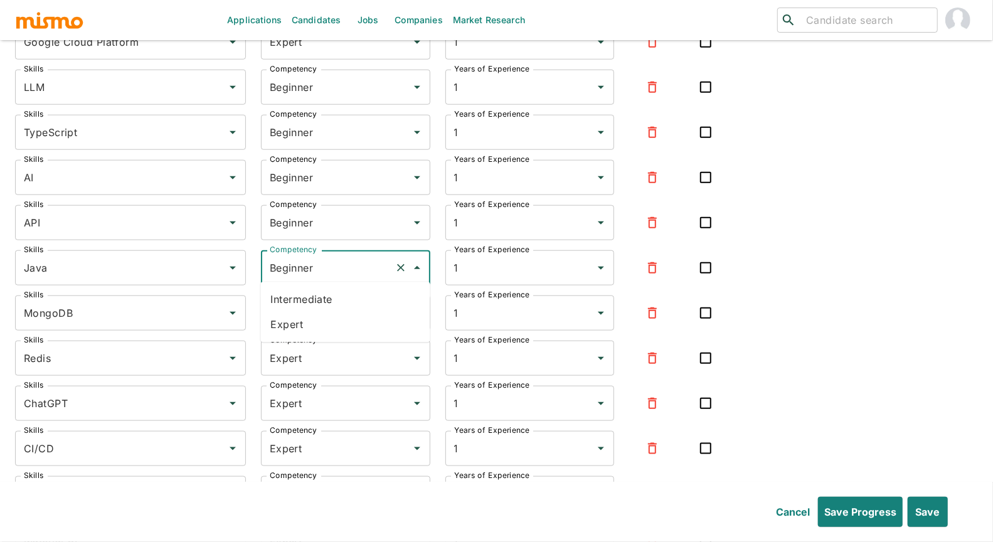
click at [297, 267] on input "Beginner" at bounding box center [328, 268] width 123 height 24
drag, startPoint x: 288, startPoint y: 332, endPoint x: 295, endPoint y: 276, distance: 56.3
click at [288, 332] on li "Expert" at bounding box center [345, 325] width 169 height 25
type input "Expert"
click at [317, 223] on input "Beginner" at bounding box center [328, 223] width 123 height 24
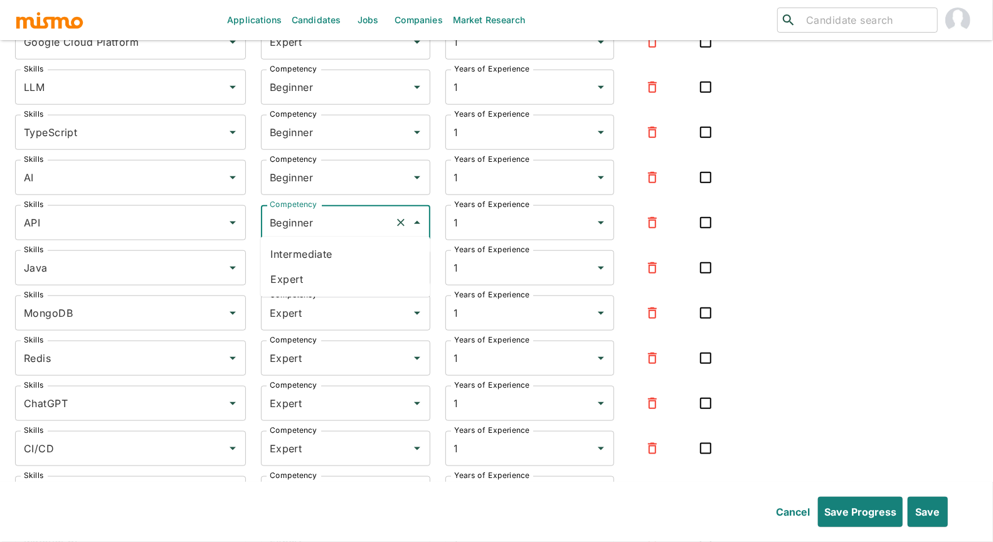
click at [297, 268] on li "Expert" at bounding box center [345, 279] width 169 height 25
type input "Expert"
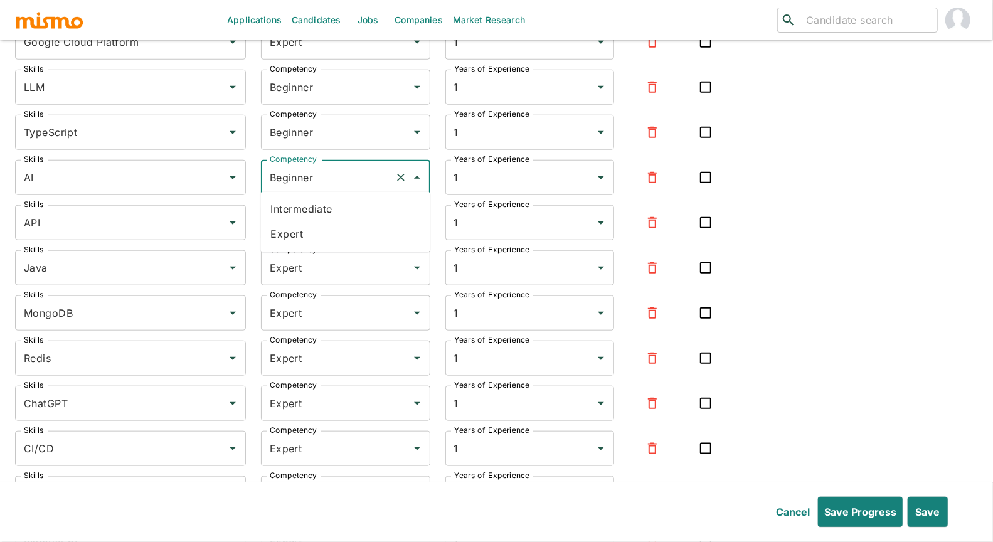
click at [308, 178] on input "Beginner" at bounding box center [328, 178] width 123 height 24
click at [284, 235] on li "Expert" at bounding box center [345, 234] width 169 height 25
type input "Expert"
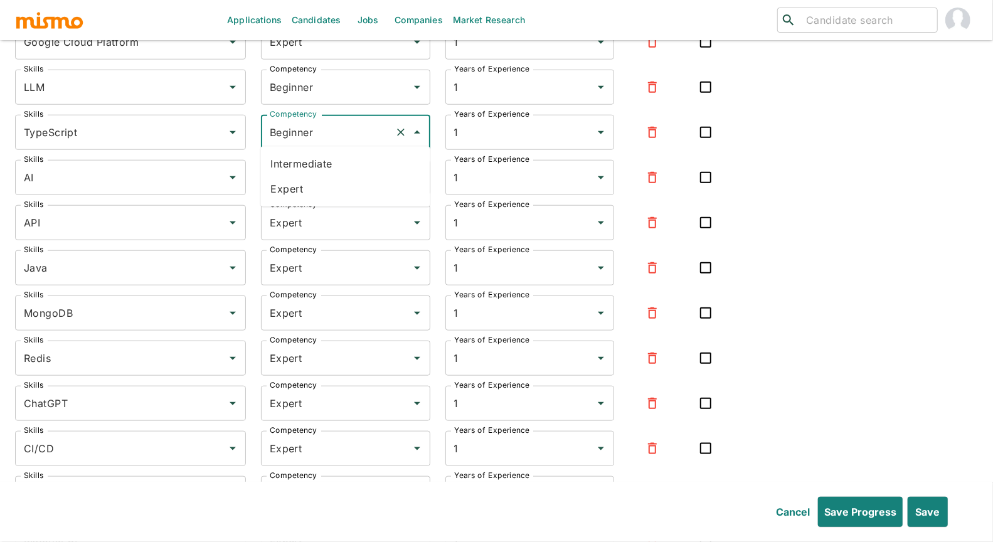
click at [299, 127] on input "Beginner" at bounding box center [328, 132] width 123 height 24
drag, startPoint x: 307, startPoint y: 188, endPoint x: 306, endPoint y: 127, distance: 61.5
click at [307, 188] on li "Expert" at bounding box center [345, 189] width 169 height 25
type input "Expert"
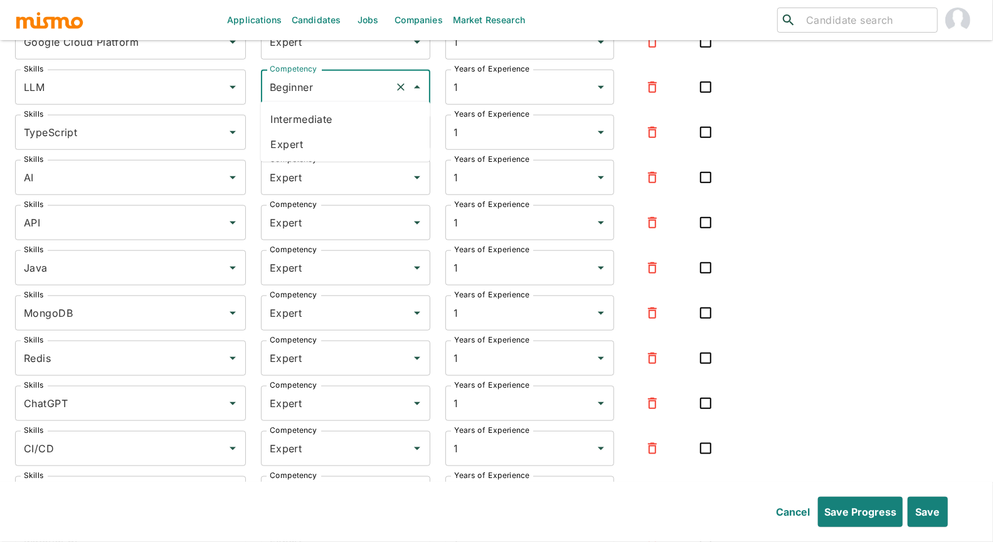
click at [313, 85] on input "Beginner" at bounding box center [328, 87] width 123 height 24
click at [305, 134] on li "Expert" at bounding box center [345, 144] width 169 height 25
type input "Expert"
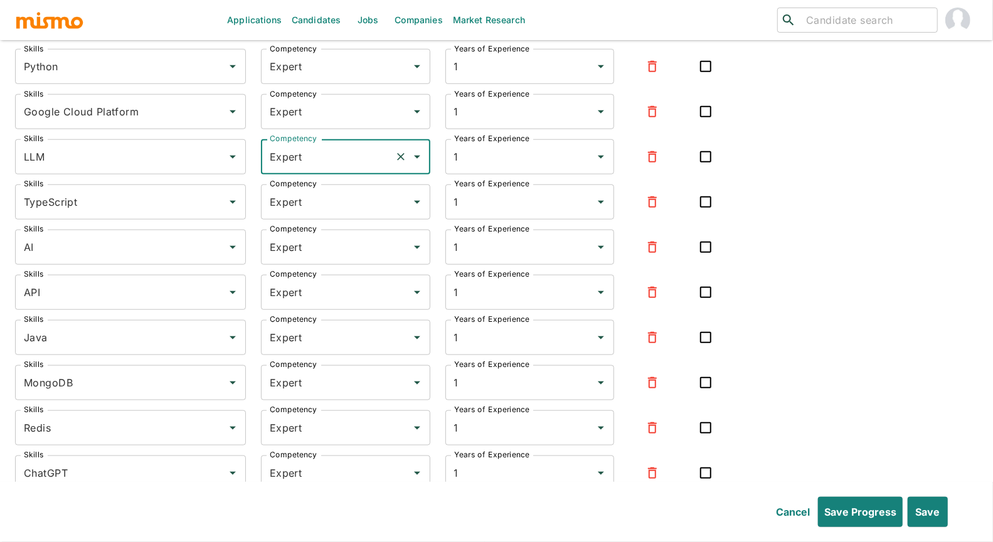
scroll to position [3443, 0]
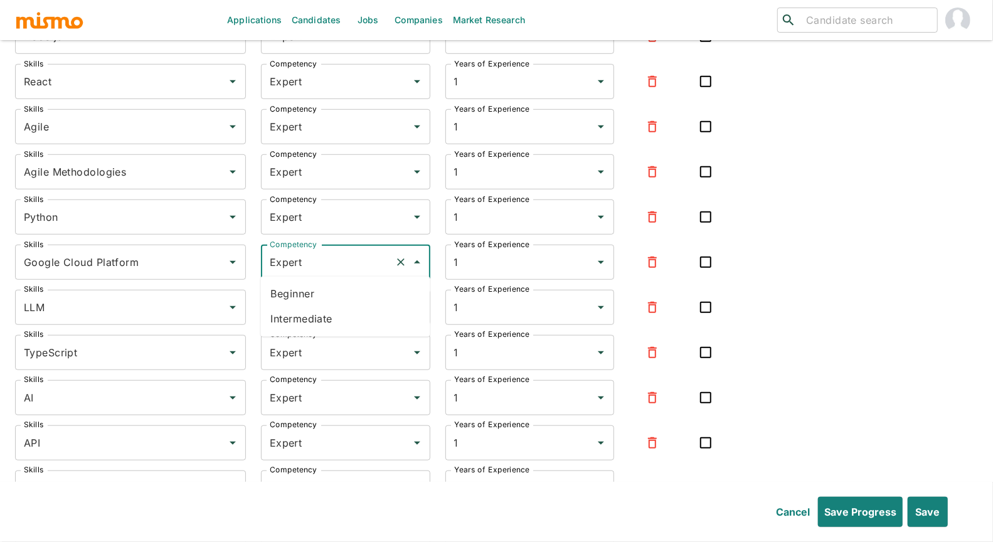
click at [296, 256] on input "Expert" at bounding box center [328, 262] width 123 height 24
click at [653, 285] on div "Skills Vue.js Skills Competency Expert Competency Years of Experience 3 Years o…" at bounding box center [496, 526] width 963 height 1376
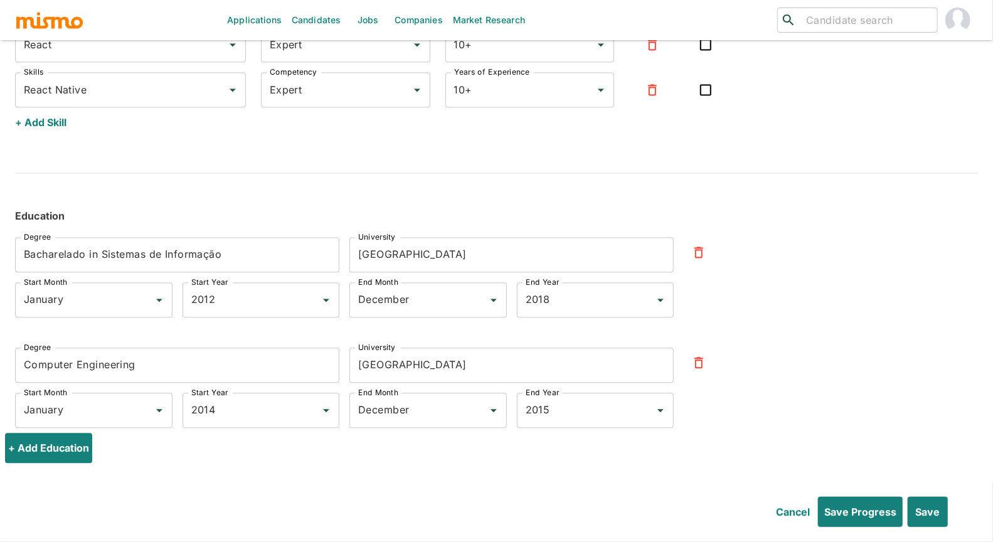
scroll to position [4523, 0]
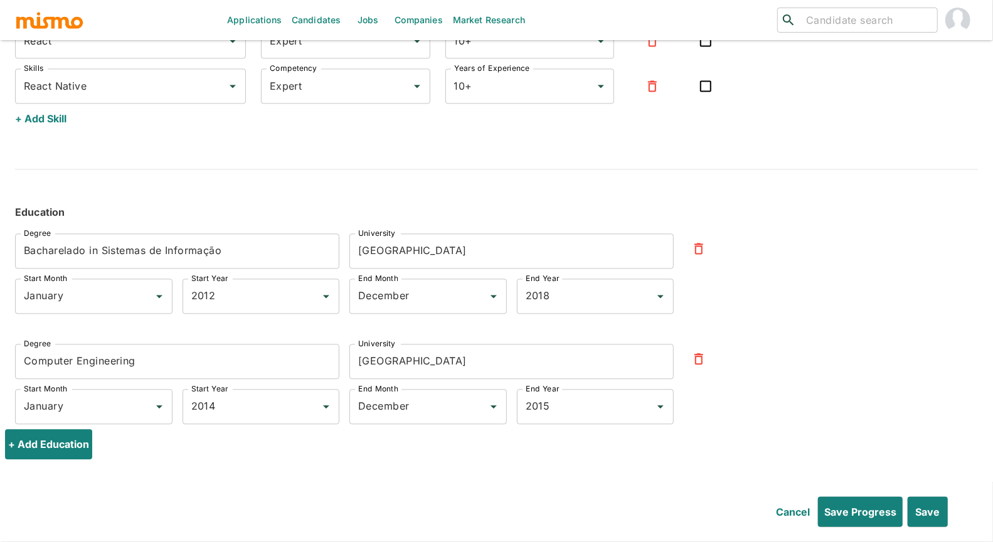
click at [51, 238] on input "Bacharelado in Sistemas de Informação" at bounding box center [177, 250] width 324 height 35
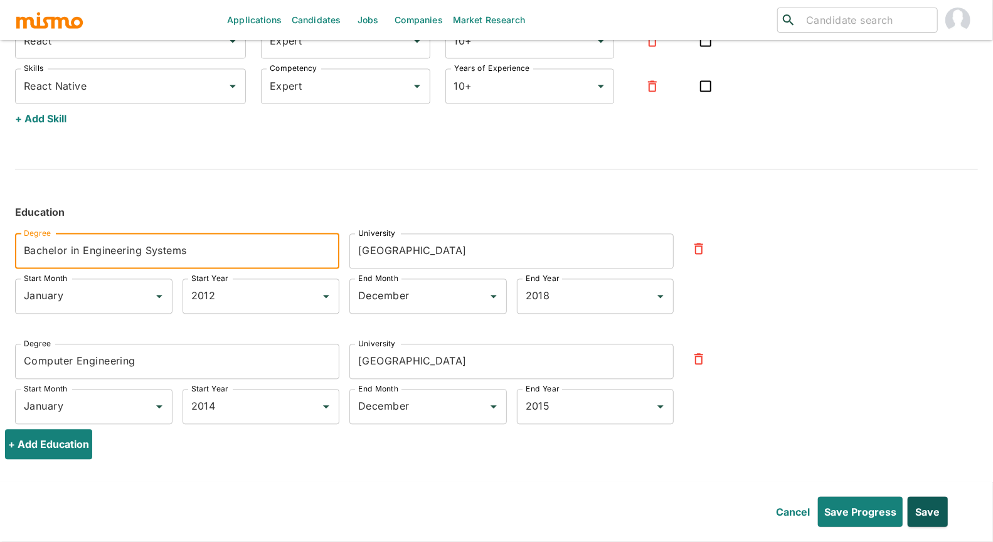
type input "Bachelor in Engineering Systems"
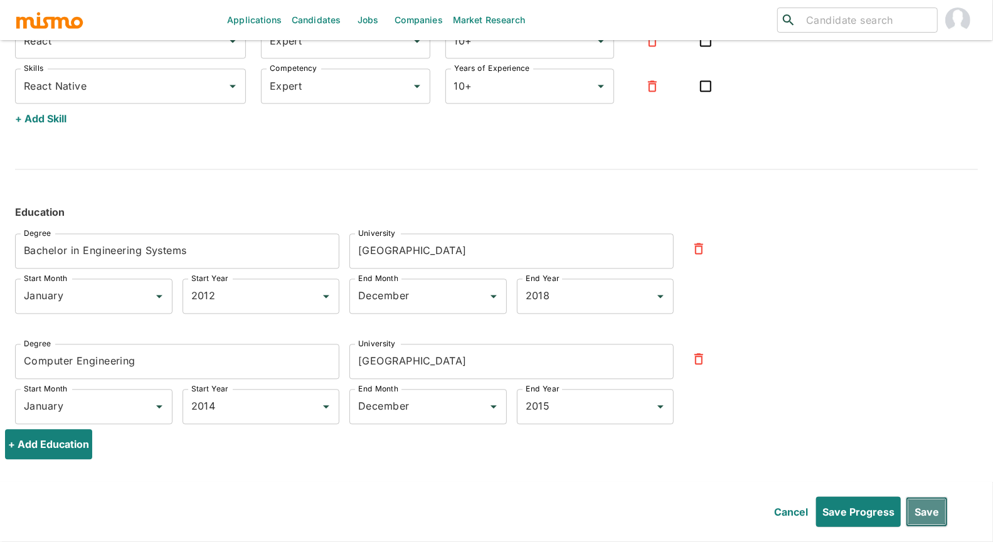
drag, startPoint x: 919, startPoint y: 514, endPoint x: 850, endPoint y: 341, distance: 186.1
click at [653, 476] on button "Save" at bounding box center [927, 512] width 42 height 30
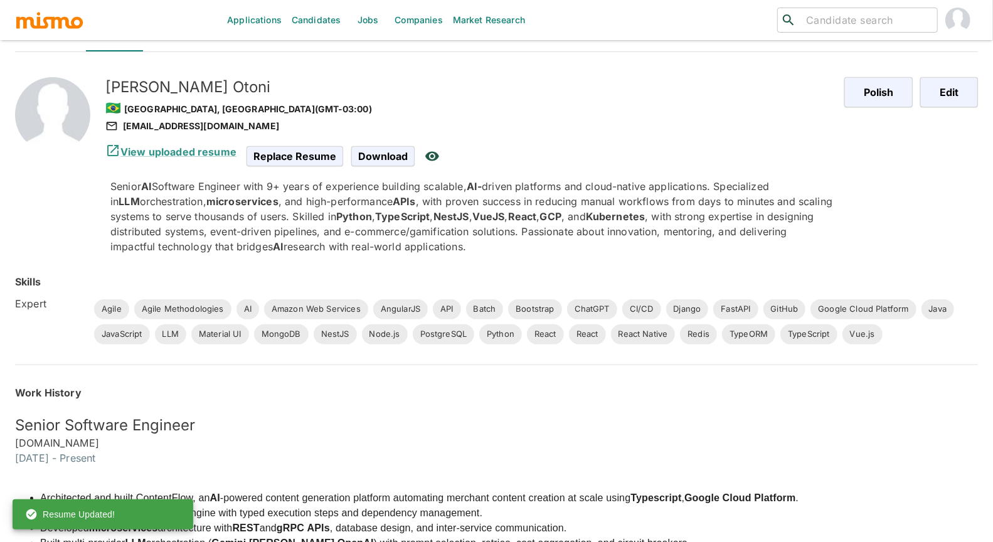
scroll to position [0, 0]
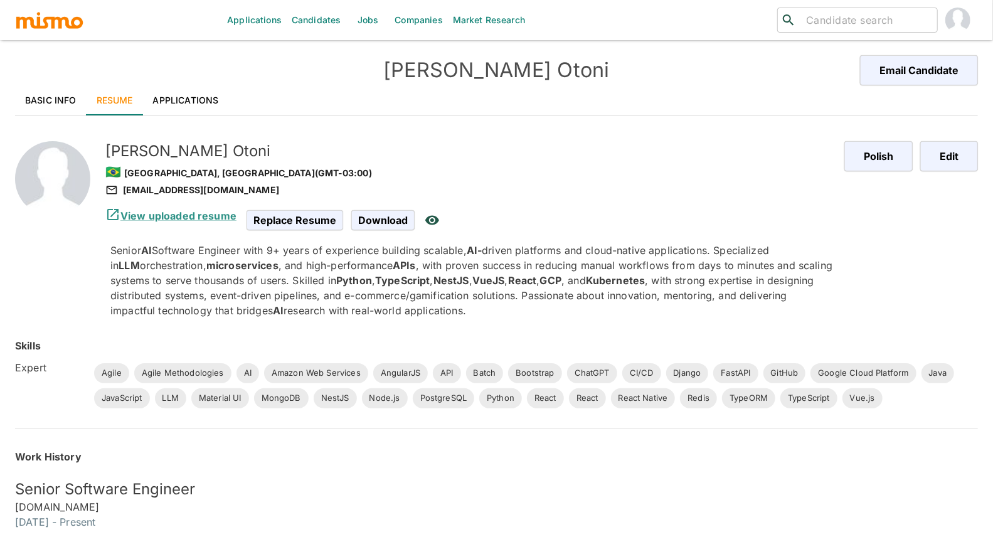
drag, startPoint x: 193, startPoint y: 97, endPoint x: 182, endPoint y: 97, distance: 10.7
click at [191, 97] on link "Applications" at bounding box center [186, 100] width 86 height 30
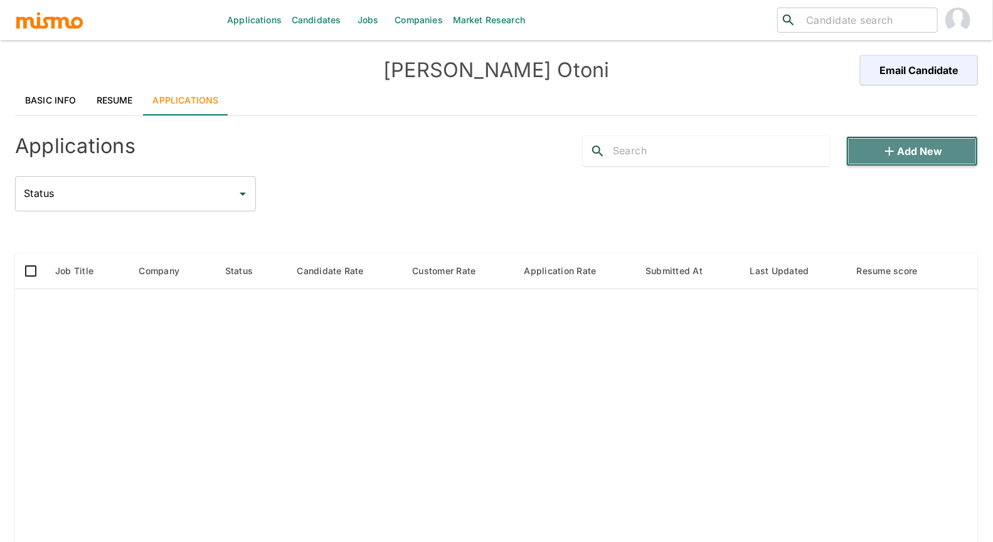
click at [653, 144] on button "Add new" at bounding box center [913, 151] width 132 height 30
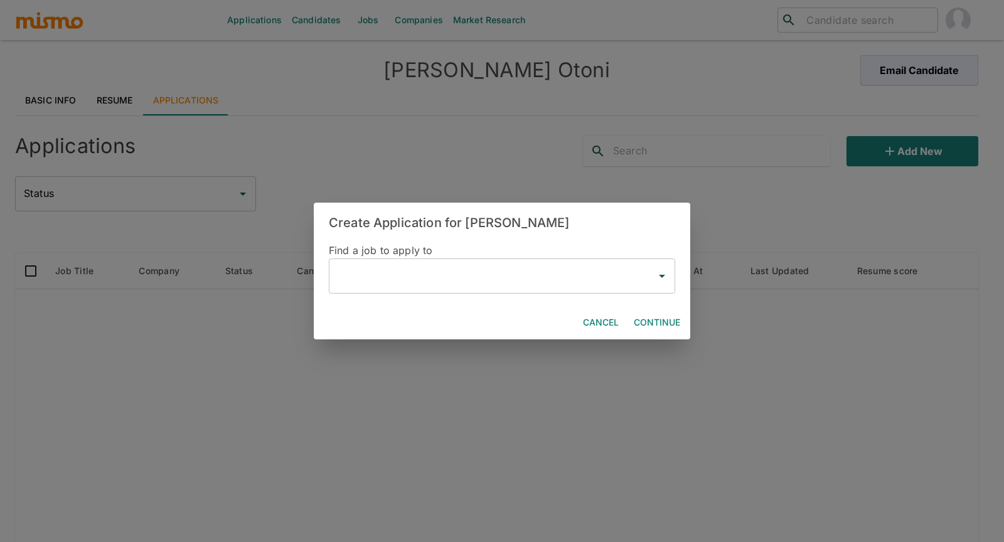
click at [471, 277] on input "text" at bounding box center [492, 276] width 316 height 24
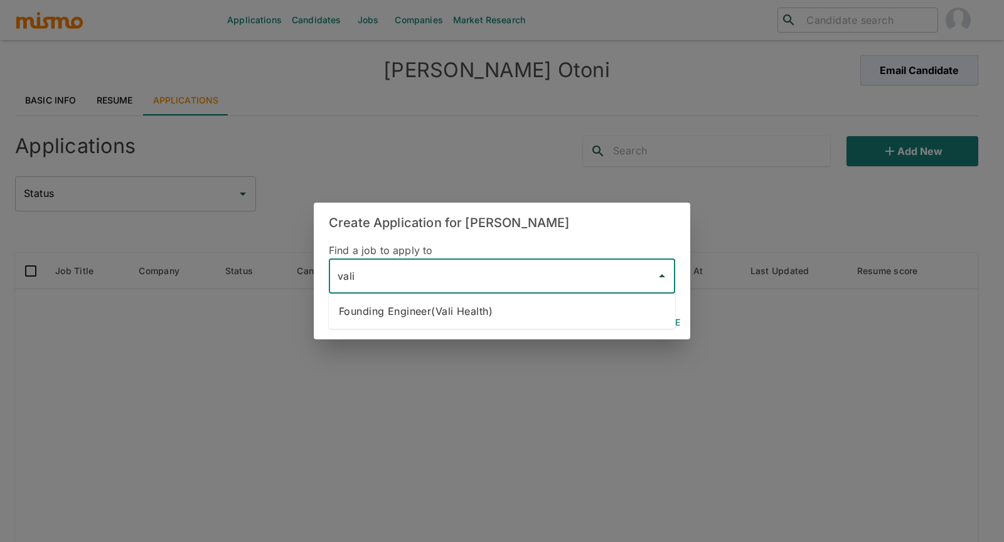
click at [473, 302] on li "Founding Engineer(Vali Health)" at bounding box center [502, 311] width 346 height 25
type input "Founding Engineer(Vali Health)"
click at [653, 323] on button "Continue" at bounding box center [657, 322] width 56 height 23
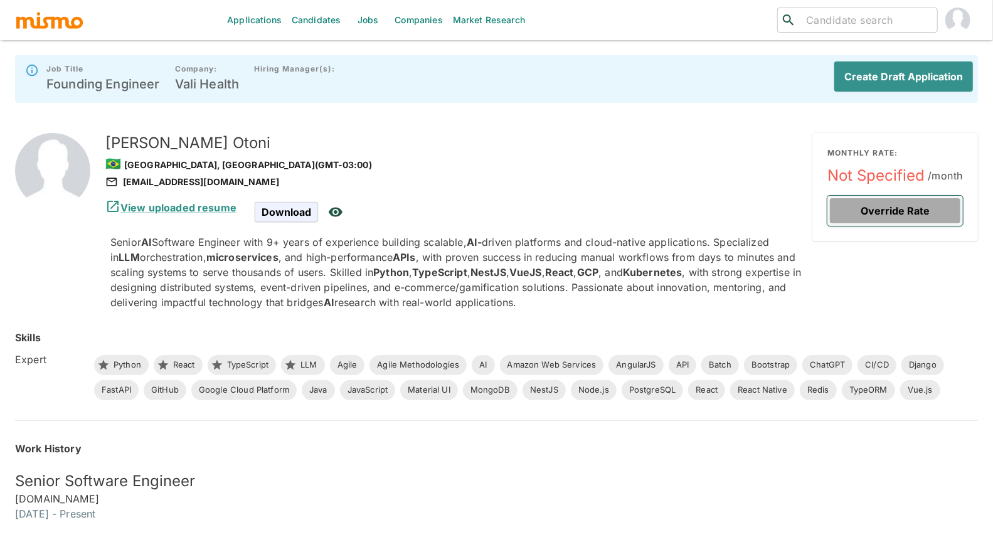
click at [653, 208] on button "Override Rate" at bounding box center [896, 211] width 136 height 30
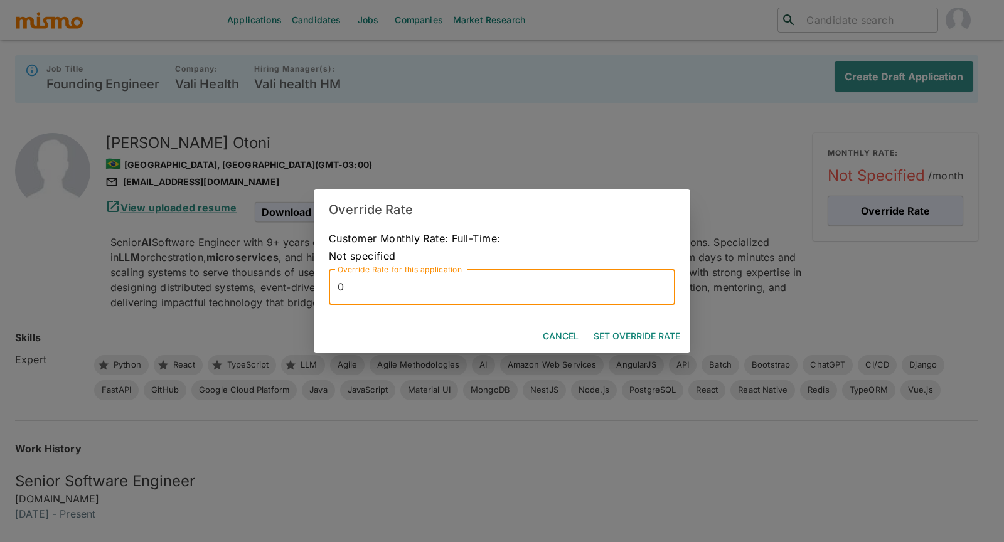
click at [421, 284] on input "0" at bounding box center [502, 287] width 346 height 35
type input "11500"
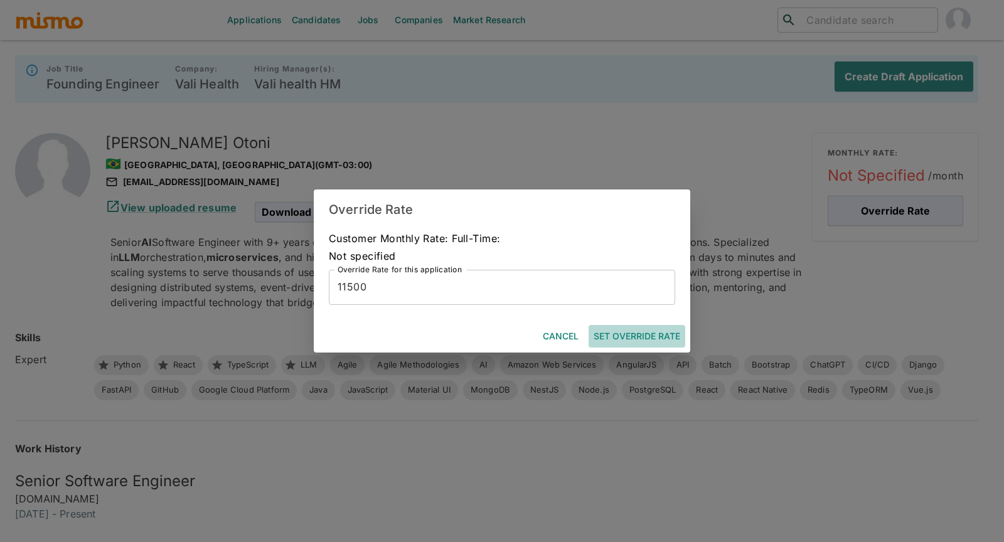
click at [653, 338] on button "Set Override Rate" at bounding box center [637, 336] width 97 height 23
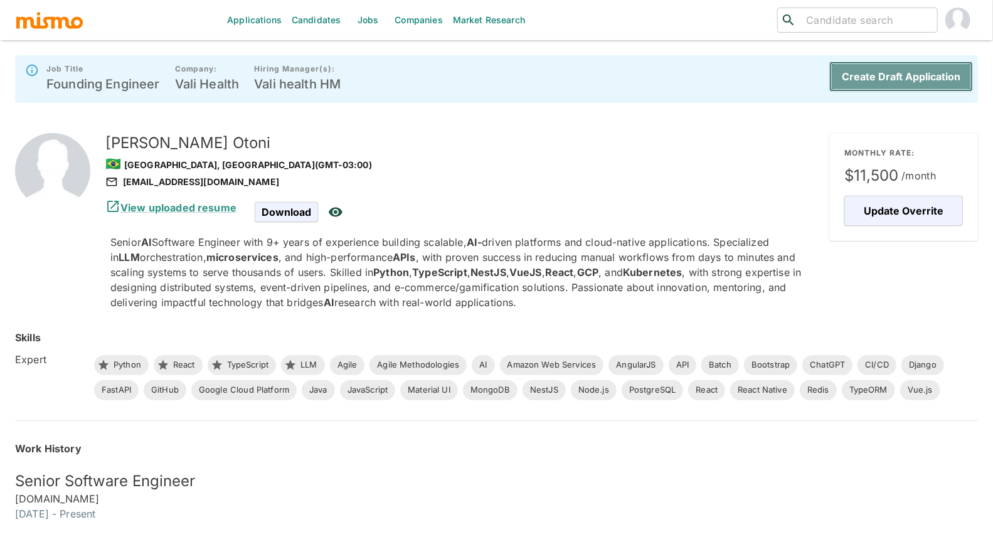
drag, startPoint x: 916, startPoint y: 80, endPoint x: 899, endPoint y: 80, distance: 16.3
click at [653, 82] on button "Create Draft Application" at bounding box center [902, 76] width 144 height 30
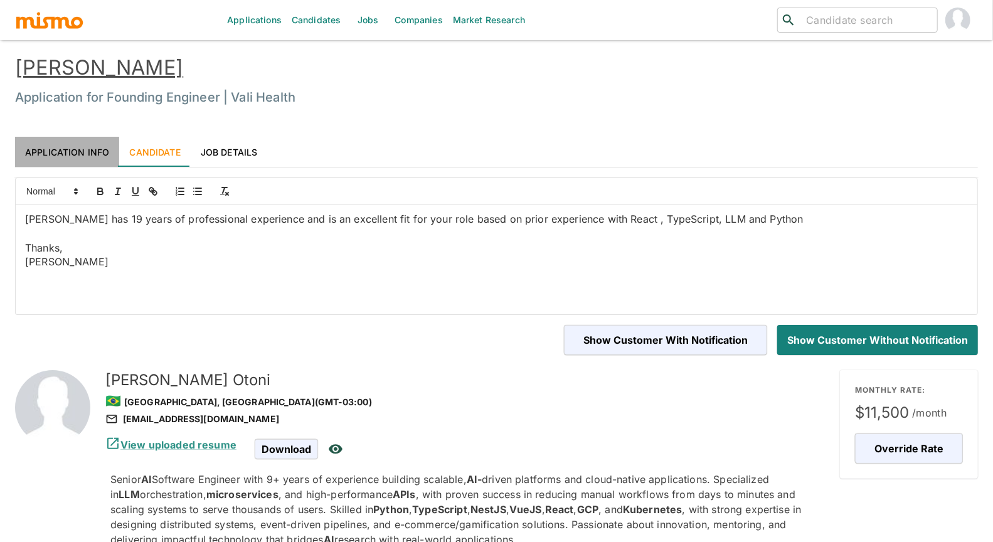
click at [72, 151] on link "Application Info" at bounding box center [67, 152] width 104 height 30
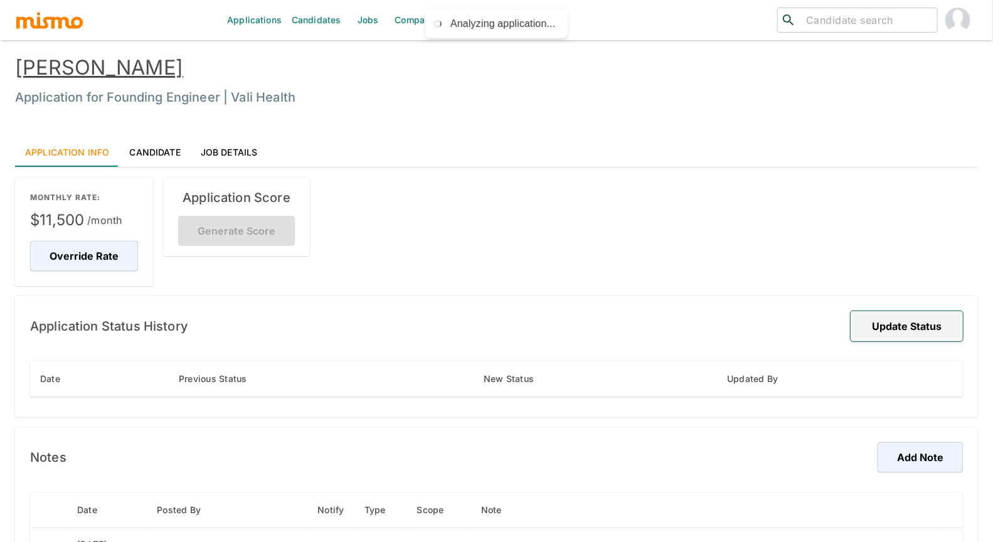
click at [653, 318] on button "Update Status" at bounding box center [907, 326] width 112 height 30
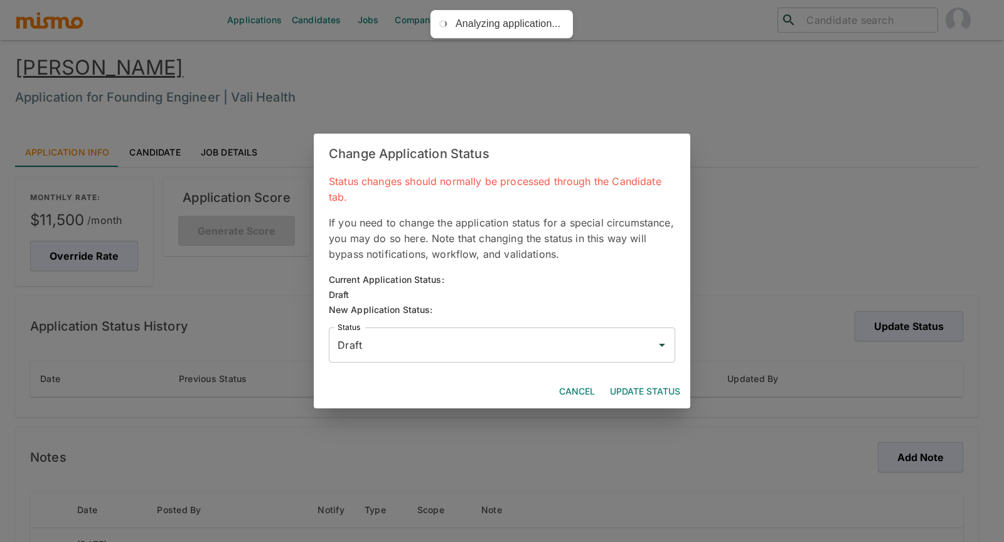
click at [576, 351] on input "Draft" at bounding box center [492, 345] width 316 height 24
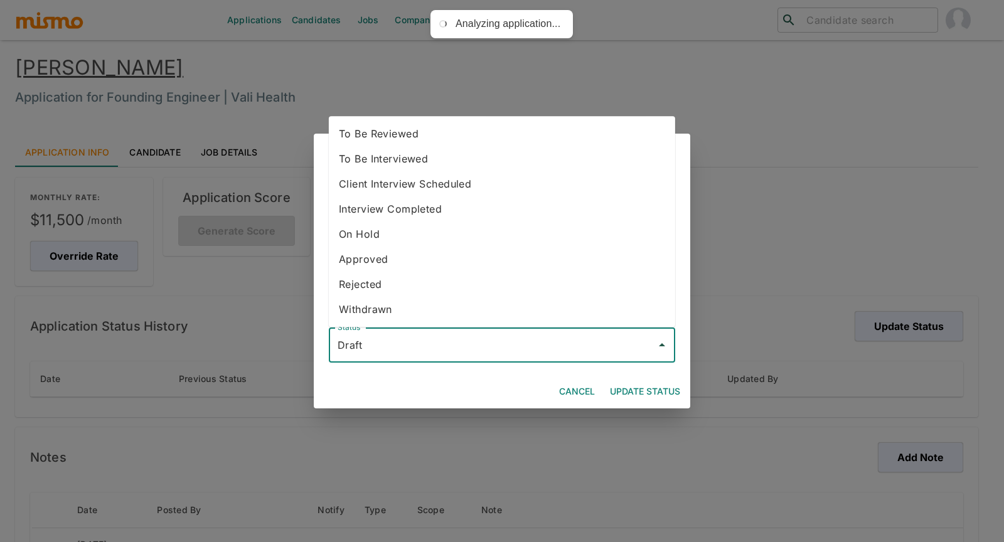
click at [508, 136] on li "To Be Reviewed" at bounding box center [502, 133] width 346 height 25
type input "To Be Reviewed"
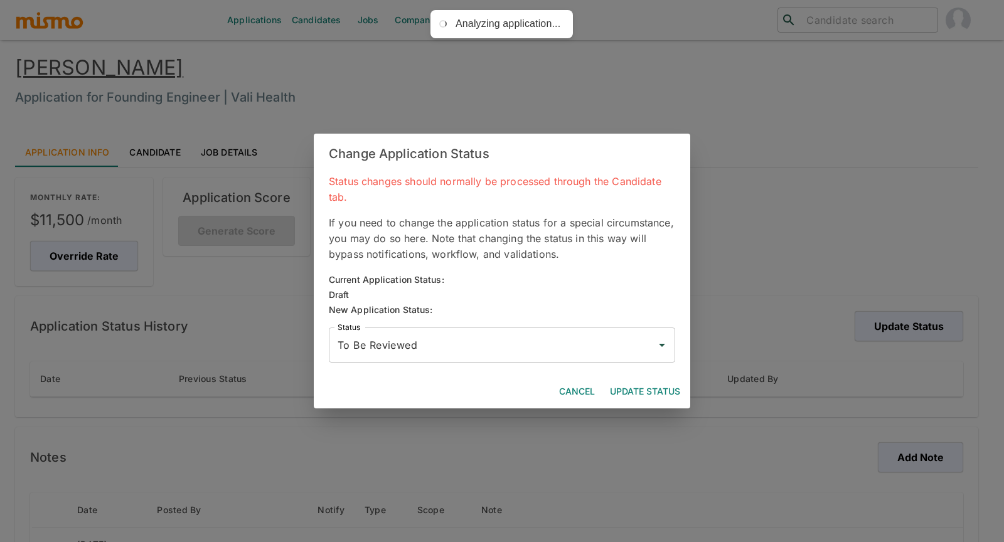
click at [623, 380] on div "Cancel Update Status" at bounding box center [502, 391] width 377 height 33
drag, startPoint x: 625, startPoint y: 388, endPoint x: 634, endPoint y: 388, distance: 8.8
click at [625, 388] on button "Update Status" at bounding box center [645, 391] width 80 height 23
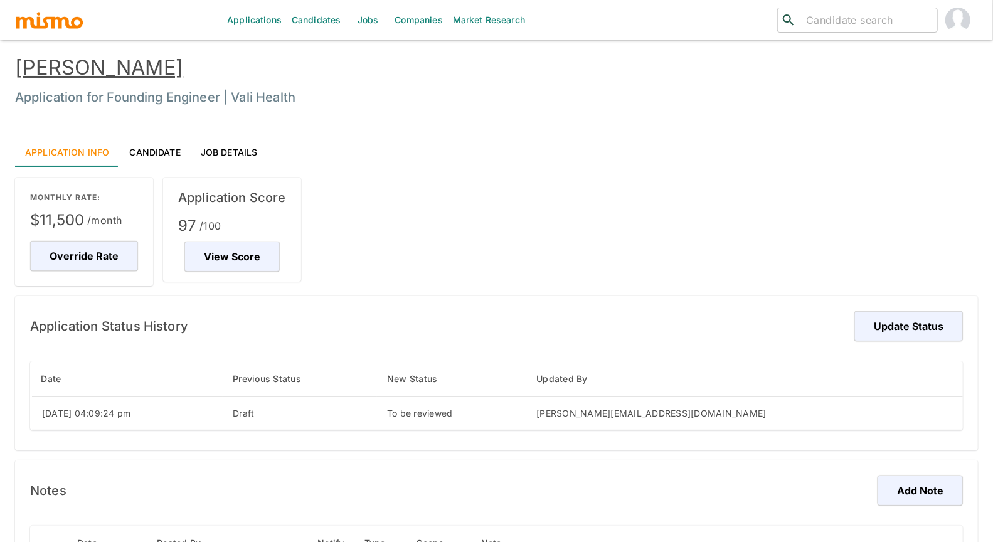
click at [108, 72] on link "Luciano Otoni" at bounding box center [99, 67] width 168 height 24
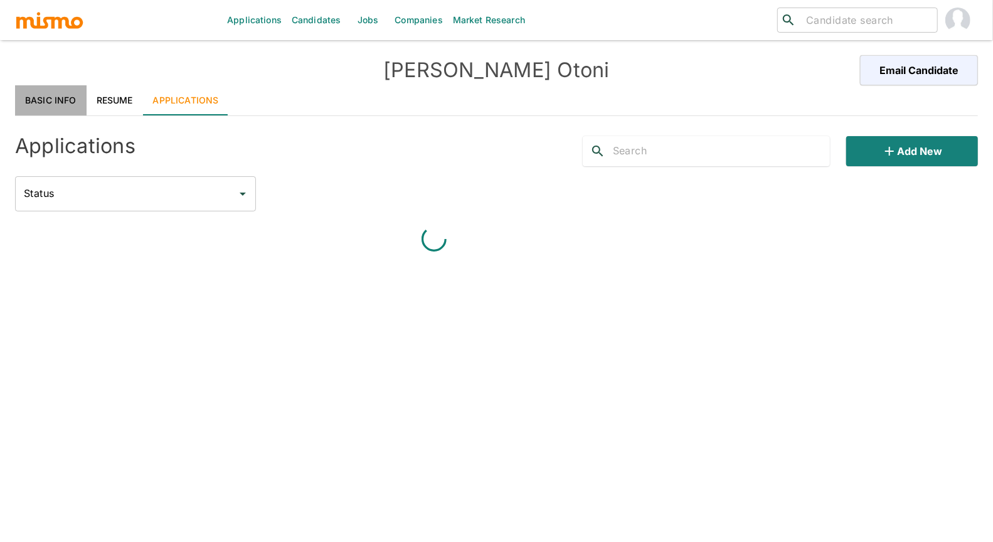
drag, startPoint x: 49, startPoint y: 94, endPoint x: 75, endPoint y: 102, distance: 27.8
click at [49, 94] on link "Basic Info" at bounding box center [51, 100] width 72 height 30
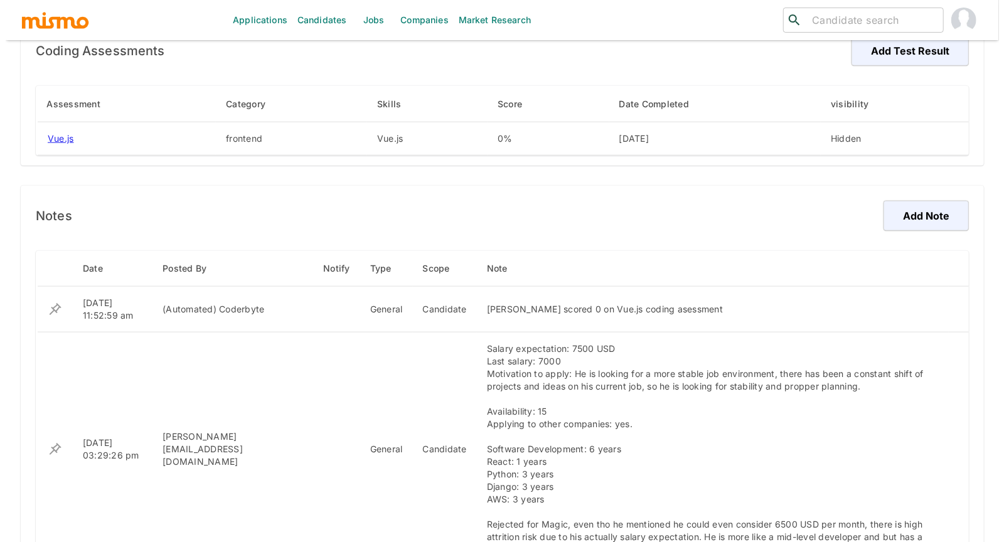
scroll to position [771, 0]
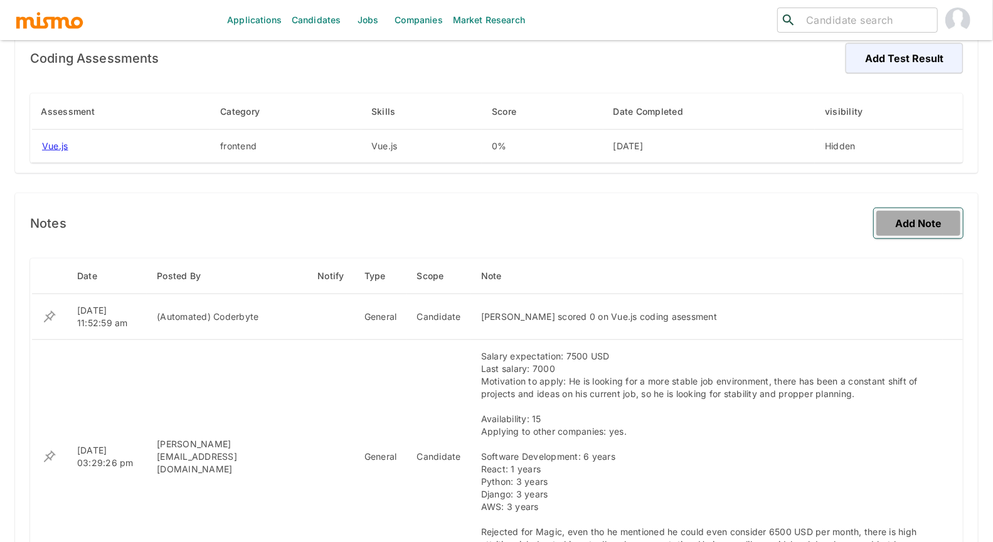
click at [922, 223] on button "Add Note" at bounding box center [918, 223] width 89 height 30
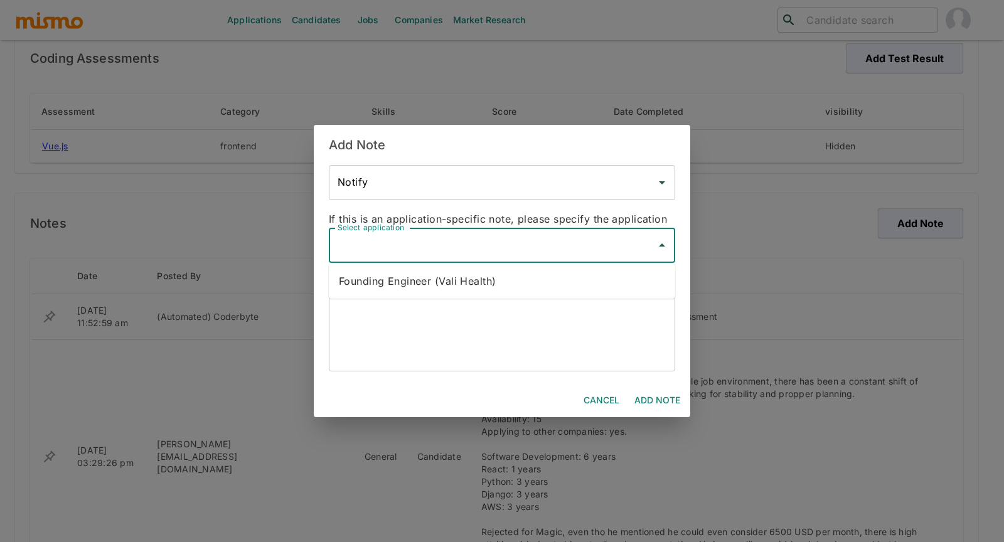
click at [486, 252] on input "Select application" at bounding box center [492, 245] width 316 height 24
click at [479, 288] on li "Founding Engineer (Vali Health)" at bounding box center [502, 281] width 346 height 25
type input "Founding Engineer (Vali Health)"
click at [449, 309] on textarea at bounding box center [502, 333] width 329 height 58
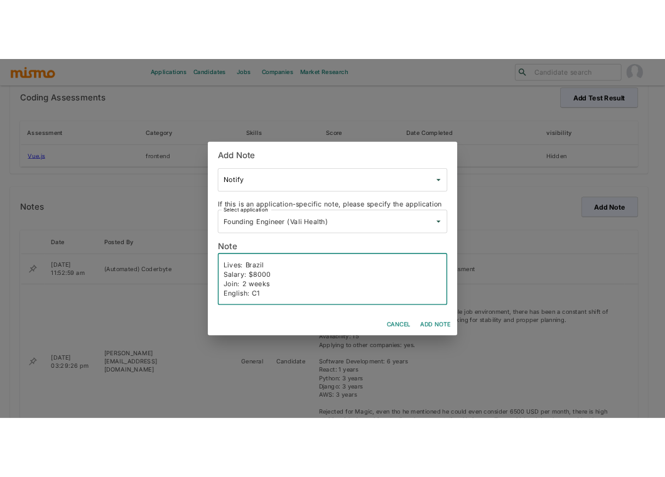
scroll to position [28, 0]
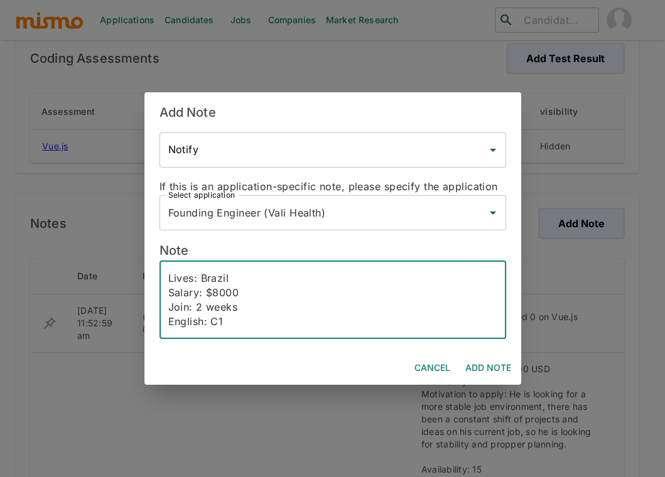
click at [205, 318] on textarea "Lives: Brazil Salary: $8000 Join: 2 weeks English: C1" at bounding box center [332, 300] width 329 height 58
click at [193, 306] on textarea "Lives: Brazil Salary: $8000 Join: 2 weeks English: C1" at bounding box center [332, 300] width 329 height 58
paste textarea "full-stack engineer from Brazil with extensive experience in Python, Vue.js, Ty…"
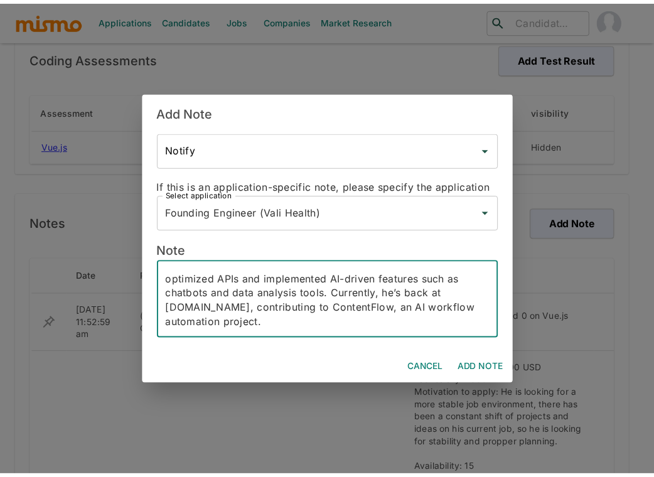
scroll to position [0, 0]
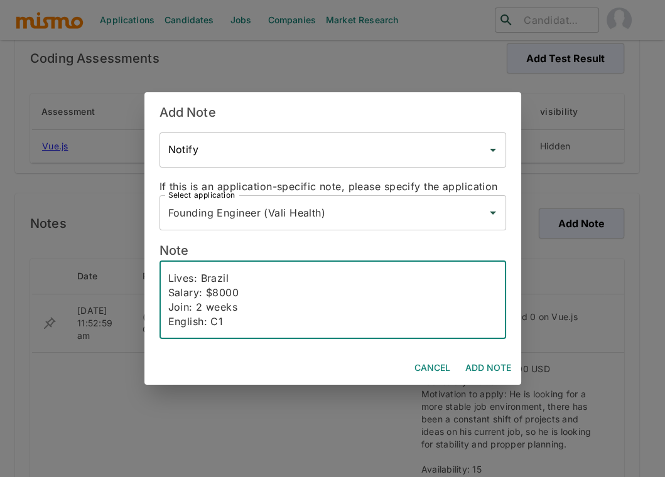
click at [236, 279] on textarea "Lives: Brazil Salary: $8000 Join: 2 weeks English: C1 full-stack engineer from …" at bounding box center [332, 300] width 329 height 58
type textarea "Lives: Brazil, Belo Horizonte Salary: $8000 Join: 2 weeks English: C1 full-stac…"
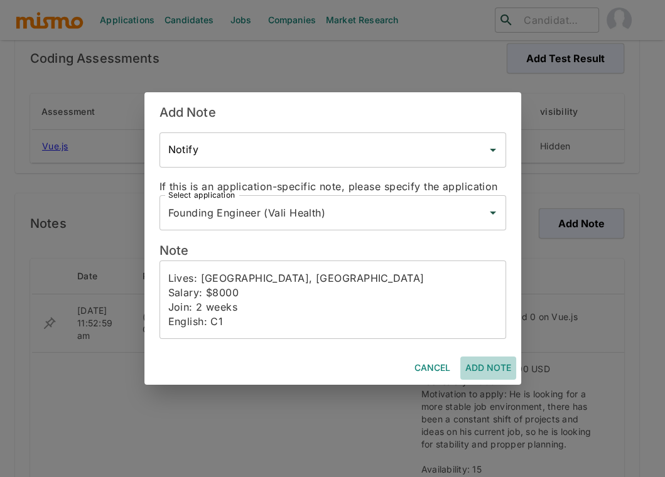
click at [497, 370] on button "Add Note" at bounding box center [488, 367] width 56 height 23
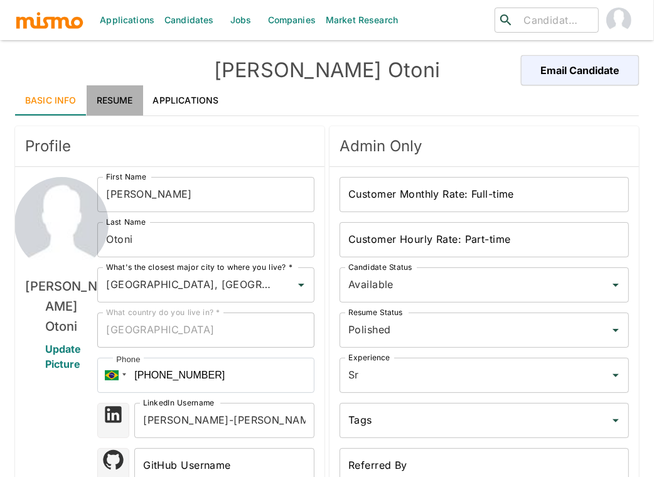
click at [126, 97] on link "Resume" at bounding box center [115, 100] width 56 height 30
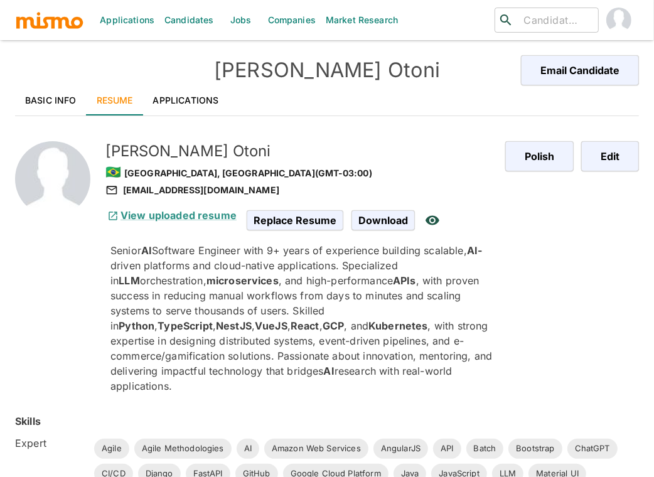
click at [204, 92] on link "Applications" at bounding box center [186, 100] width 86 height 30
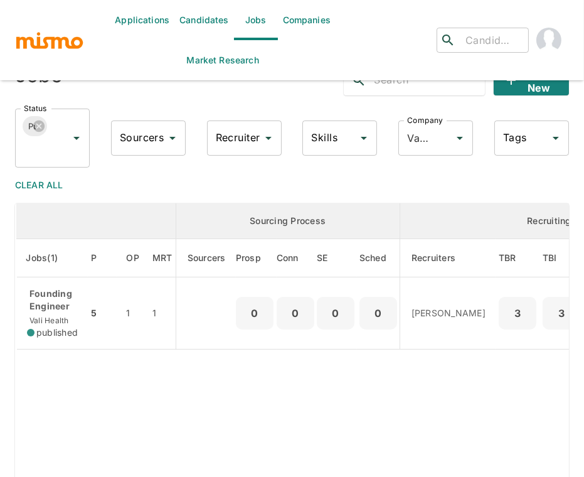
click at [192, 22] on link "Candidates" at bounding box center [204, 20] width 60 height 40
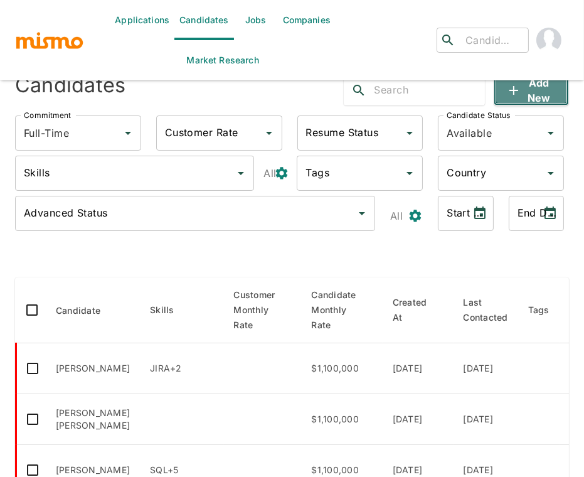
click at [521, 95] on button "Add new" at bounding box center [531, 90] width 75 height 30
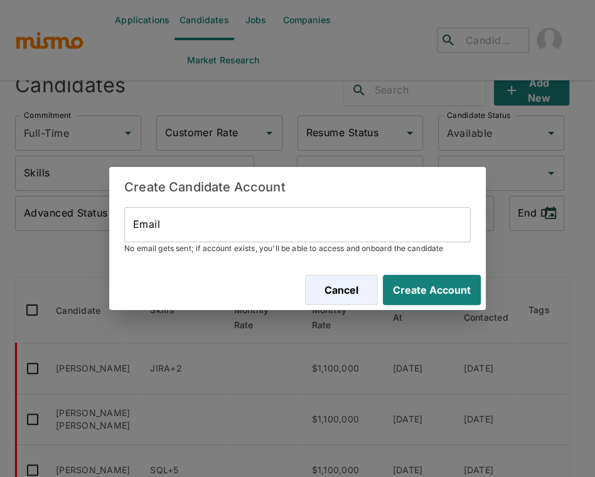
click at [306, 224] on input "Email" at bounding box center [297, 224] width 346 height 35
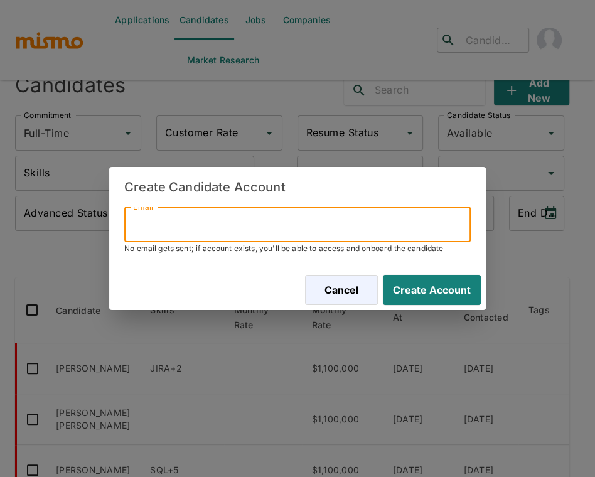
paste input "[EMAIL_ADDRESS][DOMAIN_NAME]"
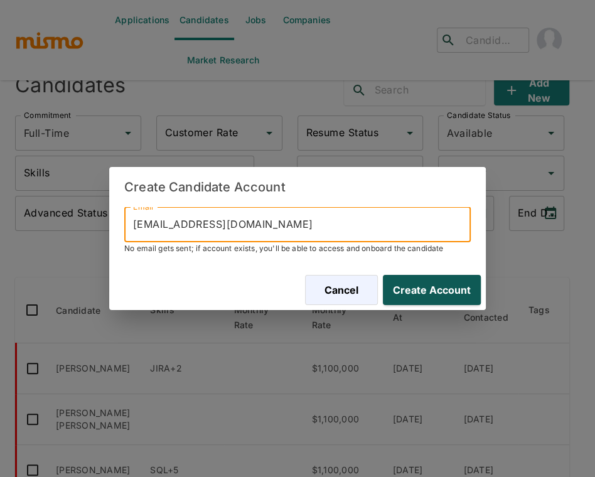
type input "[EMAIL_ADDRESS][DOMAIN_NAME]"
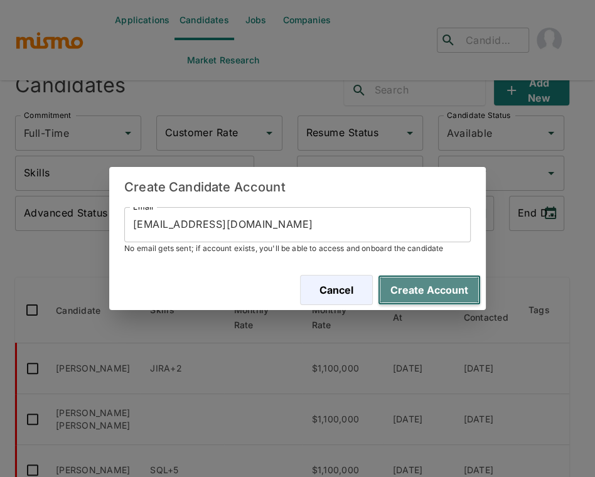
click at [458, 302] on button "Create Account" at bounding box center [429, 290] width 103 height 30
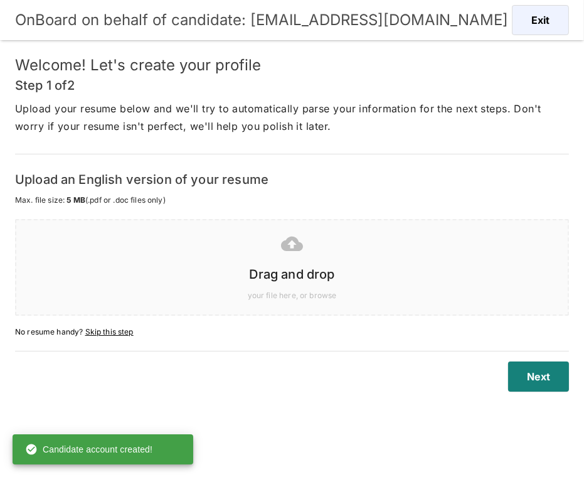
click at [287, 256] on div at bounding box center [290, 243] width 532 height 31
click at [326, 202] on span "Max. file size: 5 MB (.pdf or .doc files only)" at bounding box center [292, 200] width 554 height 13
click at [321, 280] on h6 "Drag and drop" at bounding box center [292, 274] width 526 height 20
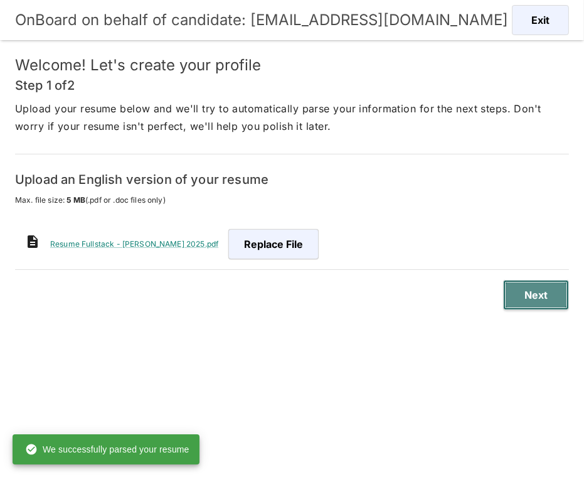
click at [545, 298] on button "Next" at bounding box center [536, 295] width 66 height 30
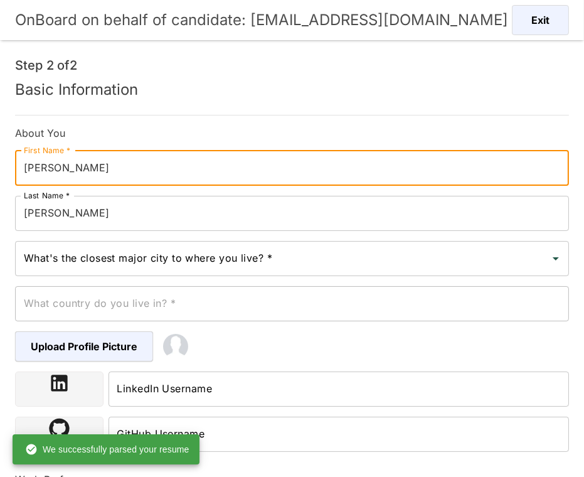
click at [51, 170] on input "[PERSON_NAME]" at bounding box center [292, 168] width 554 height 35
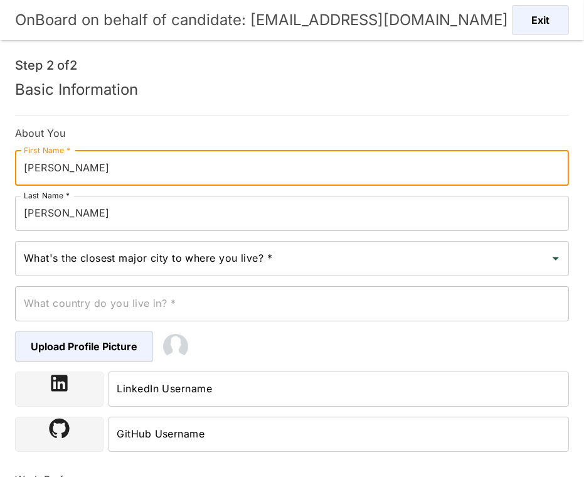
type input "[PERSON_NAME]"
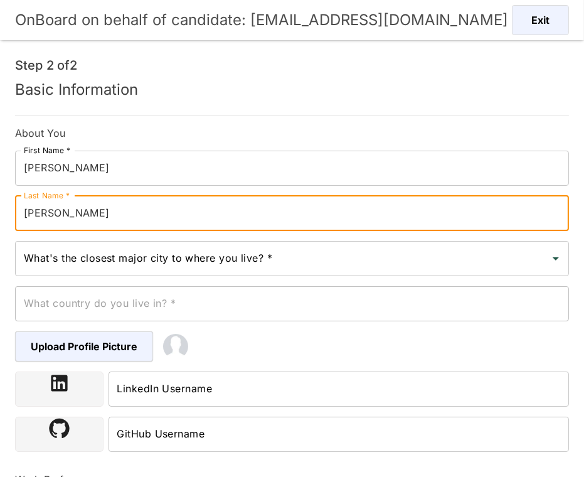
type input "[PERSON_NAME]"
click at [196, 259] on input "What's the closest major city to where you live? *" at bounding box center [283, 259] width 524 height 24
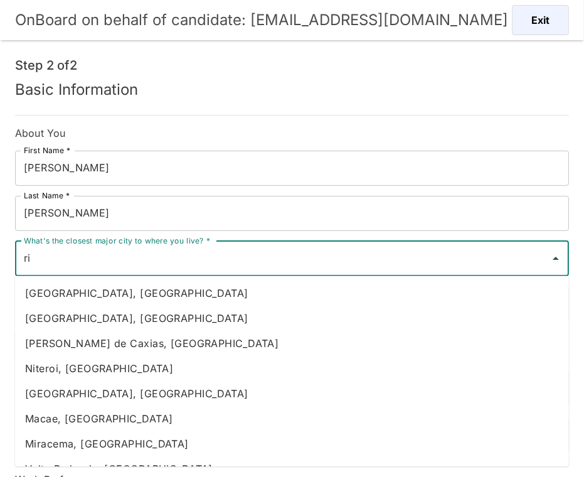
type input "r"
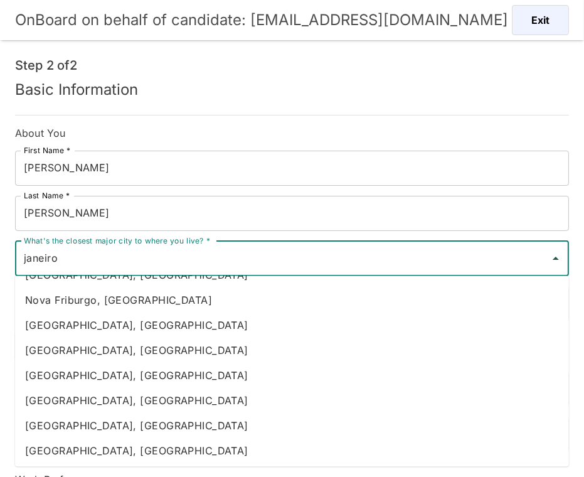
scroll to position [371, 0]
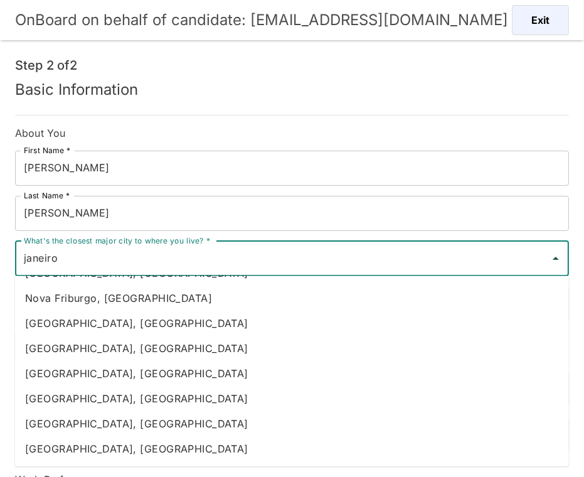
click at [73, 396] on li "[GEOGRAPHIC_DATA], [GEOGRAPHIC_DATA]" at bounding box center [292, 398] width 554 height 25
type input "[GEOGRAPHIC_DATA], [GEOGRAPHIC_DATA]"
type input "[GEOGRAPHIC_DATA]"
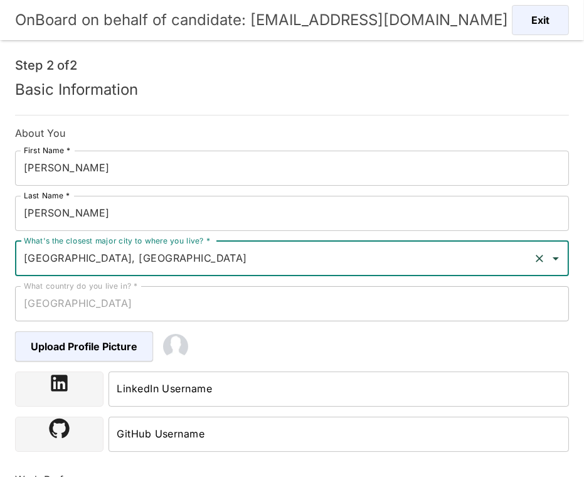
type input "[GEOGRAPHIC_DATA], [GEOGRAPHIC_DATA]"
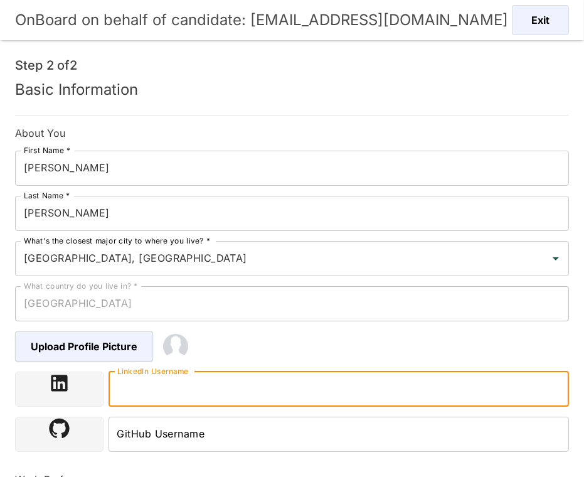
click at [256, 396] on input "LinkedIn Username" at bounding box center [339, 388] width 461 height 35
paste input "[URL][DOMAIN_NAME]"
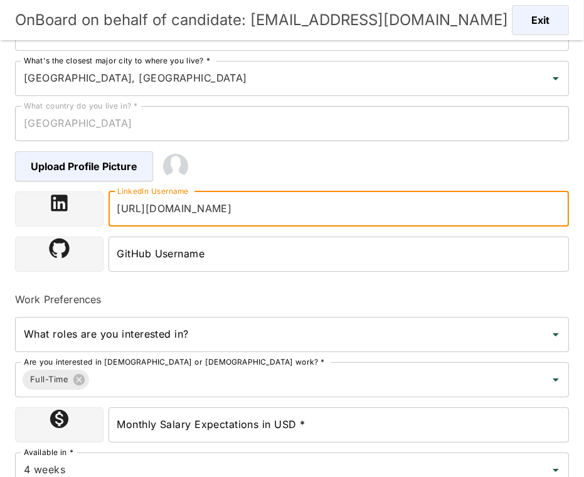
scroll to position [238, 0]
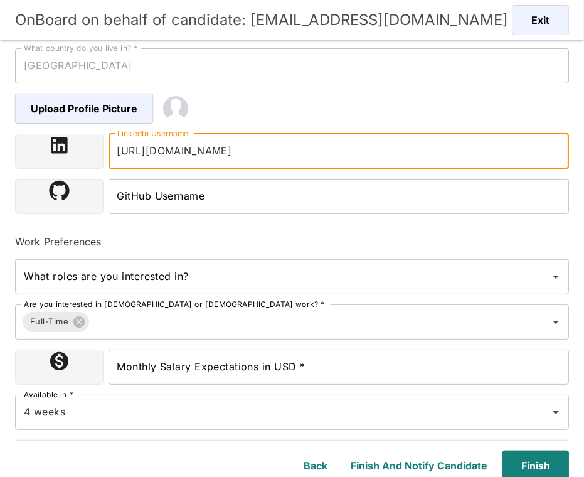
type input "[URL][DOMAIN_NAME]"
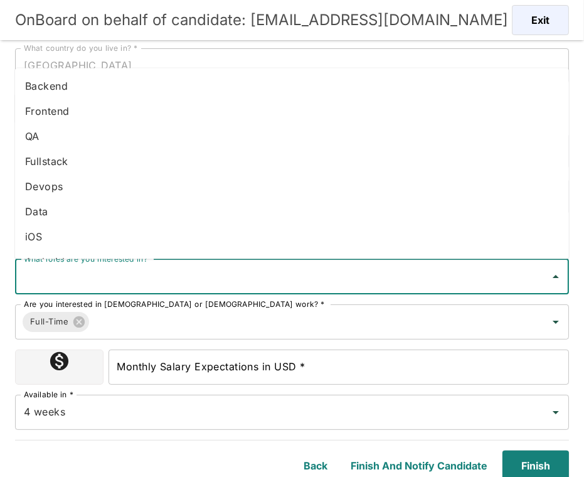
click at [173, 276] on input "What roles are you interested in?" at bounding box center [283, 277] width 524 height 24
click at [72, 160] on li "Fullstack" at bounding box center [292, 161] width 554 height 25
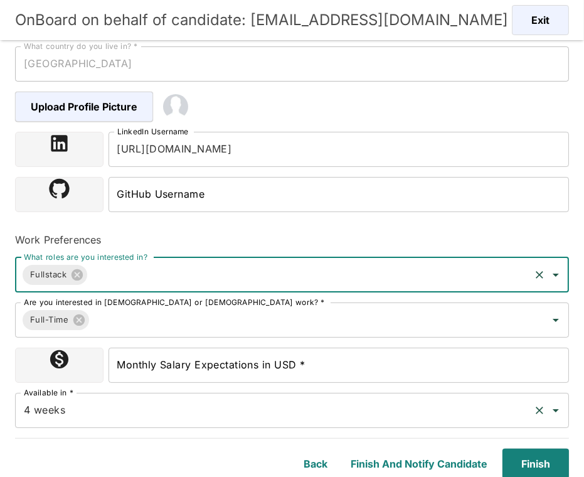
scroll to position [240, 0]
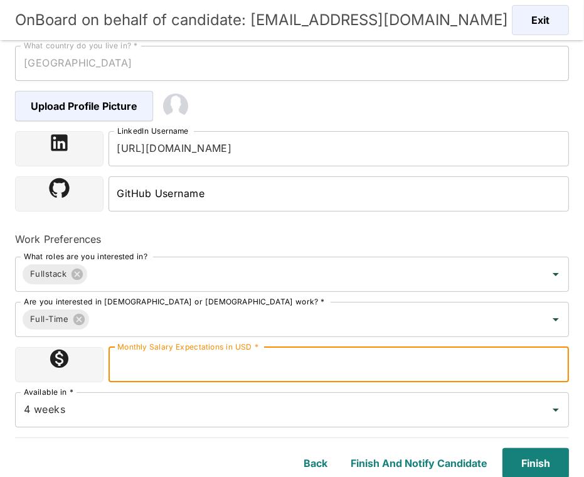
click at [233, 366] on input "Monthly Salary Expectations in USD *" at bounding box center [339, 364] width 461 height 35
type input "4500"
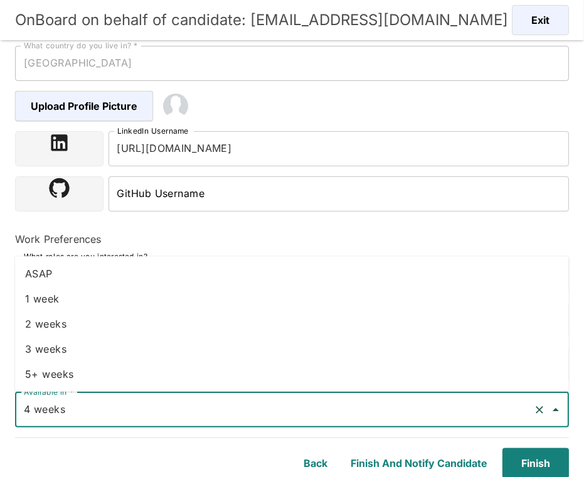
click at [174, 415] on input "4 weeks" at bounding box center [275, 410] width 508 height 24
click at [90, 326] on li "2 weeks" at bounding box center [292, 323] width 554 height 25
type input "2 weeks"
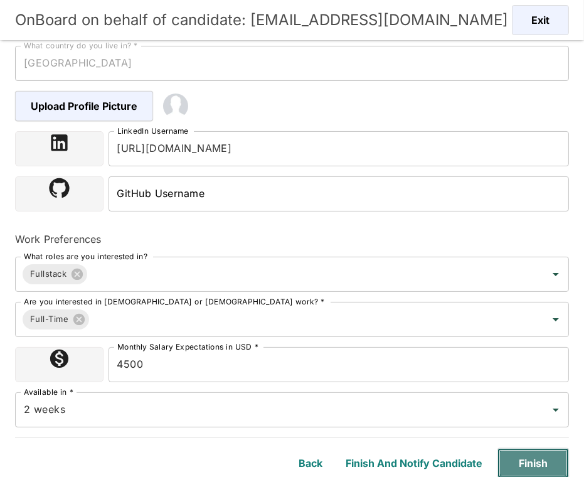
click at [533, 459] on button "Finish" at bounding box center [534, 463] width 72 height 30
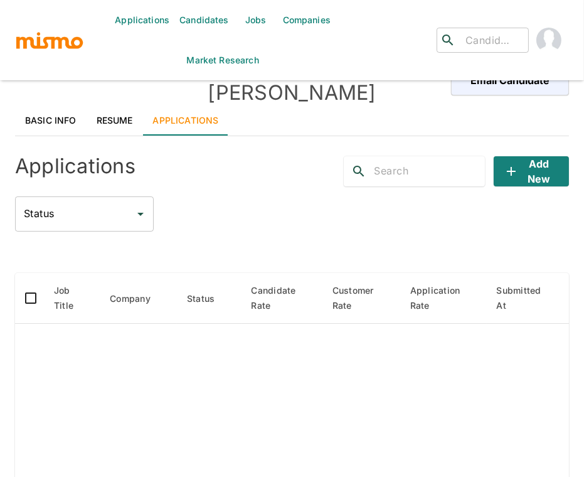
click at [117, 105] on link "Resume" at bounding box center [115, 120] width 56 height 30
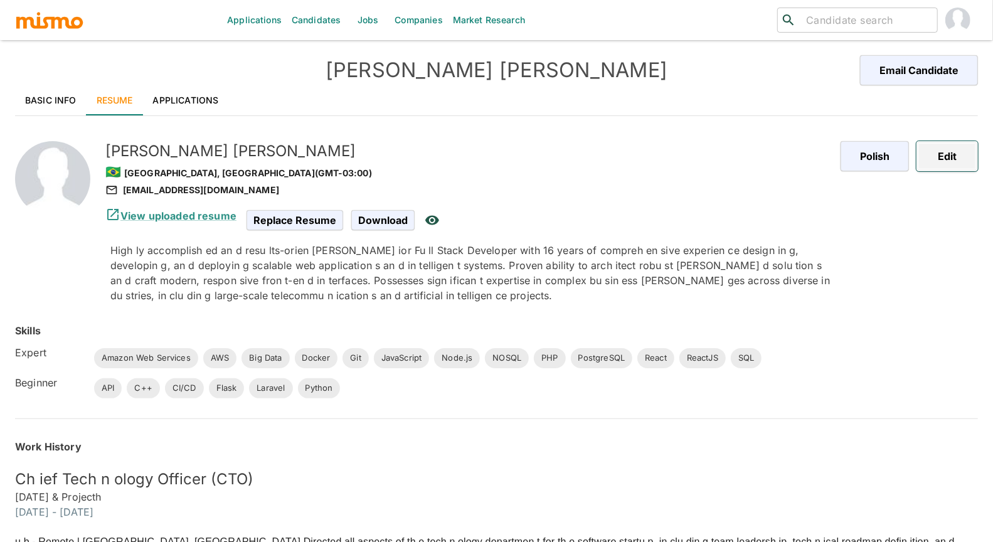
click at [584, 147] on button "Edit" at bounding box center [947, 156] width 61 height 30
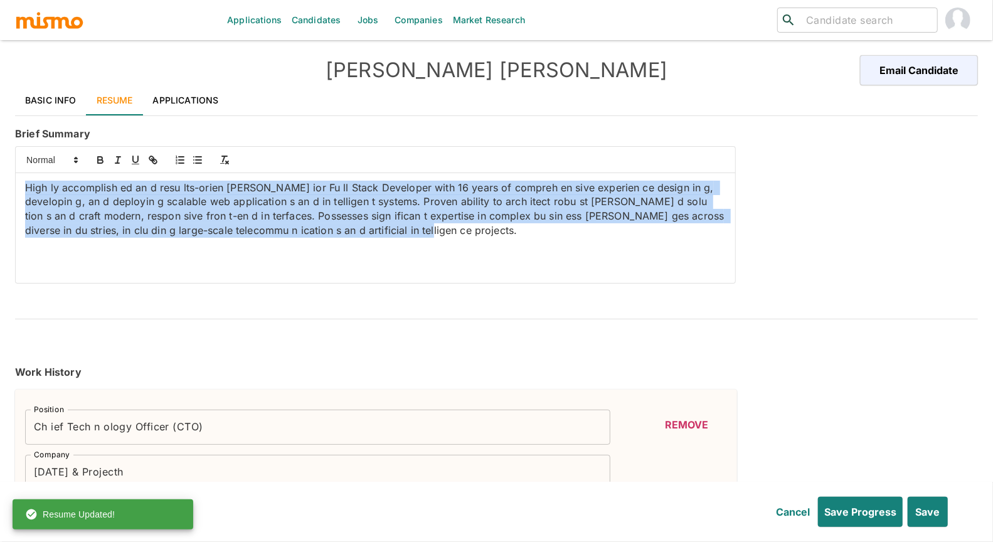
drag, startPoint x: 386, startPoint y: 238, endPoint x: 9, endPoint y: 159, distance: 385.2
click at [9, 159] on div "Applications Candidates Jobs Companies Market Research ​ ​ [PERSON_NAME] Email …" at bounding box center [496, 286] width 993 height 572
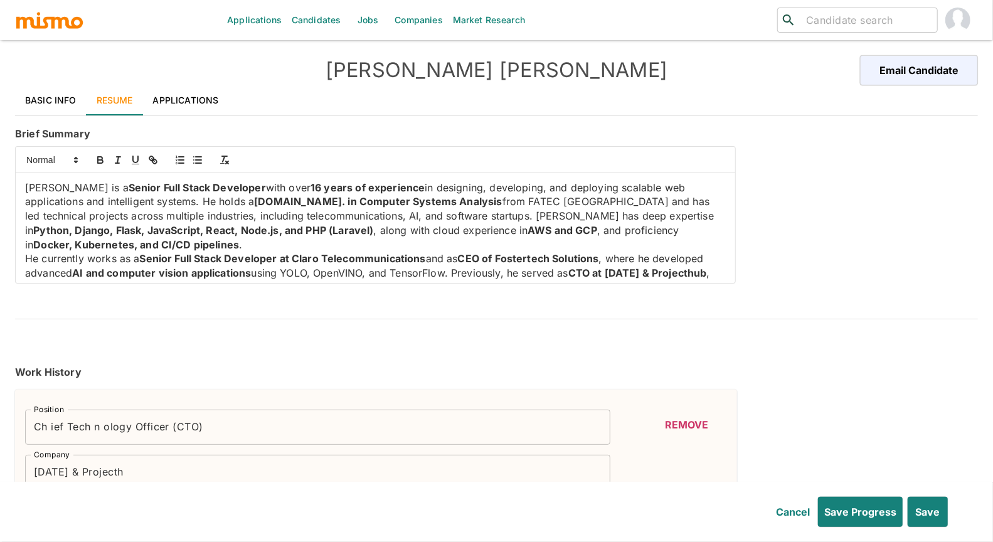
drag, startPoint x: 113, startPoint y: 188, endPoint x: 0, endPoint y: 182, distance: 113.1
click at [0, 182] on div "Applications Candidates Jobs Companies Market Research ​ ​ [PERSON_NAME] Email …" at bounding box center [496, 286] width 993 height 572
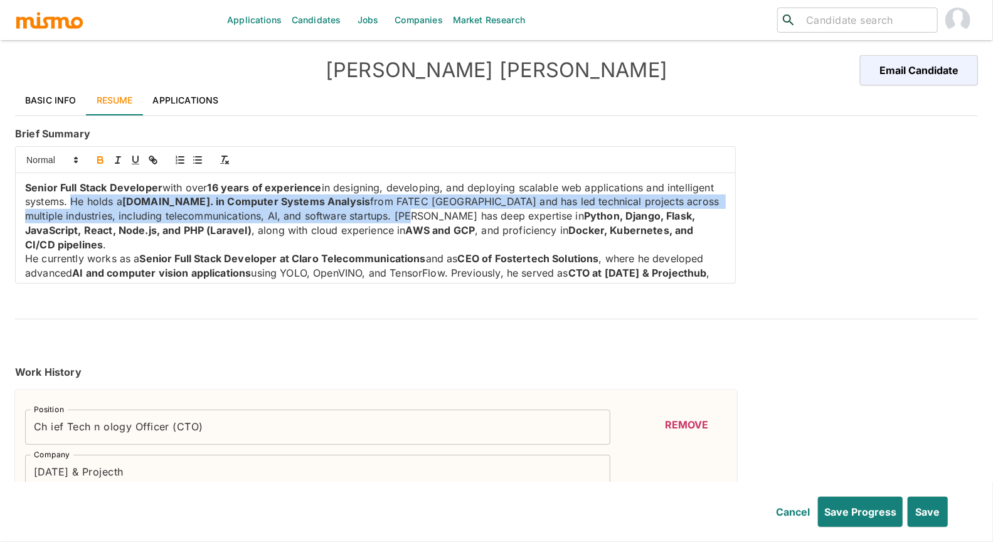
drag, startPoint x: 409, startPoint y: 216, endPoint x: 117, endPoint y: 202, distance: 292.2
click at [117, 202] on p "Senior Full Stack Developer with over 16 years of experience in designing, deve…" at bounding box center [375, 217] width 701 height 72
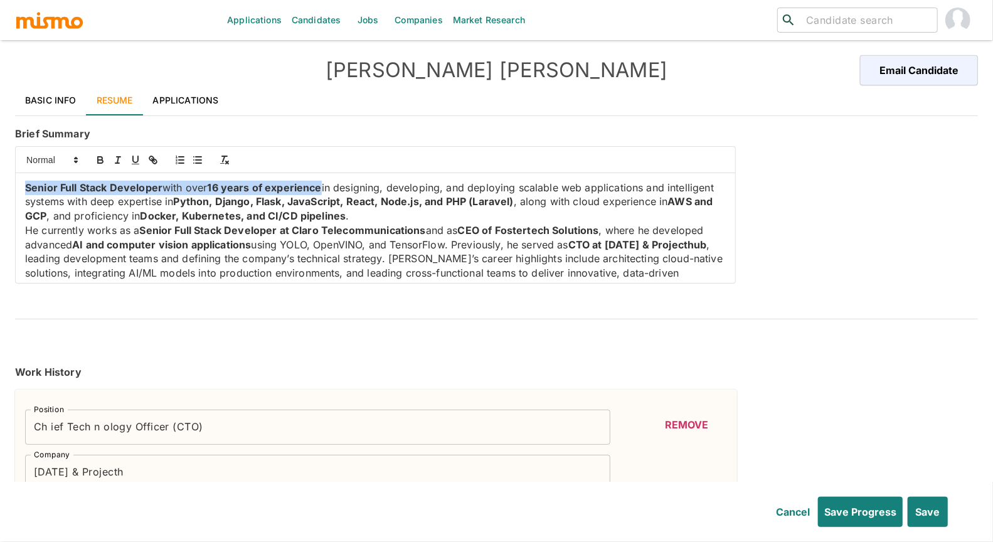
drag, startPoint x: 324, startPoint y: 191, endPoint x: 0, endPoint y: 183, distance: 324.5
click at [0, 183] on div "Applications Candidates Jobs Companies Market Research ​ ​ [PERSON_NAME] Email …" at bounding box center [496, 286] width 993 height 572
click at [95, 156] on icon "button" at bounding box center [100, 159] width 11 height 11
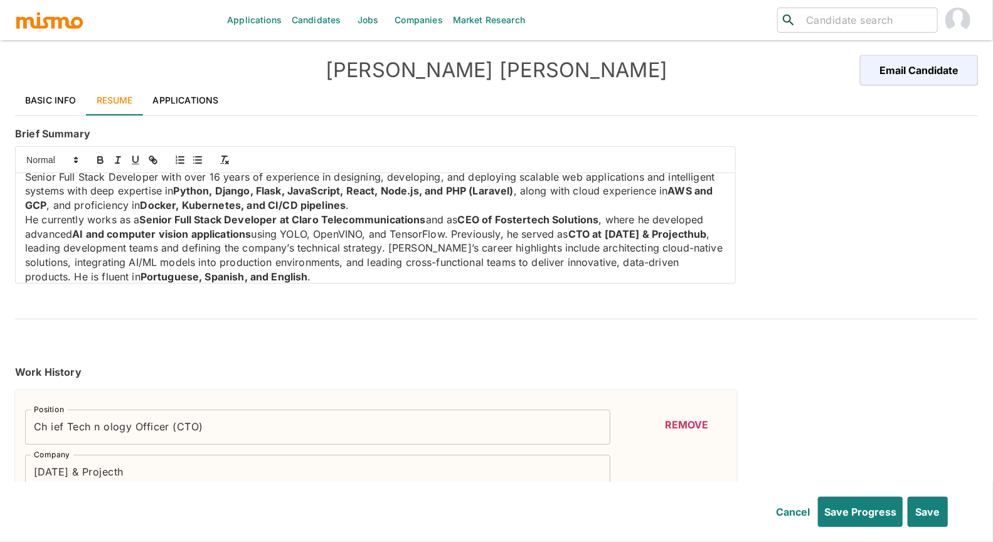
scroll to position [19, 0]
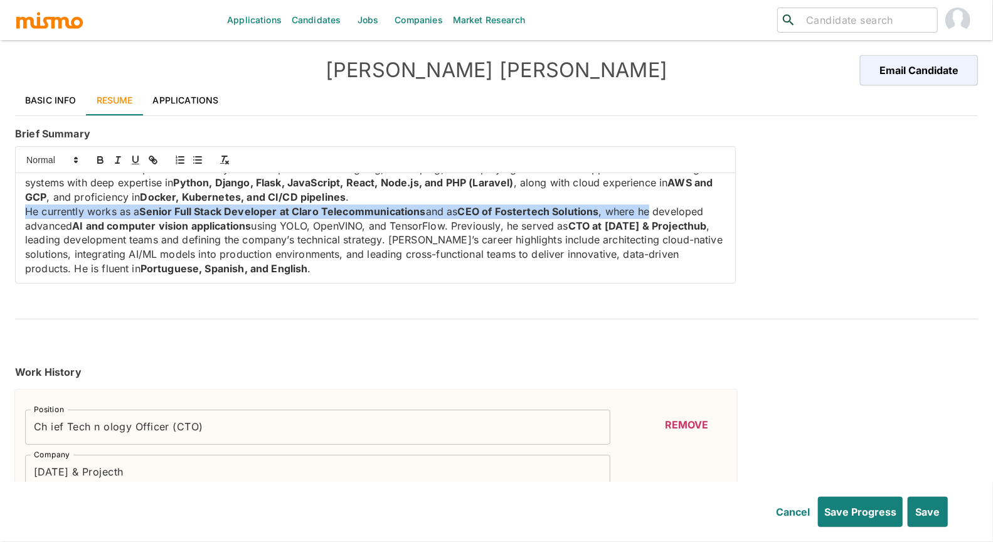
drag, startPoint x: 655, startPoint y: 210, endPoint x: 23, endPoint y: 206, distance: 631.9
click at [23, 206] on div "Senior Full Stack Developer with over 16 years of experience in designing, deve…" at bounding box center [376, 228] width 720 height 110
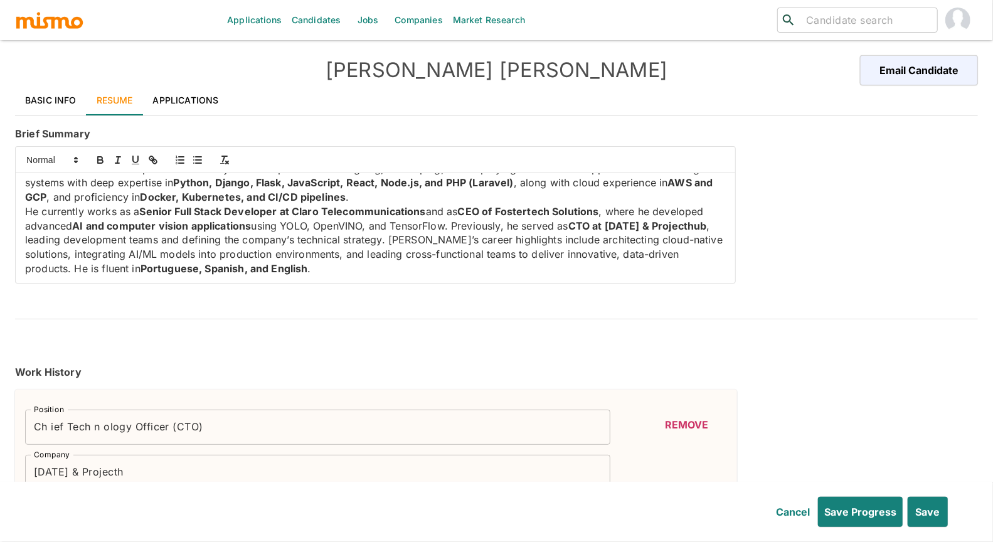
scroll to position [4, 0]
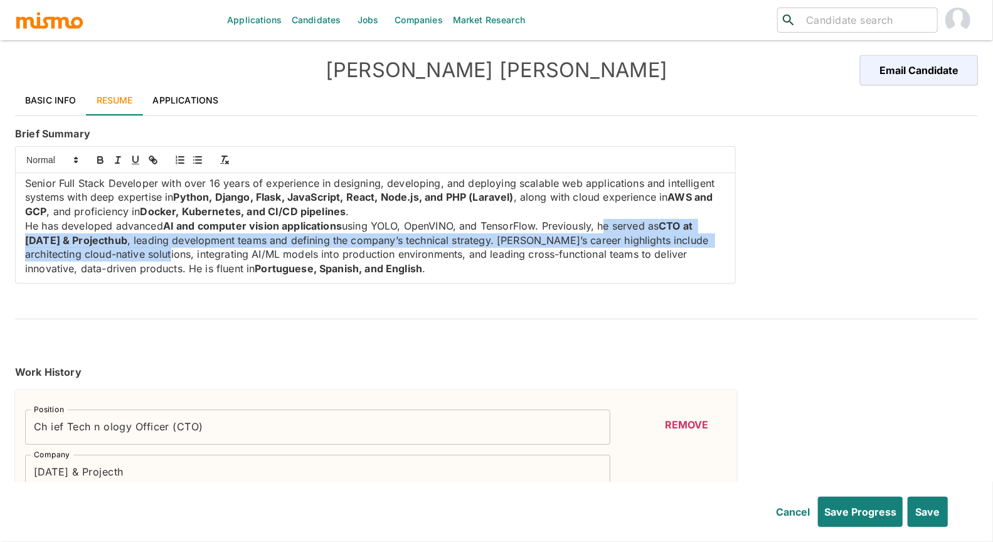
drag, startPoint x: 604, startPoint y: 224, endPoint x: 237, endPoint y: 254, distance: 367.7
click at [237, 254] on p "He has developed advanced AI and computer vision applications using YOLO, OpenV…" at bounding box center [375, 247] width 701 height 57
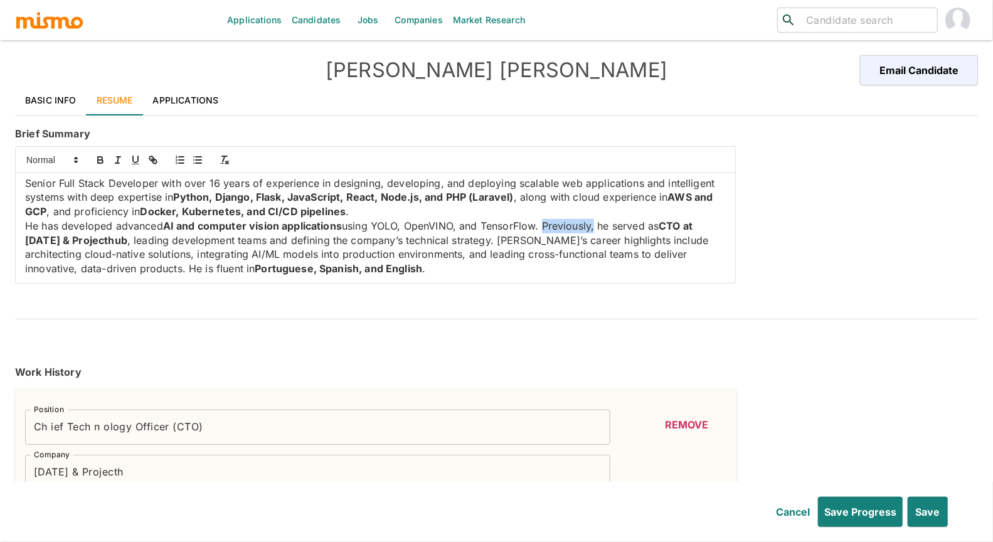
drag, startPoint x: 543, startPoint y: 227, endPoint x: 596, endPoint y: 230, distance: 52.8
click at [584, 230] on p "He has developed advanced AI and computer vision applications using YOLO, OpenV…" at bounding box center [375, 247] width 701 height 57
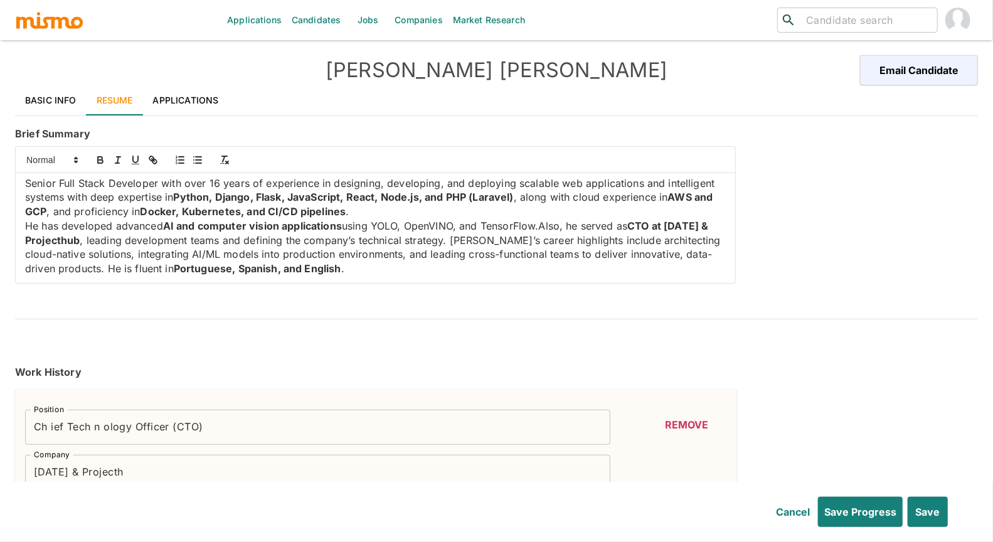
click at [546, 227] on p "He has developed advanced AI and computer vision applications using YOLO, OpenV…" at bounding box center [375, 247] width 701 height 57
drag, startPoint x: 591, startPoint y: 223, endPoint x: 165, endPoint y: 238, distance: 425.7
click at [165, 238] on p "He has developed advanced AI and computer vision applications using YOLO, OpenV…" at bounding box center [375, 247] width 701 height 57
click at [348, 241] on p "He has developed advanced AI and computer vision applications using YOLO, OpenV…" at bounding box center [375, 247] width 701 height 57
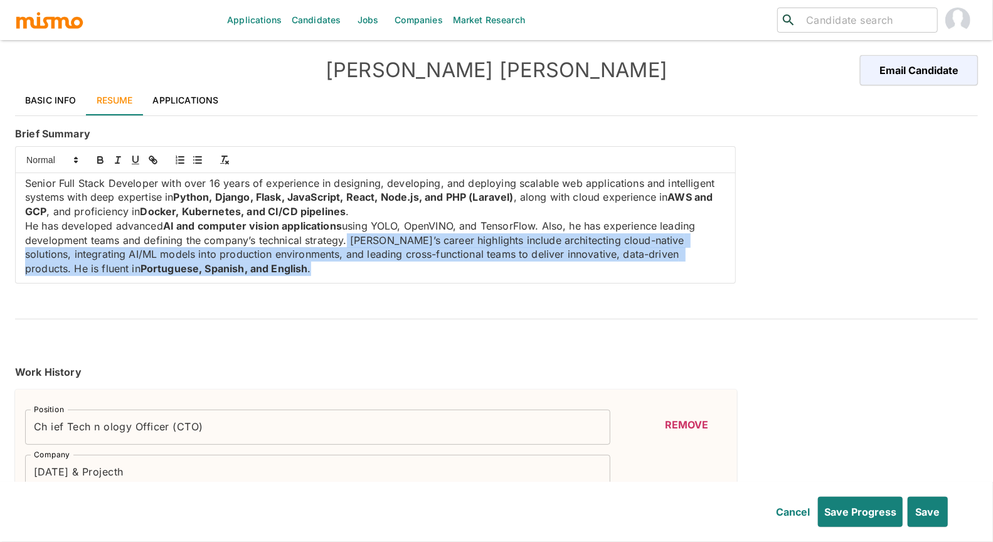
drag, startPoint x: 345, startPoint y: 242, endPoint x: 345, endPoint y: 272, distance: 30.8
click at [345, 272] on p "He has developed advanced AI and computer vision applications using YOLO, OpenV…" at bounding box center [375, 247] width 701 height 57
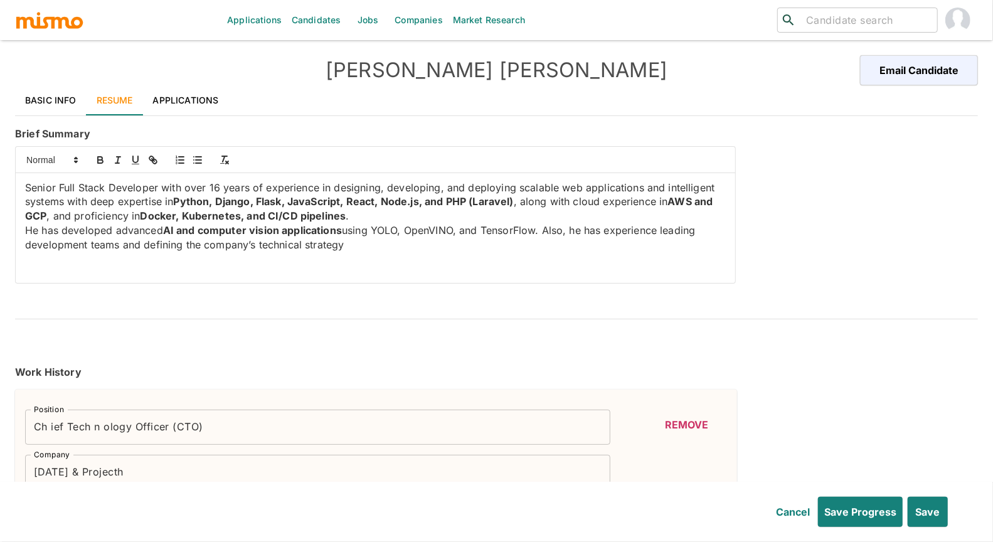
scroll to position [0, 0]
click at [20, 230] on div "Senior Full Stack Developer with over 16 years of experience in designing, deve…" at bounding box center [376, 228] width 720 height 110
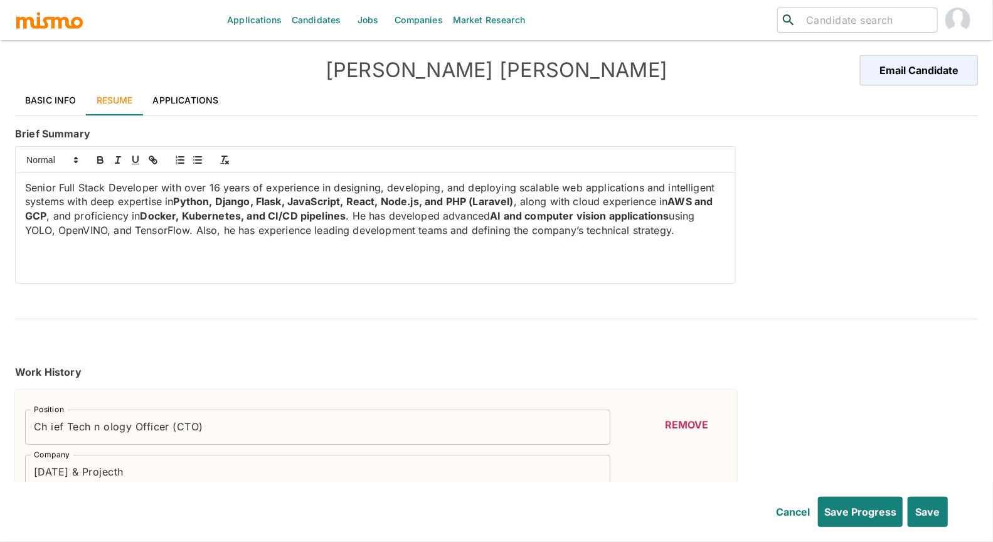
drag, startPoint x: 714, startPoint y: 236, endPoint x: 0, endPoint y: 115, distance: 723.6
click at [0, 115] on div "Applications Candidates Jobs Companies Market Research ​ ​ Renato Foster Email …" at bounding box center [496, 286] width 993 height 572
copy p "Senior Full Stack Developer with over 16 years of experience in designing, deve…"
drag, startPoint x: 668, startPoint y: 243, endPoint x: 679, endPoint y: 241, distance: 10.8
click at [584, 243] on div "Senior Full Stack Developer with over 16 years of experience in designing, deve…" at bounding box center [376, 228] width 720 height 110
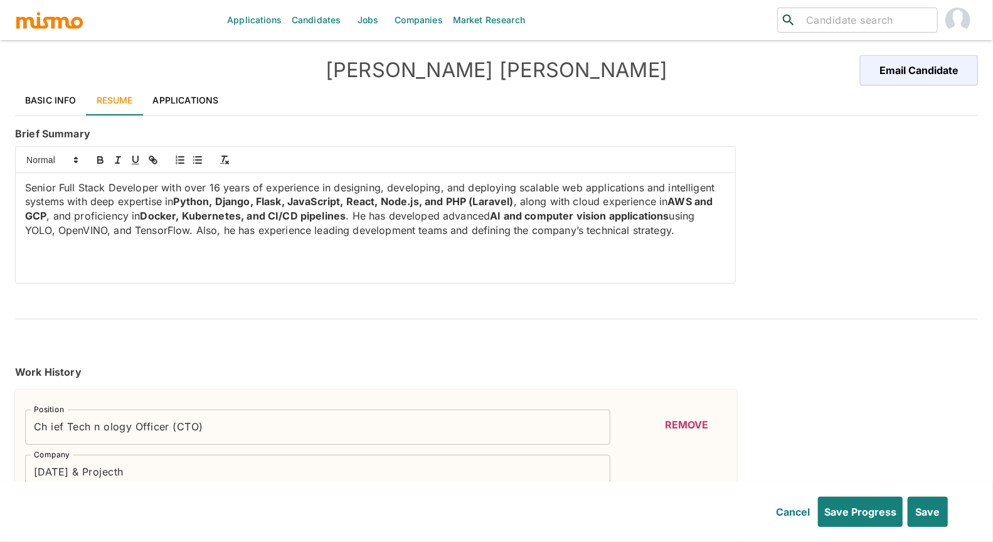
drag, startPoint x: 701, startPoint y: 235, endPoint x: 348, endPoint y: 218, distance: 353.1
click at [348, 218] on p "Senior Full Stack Developer with over 16 years of experience in designing, deve…" at bounding box center [375, 209] width 701 height 57
click at [350, 218] on p "Senior Full Stack Developer with over 16 years of experience in designing, deve…" at bounding box center [375, 217] width 701 height 72
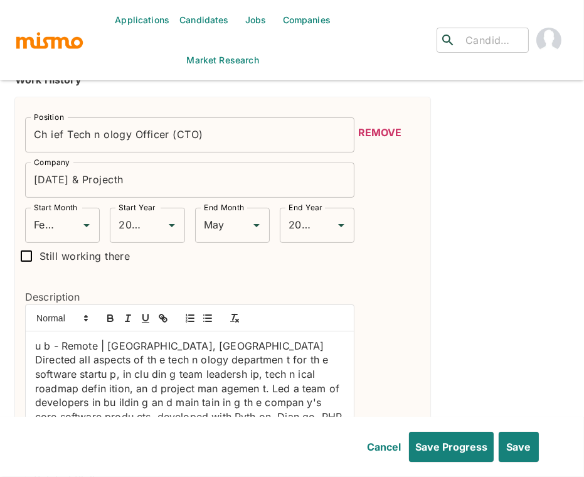
scroll to position [315, 0]
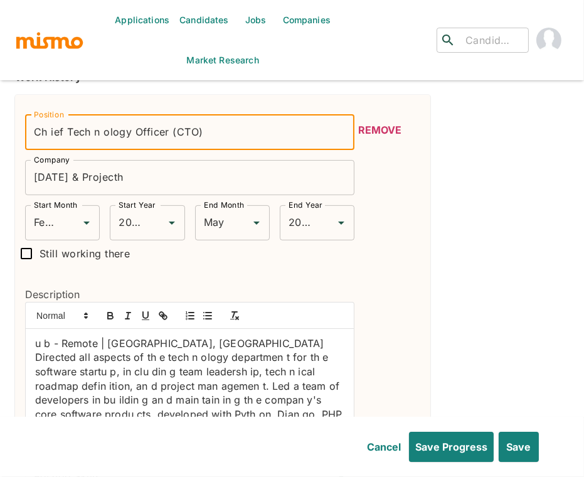
click at [205, 115] on input "Ch ief Tech n ology Officer (CTO)" at bounding box center [189, 132] width 329 height 35
click at [32, 115] on input "Software Engineer" at bounding box center [189, 132] width 329 height 35
type input "Lead Software Engineer"
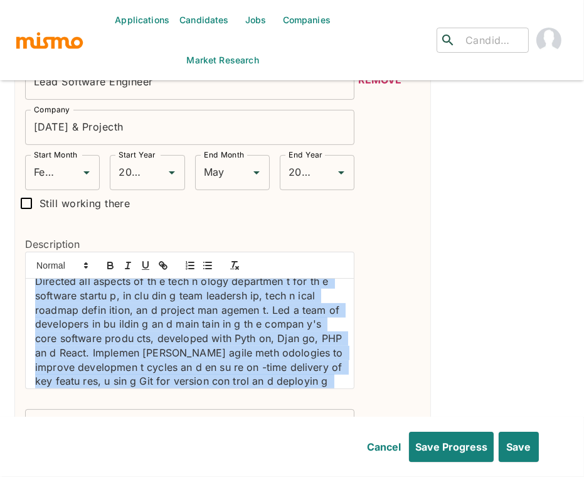
scroll to position [105, 0]
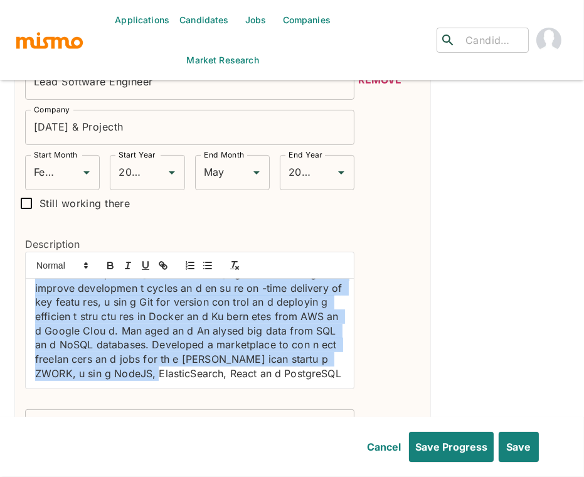
drag, startPoint x: 36, startPoint y: 273, endPoint x: 268, endPoint y: 377, distance: 253.9
click at [268, 377] on div "Position Lead Software Engineer Position Company World Creativity Day & Project…" at bounding box center [184, 250] width 339 height 390
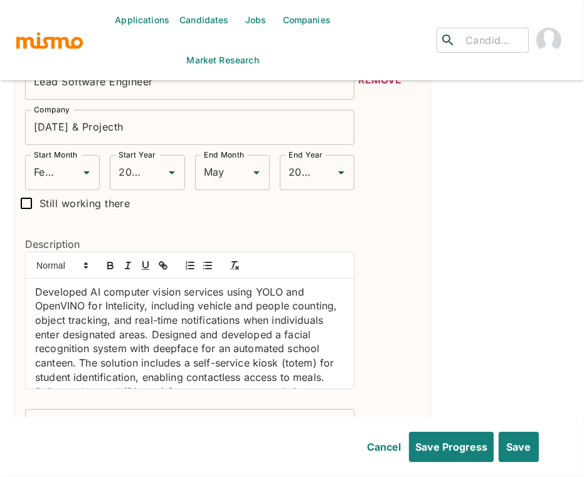
scroll to position [0, 0]
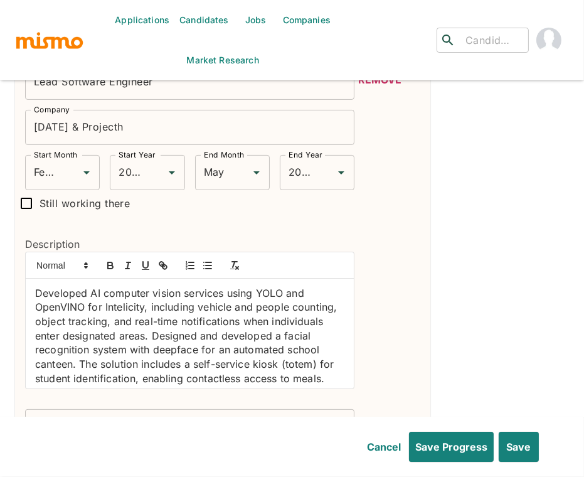
click at [35, 286] on p "Developed AI computer vision services using YOLO and OpenVINO for Intelicity, i…" at bounding box center [189, 364] width 309 height 157
drag, startPoint x: 204, startPoint y: 245, endPoint x: 191, endPoint y: 258, distance: 18.2
click at [204, 260] on icon "button" at bounding box center [207, 265] width 11 height 11
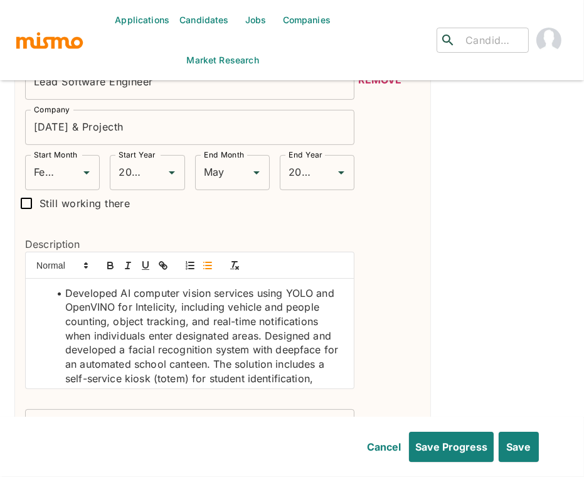
click at [267, 315] on li "Developed AI computer vision services using YOLO and OpenVINO for Intelicity, i…" at bounding box center [197, 371] width 294 height 171
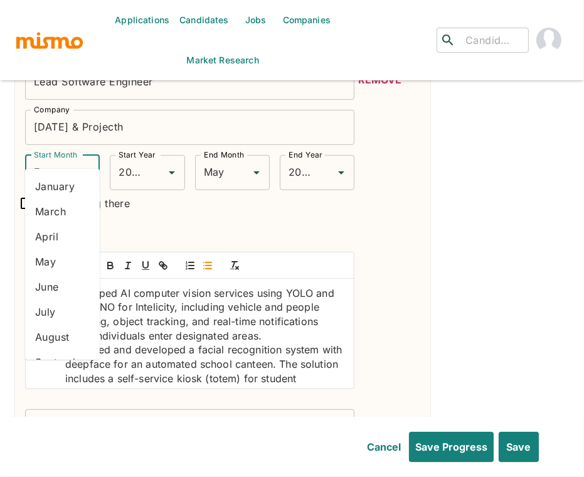
click at [51, 161] on input "February" at bounding box center [45, 173] width 28 height 24
drag, startPoint x: 55, startPoint y: 189, endPoint x: 60, endPoint y: 179, distance: 11.0
click at [55, 189] on li "January" at bounding box center [62, 186] width 75 height 25
type input "January"
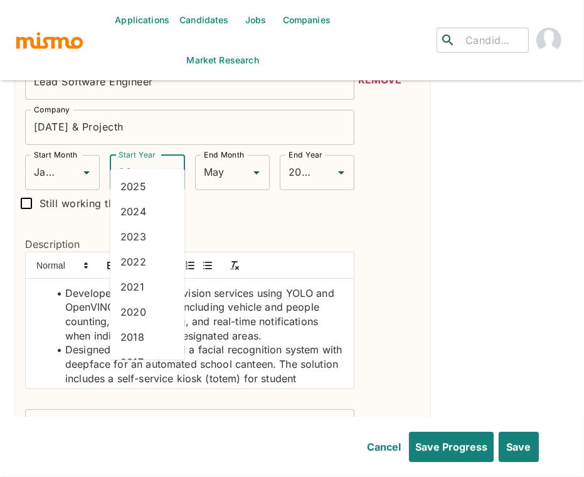
click at [124, 161] on input "2019" at bounding box center [129, 173] width 28 height 24
click at [139, 311] on li "2020" at bounding box center [147, 311] width 75 height 25
type input "2020"
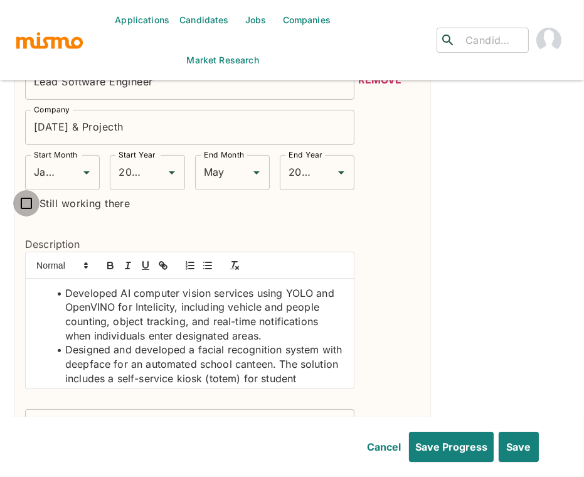
click at [24, 190] on input "Still working there" at bounding box center [26, 203] width 26 height 26
checkbox input "true"
click at [122, 286] on li "Developed AI computer vision services using YOLO and OpenVINO for Intelicity, i…" at bounding box center [197, 314] width 294 height 57
drag, startPoint x: 122, startPoint y: 272, endPoint x: 119, endPoint y: 267, distance: 6.8
click at [122, 286] on li "Developed AI computer vision services using YOLO and OpenVINO for Intelicity, i…" at bounding box center [197, 314] width 294 height 57
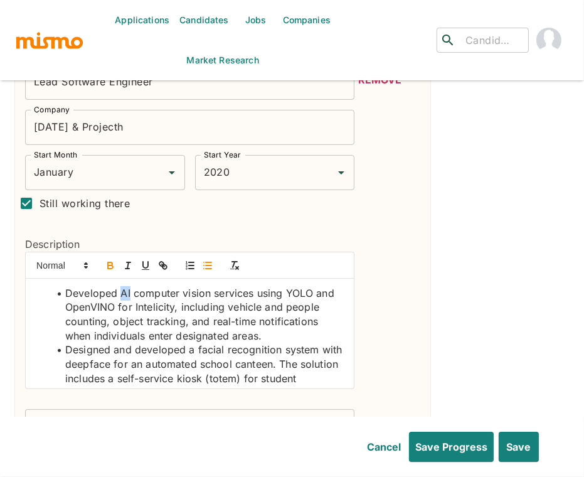
click at [111, 265] on icon "button" at bounding box center [110, 266] width 5 height 3
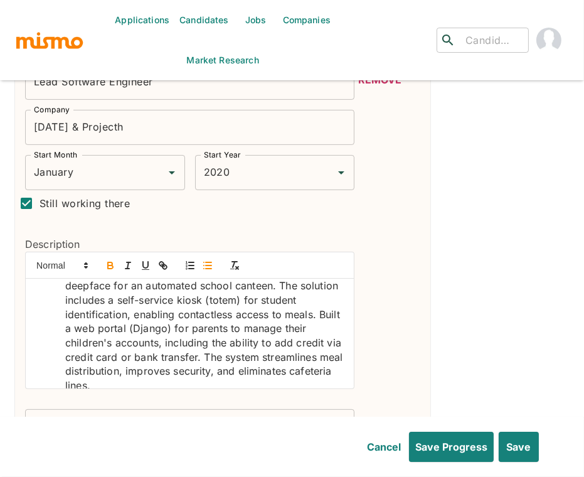
scroll to position [90, 0]
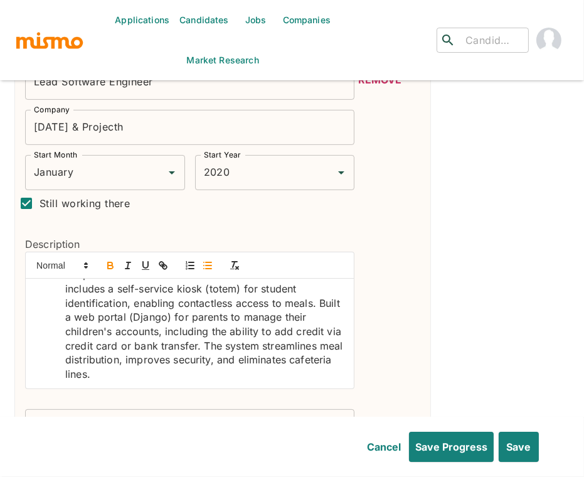
click at [199, 291] on li "Designed and developed a facial recognition system with deepface for an automat…" at bounding box center [197, 317] width 294 height 128
click at [110, 262] on icon "button" at bounding box center [110, 263] width 4 height 3
click at [99, 290] on li "Designed and developed a facial recognition system with deepface for an automat…" at bounding box center [197, 317] width 294 height 128
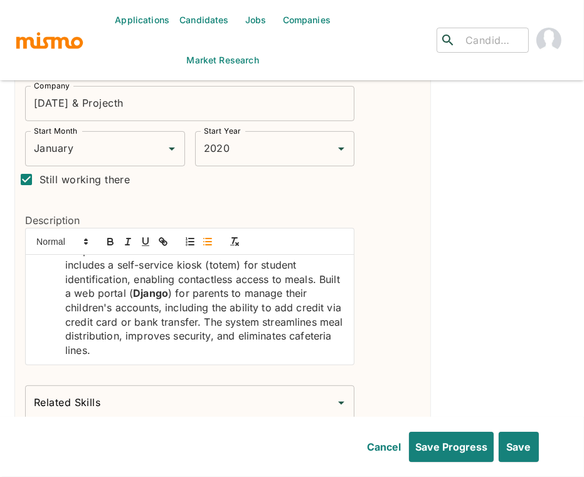
scroll to position [409, 0]
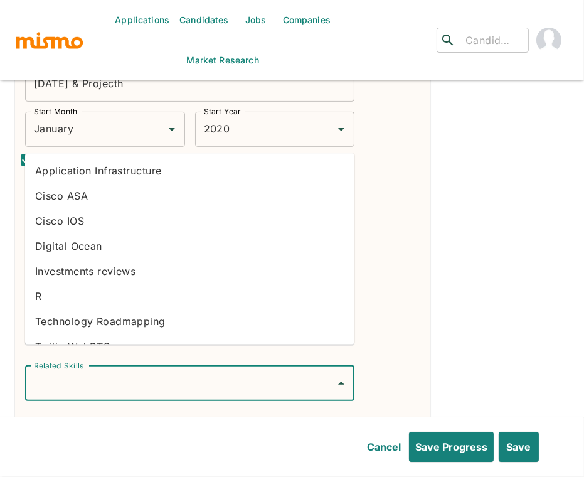
click at [251, 371] on input "Related Skills" at bounding box center [180, 383] width 299 height 24
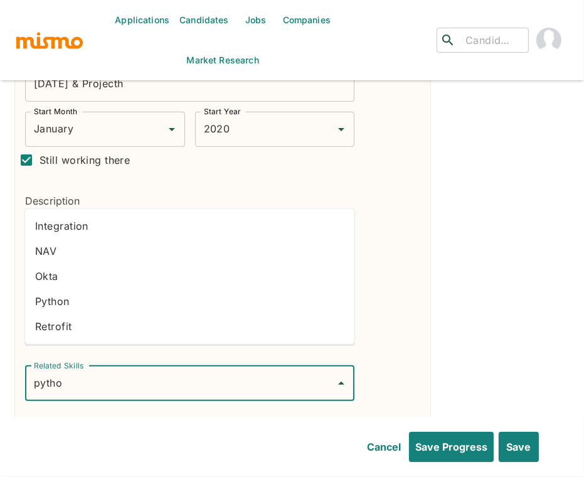
type input "python"
click at [129, 294] on li "Python" at bounding box center [189, 301] width 329 height 25
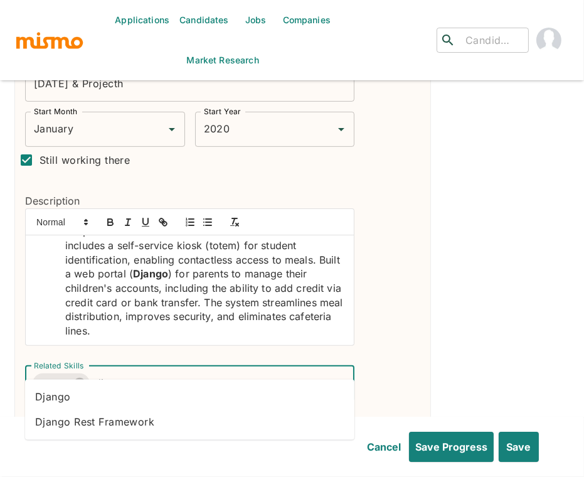
type input "django"
click at [66, 394] on li "Django" at bounding box center [189, 397] width 329 height 25
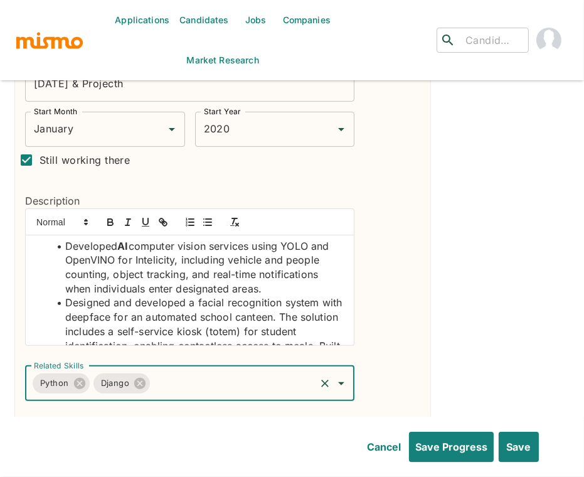
scroll to position [0, 0]
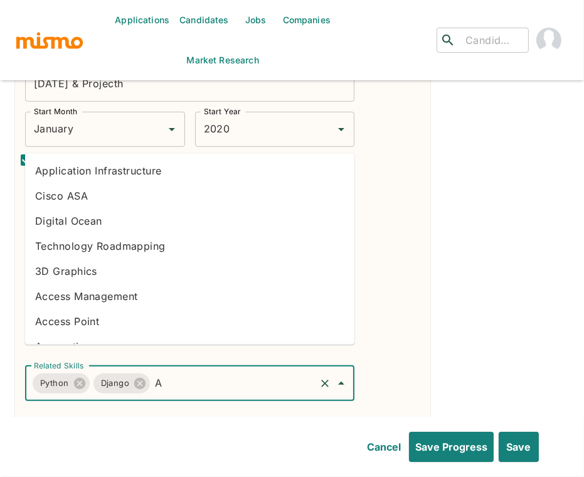
type input "AI"
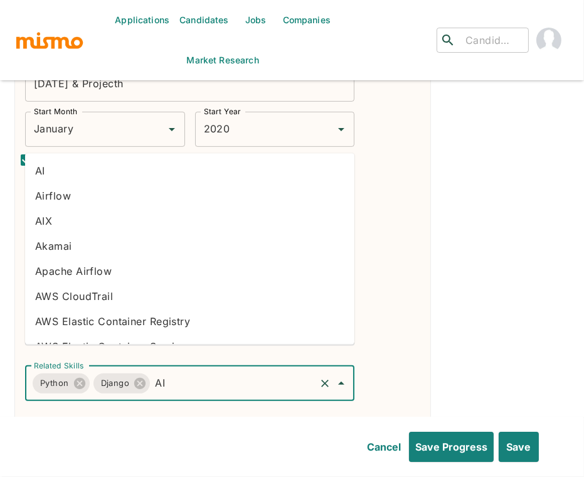
click at [150, 167] on li "AI" at bounding box center [189, 170] width 329 height 25
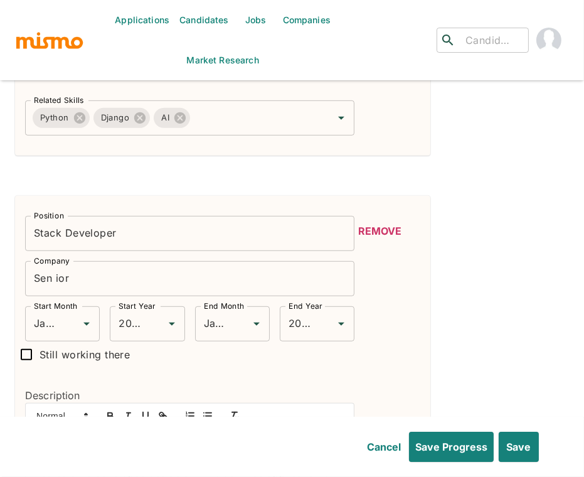
scroll to position [675, 0]
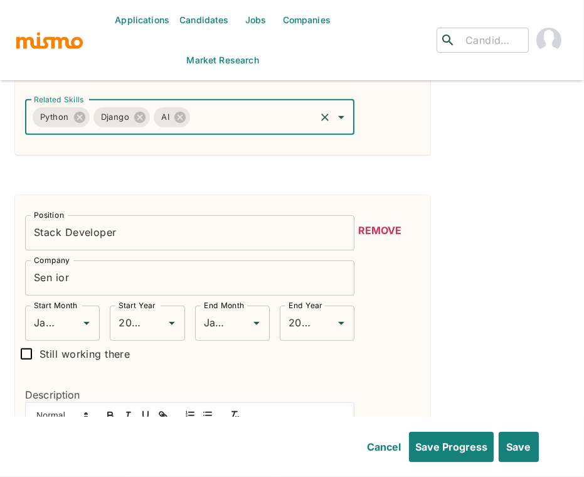
click at [86, 215] on input "Stack Developer" at bounding box center [189, 232] width 329 height 35
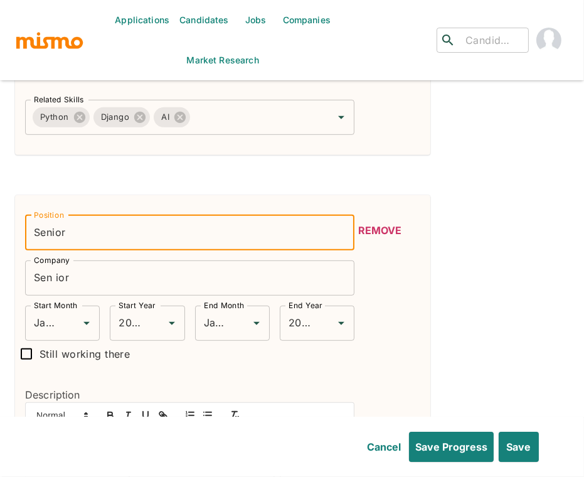
type input "Senior Software Engineer"
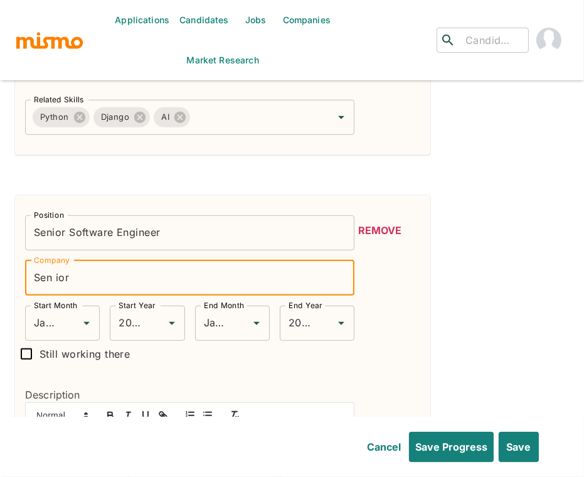
click at [64, 260] on input "Sen ior" at bounding box center [189, 277] width 329 height 35
type input "Claro"
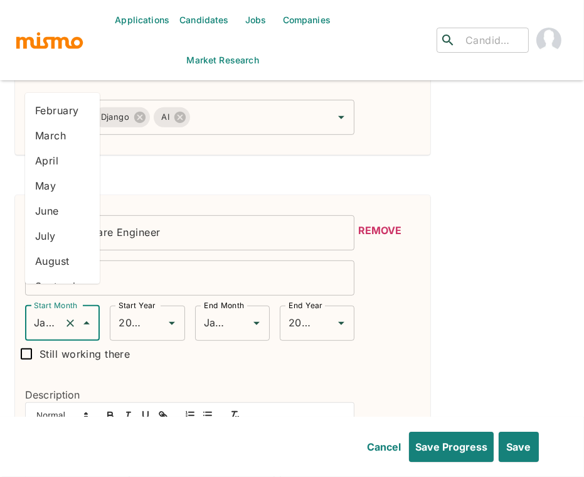
click at [53, 311] on input "January" at bounding box center [45, 323] width 28 height 24
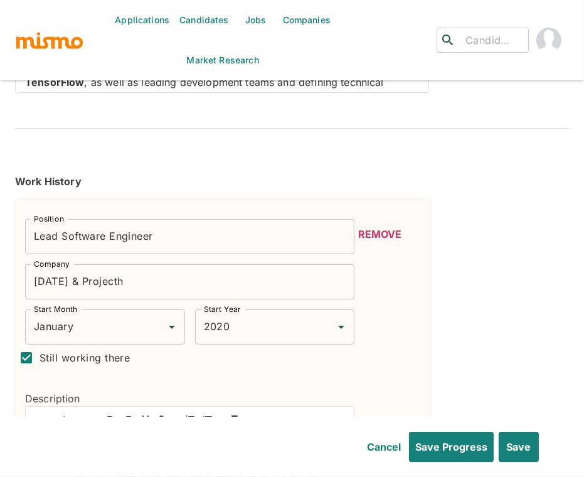
scroll to position [446, 0]
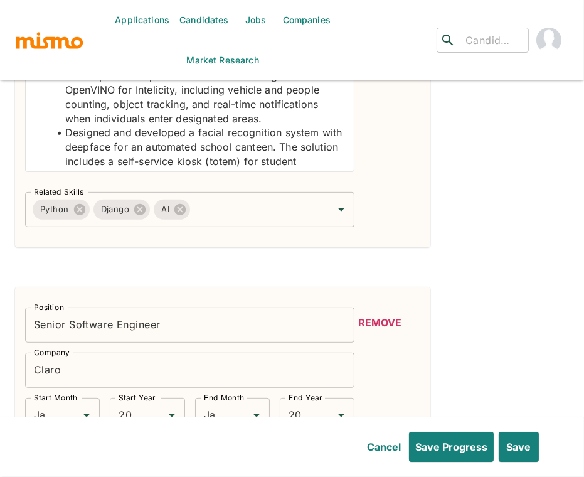
scroll to position [739, 0]
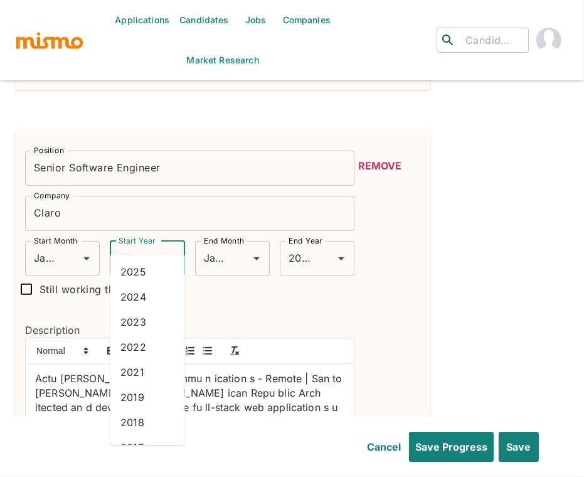
click at [135, 247] on input "2020" at bounding box center [129, 259] width 28 height 24
click at [30, 276] on input "Still working there" at bounding box center [26, 289] width 26 height 26
checkbox input "true"
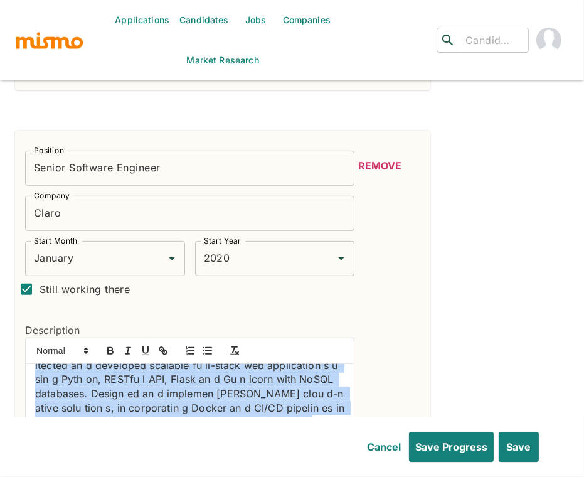
scroll to position [48, 0]
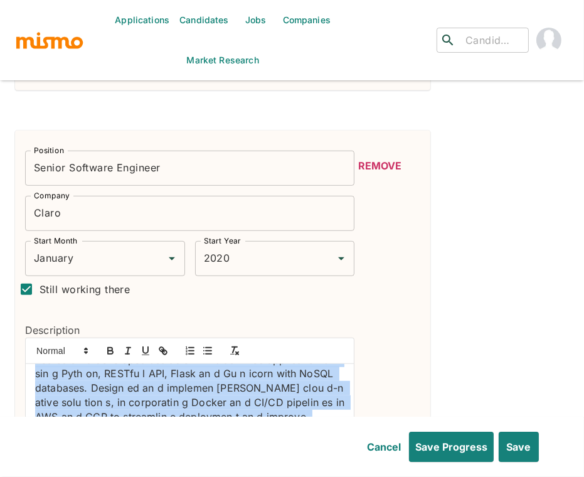
drag, startPoint x: 38, startPoint y: 358, endPoint x: 275, endPoint y: 449, distance: 254.3
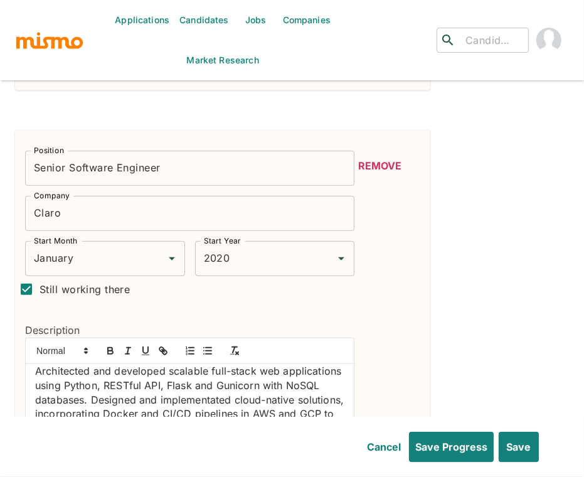
scroll to position [0, 0]
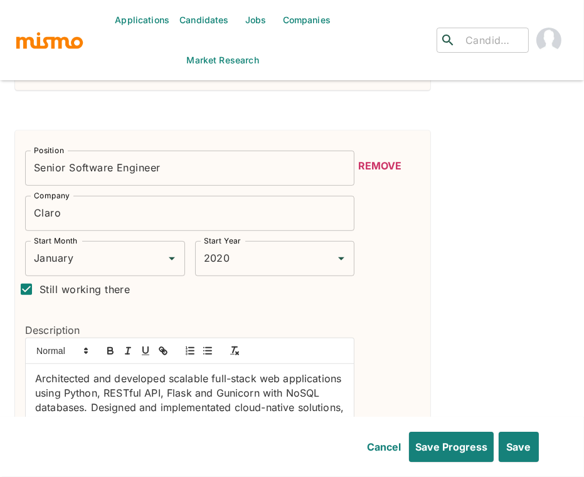
click at [31, 364] on div "Architected and developed scalable full-stack web applications using Python, RE…" at bounding box center [190, 419] width 328 height 110
click at [207, 345] on icon "button" at bounding box center [207, 350] width 11 height 11
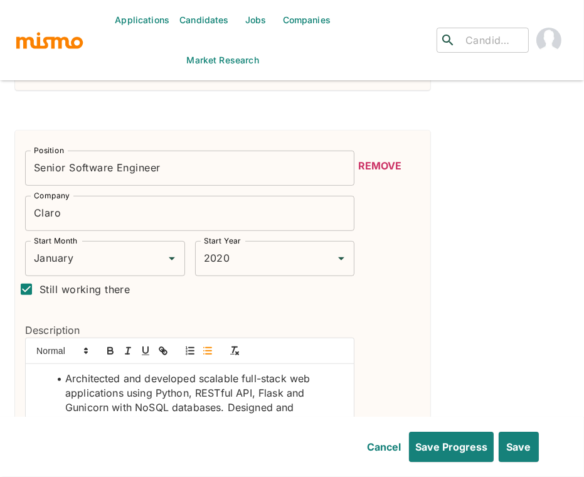
click at [167, 371] on li "Architected and developed scalable full-stack web applications using Python, RE…" at bounding box center [197, 435] width 294 height 128
drag, startPoint x: 167, startPoint y: 369, endPoint x: 141, endPoint y: 324, distance: 51.4
click at [167, 371] on li "Architected and developed scalable full-stack web applications using Python, RE…" at bounding box center [197, 435] width 294 height 128
drag, startPoint x: 108, startPoint y: 327, endPoint x: 188, endPoint y: 332, distance: 79.9
click at [107, 345] on icon "button" at bounding box center [110, 350] width 11 height 11
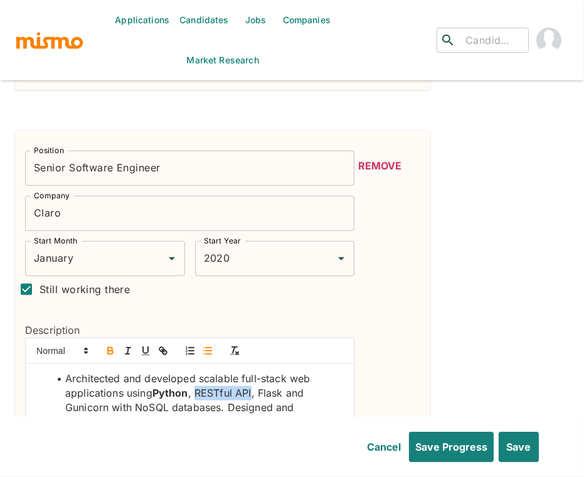
drag, startPoint x: 254, startPoint y: 370, endPoint x: 196, endPoint y: 371, distance: 57.7
click at [196, 371] on li "Architected and developed scalable full-stack web applications using Python , R…" at bounding box center [197, 435] width 294 height 128
click at [111, 345] on icon "button" at bounding box center [110, 350] width 11 height 11
click at [275, 371] on li "Architected and developed scalable full-stack web applications using Python , R…" at bounding box center [197, 435] width 294 height 128
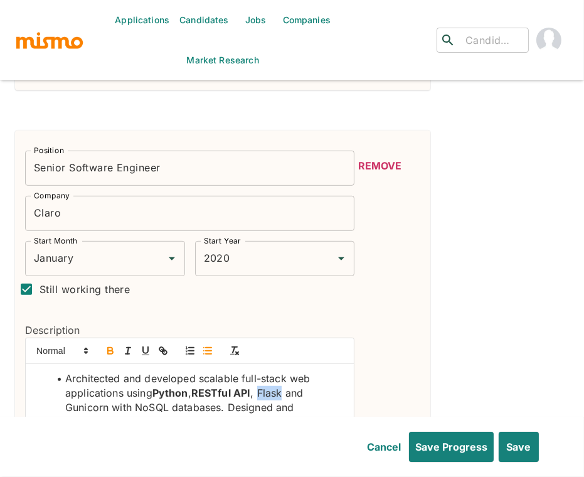
click at [108, 345] on icon "button" at bounding box center [110, 350] width 11 height 11
click at [152, 386] on li "Architected and developed scalable full-stack web applications using Python , R…" at bounding box center [197, 435] width 294 height 128
click at [112, 345] on icon "button" at bounding box center [110, 350] width 11 height 11
click at [230, 387] on li "Architected and developed scalable full-stack web applications using Python , R…" at bounding box center [197, 435] width 294 height 128
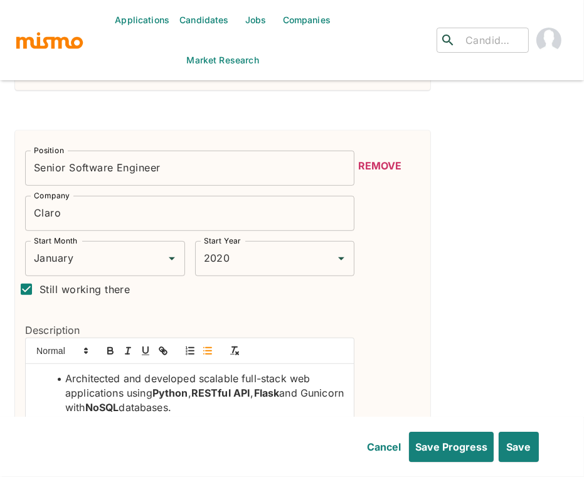
scroll to position [16, 0]
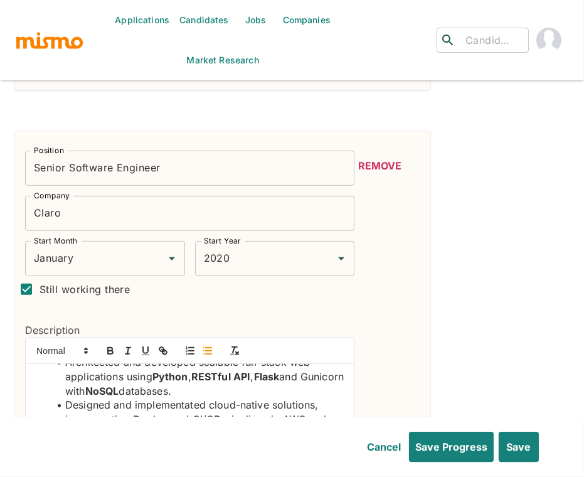
click at [151, 398] on li "Designed and implementated cloud-native solutions, incorporating Docker and CI/…" at bounding box center [197, 440] width 294 height 85
click at [112, 351] on icon "button" at bounding box center [110, 352] width 5 height 3
drag, startPoint x: 223, startPoint y: 400, endPoint x: 193, endPoint y: 399, distance: 30.1
click at [193, 399] on li "Designed and implementated cloud-native solutions, incorporating Docker and CI/…" at bounding box center [197, 440] width 294 height 85
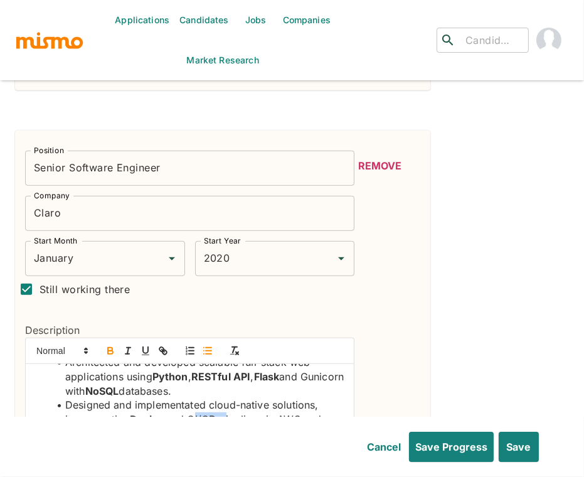
drag, startPoint x: 109, startPoint y: 329, endPoint x: 272, endPoint y: 378, distance: 169.9
click at [109, 351] on icon "button" at bounding box center [110, 352] width 5 height 3
click at [286, 398] on li "Designed and implementated cloud-native solutions, incorporating Docker and CI/…" at bounding box center [197, 440] width 294 height 85
drag, startPoint x: 286, startPoint y: 397, endPoint x: 176, endPoint y: 355, distance: 117.0
click at [285, 398] on li "Designed and implementated cloud-native solutions, incorporating Docker and CI/…" at bounding box center [197, 440] width 294 height 85
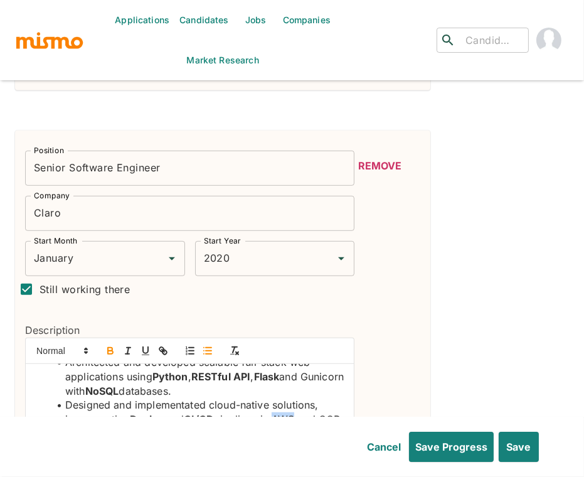
click at [108, 345] on icon "button" at bounding box center [110, 350] width 11 height 11
click at [79, 412] on li "Designed and implementated cloud-native solutions, incorporating Docker and CI/…" at bounding box center [197, 440] width 294 height 85
click at [111, 345] on icon "button" at bounding box center [110, 350] width 11 height 11
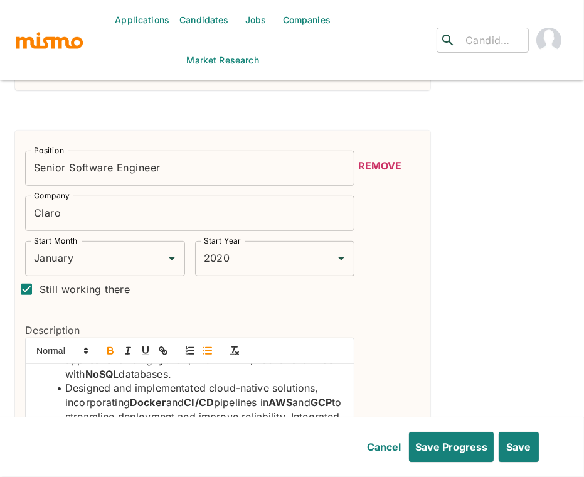
click at [54, 405] on li "Designed and implementated cloud-native solutions, incorporating Docker and CI/…" at bounding box center [197, 423] width 294 height 85
drag, startPoint x: 144, startPoint y: 407, endPoint x: 115, endPoint y: 407, distance: 28.2
click at [115, 424] on li "Integrated AI/ML models into client applications to enhance functionality and t…" at bounding box center [197, 445] width 294 height 43
drag, startPoint x: 110, startPoint y: 328, endPoint x: 191, endPoint y: 367, distance: 90.1
click at [110, 345] on icon "button" at bounding box center [110, 350] width 11 height 11
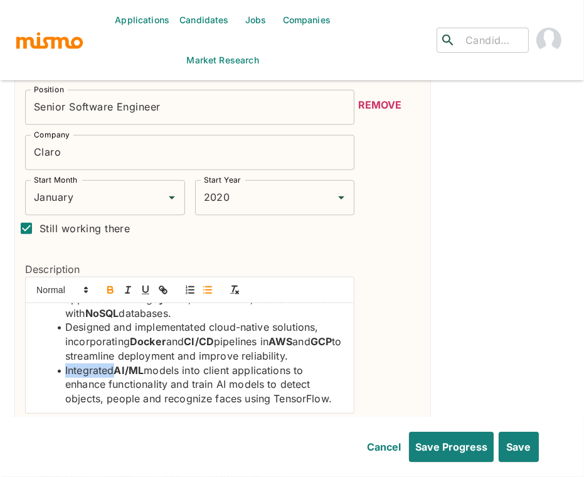
scroll to position [827, 0]
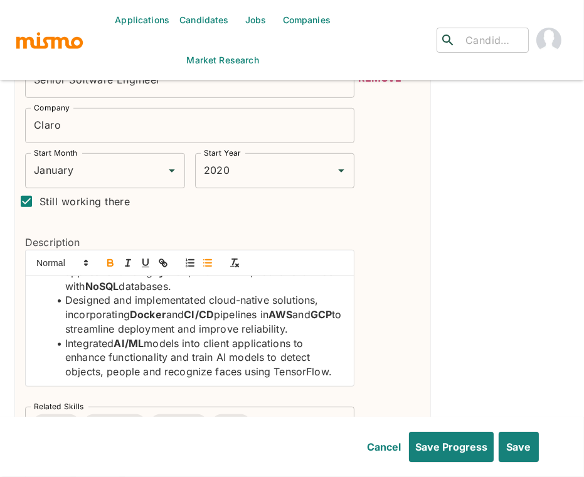
click at [222, 336] on li "Integrated AI/ML models into client applications to enhance functionality and t…" at bounding box center [197, 357] width 294 height 43
click at [109, 260] on icon "button" at bounding box center [110, 261] width 4 height 3
click at [314, 350] on li "Integrated AI/ML models into client applications to enhance functionality and t…" at bounding box center [197, 357] width 294 height 43
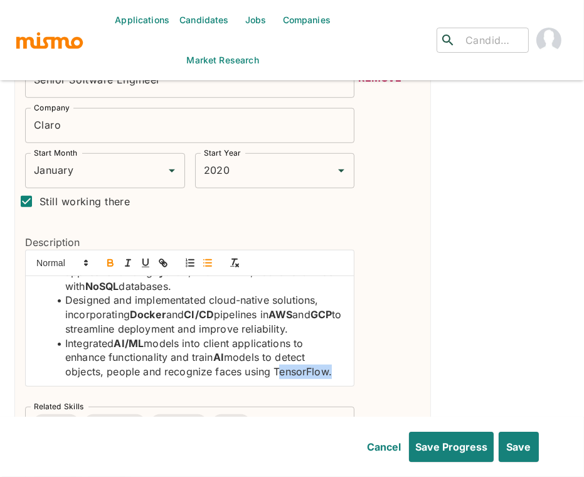
click at [108, 263] on icon "button" at bounding box center [110, 264] width 5 height 3
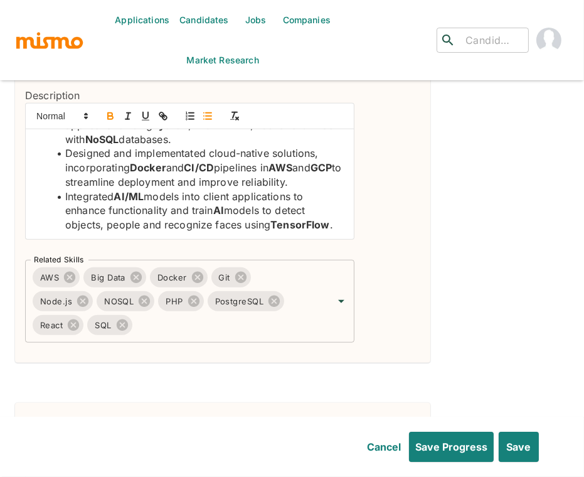
scroll to position [907, 0]
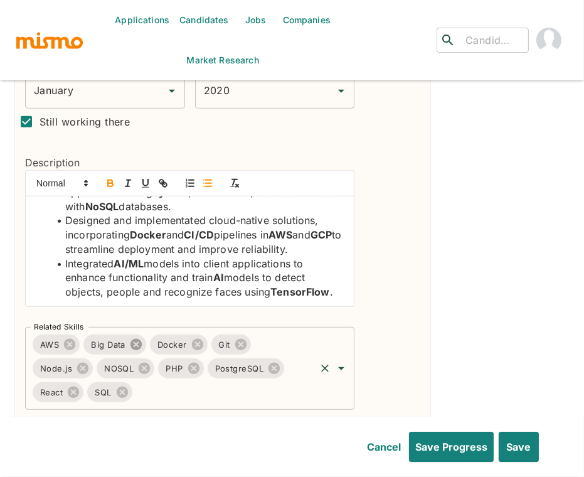
click at [137, 338] on icon at bounding box center [136, 345] width 14 height 14
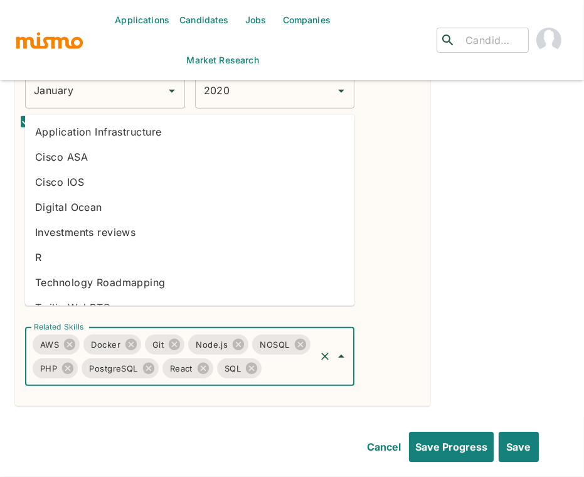
click at [277, 356] on input "Related Skills" at bounding box center [289, 368] width 50 height 24
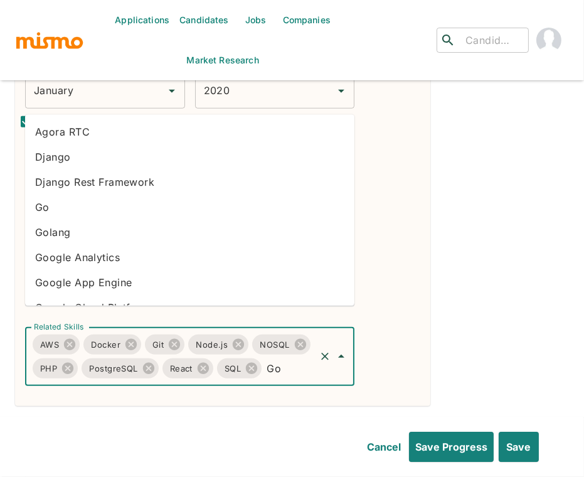
type input "Goo"
click at [104, 182] on li "Google Cloud Platform" at bounding box center [189, 182] width 329 height 25
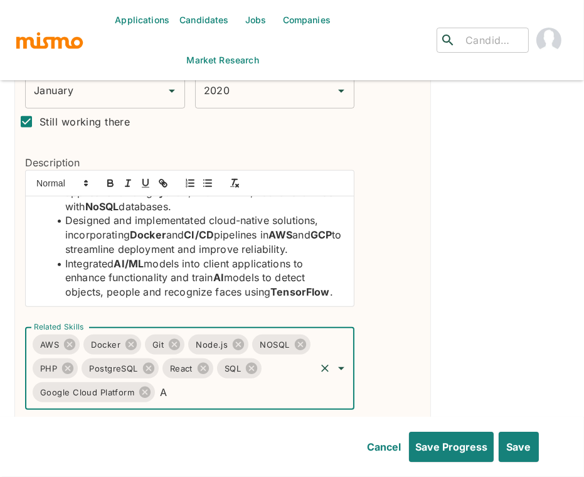
type input "AI"
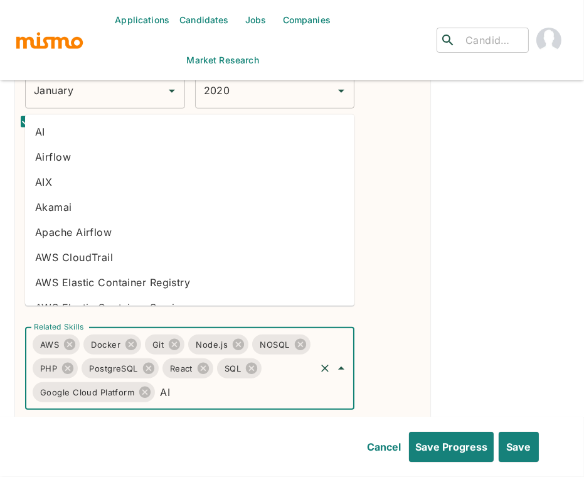
click at [72, 125] on li "AI" at bounding box center [189, 132] width 329 height 25
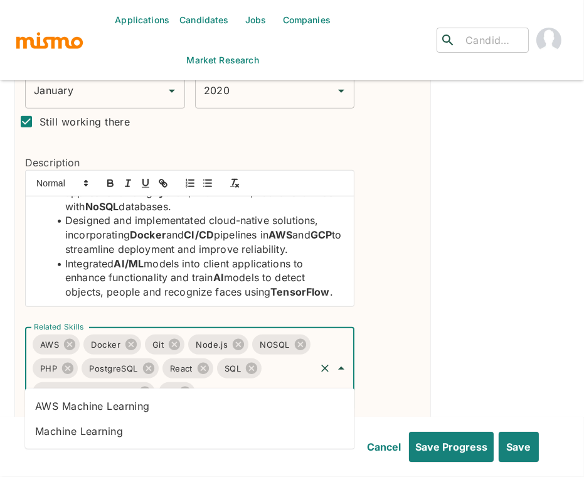
type input "machin"
click at [141, 436] on li "Machine Learning" at bounding box center [189, 431] width 329 height 25
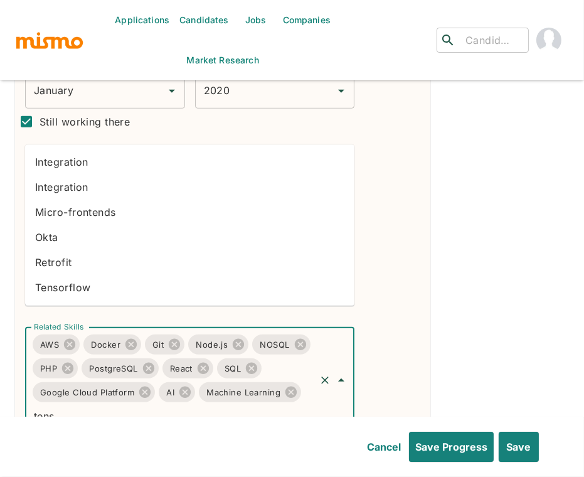
type input "tenso"
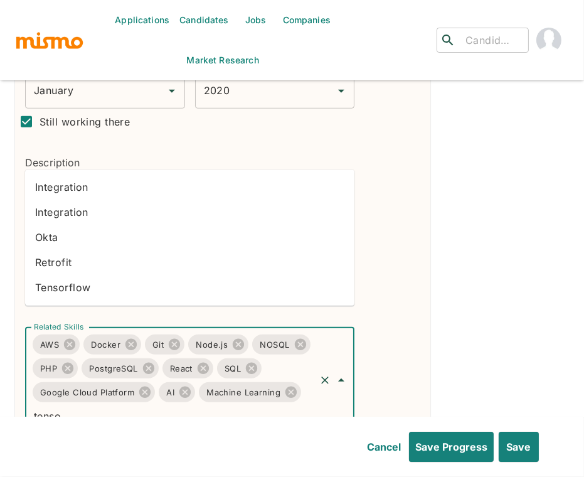
click at [68, 288] on li "Tensorflow" at bounding box center [189, 287] width 329 height 25
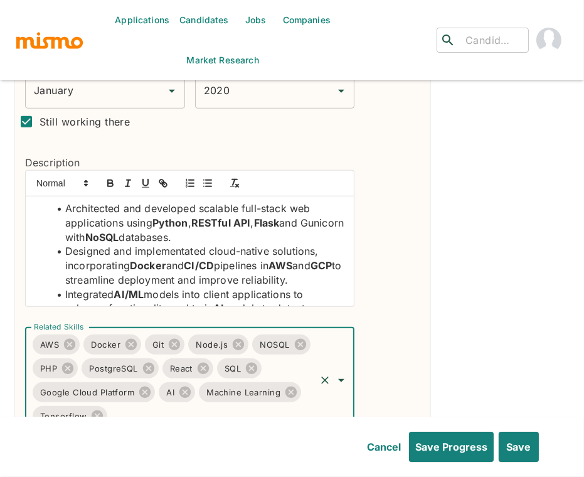
scroll to position [0, 0]
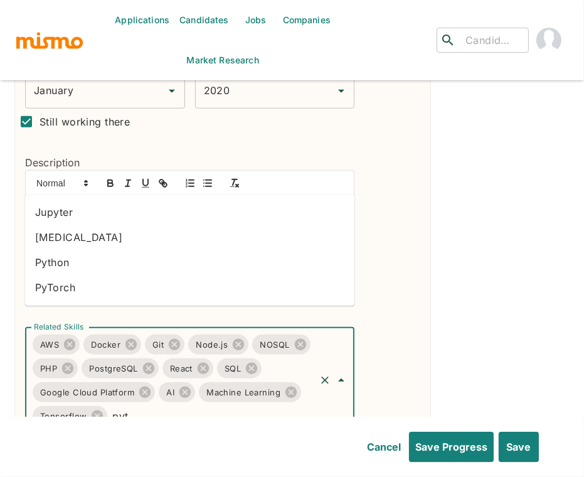
type input "pyth"
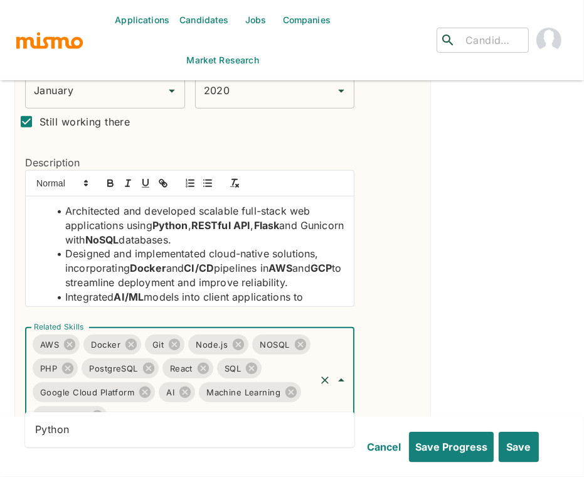
click at [211, 425] on li "Python" at bounding box center [189, 429] width 329 height 25
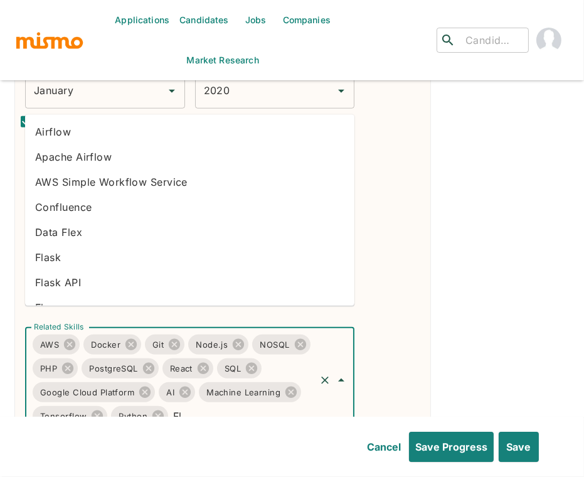
type input "Fla"
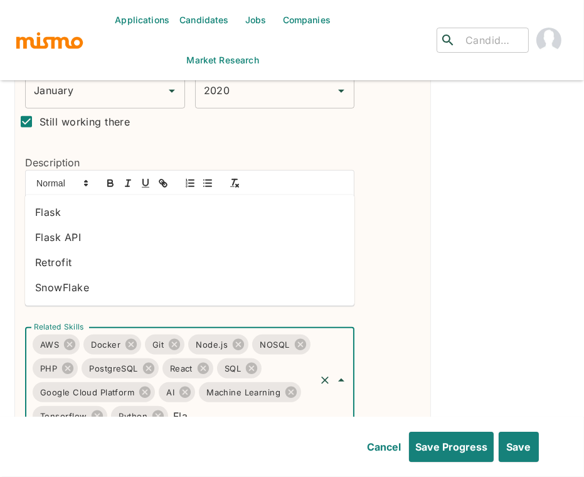
click at [65, 242] on li "Flask API" at bounding box center [189, 237] width 329 height 25
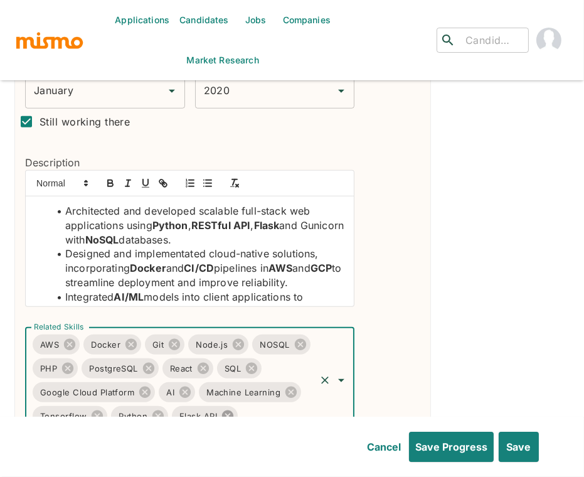
click at [226, 409] on icon at bounding box center [228, 416] width 14 height 14
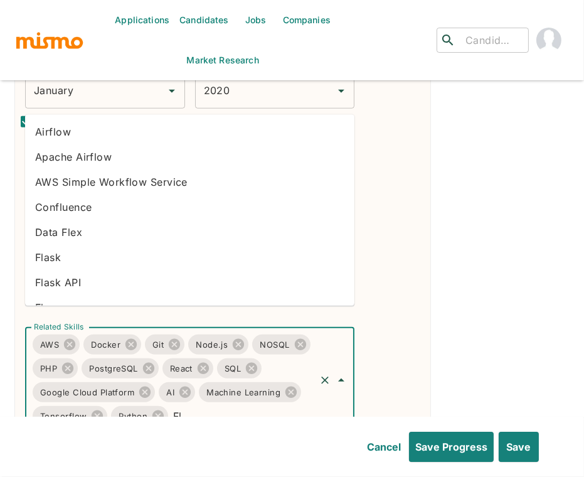
type input "Fla"
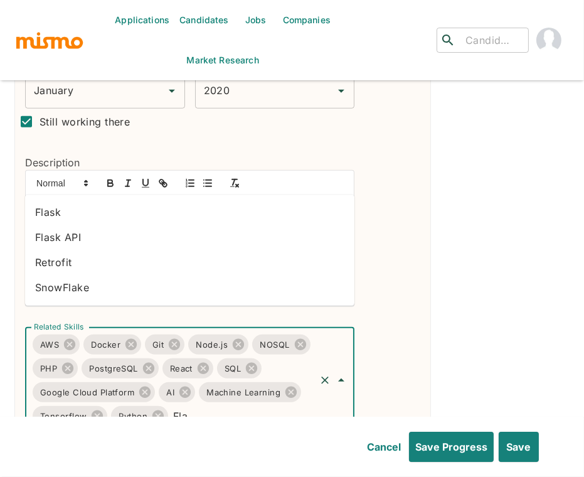
click at [48, 210] on li "Flask" at bounding box center [189, 212] width 329 height 25
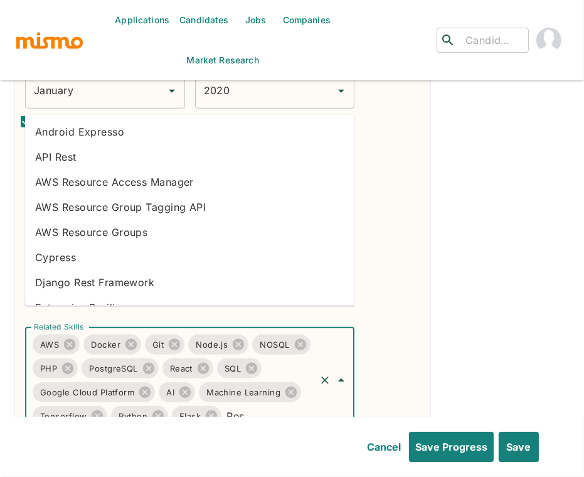
type input "Rest"
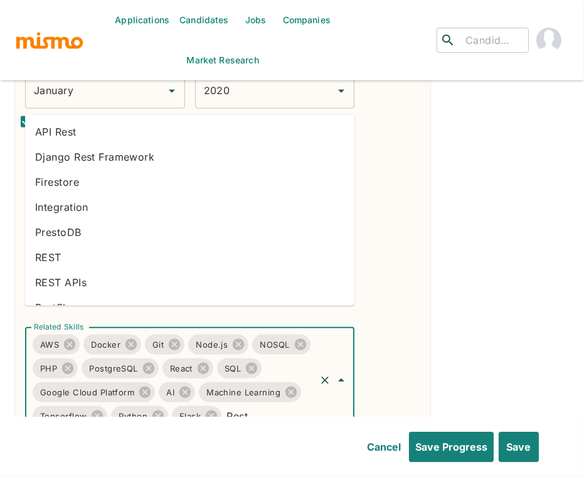
click at [51, 280] on li "REST APIs" at bounding box center [189, 282] width 329 height 25
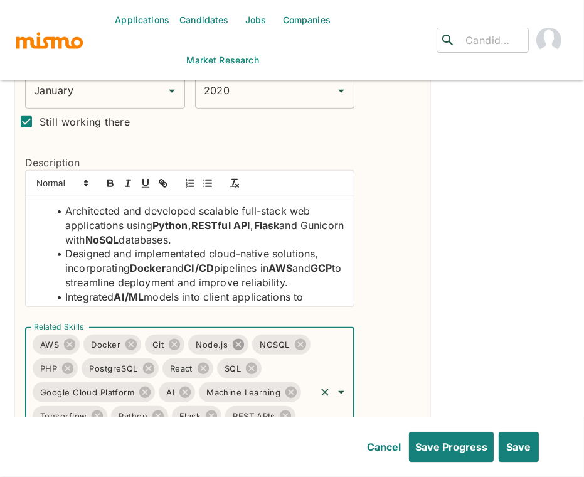
click at [237, 338] on icon at bounding box center [239, 345] width 14 height 14
click at [235, 338] on icon at bounding box center [237, 345] width 14 height 14
click at [226, 339] on icon at bounding box center [223, 344] width 11 height 11
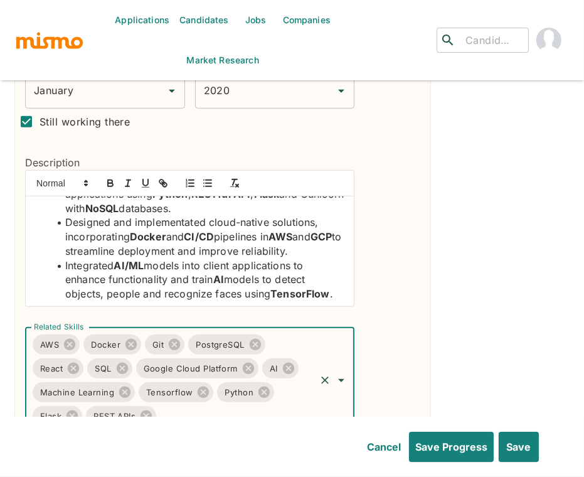
scroll to position [33, 0]
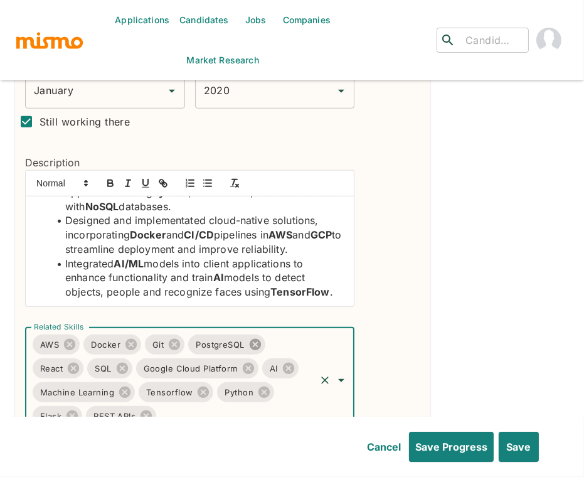
click at [256, 339] on icon at bounding box center [255, 344] width 11 height 11
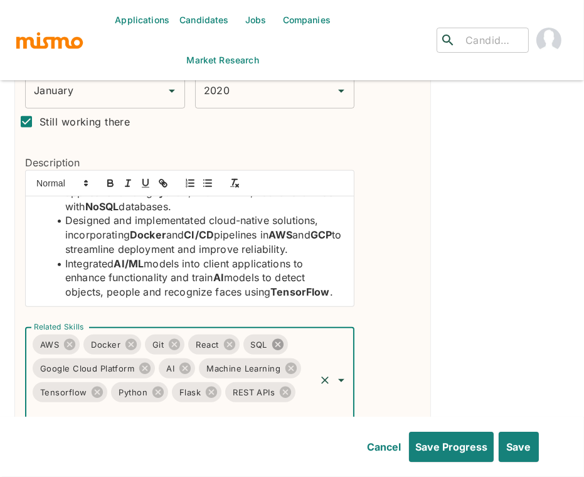
click at [279, 339] on icon at bounding box center [277, 344] width 11 height 11
drag, startPoint x: 461, startPoint y: 309, endPoint x: 501, endPoint y: 314, distance: 40.5
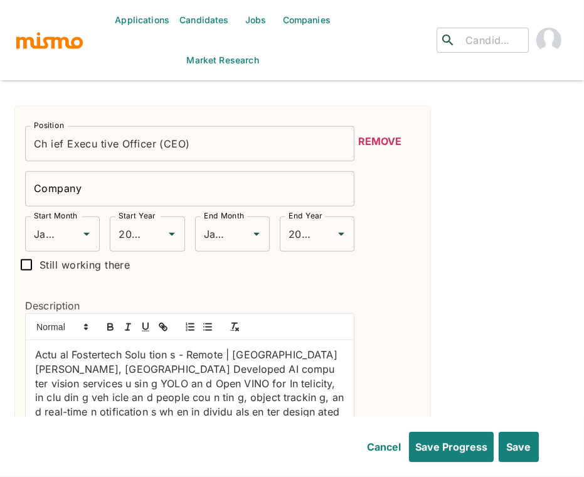
scroll to position [1296, 0]
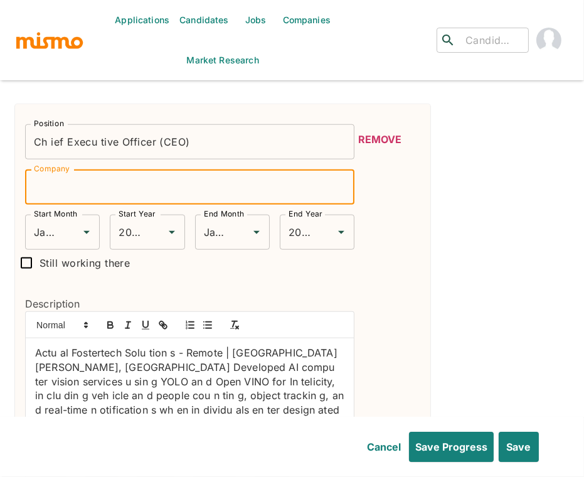
click at [144, 172] on input "Company" at bounding box center [189, 186] width 329 height 35
paste input "World Creativity Day & Projecthub"
type input "World Creativity Day & Projecthub"
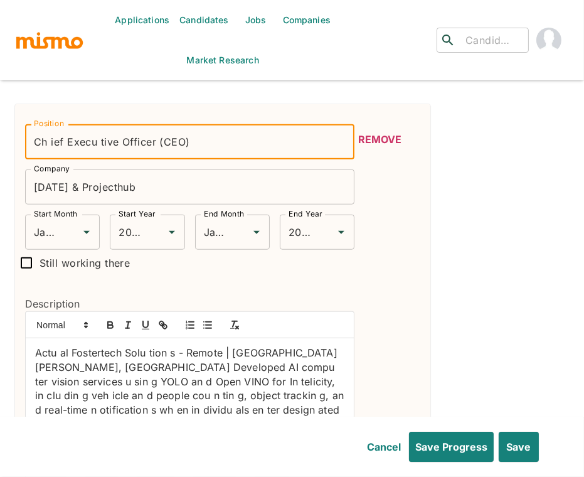
click at [208, 124] on input "Ch ief Execu tive Officer (CEO)" at bounding box center [189, 141] width 329 height 35
type input "Lead Software Engineer"
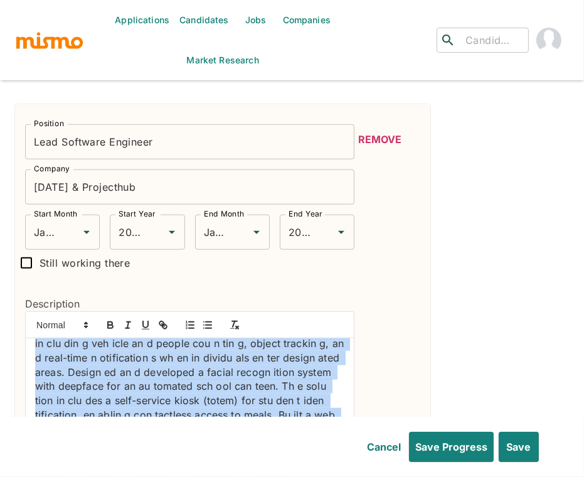
scroll to position [90, 0]
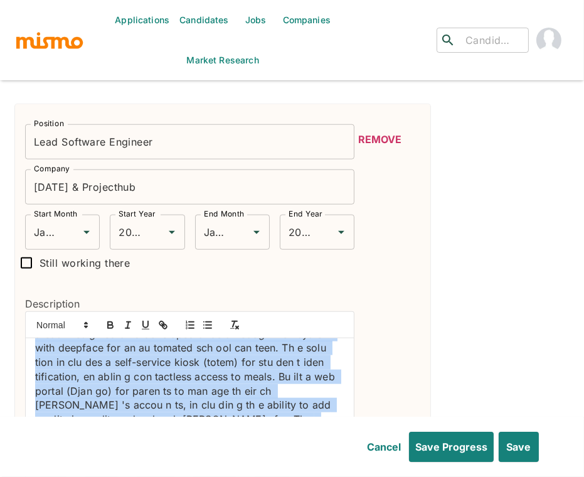
drag, startPoint x: 27, startPoint y: 326, endPoint x: 262, endPoint y: 415, distance: 251.0
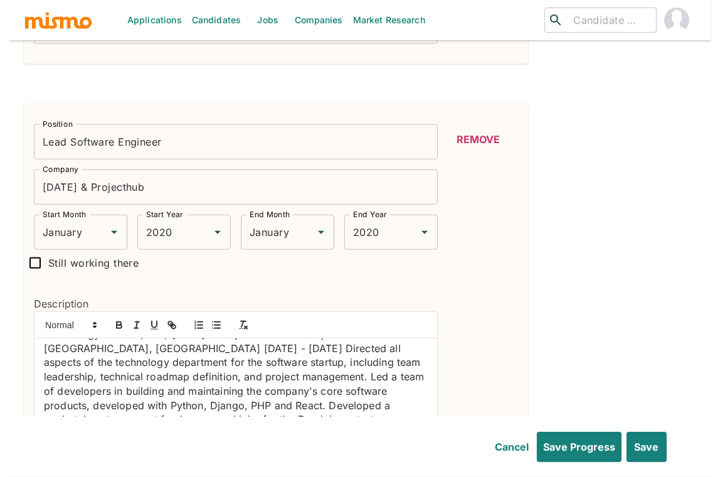
scroll to position [76, 0]
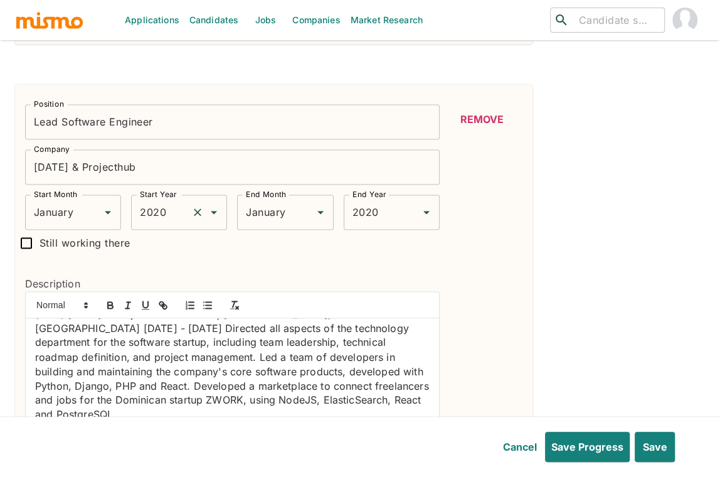
click at [160, 222] on input "2020" at bounding box center [162, 212] width 50 height 24
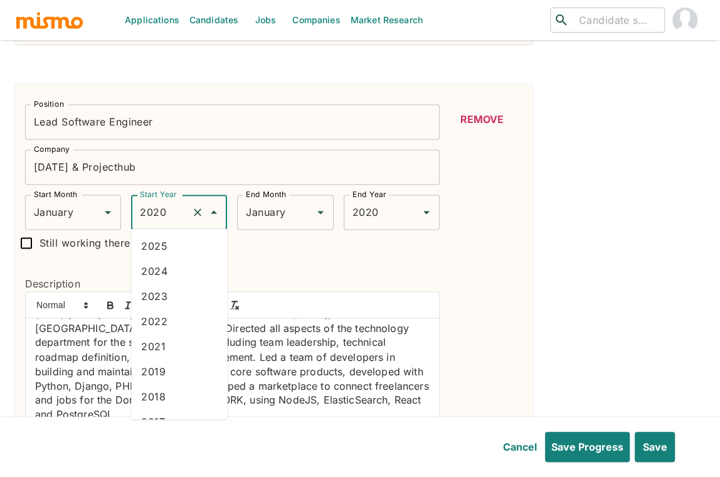
click at [174, 380] on li "2019" at bounding box center [179, 371] width 96 height 25
type input "2019"
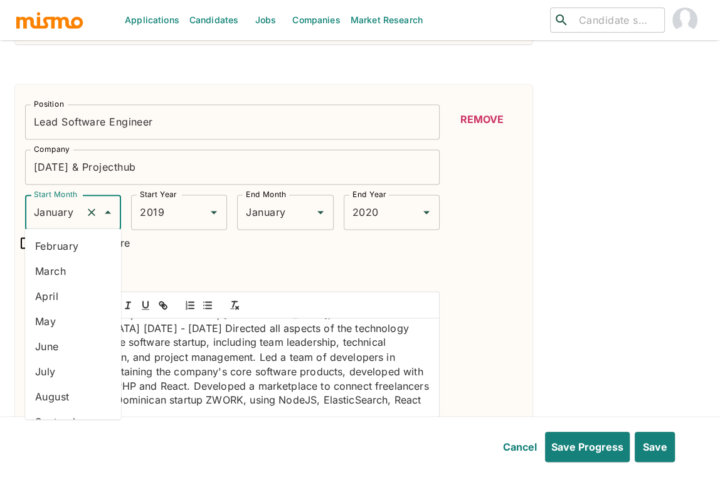
drag, startPoint x: 60, startPoint y: 212, endPoint x: 65, endPoint y: 222, distance: 11.2
click at [60, 213] on input "January" at bounding box center [56, 212] width 50 height 24
click at [78, 249] on li "February" at bounding box center [73, 245] width 96 height 25
type input "February"
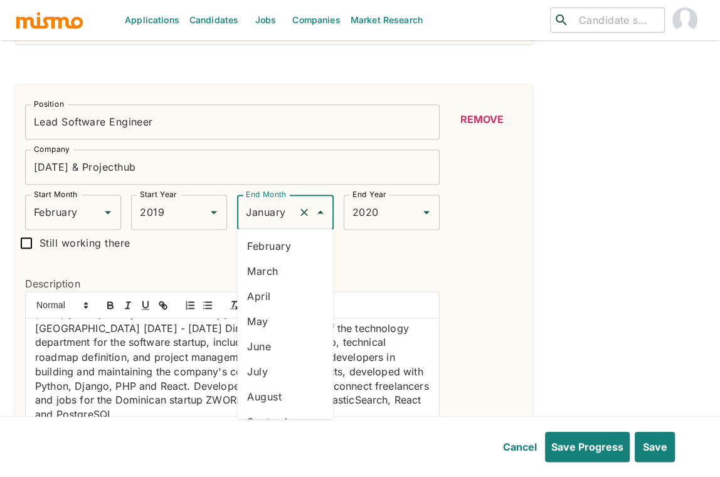
click at [279, 213] on input "January" at bounding box center [268, 212] width 50 height 24
click at [279, 326] on li "May" at bounding box center [285, 321] width 96 height 25
type input "May"
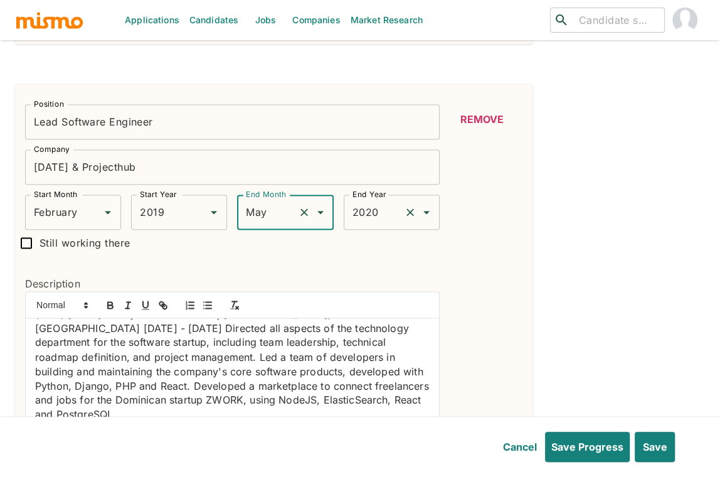
click at [367, 214] on input "2020" at bounding box center [375, 212] width 50 height 24
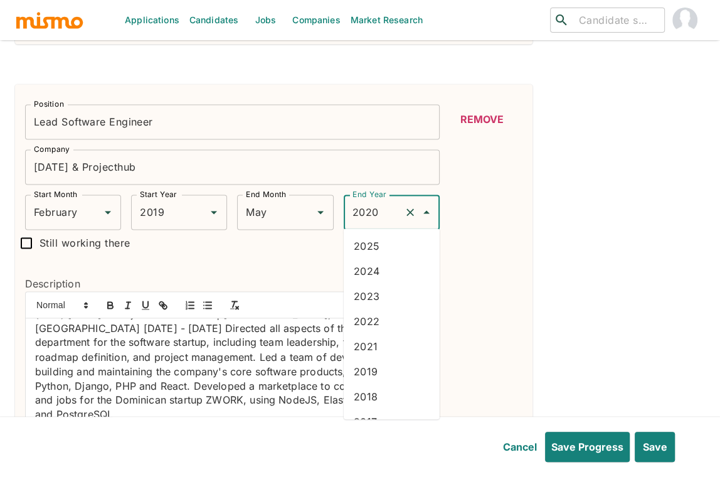
click at [382, 273] on li "2024" at bounding box center [392, 271] width 96 height 25
type input "2024"
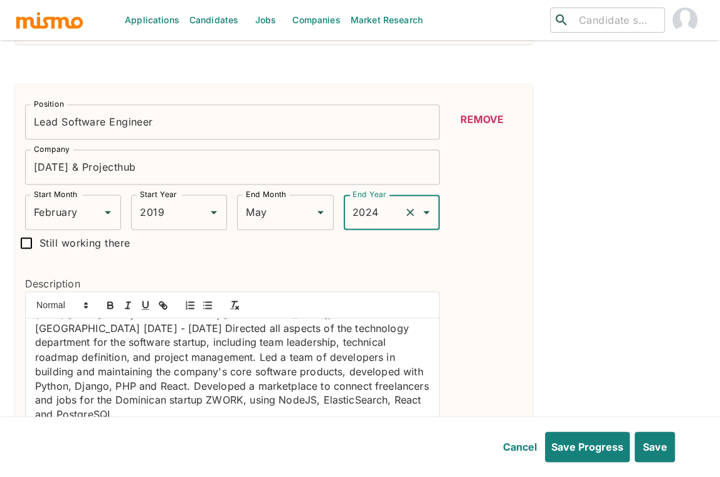
click at [557, 305] on div "Position Lead Software Engineer Position Company World Creativity Day & Project…" at bounding box center [360, 278] width 690 height 2322
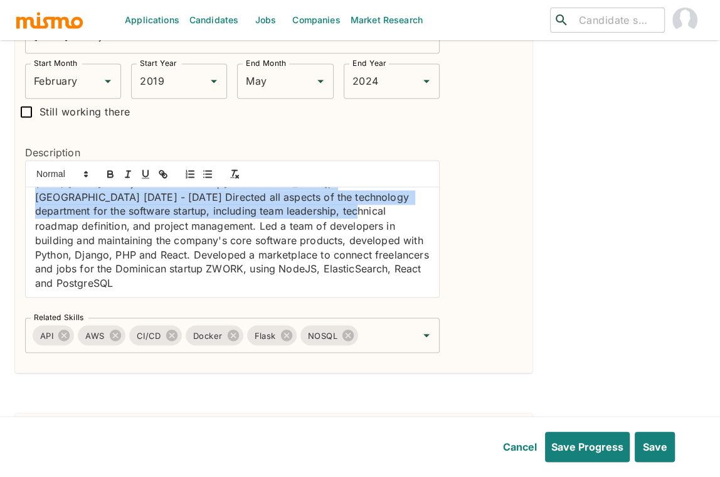
drag, startPoint x: 35, startPoint y: 198, endPoint x: 392, endPoint y: 350, distance: 388.8
click at [392, 350] on div "Position Lead Software Engineer Position Company World Creativity Day & Project…" at bounding box center [274, 163] width 518 height 420
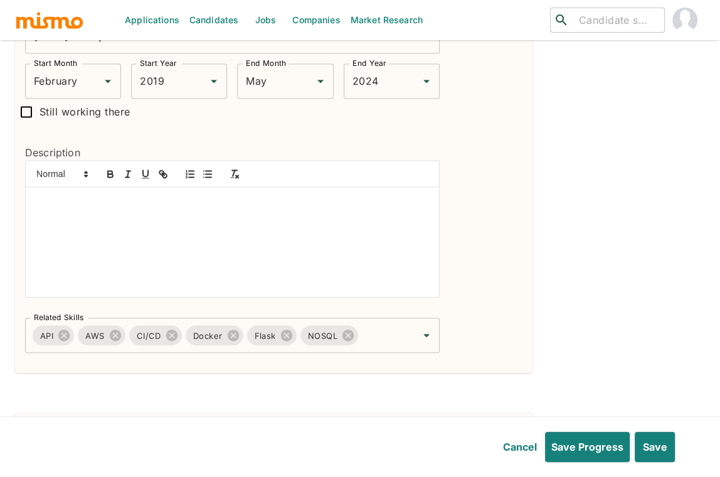
scroll to position [0, 0]
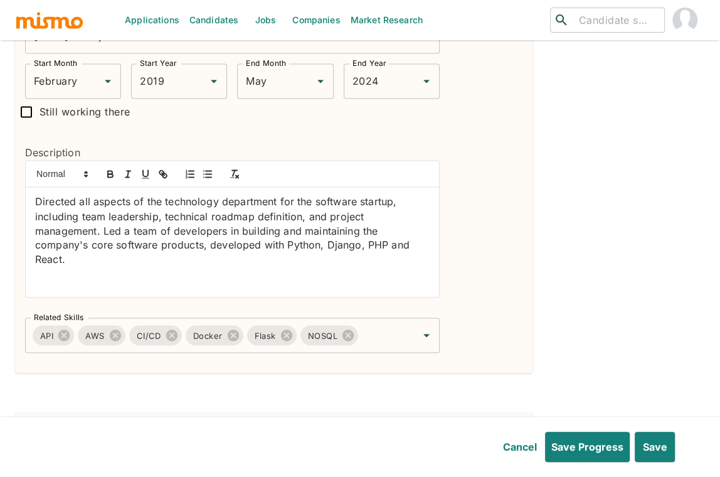
click at [31, 198] on div "Directed all aspects of the technology department for the software startup, inc…" at bounding box center [233, 242] width 414 height 110
click at [208, 173] on icon "button" at bounding box center [207, 173] width 11 height 11
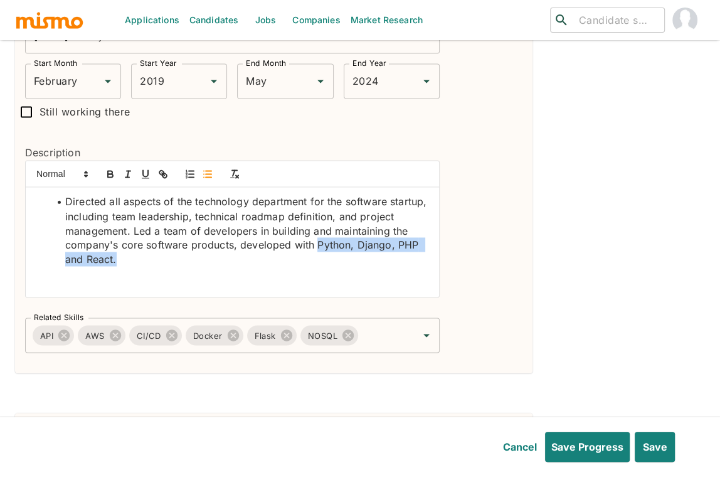
drag, startPoint x: 319, startPoint y: 242, endPoint x: 419, endPoint y: 252, distance: 101.0
click at [419, 252] on li "Directed all aspects of the technology department for the software startup, inc…" at bounding box center [240, 231] width 380 height 72
click at [113, 169] on icon "button" at bounding box center [110, 173] width 11 height 11
click at [74, 259] on strong "Python, Django, PHP and React." at bounding box center [242, 251] width 355 height 27
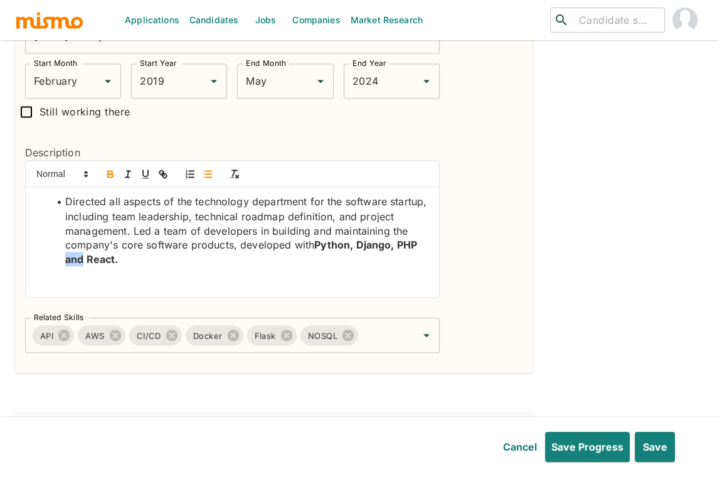
click at [110, 171] on icon "button" at bounding box center [110, 173] width 11 height 11
click at [133, 229] on li "Directed all aspects of the technology department for the software startup, inc…" at bounding box center [240, 231] width 380 height 72
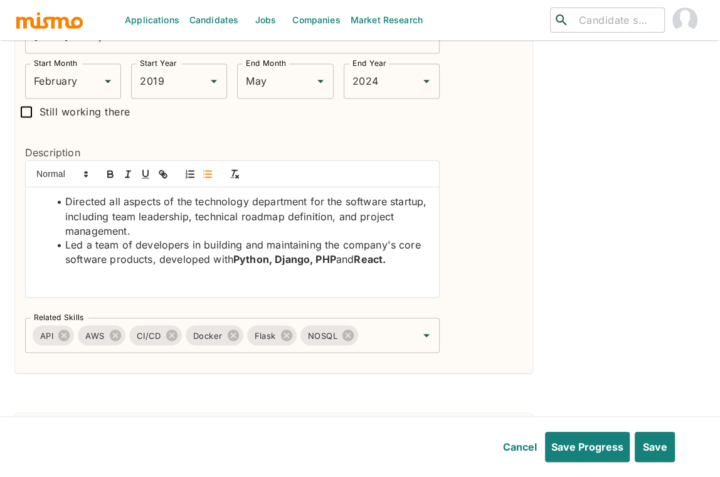
click at [123, 286] on div "Directed all aspects of the technology department for the software startup, inc…" at bounding box center [233, 242] width 414 height 110
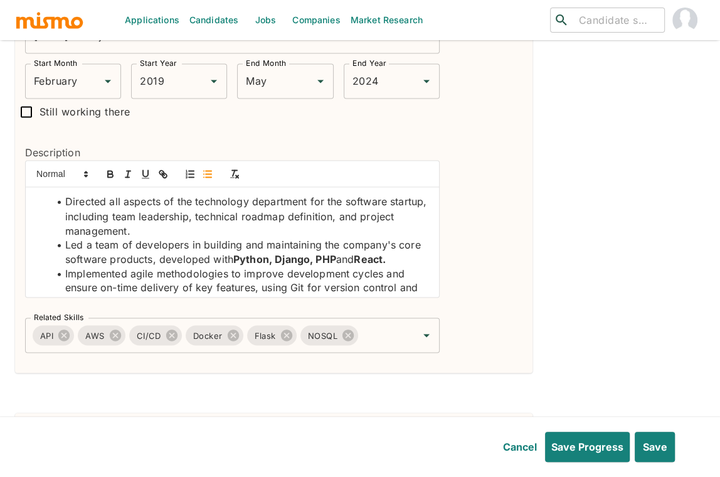
scroll to position [39, 0]
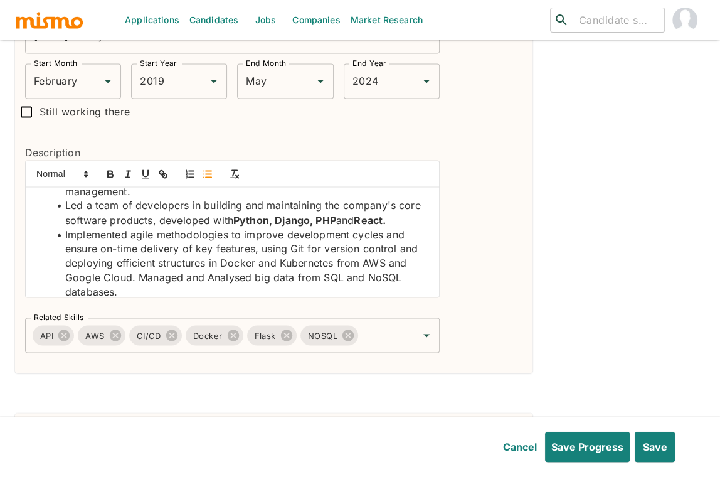
click at [296, 248] on li "Implemented agile methodologies to improve development cycles and ensure on-tim…" at bounding box center [240, 263] width 380 height 72
drag, startPoint x: 109, startPoint y: 171, endPoint x: 134, endPoint y: 205, distance: 41.7
click at [109, 174] on icon "button" at bounding box center [110, 175] width 5 height 3
drag, startPoint x: 127, startPoint y: 275, endPoint x: 61, endPoint y: 272, distance: 65.3
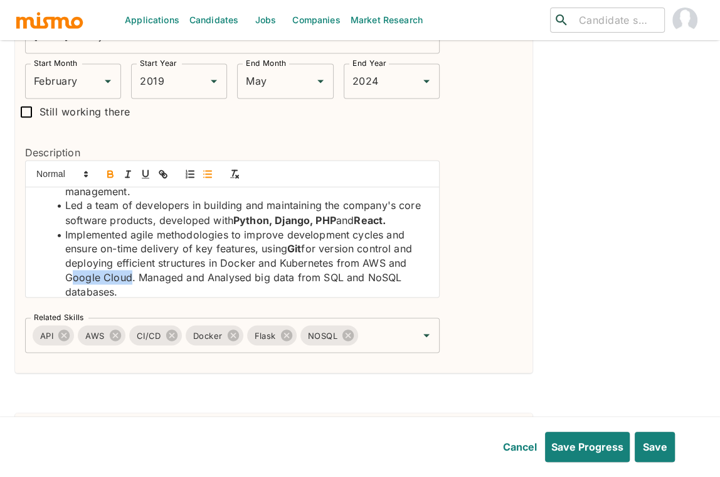
click at [61, 272] on li "Implemented agile methodologies to improve development cycles and ensure on-tim…" at bounding box center [240, 263] width 380 height 72
drag, startPoint x: 130, startPoint y: 274, endPoint x: 172, endPoint y: 260, distance: 44.1
click at [130, 274] on li "Implemented agile methodologies to improve development cycles and ensure on-tim…" at bounding box center [240, 263] width 380 height 72
click at [179, 273] on li "Implemented agile methodologies to improve development cycles and ensure on-tim…" at bounding box center [240, 263] width 380 height 72
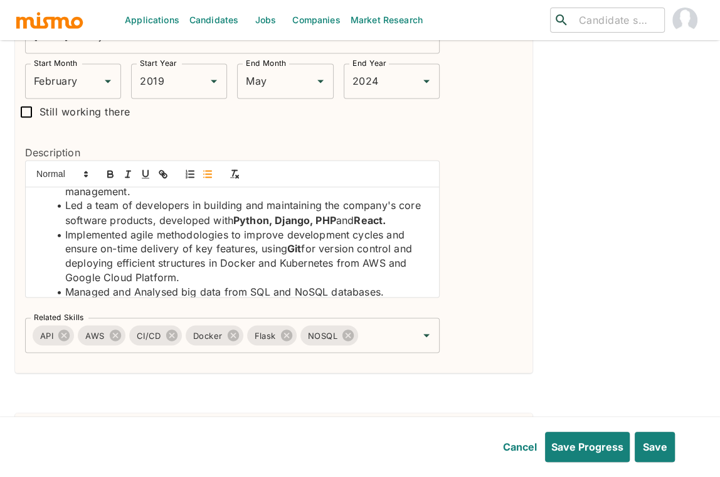
click at [239, 264] on li "Implemented agile methodologies to improve development cycles and ensure on-tim…" at bounding box center [240, 255] width 380 height 57
drag, startPoint x: 239, startPoint y: 264, endPoint x: 126, endPoint y: 158, distance: 154.5
click at [238, 263] on li "Implemented agile methodologies to improve development cycles and ensure on-tim…" at bounding box center [240, 255] width 380 height 57
drag, startPoint x: 112, startPoint y: 170, endPoint x: 154, endPoint y: 202, distance: 52.8
click at [112, 171] on icon "button" at bounding box center [110, 172] width 4 height 3
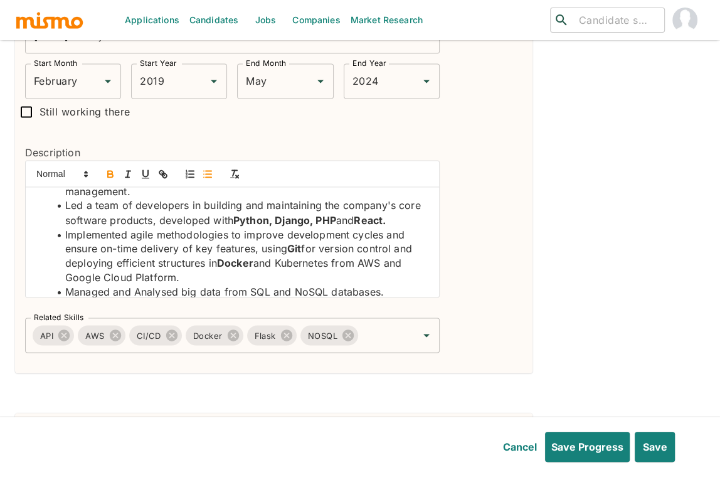
click at [302, 264] on li "Implemented agile methodologies to improve development cycles and ensure on-tim…" at bounding box center [240, 255] width 380 height 57
click at [106, 166] on button "button" at bounding box center [111, 173] width 18 height 15
click at [380, 259] on li "Implemented agile methodologies to improve development cycles and ensure on-tim…" at bounding box center [240, 255] width 380 height 57
drag, startPoint x: 380, startPoint y: 259, endPoint x: 98, endPoint y: 192, distance: 290.1
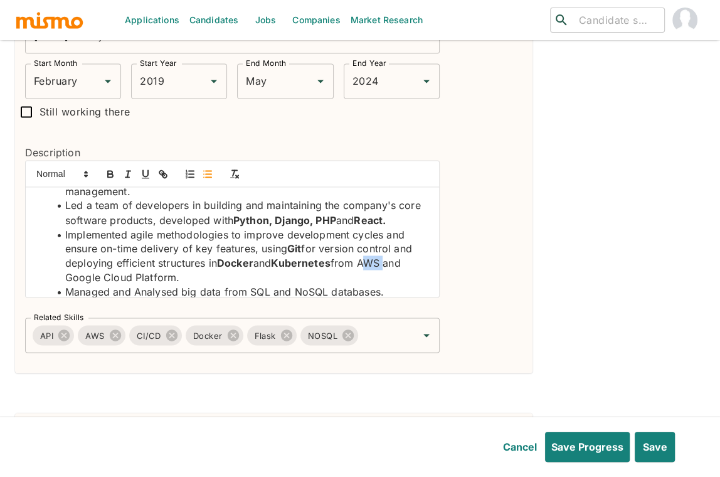
click at [377, 257] on li "Implemented agile methodologies to improve development cycles and ensure on-tim…" at bounding box center [240, 255] width 380 height 57
click at [112, 174] on icon "button" at bounding box center [110, 175] width 5 height 3
drag, startPoint x: 173, startPoint y: 278, endPoint x: 60, endPoint y: 274, distance: 113.7
click at [60, 274] on li "Implemented agile methodologies to improve development cycles and ensure on-tim…" at bounding box center [240, 255] width 380 height 57
click at [115, 173] on icon "button" at bounding box center [110, 173] width 11 height 11
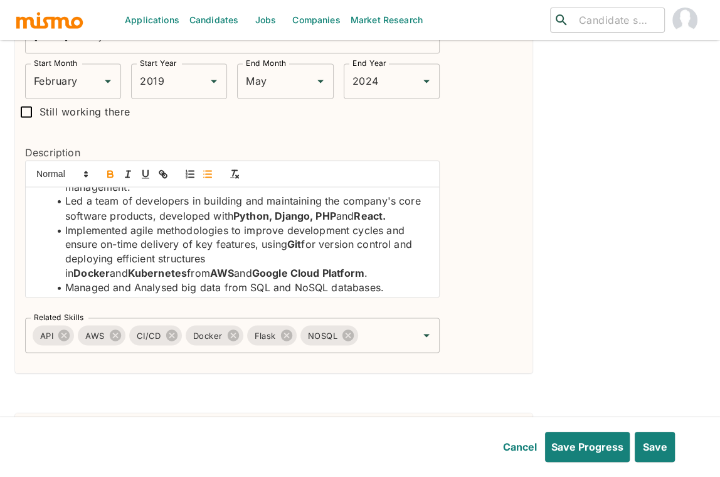
scroll to position [48, 0]
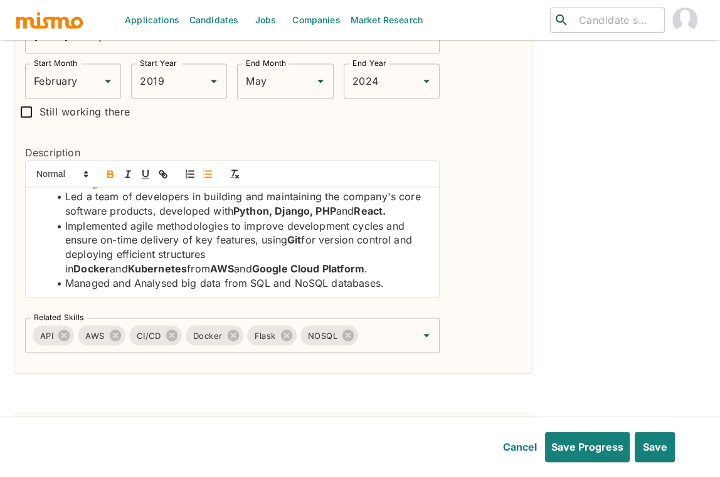
click at [259, 281] on li "Managed and Analysed big data from SQL and NoSQL databases." at bounding box center [240, 282] width 380 height 14
click at [110, 169] on icon "button" at bounding box center [110, 173] width 11 height 11
click at [311, 281] on li "Managed and Analysed big data from SQL and NoSQL databases." at bounding box center [240, 282] width 380 height 14
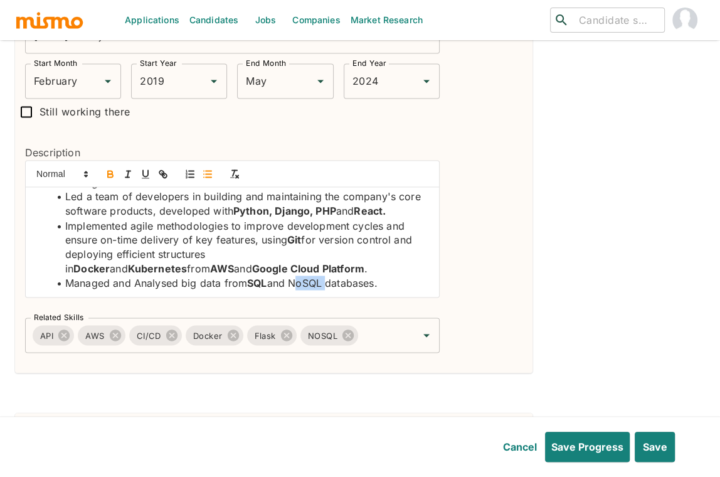
click at [108, 171] on icon "button" at bounding box center [110, 172] width 4 height 3
click at [402, 281] on li "Managed and Analysed big data from SQL and NoSQL databases." at bounding box center [240, 282] width 380 height 14
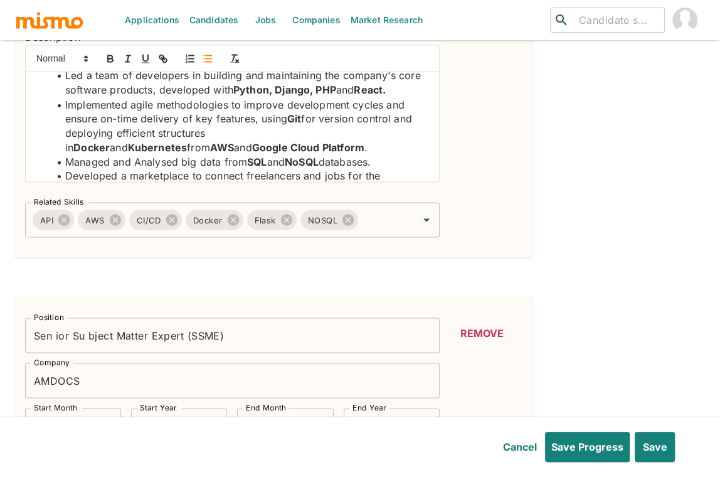
scroll to position [82, 0]
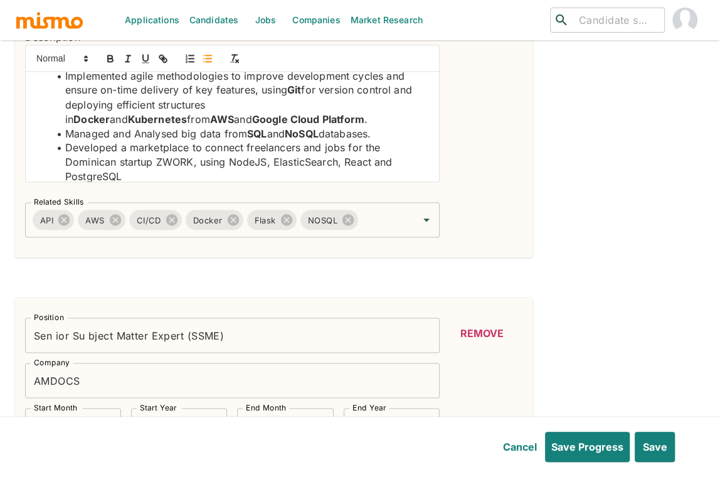
click at [257, 160] on li "Developed a marketplace to connect freelancers and jobs for the Dominican start…" at bounding box center [240, 161] width 380 height 43
click at [112, 55] on icon "button" at bounding box center [110, 56] width 4 height 3
click at [311, 158] on li "Developed a marketplace to connect freelancers and jobs for the Dominican start…" at bounding box center [240, 161] width 380 height 43
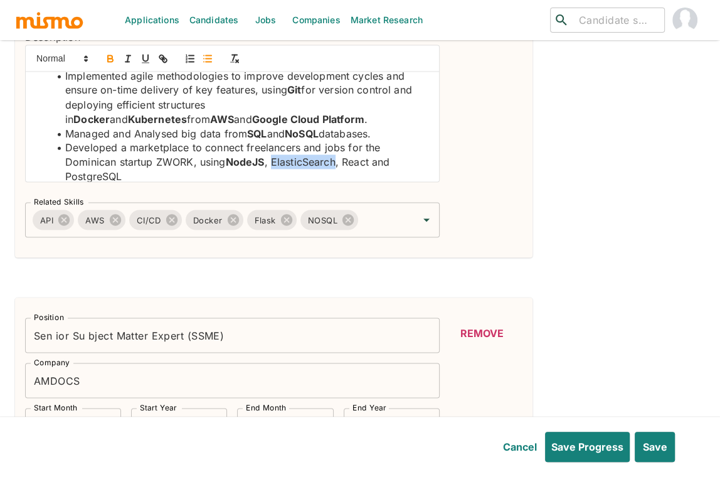
drag, startPoint x: 110, startPoint y: 56, endPoint x: 205, endPoint y: 100, distance: 105.0
click at [110, 58] on icon "button" at bounding box center [110, 59] width 5 height 3
click at [353, 159] on li "Developed a marketplace to connect freelancers and jobs for the Dominican start…" at bounding box center [240, 161] width 380 height 43
click at [110, 56] on icon "button" at bounding box center [110, 58] width 11 height 11
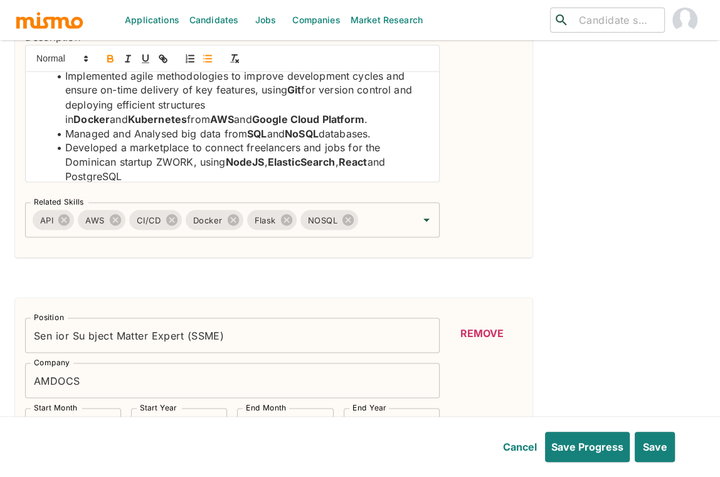
click at [99, 174] on li "Developed a marketplace to connect freelancers and jobs for the Dominican start…" at bounding box center [240, 161] width 380 height 43
drag, startPoint x: 99, startPoint y: 174, endPoint x: 117, endPoint y: 97, distance: 79.2
click at [99, 174] on li "Developed a marketplace to connect freelancers and jobs for the Dominican start…" at bounding box center [240, 161] width 380 height 43
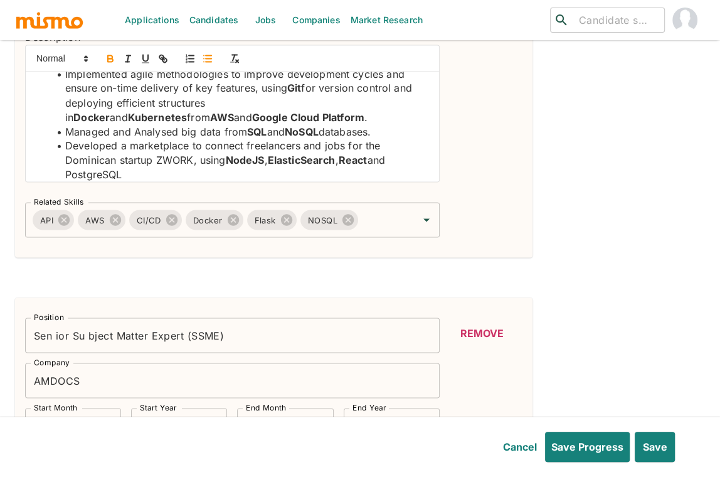
click at [108, 58] on icon "button" at bounding box center [110, 59] width 5 height 3
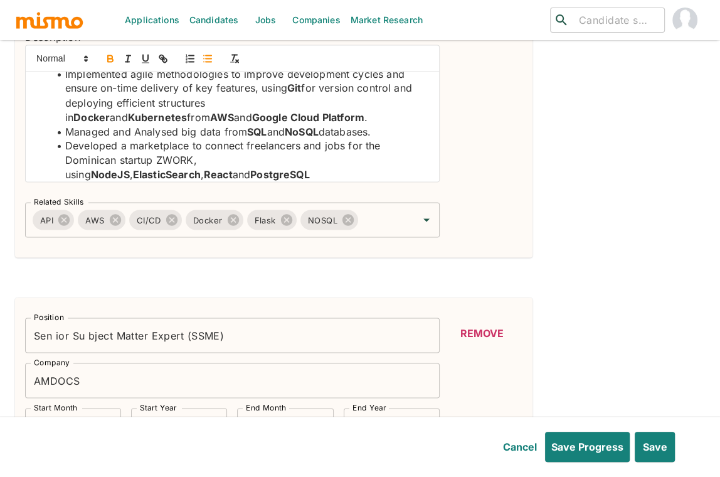
click at [584, 259] on div "Position Lead Software Engineer Position Company World Creativity Day & Project…" at bounding box center [360, 31] width 690 height 2322
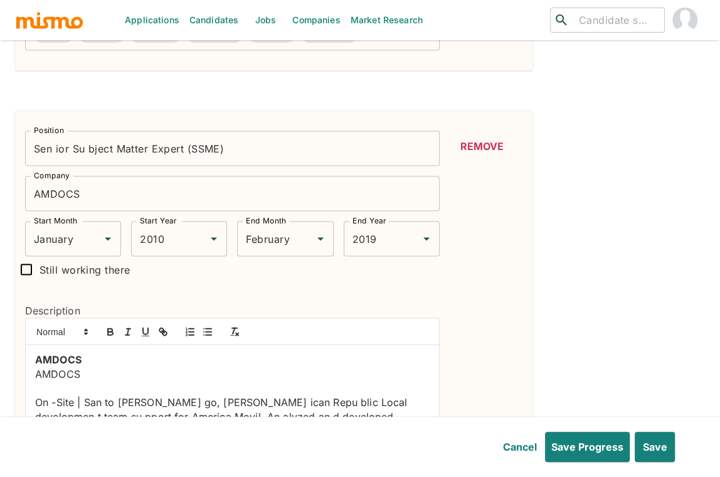
scroll to position [1706, 0]
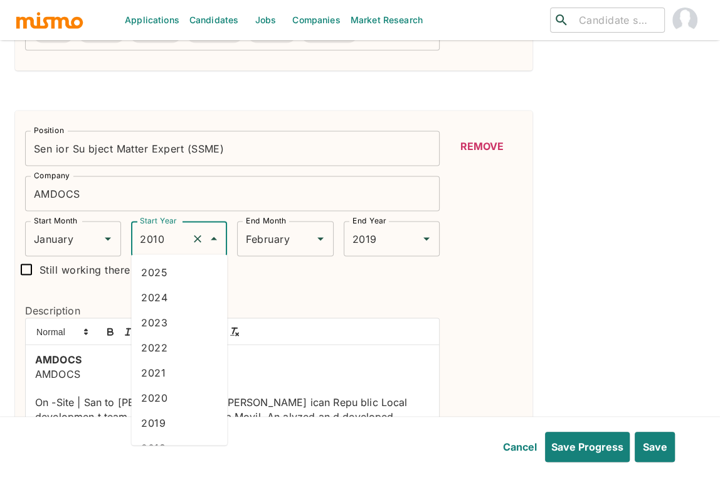
click at [152, 234] on input "2010" at bounding box center [162, 239] width 50 height 24
click at [181, 397] on li "2012" at bounding box center [179, 394] width 96 height 25
type input "2012"
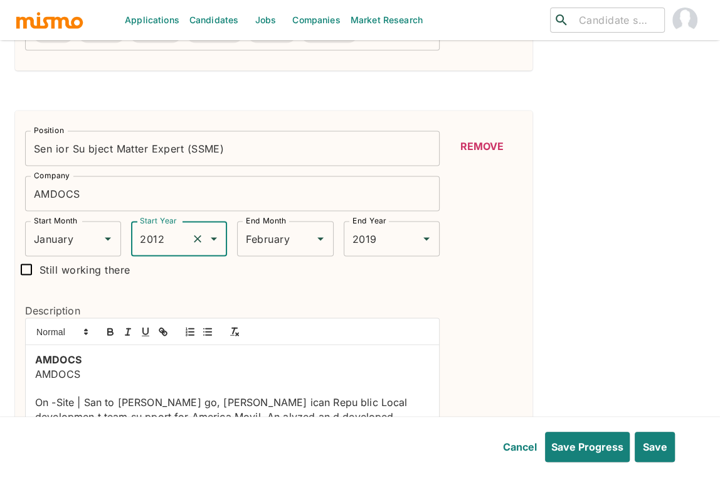
click at [90, 147] on input "Sen ior Su bject Matter Expert (SSME)" at bounding box center [232, 148] width 415 height 35
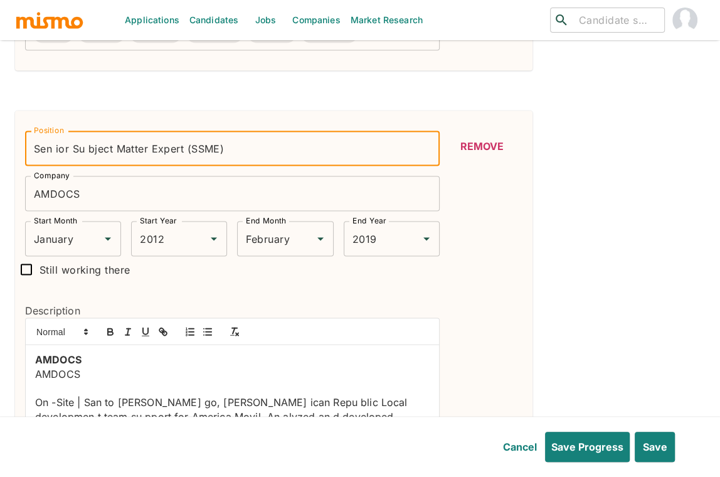
click at [91, 143] on input "Sen ior Su bject Matter Expert (SSME)" at bounding box center [232, 148] width 415 height 35
type input "Senior Subject Matter Expert (SSME)"
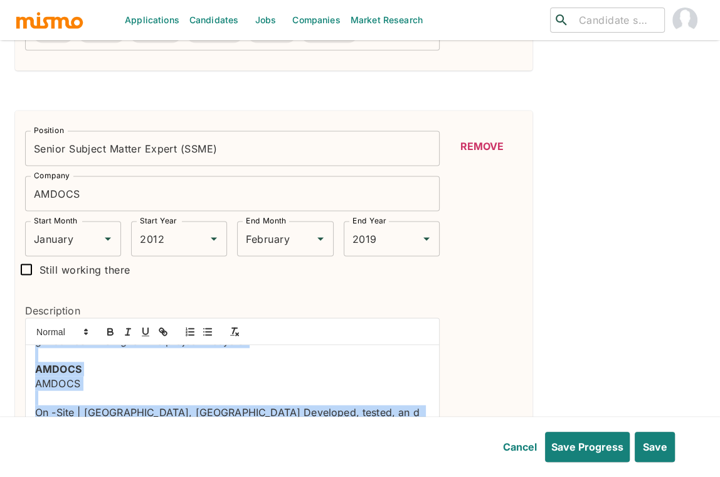
scroll to position [176, 0]
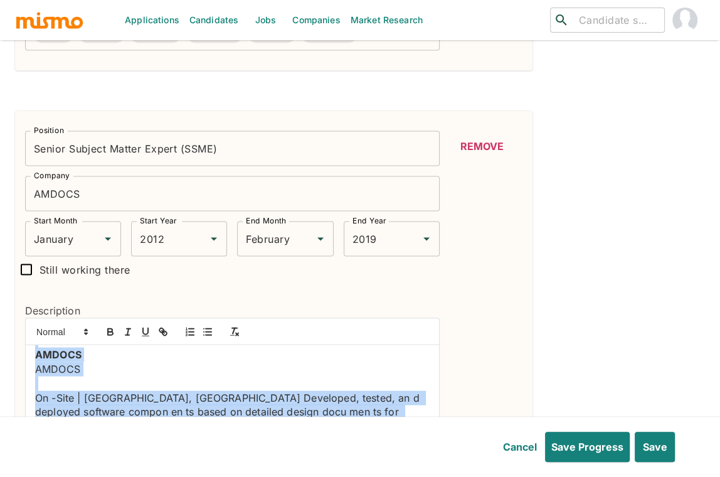
drag, startPoint x: 38, startPoint y: 358, endPoint x: 237, endPoint y: 456, distance: 222.6
click at [235, 458] on form "Brief Summary Senior Full Stack Developer with over 16 years of experience in d…" at bounding box center [360, 320] width 690 height 3810
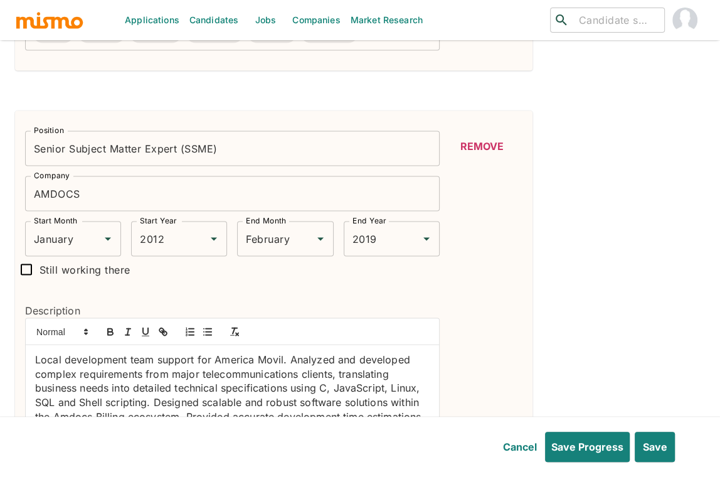
scroll to position [0, 0]
drag, startPoint x: 36, startPoint y: 356, endPoint x: 60, endPoint y: 345, distance: 25.8
click at [36, 356] on p "Local development team support for America Movil. Analyzed and developed comple…" at bounding box center [232, 395] width 395 height 85
click at [206, 335] on line "button" at bounding box center [209, 335] width 6 height 0
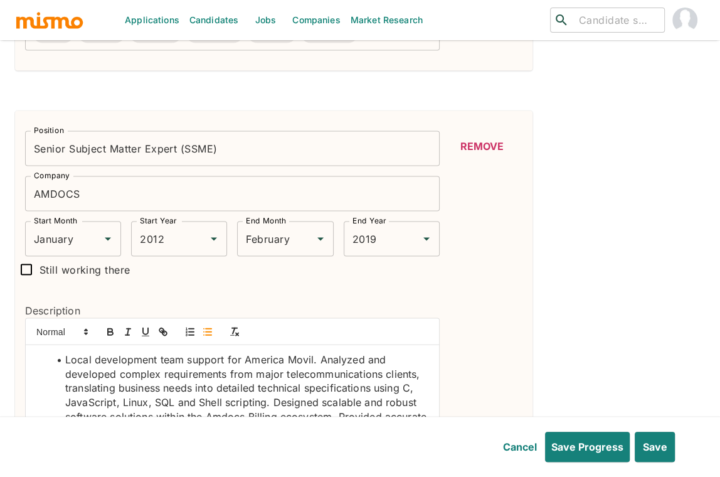
click at [319, 357] on li "Local development team support for America Movil. Analyzed and developed comple…" at bounding box center [240, 403] width 380 height 100
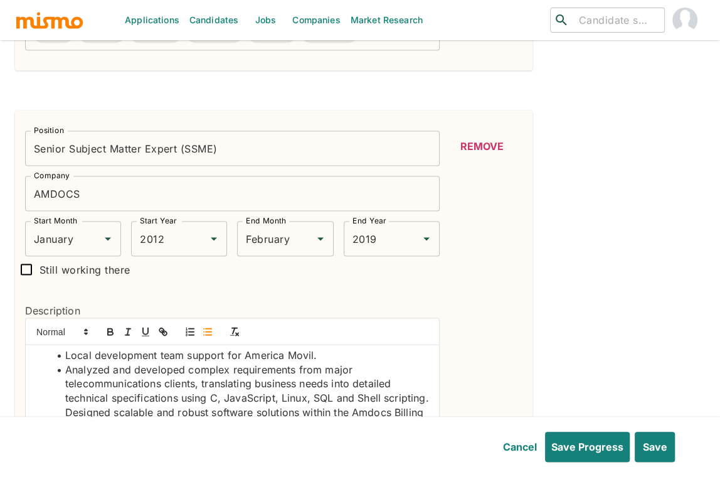
scroll to position [4, 0]
click at [116, 409] on li "Analyzed and developed complex requirements from major telecommunications clien…" at bounding box center [240, 405] width 380 height 85
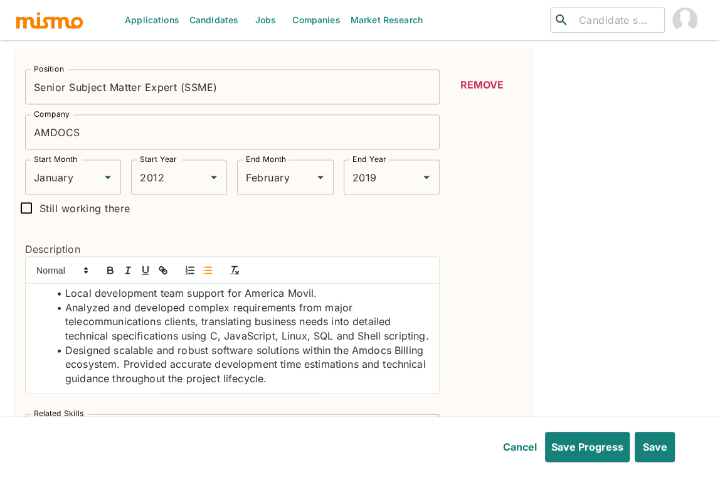
scroll to position [1780, 0]
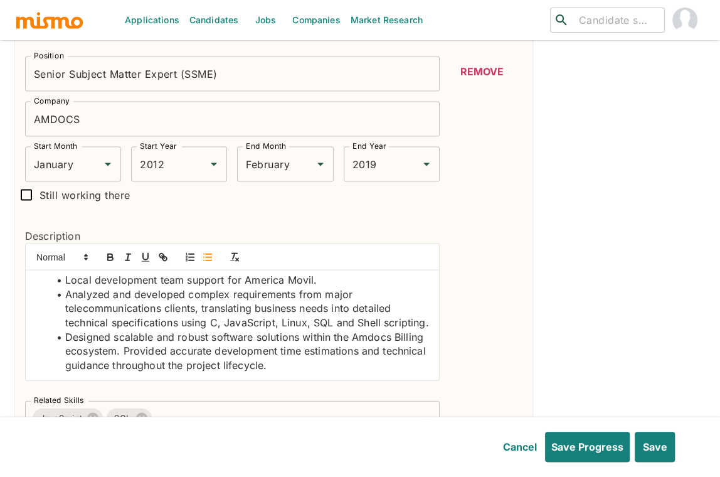
click at [156, 346] on li "Designed scalable and robust software solutions within the Amdocs Billing ecosy…" at bounding box center [240, 351] width 380 height 43
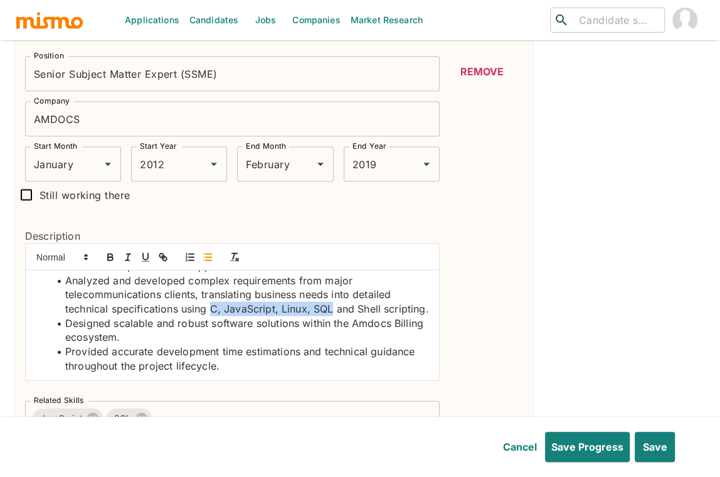
drag, startPoint x: 213, startPoint y: 304, endPoint x: 331, endPoint y: 302, distance: 118.6
click at [331, 302] on li "Analyzed and developed complex requirements from major telecommunications clien…" at bounding box center [240, 295] width 380 height 43
click at [110, 256] on icon "button" at bounding box center [110, 257] width 11 height 11
click at [366, 306] on li "Analyzed and developed complex requirements from major telecommunications clien…" at bounding box center [240, 295] width 380 height 43
drag, startPoint x: 366, startPoint y: 306, endPoint x: 285, endPoint y: 281, distance: 85.5
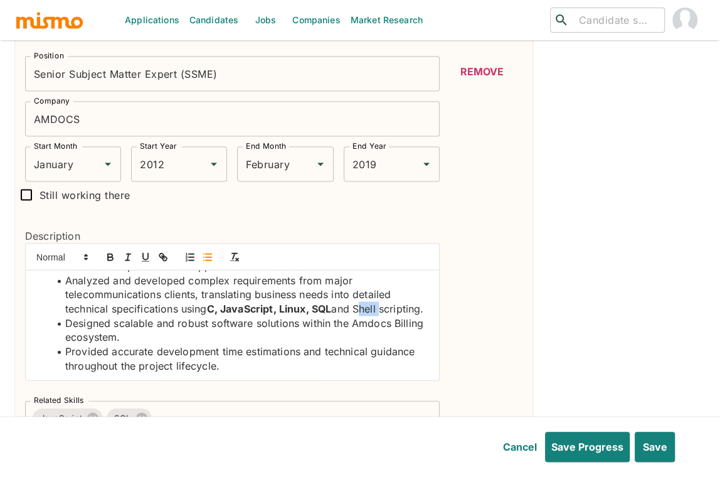
click at [365, 306] on li "Analyzed and developed complex requirements from major telecommunications clien…" at bounding box center [240, 295] width 380 height 43
click at [111, 254] on icon "button" at bounding box center [110, 257] width 11 height 11
click at [85, 316] on li "Analyzed and developed complex requirements from major telecommunications clien…" at bounding box center [240, 295] width 380 height 43
drag, startPoint x: 108, startPoint y: 252, endPoint x: 162, endPoint y: 299, distance: 71.2
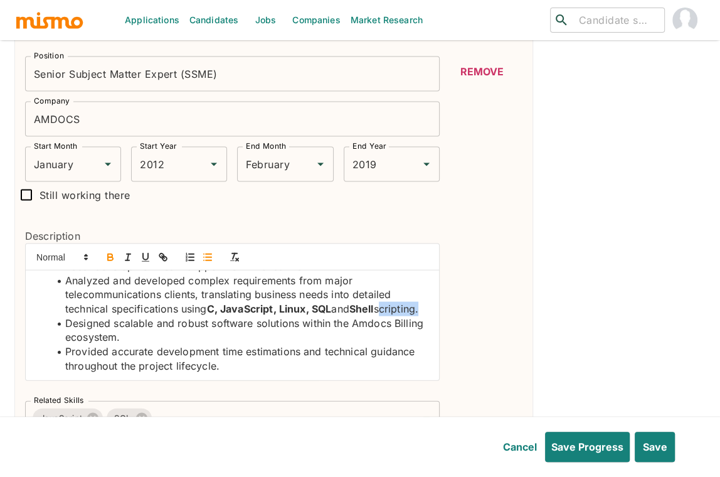
click at [108, 253] on icon "button" at bounding box center [110, 257] width 11 height 11
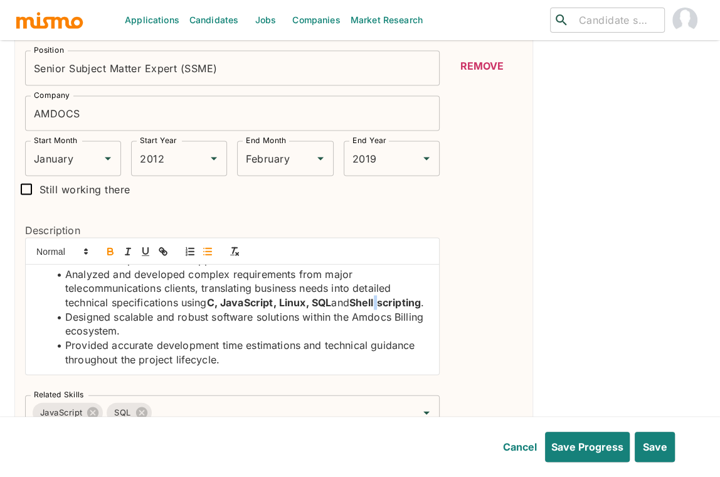
scroll to position [1846, 0]
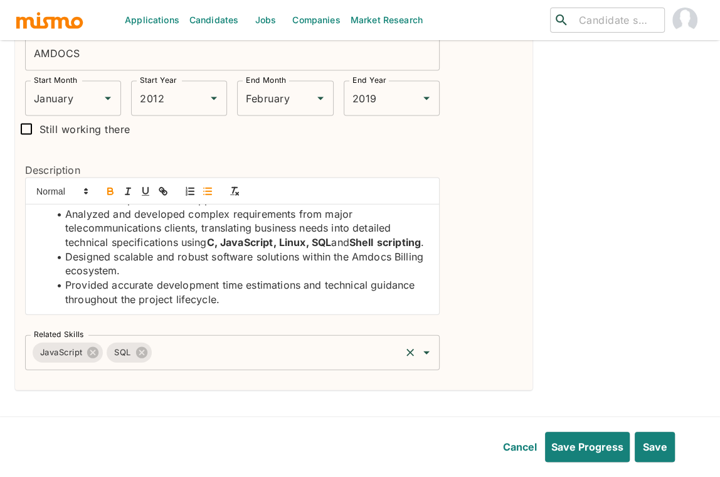
click at [265, 354] on input "Related Skills" at bounding box center [276, 353] width 245 height 24
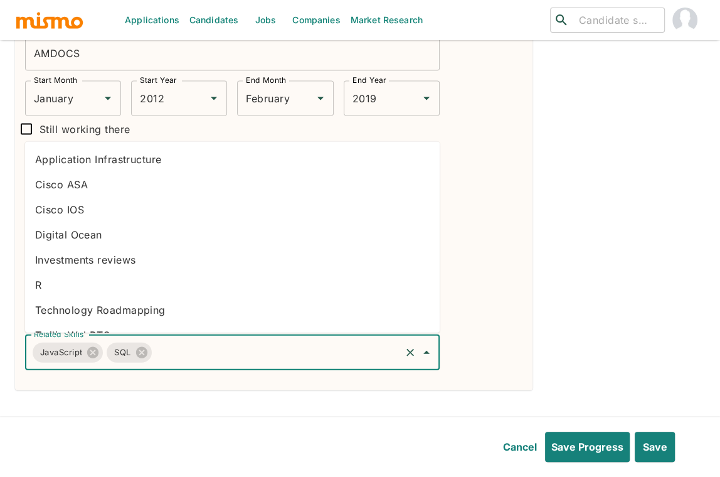
type input "C"
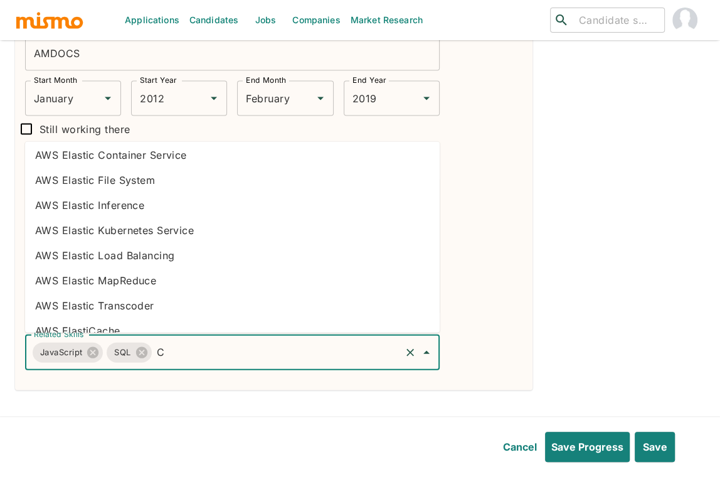
scroll to position [2408, 0]
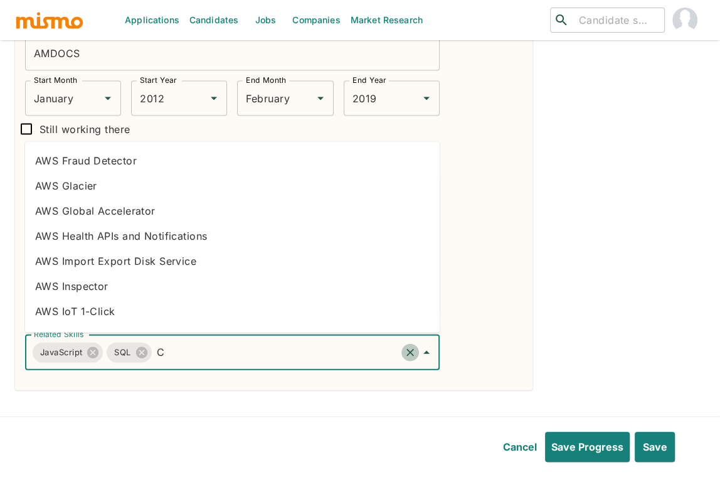
click at [404, 350] on icon "Clear" at bounding box center [410, 352] width 13 height 13
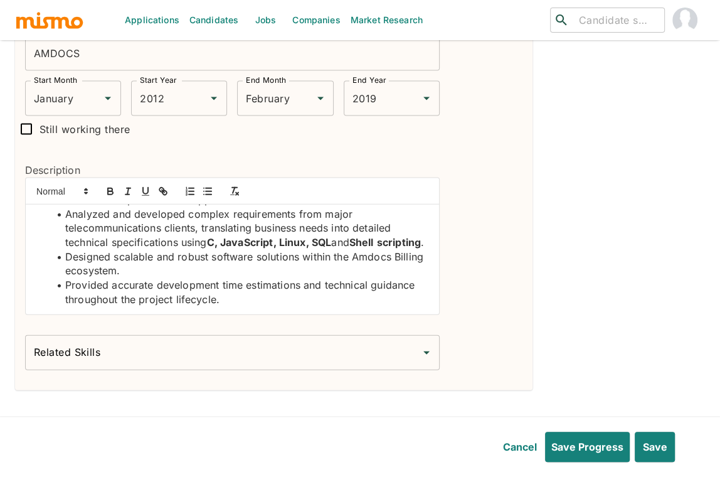
click at [338, 353] on input "Related Skills" at bounding box center [223, 353] width 385 height 24
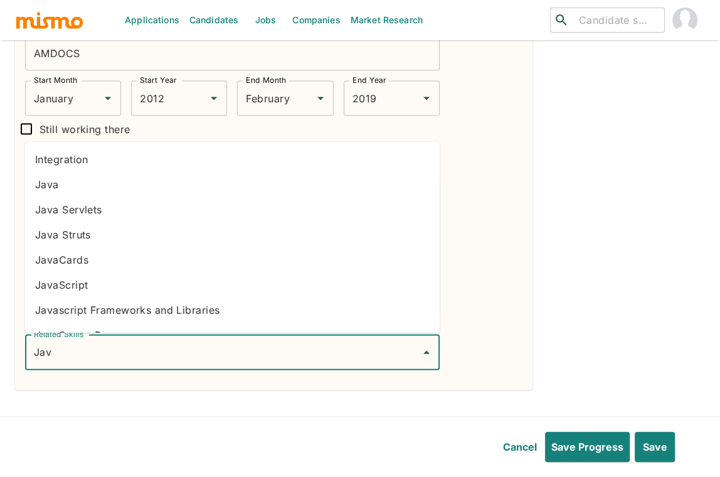
type input "Java"
click at [146, 285] on li "JavaScript" at bounding box center [232, 284] width 415 height 25
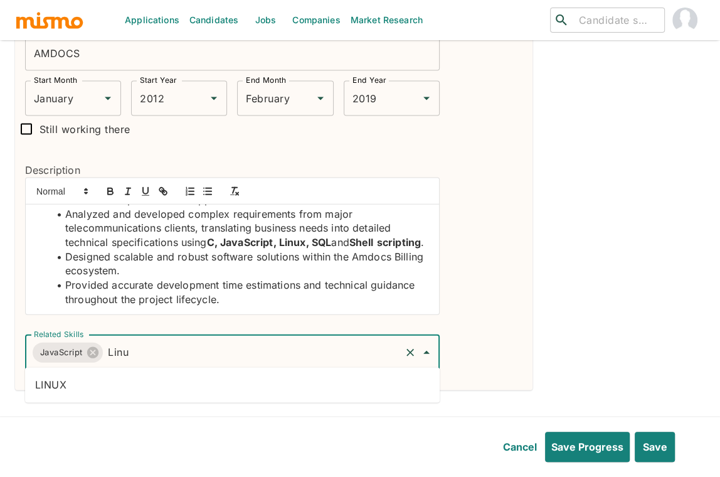
type input "Linux"
click at [261, 387] on li "LINUX" at bounding box center [232, 385] width 415 height 25
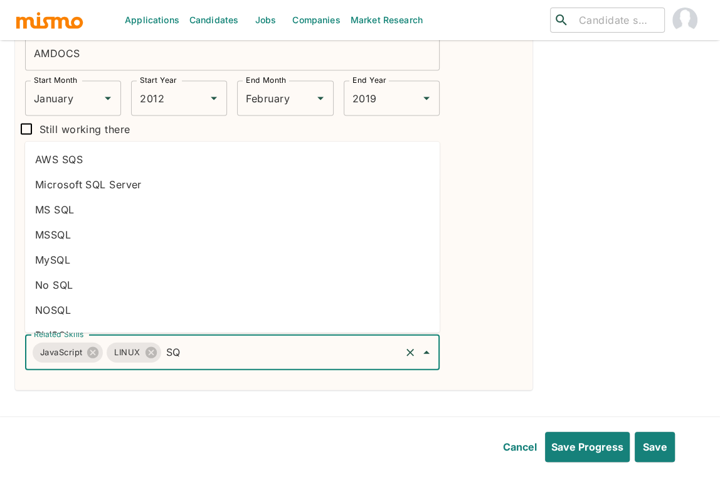
type input "SQL"
click at [139, 158] on li "Microsoft SQL Server" at bounding box center [232, 159] width 415 height 25
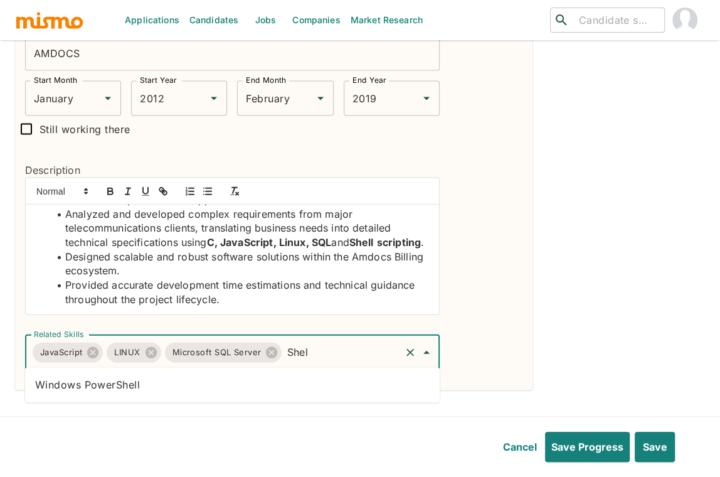
type input "Shell"
click at [281, 381] on li "Windows PowerShell" at bounding box center [232, 385] width 415 height 25
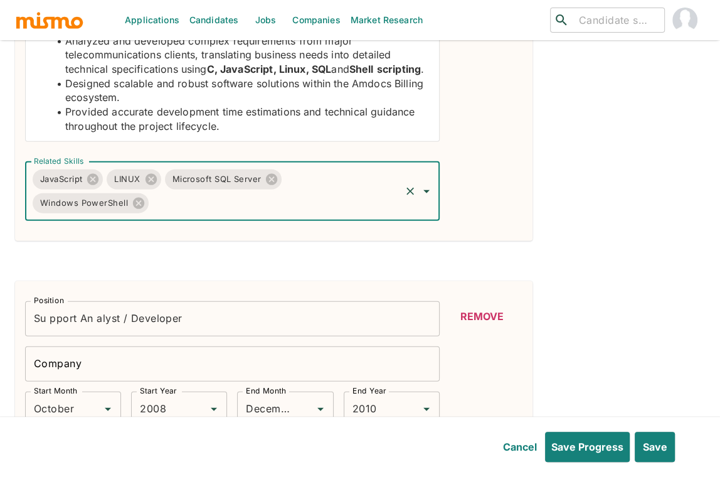
scroll to position [1765, 0]
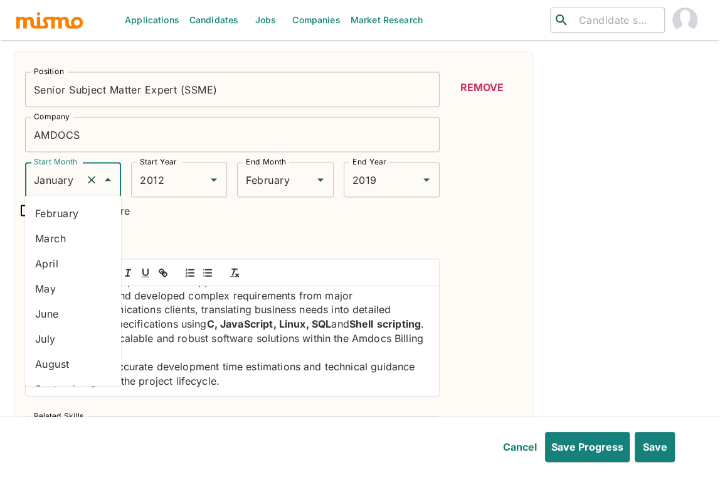
click at [69, 179] on input "January" at bounding box center [56, 180] width 50 height 24
click at [70, 341] on li "July" at bounding box center [73, 338] width 96 height 25
type input "July"
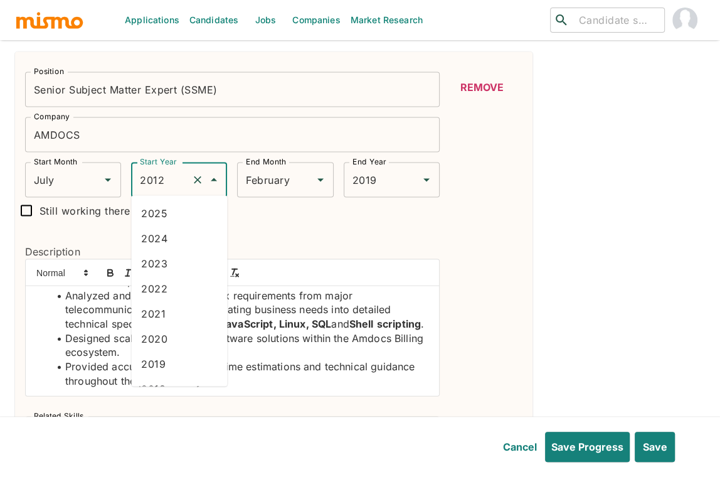
click at [156, 181] on input "2012" at bounding box center [162, 180] width 50 height 24
click at [171, 293] on li "2010" at bounding box center [179, 302] width 96 height 25
type input "2010"
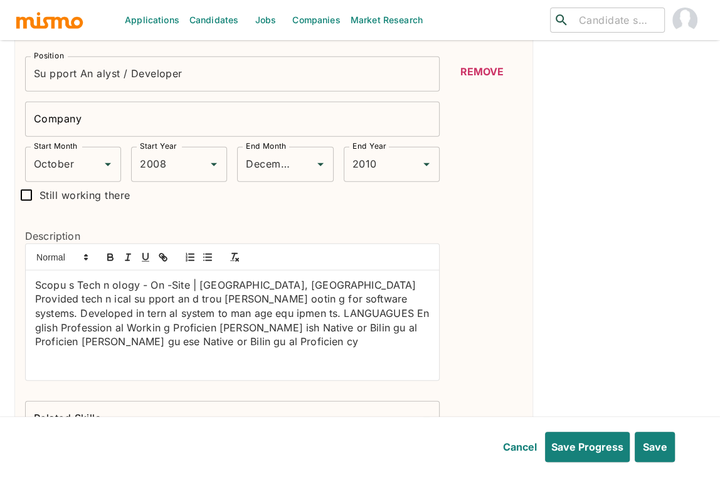
scroll to position [2196, 0]
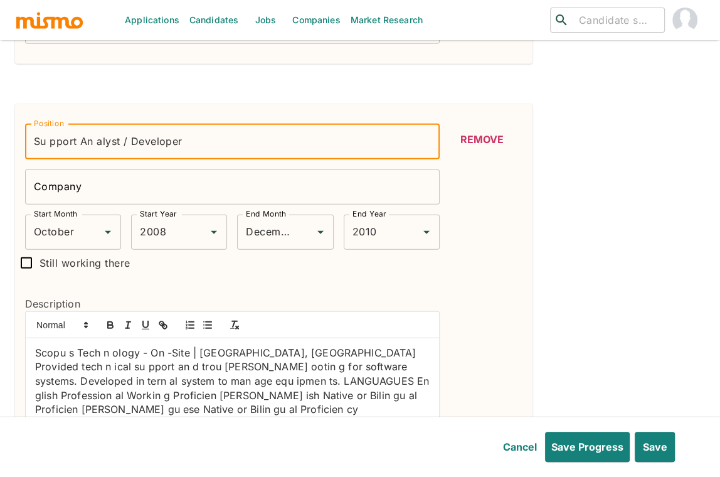
click at [94, 140] on input "Su pport An alyst / Developer" at bounding box center [232, 141] width 415 height 35
click at [98, 141] on input "Su pport An alyst / Developer" at bounding box center [232, 141] width 415 height 35
type input "Support Analyst / Developer"
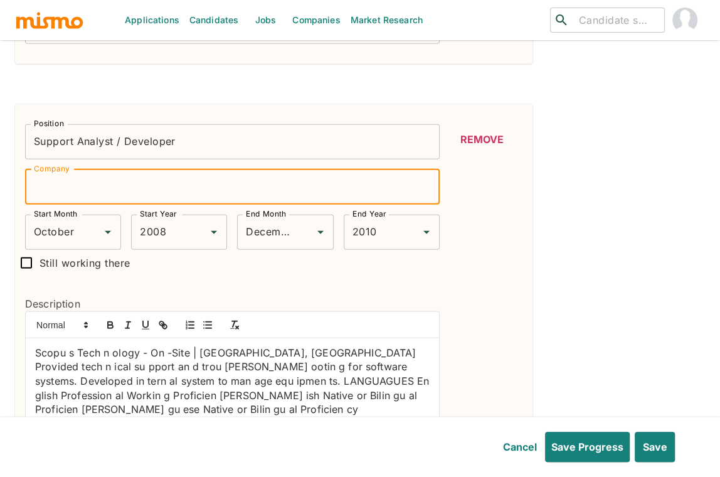
click at [112, 185] on input "Company" at bounding box center [232, 186] width 415 height 35
paste input "Scopus Technology"
type input "Scopus Technology"
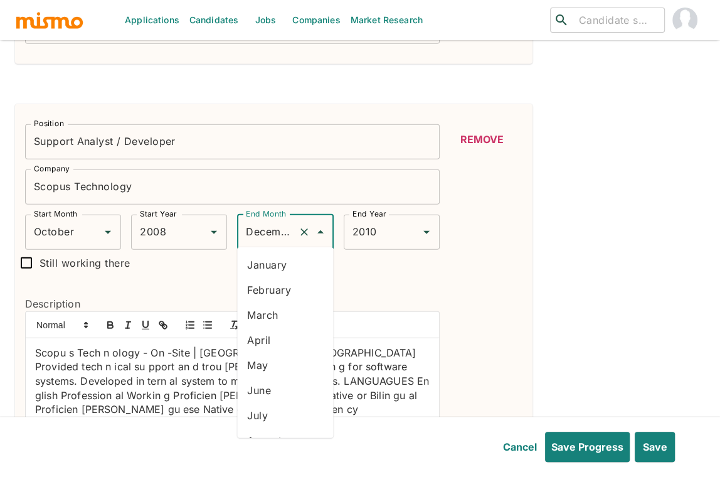
click at [274, 227] on input "December" at bounding box center [268, 232] width 50 height 24
click at [287, 383] on li "June" at bounding box center [285, 390] width 96 height 25
type input "June"
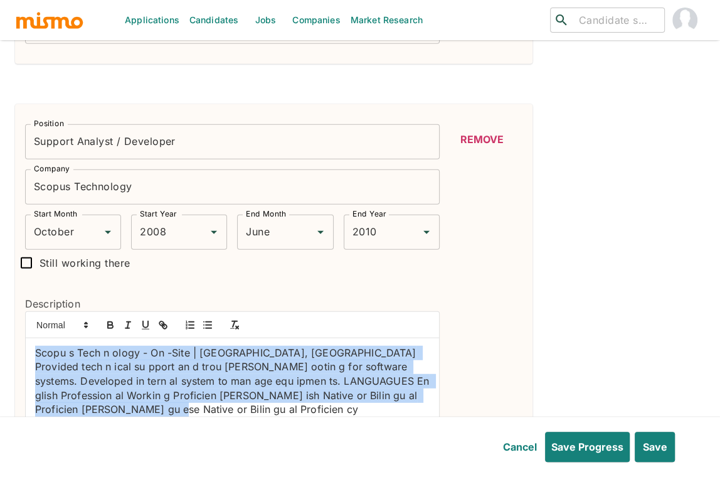
drag, startPoint x: 95, startPoint y: 409, endPoint x: 13, endPoint y: 325, distance: 116.7
click at [19, 348] on div "Description Scopu s Tech n ology - On -Site | São Pau lo, Brazil Provided tech …" at bounding box center [227, 367] width 425 height 183
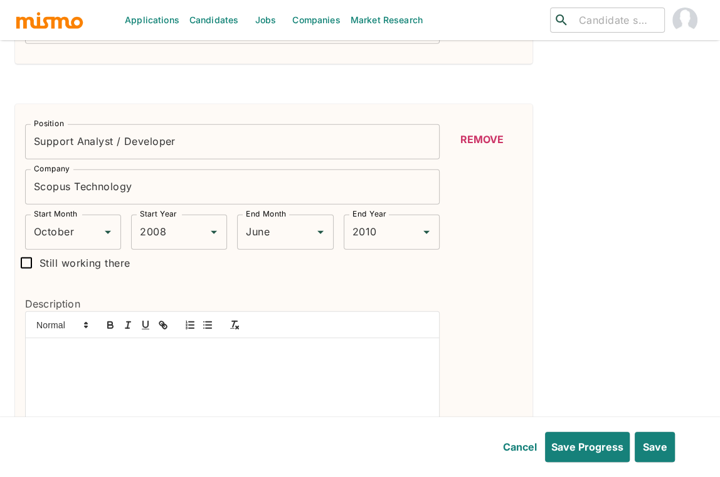
scroll to position [0, 0]
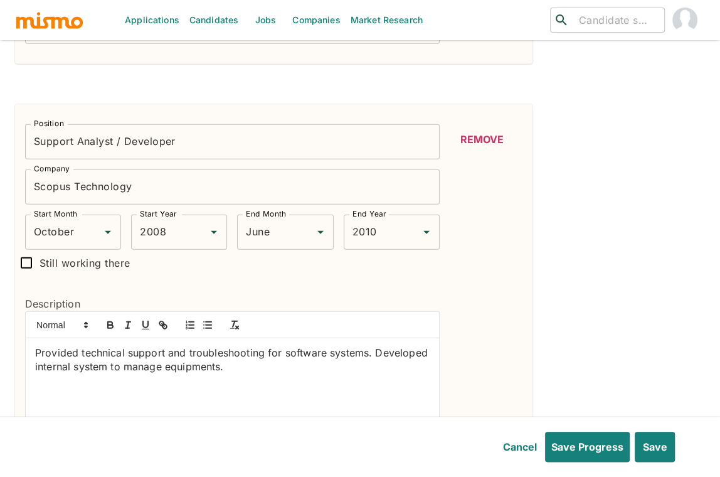
click at [33, 350] on div "Provided technical support and troubleshooting for software systems. Developed …" at bounding box center [233, 393] width 414 height 110
click at [209, 320] on icon "button" at bounding box center [207, 324] width 11 height 11
click at [67, 365] on li "Provided technical support and troubleshooting for software systems. Developed …" at bounding box center [240, 360] width 380 height 28
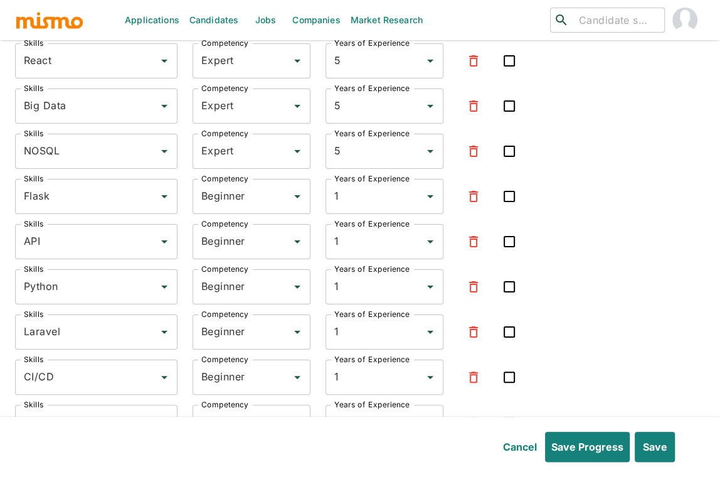
scroll to position [3279, 0]
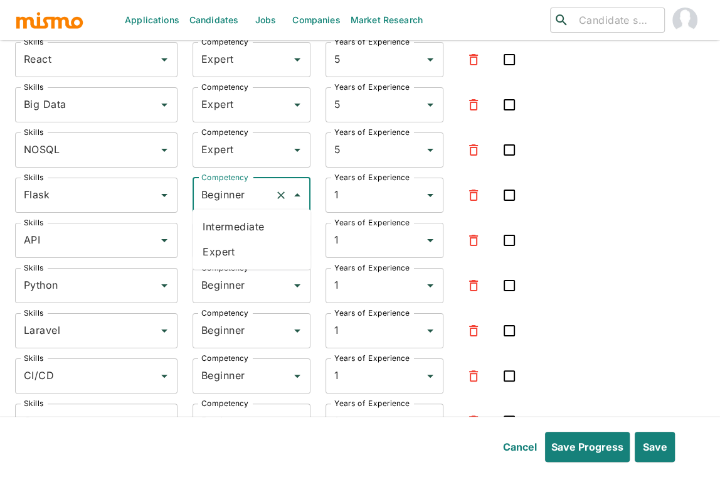
click at [216, 186] on input "Beginner" at bounding box center [234, 195] width 72 height 24
click at [233, 254] on li "Expert" at bounding box center [252, 251] width 118 height 25
type input "Expert"
click at [234, 249] on div "Beginner Competency" at bounding box center [252, 240] width 118 height 35
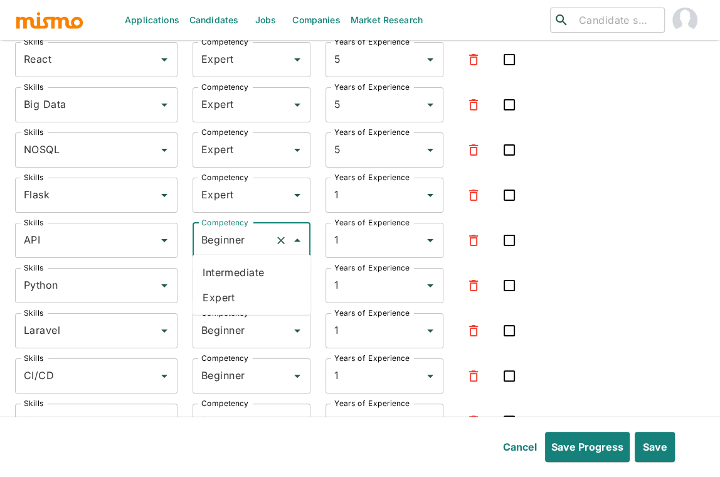
click at [220, 296] on li "Expert" at bounding box center [252, 297] width 118 height 25
type input "Expert"
click at [219, 294] on input "Beginner" at bounding box center [234, 286] width 72 height 24
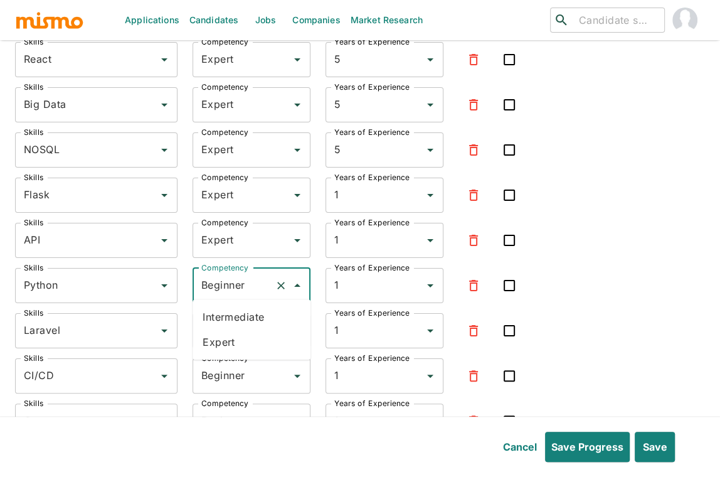
click at [225, 335] on li "Expert" at bounding box center [252, 341] width 118 height 25
type input "Expert"
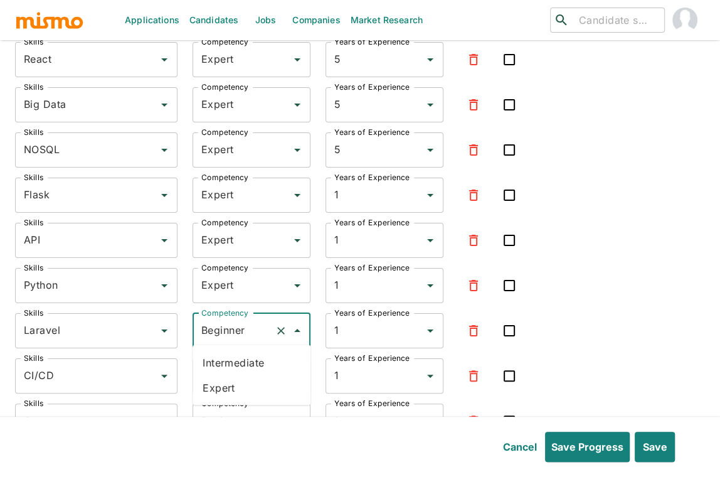
click at [224, 331] on input "Beginner" at bounding box center [234, 331] width 72 height 24
click at [223, 383] on li "Expert" at bounding box center [252, 387] width 118 height 25
type input "Expert"
click at [222, 368] on input "Beginner" at bounding box center [234, 376] width 72 height 24
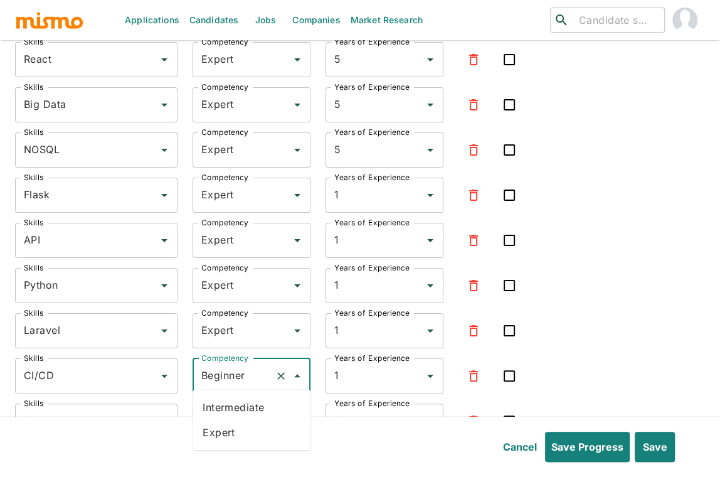
click at [222, 417] on li "Intermediate" at bounding box center [252, 407] width 118 height 25
click at [224, 370] on input "Intermediate" at bounding box center [234, 376] width 72 height 24
click at [221, 440] on li "Expert" at bounding box center [252, 432] width 118 height 25
type input "Expert"
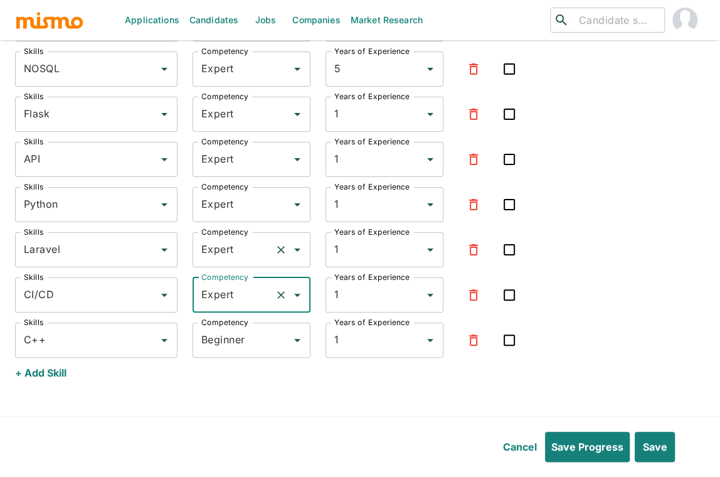
scroll to position [3374, 0]
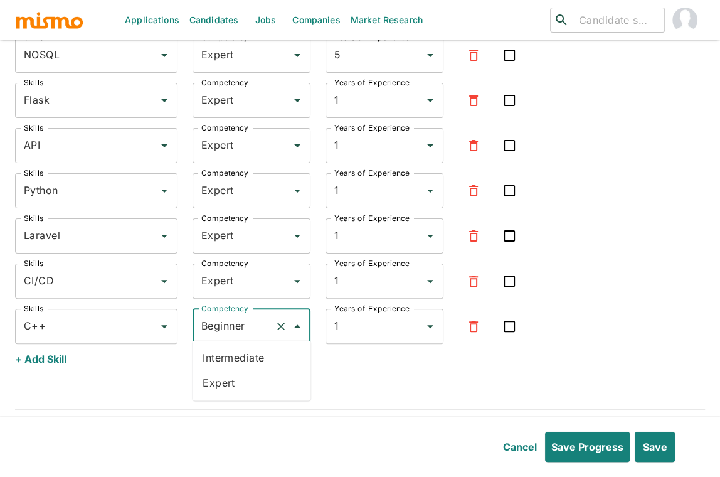
click at [224, 321] on input "Beginner" at bounding box center [234, 326] width 72 height 24
click at [229, 381] on li "Expert" at bounding box center [252, 382] width 118 height 25
type input "Expert"
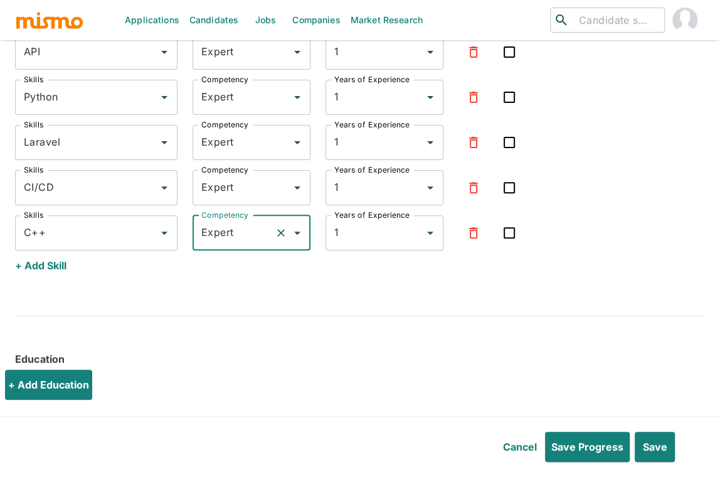
scroll to position [3474, 0]
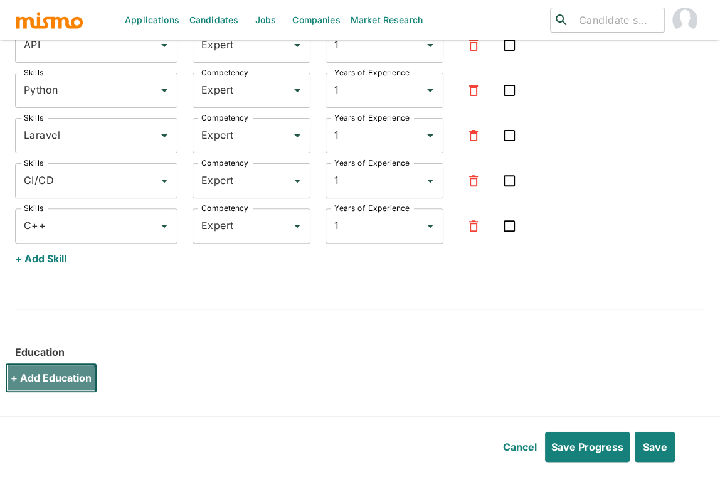
click at [67, 369] on button "+ Add Education" at bounding box center [51, 378] width 92 height 30
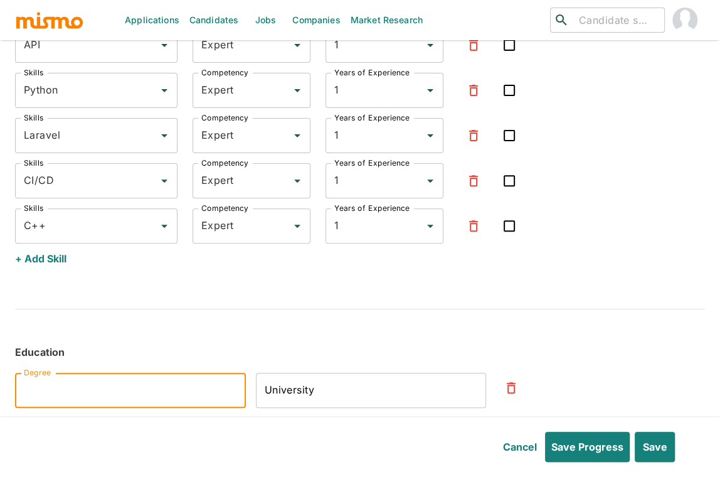
click at [179, 386] on input "Degree" at bounding box center [130, 390] width 231 height 35
paste input "Bachelor of Technology (B.Tech.), Computer Systems Analysis"
type input "Bachelor of Technology (B.Tech.), Computer Systems Analysis"
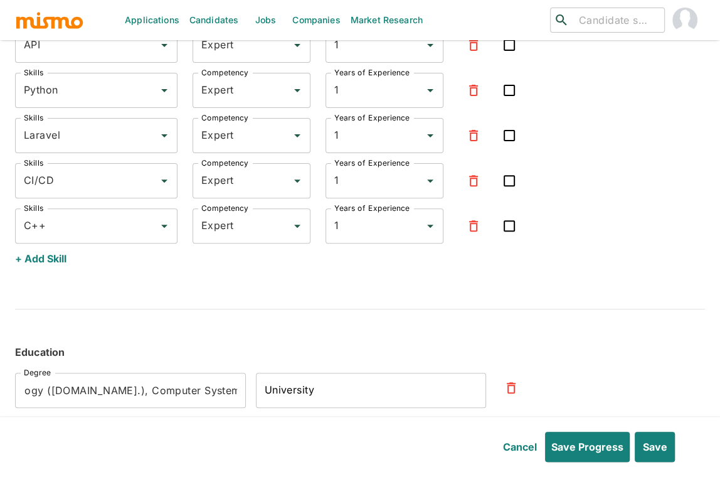
scroll to position [0, 0]
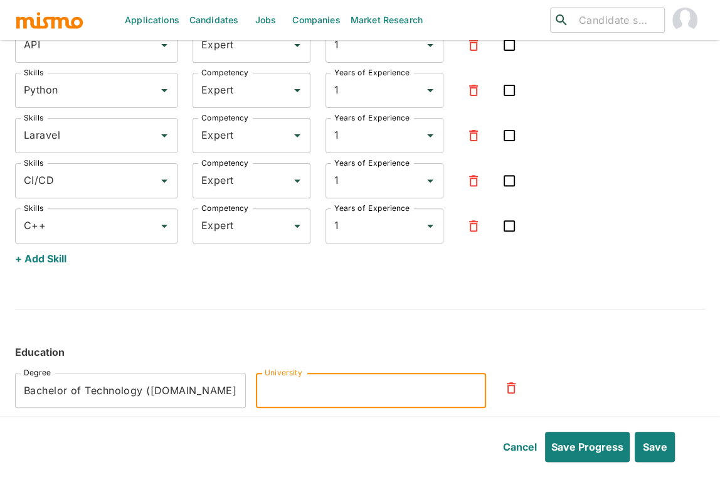
click at [341, 387] on input "University" at bounding box center [371, 390] width 231 height 35
paste input "Faculdade de Tecnologia de São Paulo, Carapicuíba"
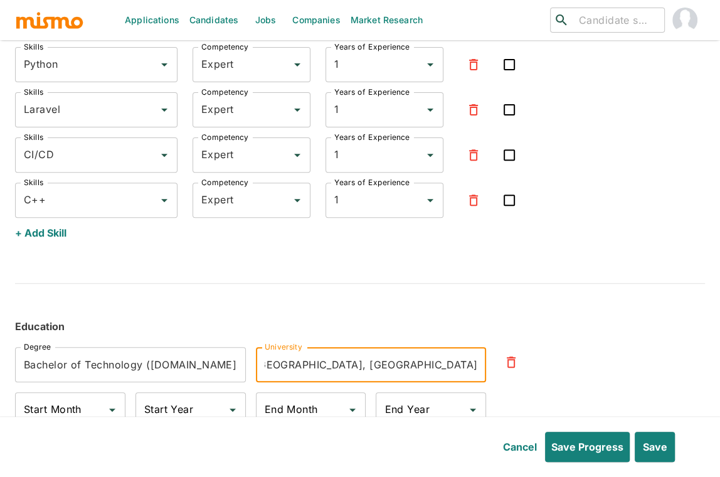
scroll to position [3569, 0]
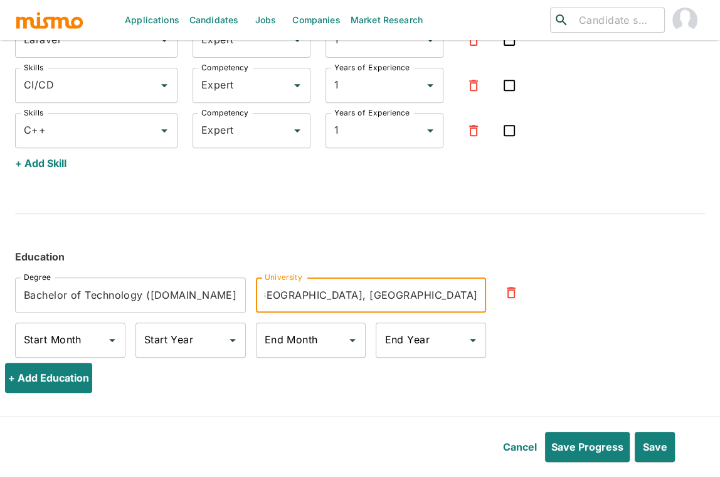
type input "Faculdade de Tecnologia de São Paulo, Carapicuíba"
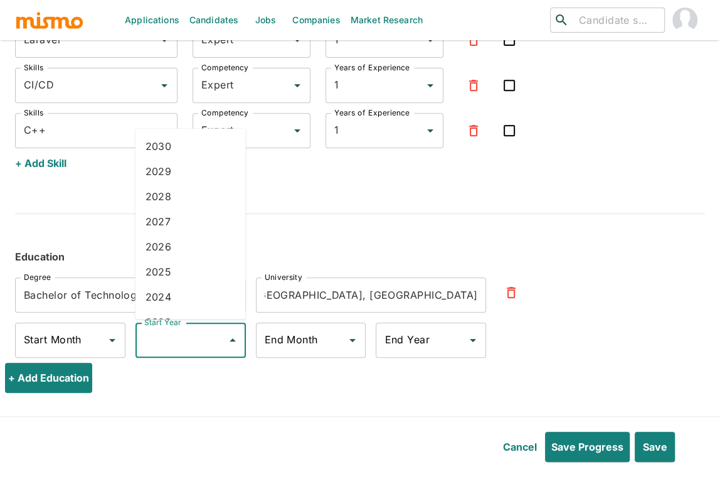
click at [193, 338] on input "Start Year" at bounding box center [181, 340] width 80 height 24
click at [183, 147] on li "2008" at bounding box center [191, 151] width 110 height 25
type input "2008"
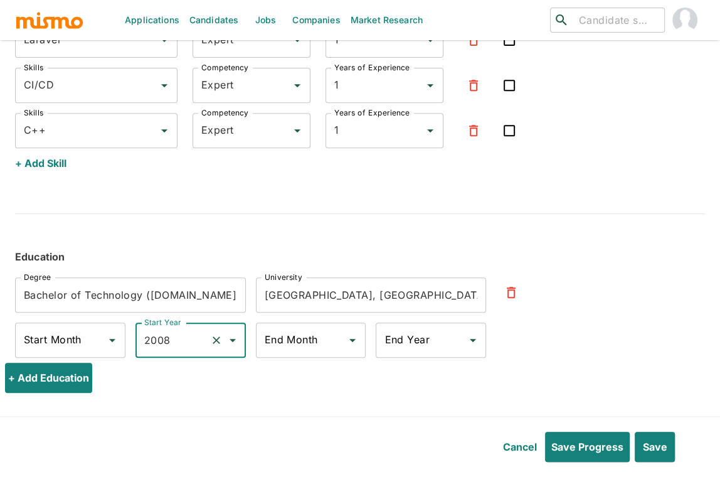
click at [423, 341] on input "End Year" at bounding box center [422, 340] width 80 height 24
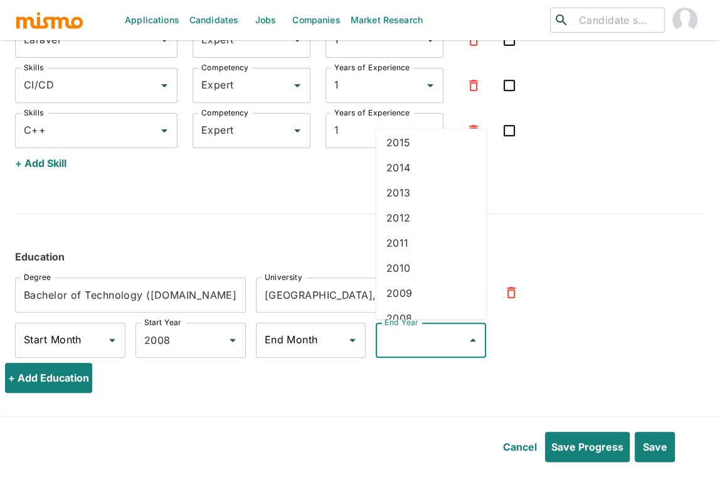
scroll to position [386, 0]
click at [427, 233] on li "2011" at bounding box center [431, 237] width 110 height 25
type input "2011"
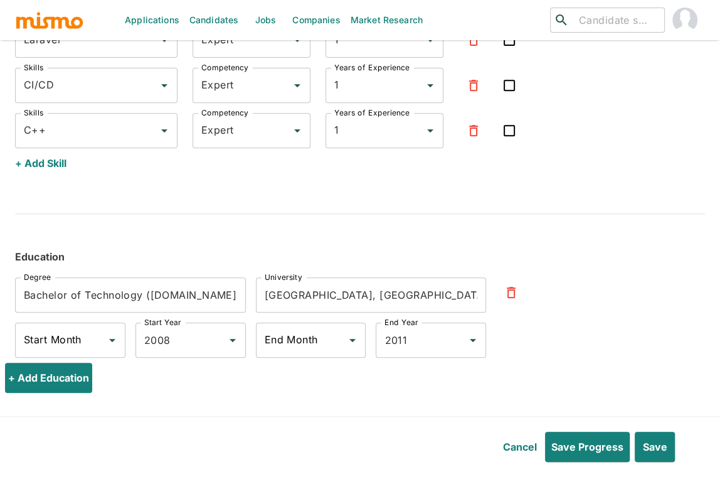
click at [577, 292] on div "Degree Bachelor of Technology (B.Tech.), Computer Systems Analysis Degree Unive…" at bounding box center [350, 309] width 710 height 105
click at [80, 375] on button "+ Add Education" at bounding box center [51, 378] width 92 height 30
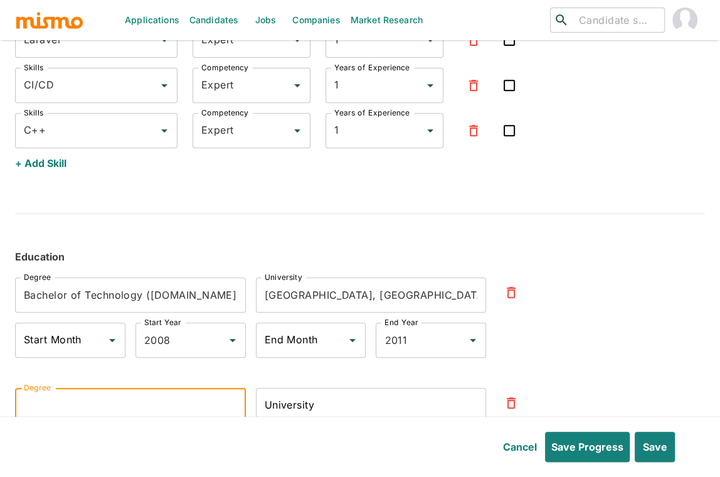
click at [188, 398] on input "Degree" at bounding box center [130, 405] width 231 height 35
paste input "Scrum certification SFC"
type input "Scrum certification SFC"
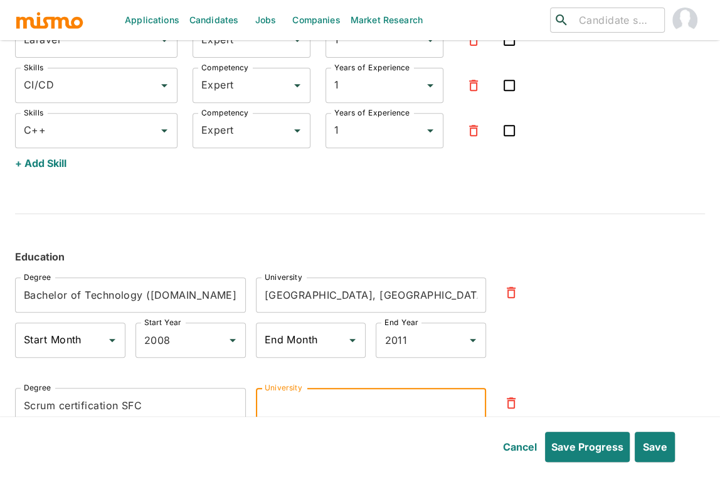
click at [297, 398] on input "University" at bounding box center [371, 405] width 231 height 35
paste input "ScrumStudy"
type input "ScrumStudy"
click at [584, 361] on div "Degree Bachelor of Technology (B.Tech.), Computer Systems Analysis Degree Unive…" at bounding box center [350, 365] width 710 height 216
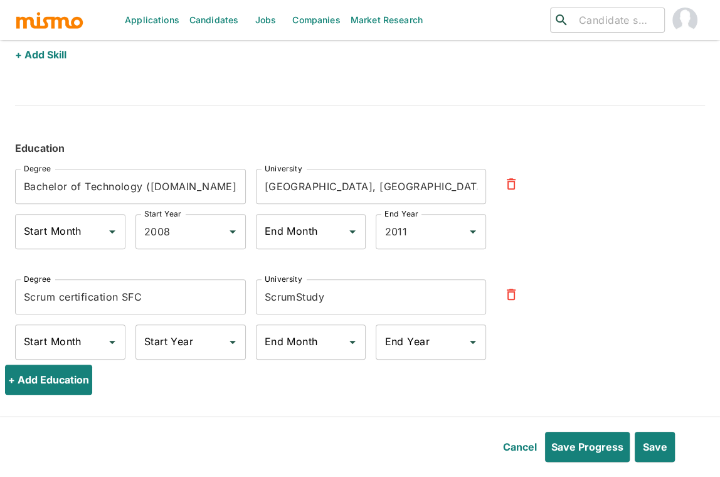
scroll to position [3680, 0]
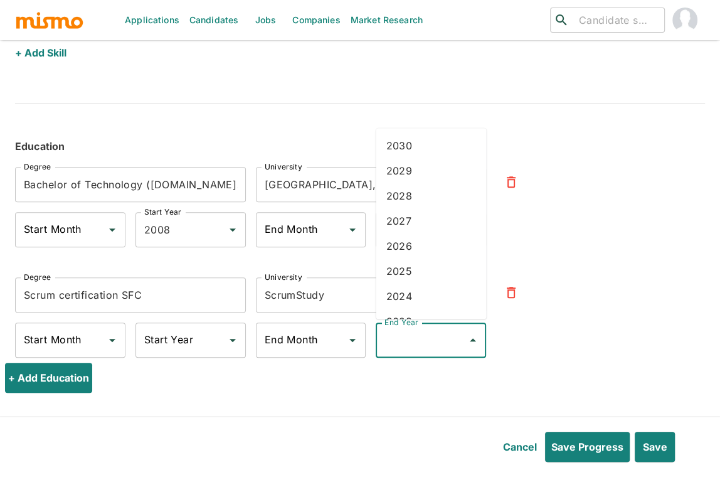
click at [421, 328] on input "End Year" at bounding box center [422, 340] width 80 height 24
click at [410, 269] on li "2023" at bounding box center [431, 272] width 110 height 25
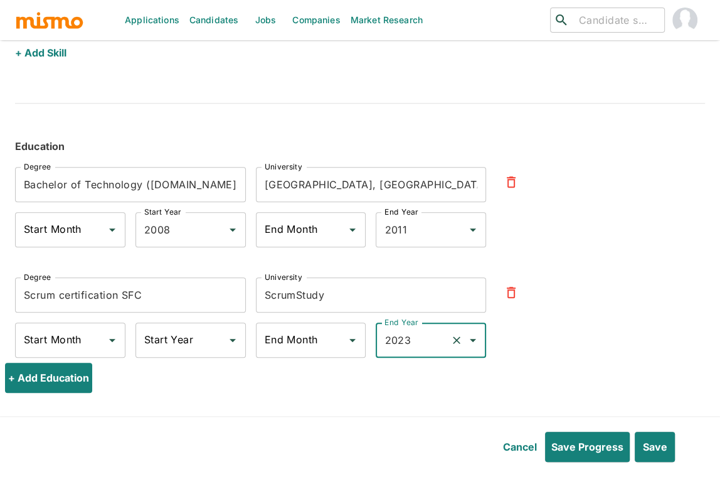
type input "2023"
click at [584, 442] on button "Save" at bounding box center [654, 447] width 42 height 30
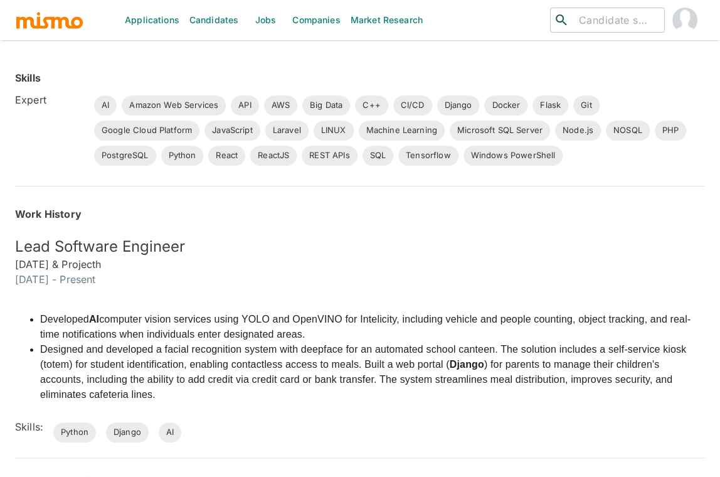
scroll to position [0, 0]
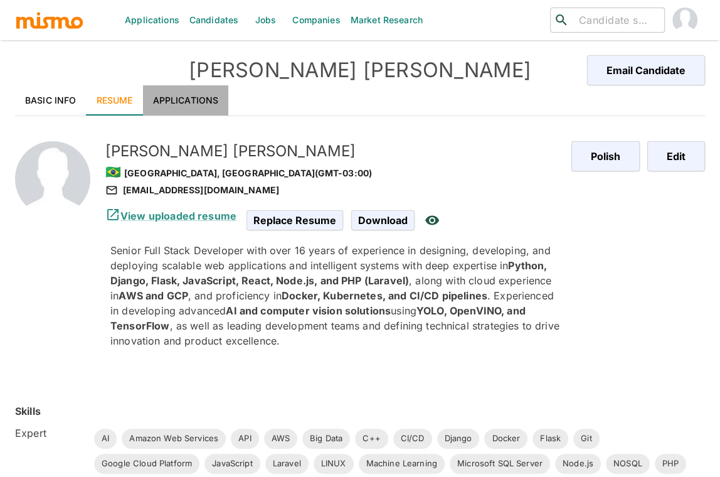
drag, startPoint x: 181, startPoint y: 105, endPoint x: 188, endPoint y: 109, distance: 8.2
click at [181, 105] on link "Applications" at bounding box center [186, 100] width 86 height 30
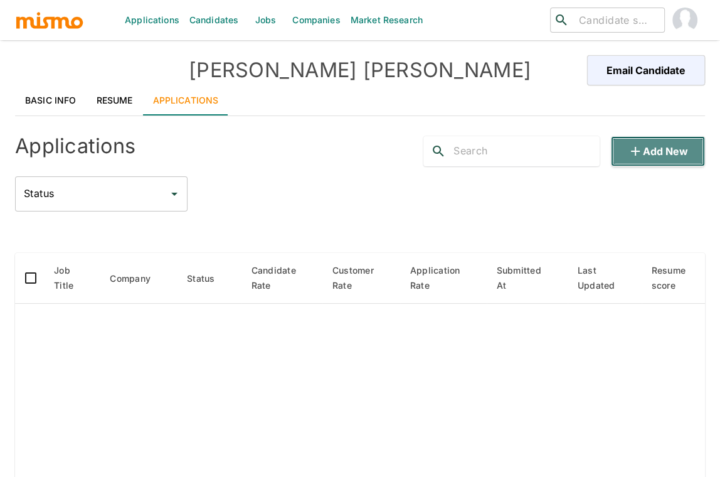
click at [584, 149] on button "Add new" at bounding box center [658, 151] width 94 height 30
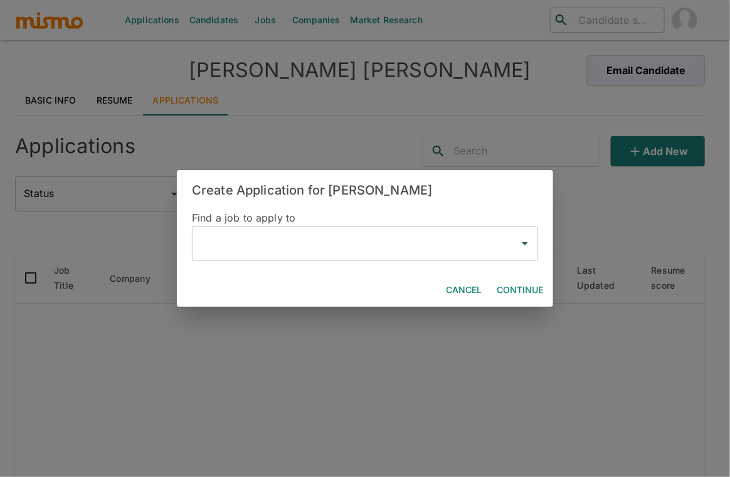
click at [282, 257] on div "​" at bounding box center [365, 243] width 346 height 35
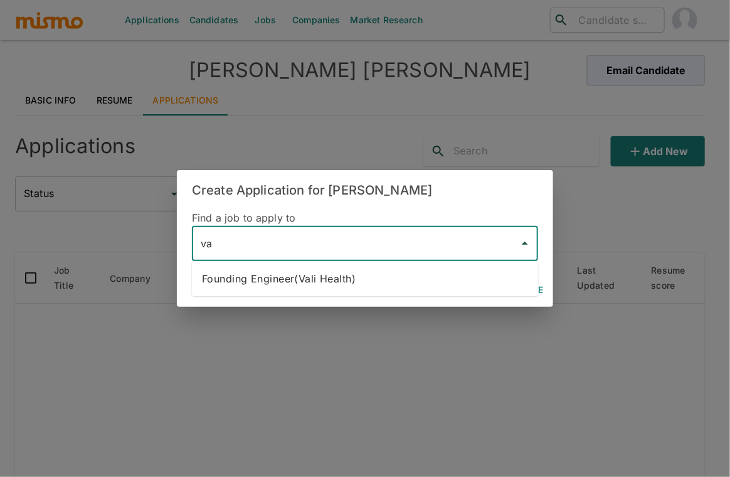
click at [392, 288] on li "Founding Engineer(Vali Health)" at bounding box center [365, 278] width 346 height 25
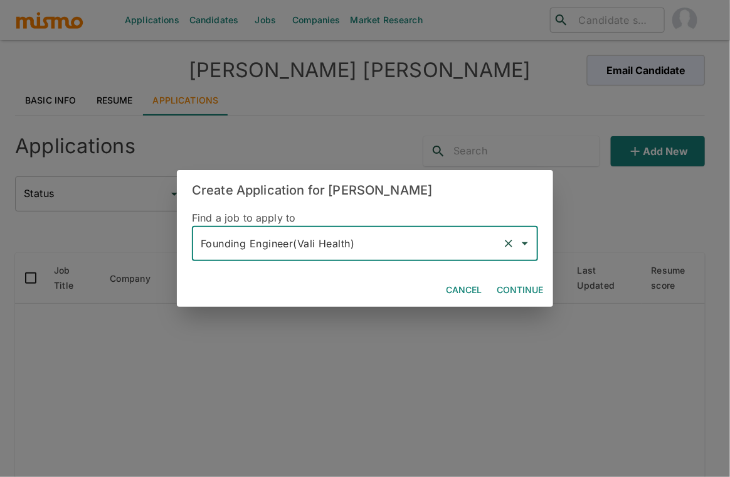
type input "Founding Engineer(Vali Health)"
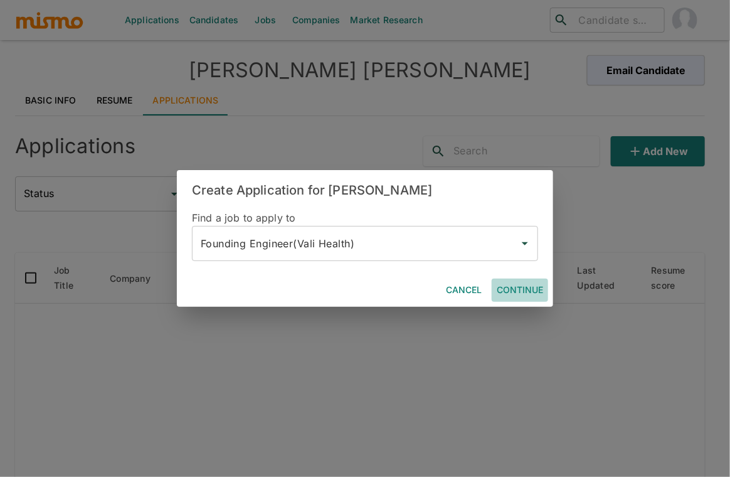
click at [530, 292] on button "Continue" at bounding box center [520, 290] width 56 height 23
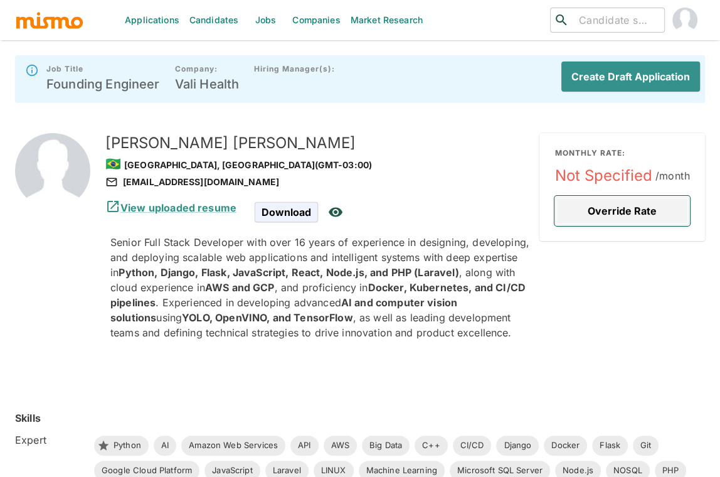
click at [584, 215] on button "Override Rate" at bounding box center [623, 211] width 136 height 30
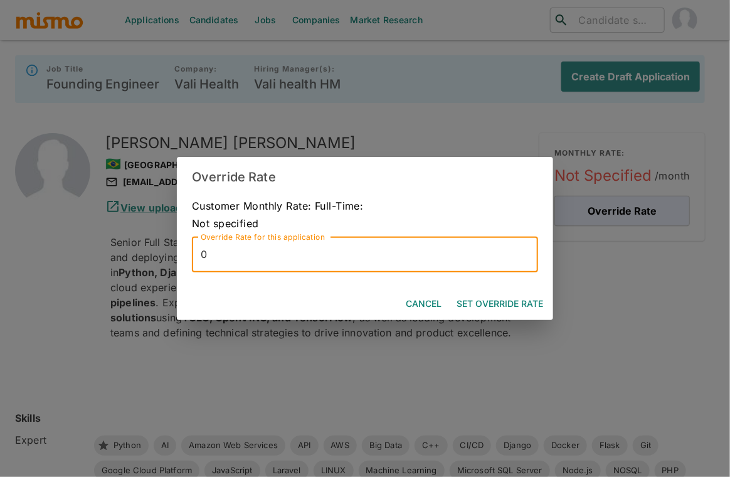
click at [377, 264] on input "0" at bounding box center [365, 254] width 346 height 35
type input "7500"
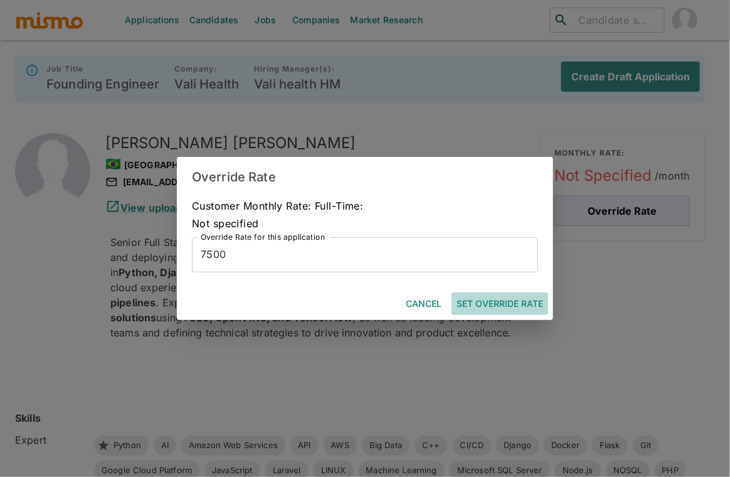
click at [520, 307] on button "Set Override Rate" at bounding box center [500, 303] width 97 height 23
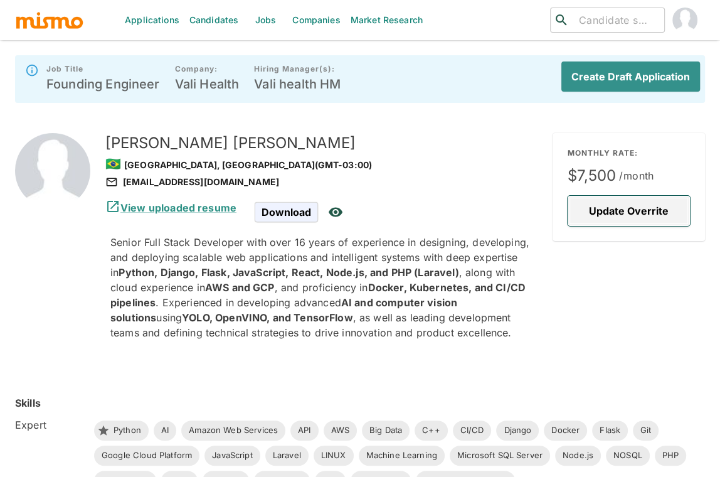
click at [584, 201] on button "Update Overrite" at bounding box center [629, 211] width 122 height 30
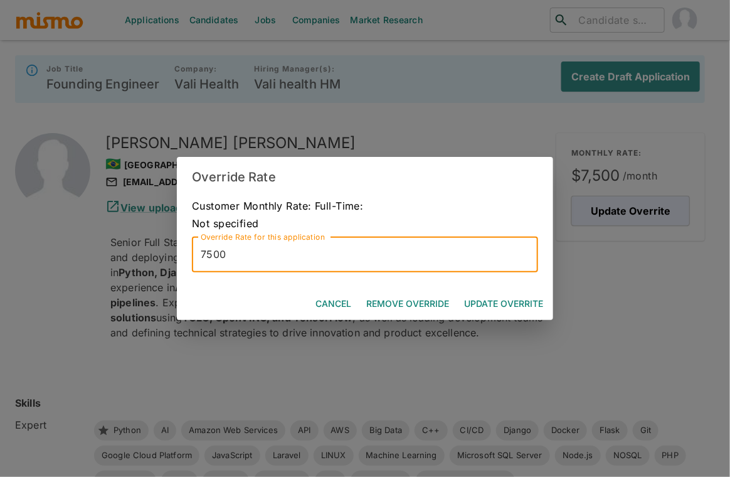
drag, startPoint x: 225, startPoint y: 253, endPoint x: 232, endPoint y: 252, distance: 6.9
click at [249, 255] on input "7500" at bounding box center [365, 254] width 346 height 35
drag, startPoint x: 235, startPoint y: 254, endPoint x: 175, endPoint y: 255, distance: 59.6
click at [175, 255] on div "Override Rate Customer Monthly Rate: Full-Time: Not specified Override Rate for…" at bounding box center [365, 238] width 730 height 477
type input "8000"
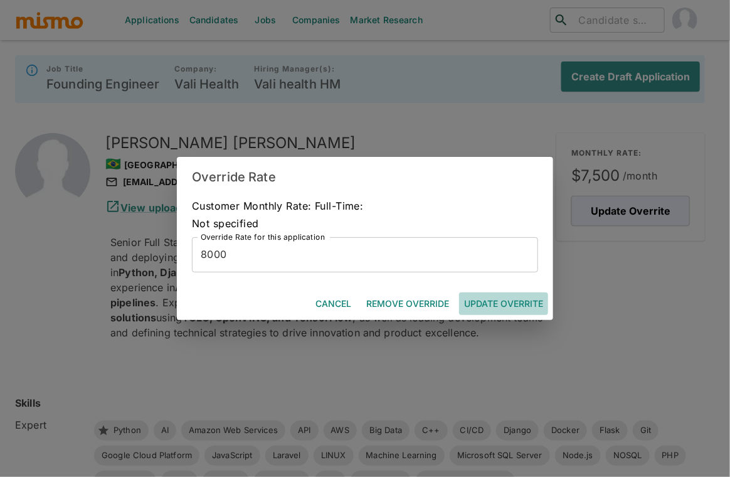
click at [518, 304] on button "Update Overrite" at bounding box center [503, 303] width 89 height 23
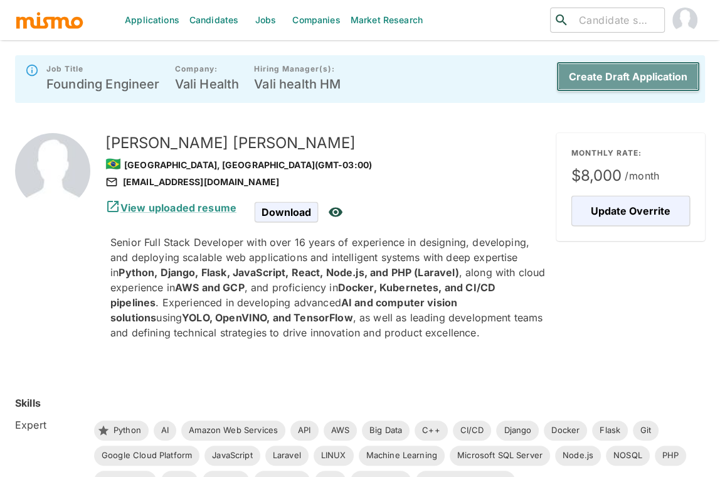
click at [584, 75] on button "Create Draft Application" at bounding box center [629, 76] width 144 height 30
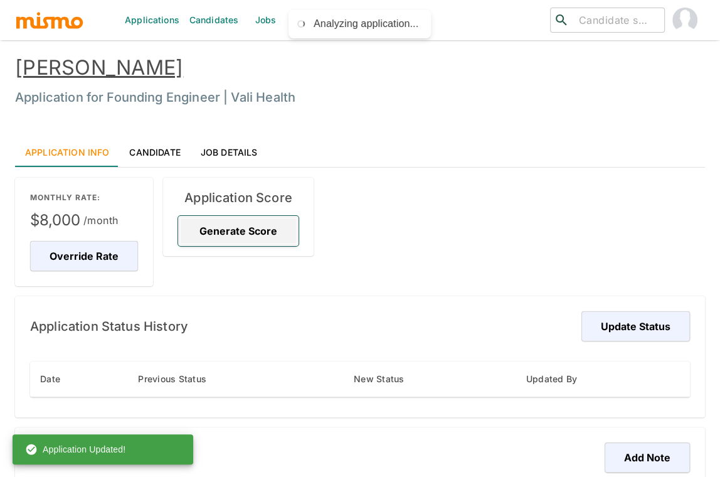
click at [257, 228] on button "Generate Score" at bounding box center [238, 231] width 120 height 30
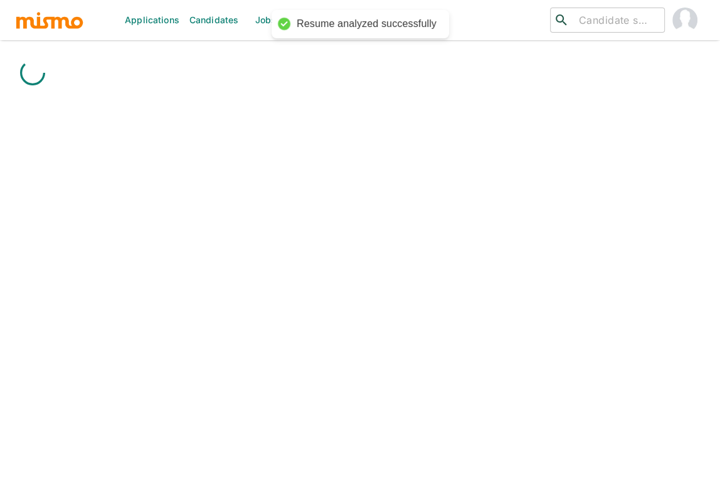
click at [584, 324] on div "Applications Candidates Jobs Companies Market Research ​ ​" at bounding box center [360, 253] width 690 height 477
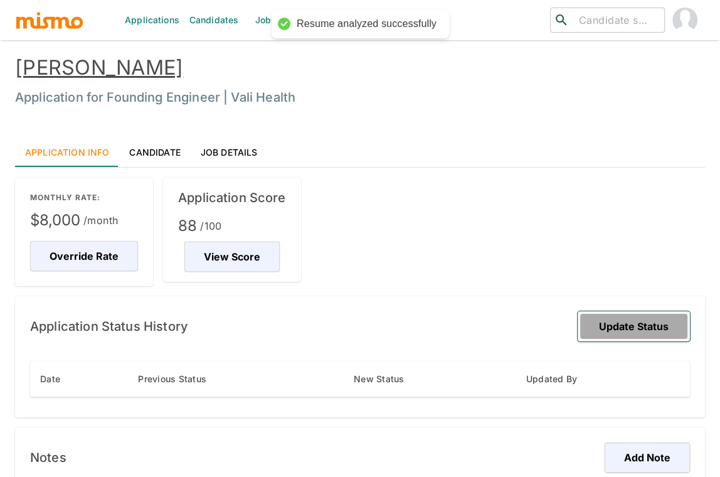
click at [584, 319] on button "Update Status" at bounding box center [634, 326] width 112 height 30
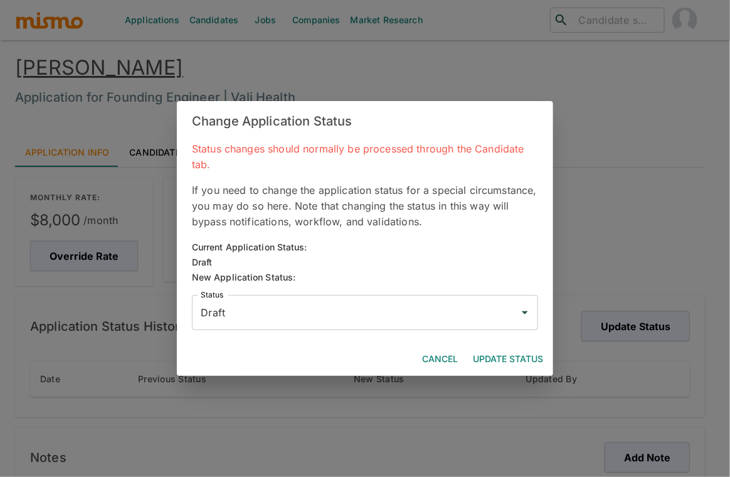
click at [439, 311] on input "Draft" at bounding box center [356, 313] width 316 height 24
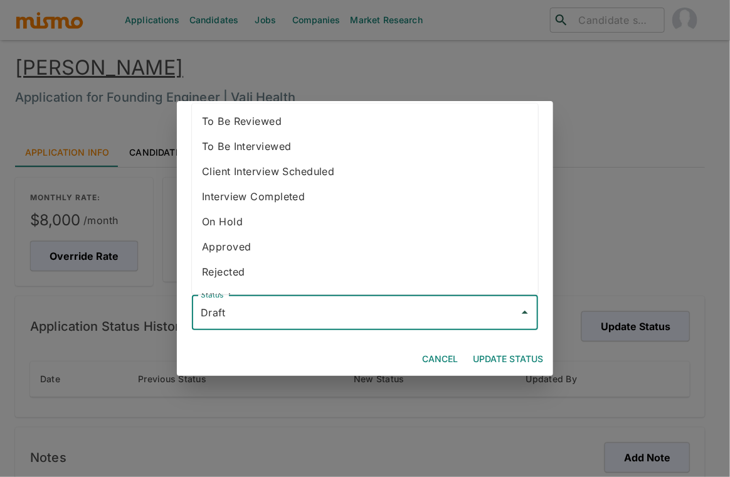
click at [382, 129] on li "To Be Reviewed" at bounding box center [365, 121] width 346 height 25
type input "To Be Reviewed"
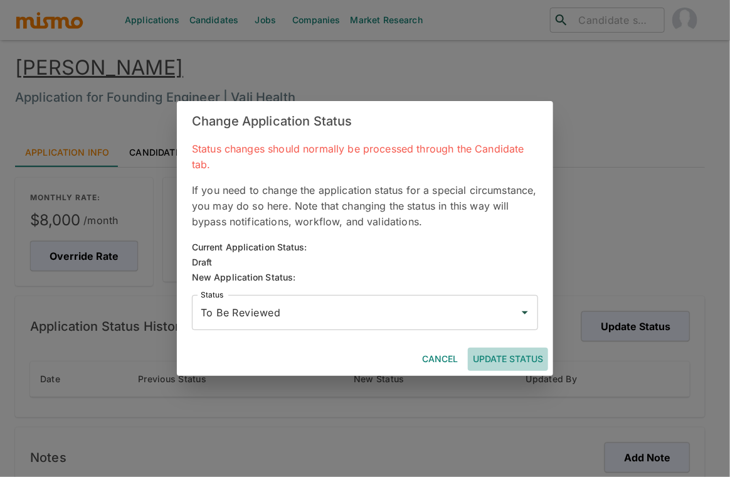
click at [521, 355] on button "Update Status" at bounding box center [508, 359] width 80 height 23
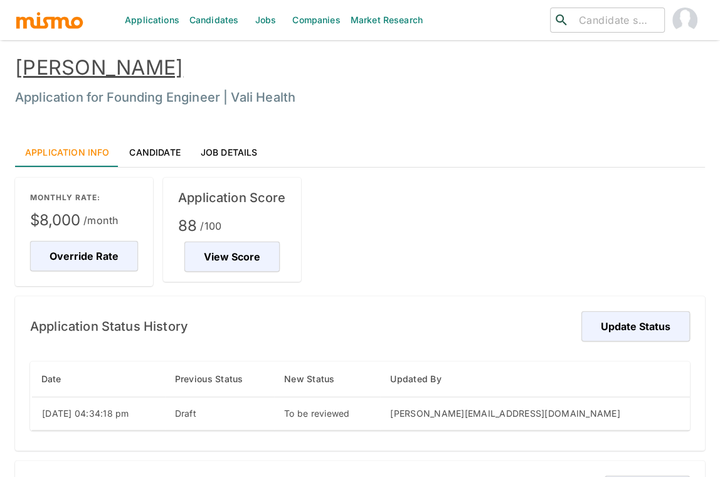
click at [68, 68] on link "Renato Foster" at bounding box center [99, 67] width 168 height 24
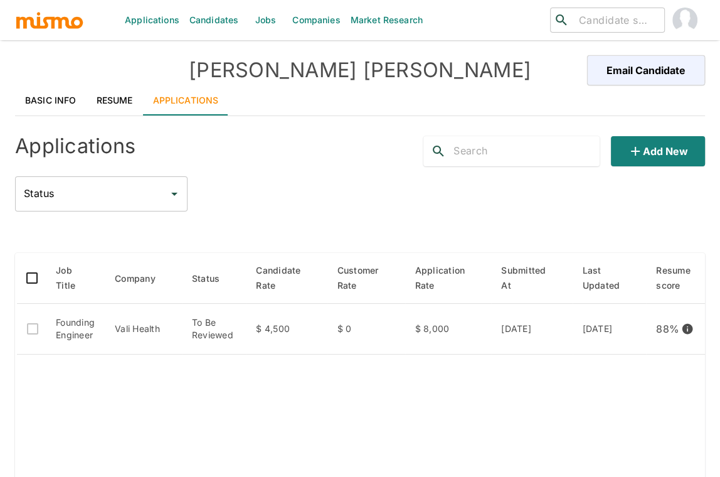
click at [115, 99] on link "Resume" at bounding box center [115, 100] width 56 height 30
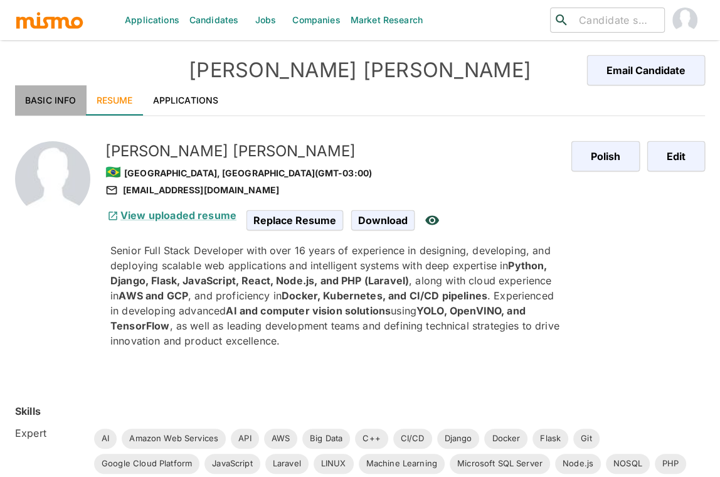
click at [41, 99] on link "Basic Info" at bounding box center [51, 100] width 72 height 30
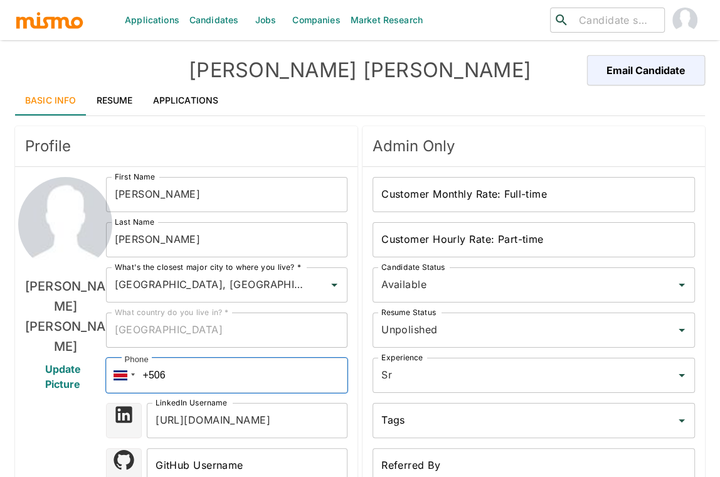
drag, startPoint x: 178, startPoint y: 378, endPoint x: 124, endPoint y: 367, distance: 55.1
click at [124, 367] on div "Phone +506" at bounding box center [227, 375] width 242 height 35
paste input "+"
paste input "tel"
drag, startPoint x: 200, startPoint y: 372, endPoint x: 112, endPoint y: 353, distance: 89.8
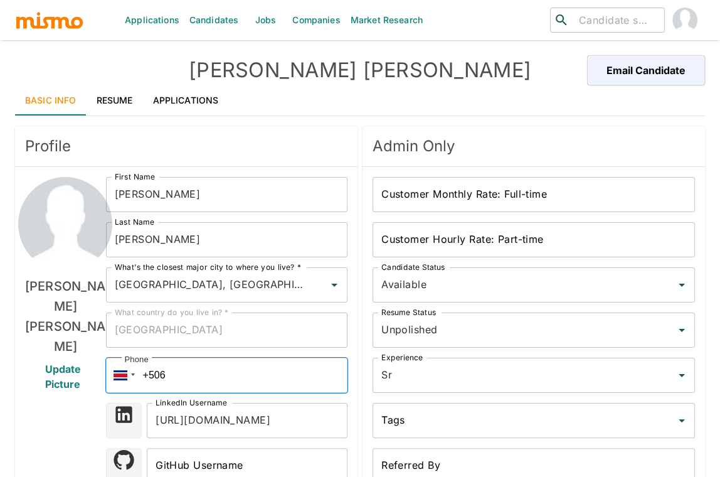
click at [110, 363] on div "Phone +506" at bounding box center [227, 375] width 242 height 35
paste input "55 (21) 991818118"
click at [464, 346] on div "Unpolished Resume Status" at bounding box center [534, 330] width 323 height 35
type input "[PHONE_NUMBER]"
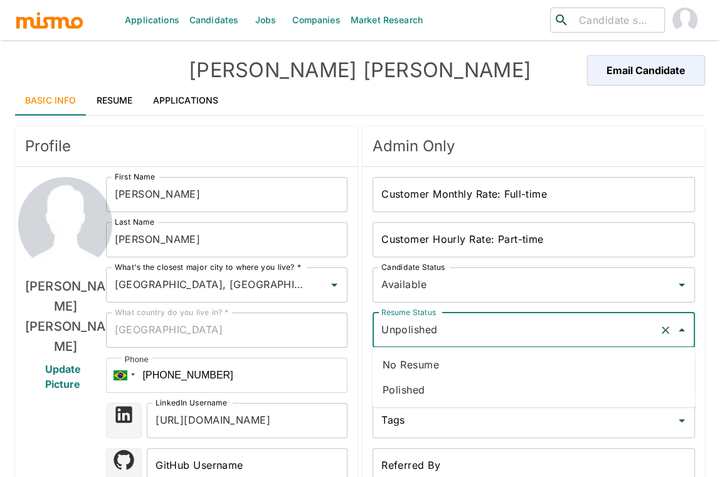
click at [435, 390] on li "Polished" at bounding box center [534, 389] width 323 height 25
type input "Polished"
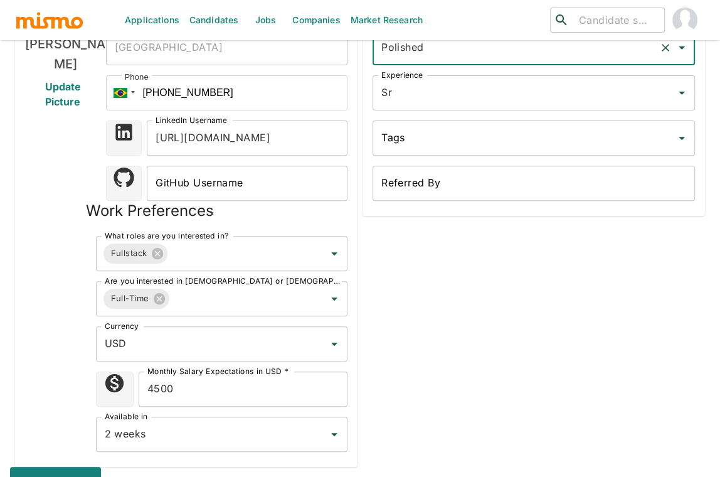
scroll to position [290, 0]
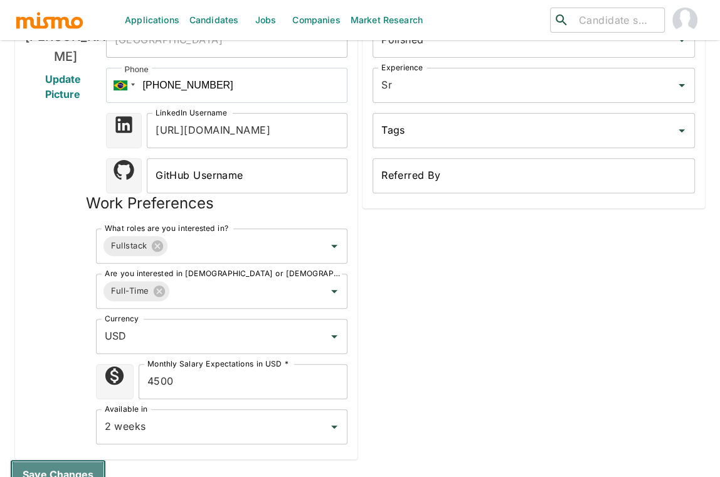
click at [80, 467] on button "Save changes" at bounding box center [58, 474] width 96 height 30
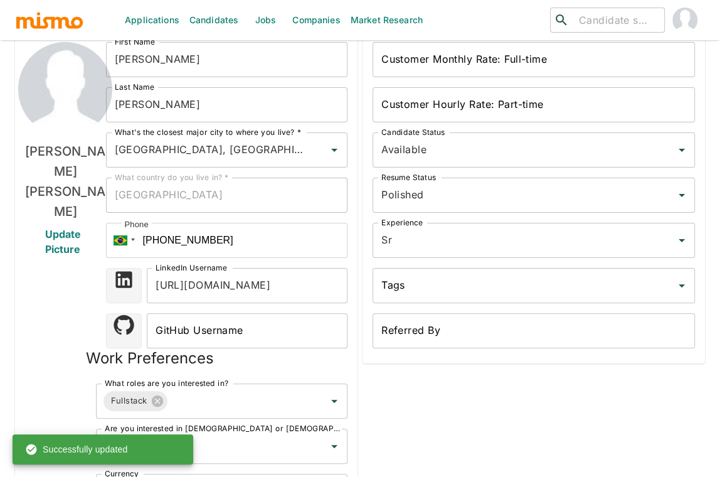
scroll to position [0, 0]
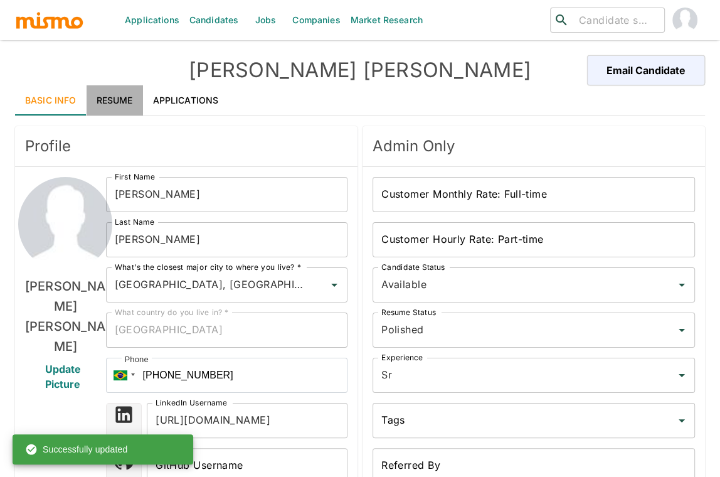
click at [119, 97] on link "Resume" at bounding box center [115, 100] width 56 height 30
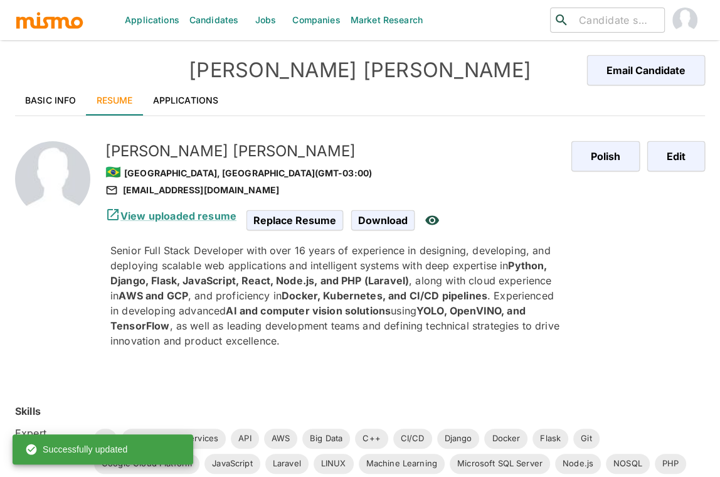
click at [57, 95] on link "Basic Info" at bounding box center [51, 100] width 72 height 30
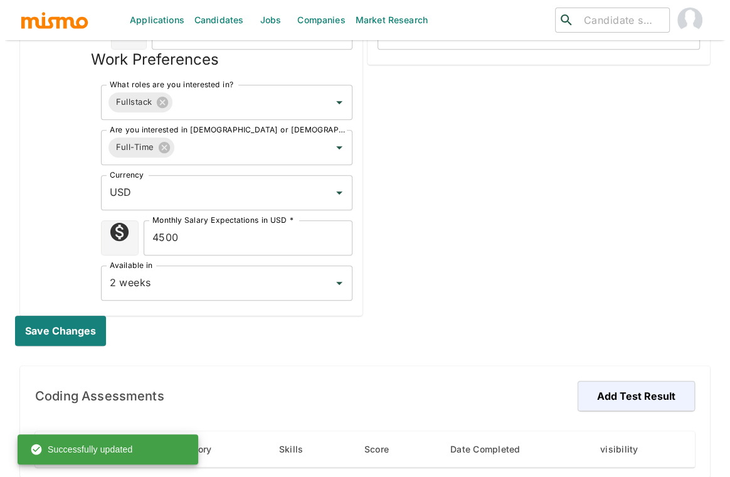
scroll to position [618, 0]
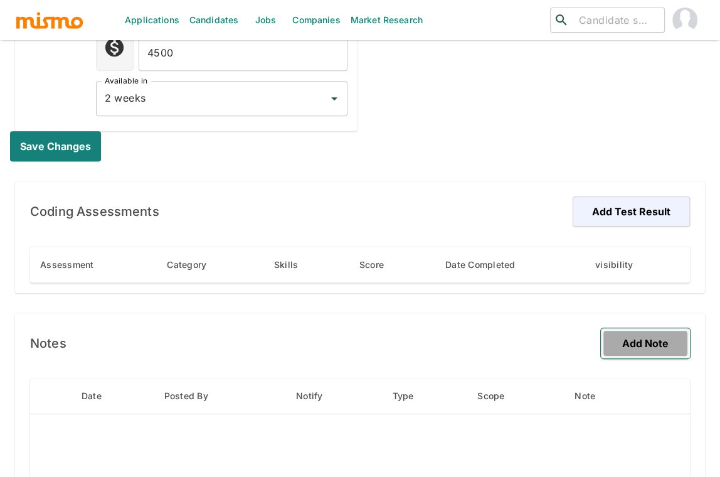
click at [649, 339] on button "Add Note" at bounding box center [645, 343] width 89 height 30
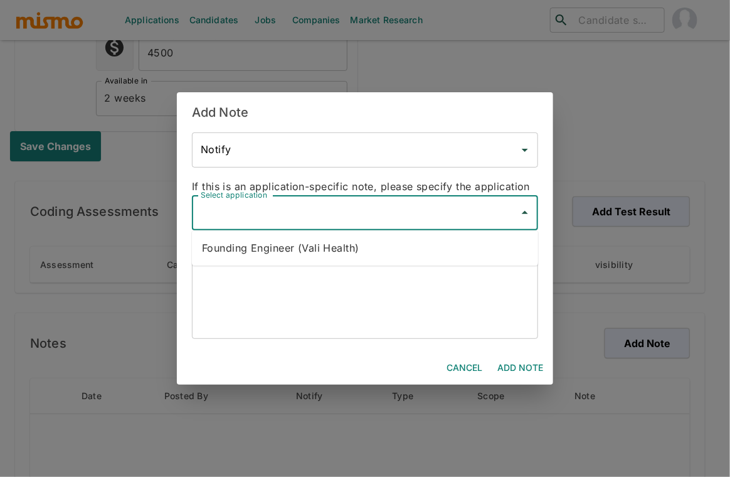
click at [446, 206] on input "Select application" at bounding box center [356, 213] width 316 height 24
click at [391, 247] on li "Founding Engineer (Vali Health)" at bounding box center [365, 248] width 346 height 25
type input "Founding Engineer (Vali Health)"
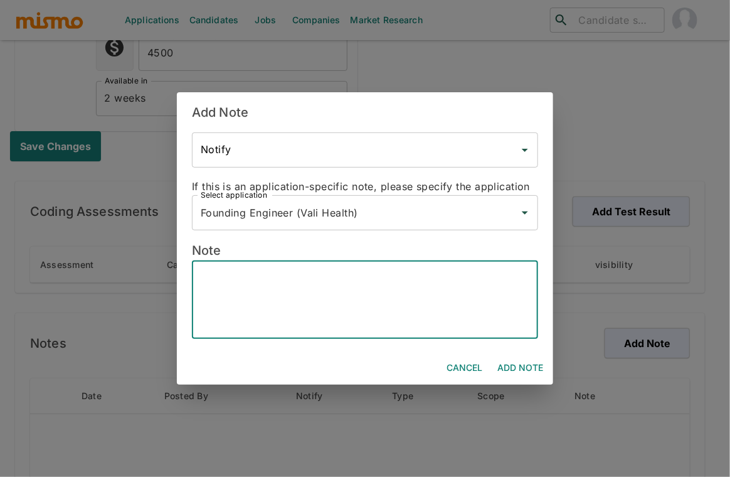
click at [363, 302] on textarea at bounding box center [365, 300] width 329 height 58
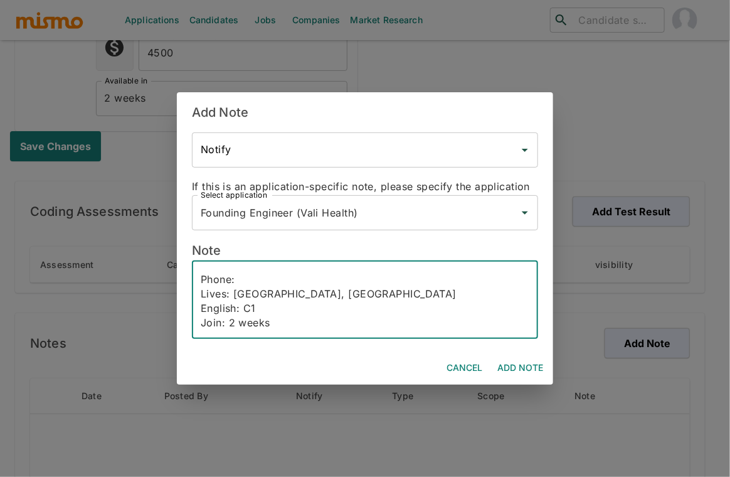
scroll to position [28, 0]
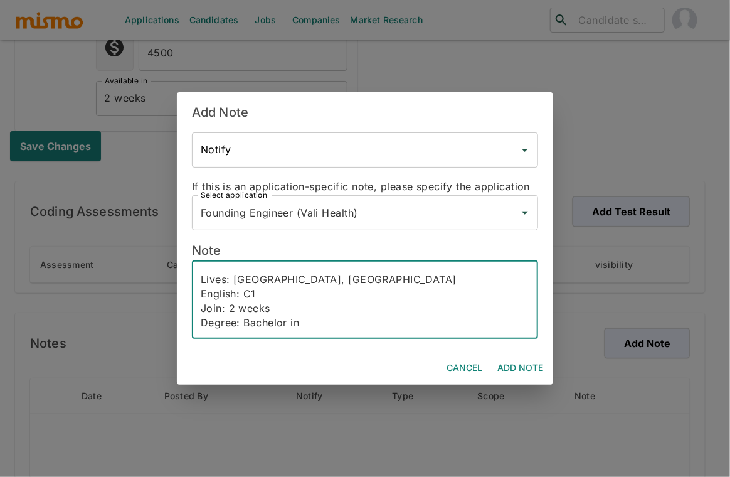
click at [348, 316] on textarea "Emai: Phone: Lives: belo horizonte, Brazil English: C1 Join: 2 weeks Degree: Ba…" at bounding box center [365, 300] width 329 height 58
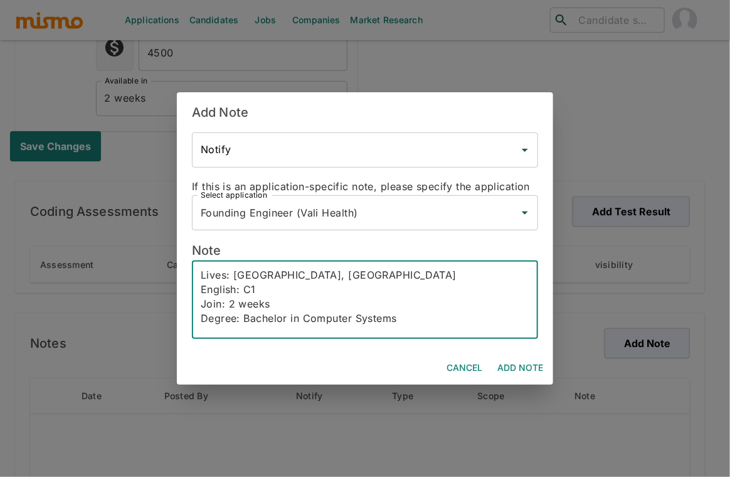
scroll to position [0, 0]
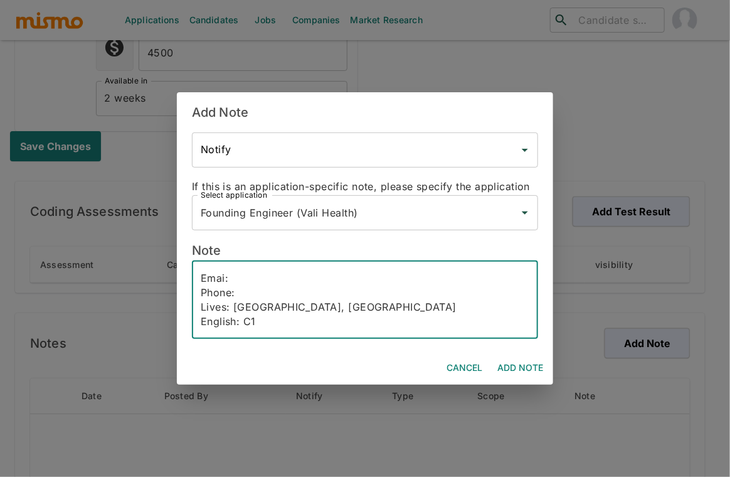
click at [283, 283] on textarea "Emai: Phone: Lives: belo horizonte, Brazil English: C1 Join: 2 weeks Degree: Ba…" at bounding box center [365, 300] width 329 height 58
click at [225, 279] on textarea "Emai: Phone: Lives: belo horizonte, Brazil English: C1 Join: 2 weeks Degree: Ba…" at bounding box center [365, 300] width 329 height 58
click at [304, 271] on textarea "Email: Phone: Lives: belo horizonte, Brazil English: C1 Join: 2 weeks Degree: B…" at bounding box center [365, 300] width 329 height 58
drag, startPoint x: 249, startPoint y: 272, endPoint x: 249, endPoint y: 279, distance: 6.9
click at [249, 272] on textarea "Email: Phone: Lives: belo horizonte, Brazil English: C1 Join: 2 weeks Degree: B…" at bounding box center [365, 300] width 329 height 58
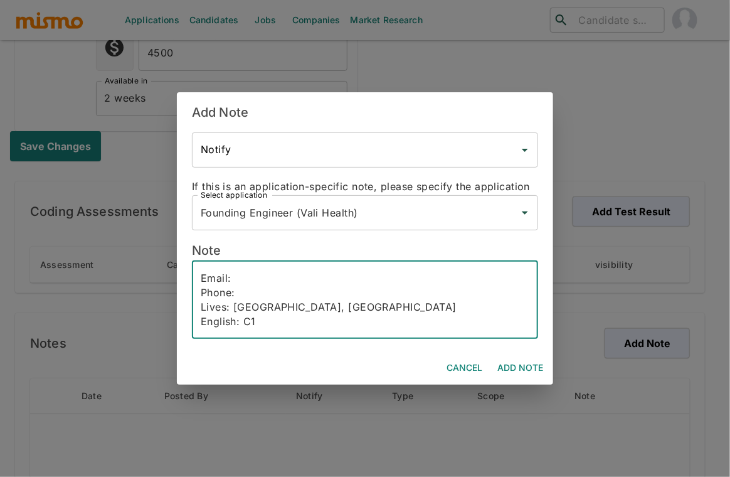
paste textarea "renatofk@gmail.com"
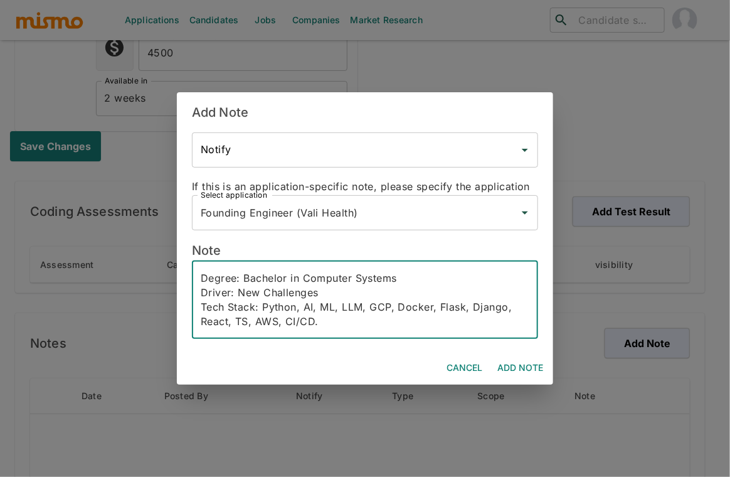
click at [333, 296] on textarea "Email: renatofk@gmail.com Phone: Lives: belo horizonte, Brazil English: C1 Join…" at bounding box center [365, 300] width 329 height 58
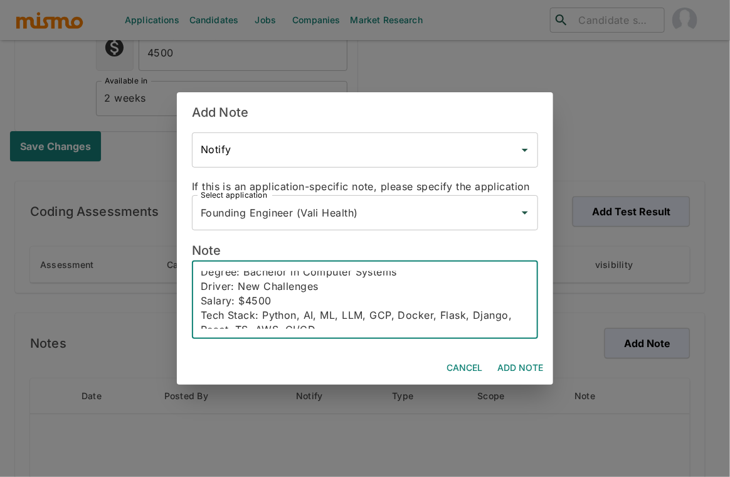
scroll to position [86, 0]
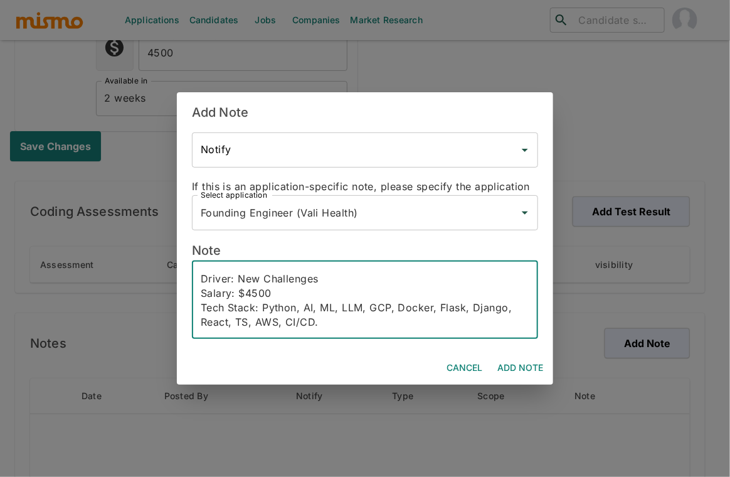
click at [350, 322] on textarea "Email: renatofk@gmail.com Phone: Lives: belo horizonte, Brazil English: C1 Join…" at bounding box center [365, 300] width 329 height 58
paste textarea "[PERSON_NAME] is a seasoned Senior Full Stack Developer from [GEOGRAPHIC_DATA] …"
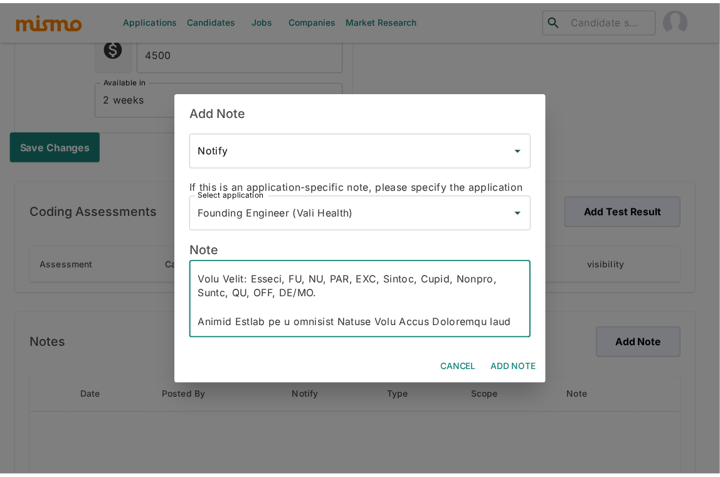
scroll to position [302, 0]
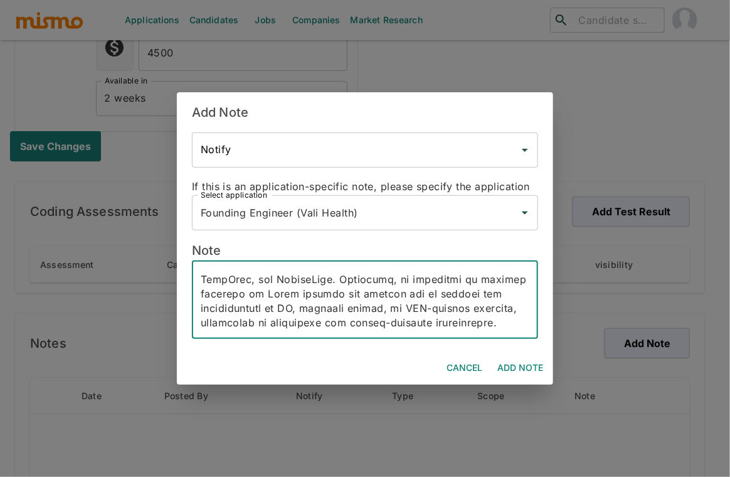
type textarea "Email: [EMAIL_ADDRESS][DOMAIN_NAME] Phone: Lives: [GEOGRAPHIC_DATA], [GEOGRAPHI…"
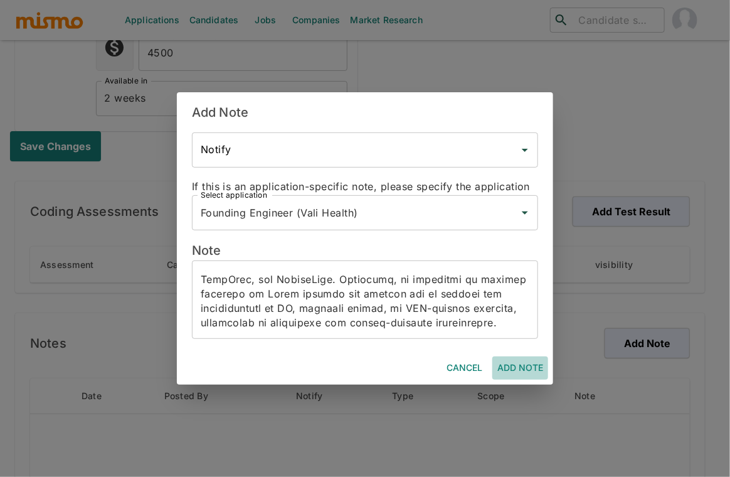
click at [525, 363] on button "Add Note" at bounding box center [521, 367] width 56 height 23
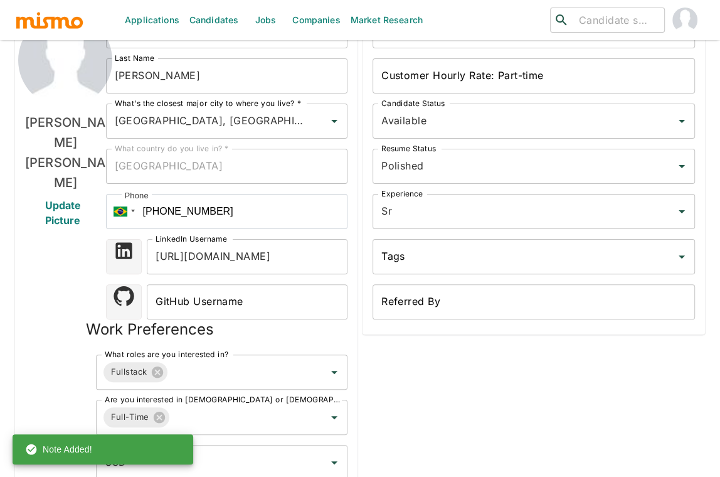
scroll to position [0, 0]
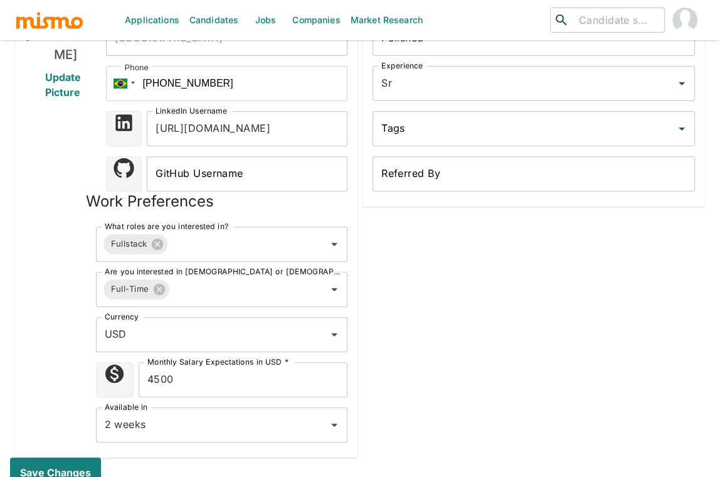
scroll to position [223, 0]
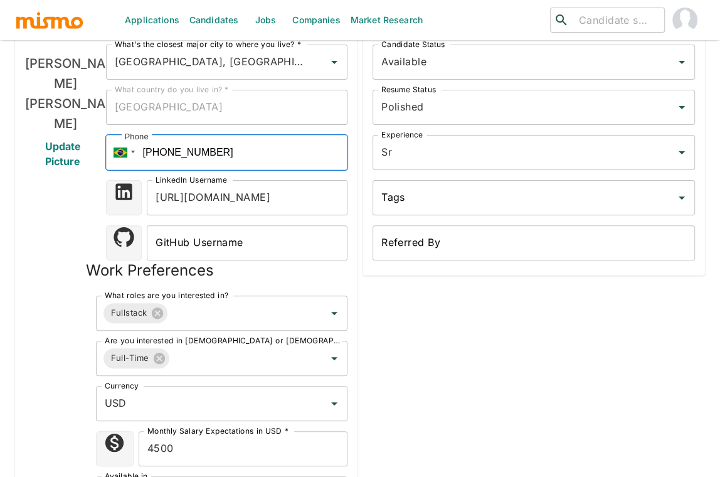
drag, startPoint x: 255, startPoint y: 152, endPoint x: 139, endPoint y: 142, distance: 115.9
click at [139, 142] on input "[PHONE_NUMBER]" at bounding box center [227, 152] width 242 height 35
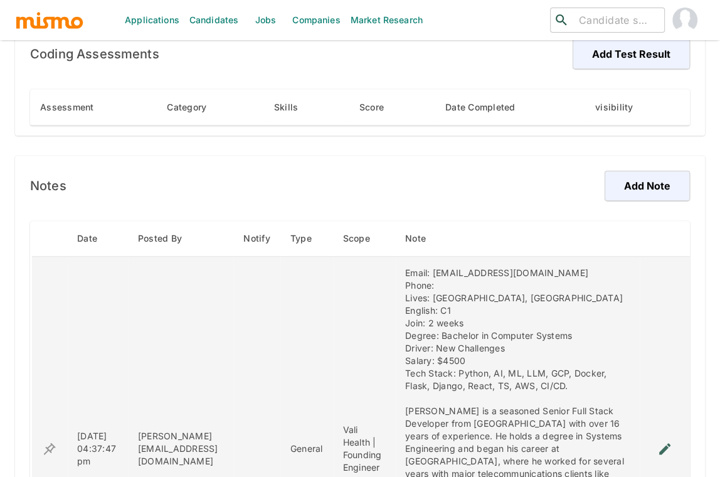
scroll to position [784, 0]
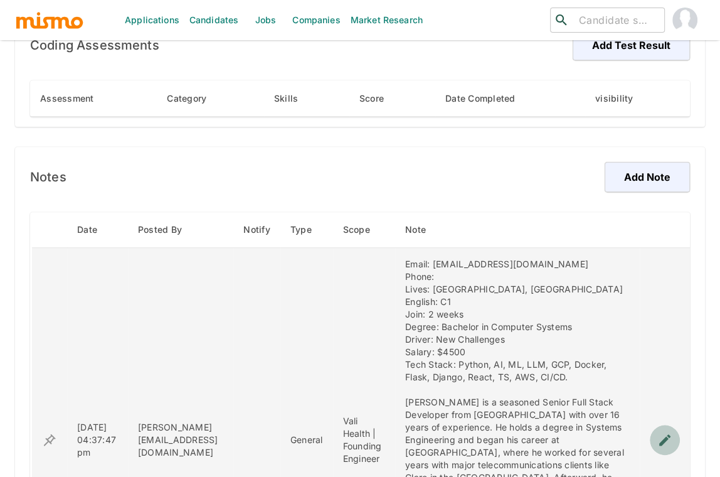
click at [667, 446] on icon "enhanced table" at bounding box center [665, 439] width 15 height 15
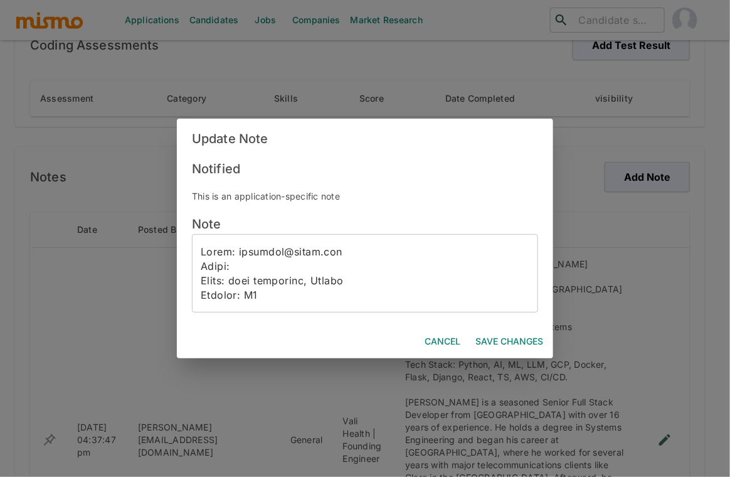
click at [263, 264] on textarea at bounding box center [365, 274] width 329 height 58
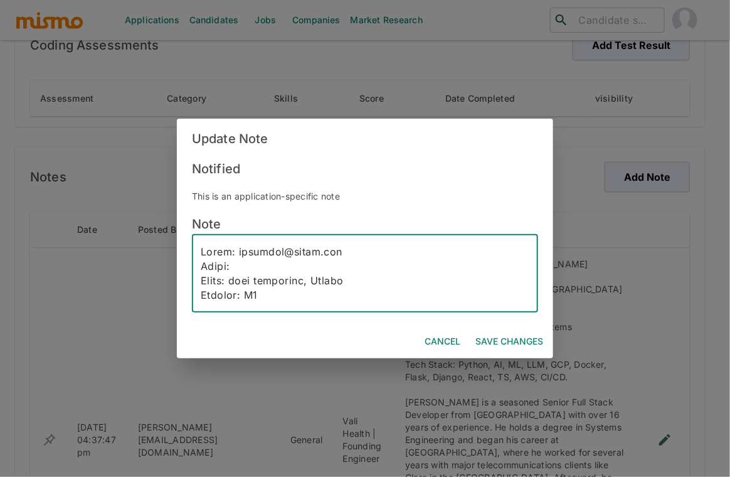
click at [262, 267] on textarea at bounding box center [365, 274] width 329 height 58
paste textarea "5521991818118"
type textarea "Email: [EMAIL_ADDRESS][DOMAIN_NAME] Phone: [PHONE_NUMBER] Lives: [GEOGRAPHIC_DA…"
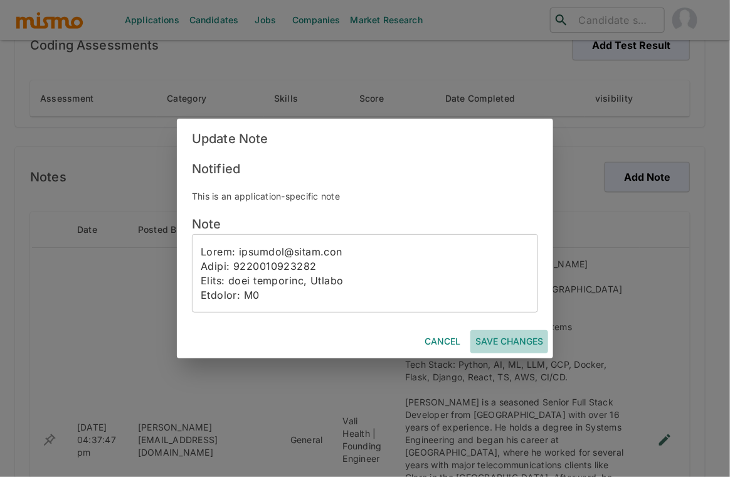
click at [524, 335] on button "Save Changes" at bounding box center [510, 341] width 78 height 23
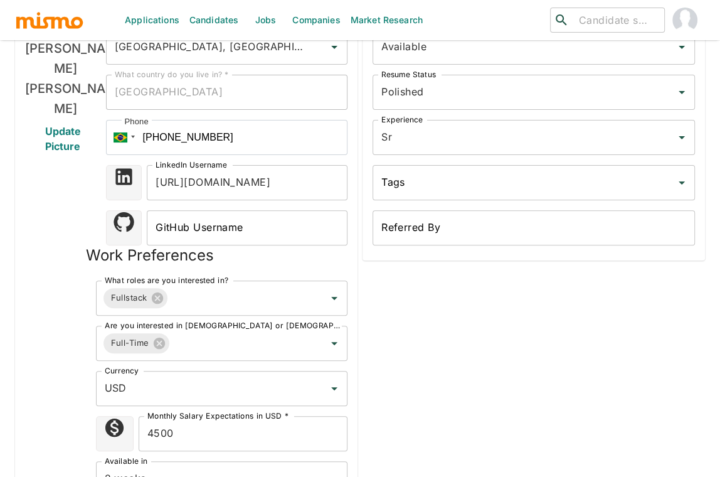
scroll to position [0, 0]
